Goal: Task Accomplishment & Management: Complete application form

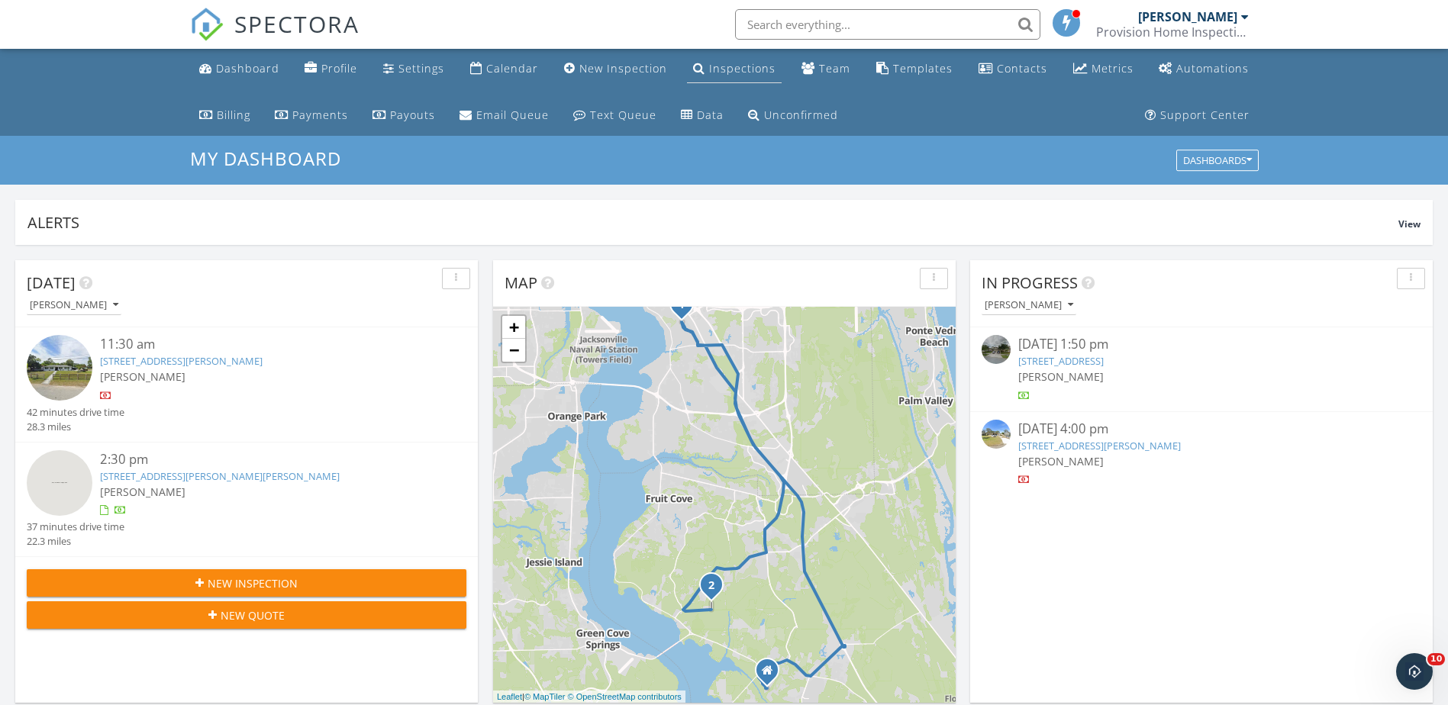
click at [731, 69] on div "Inspections" at bounding box center [742, 68] width 66 height 15
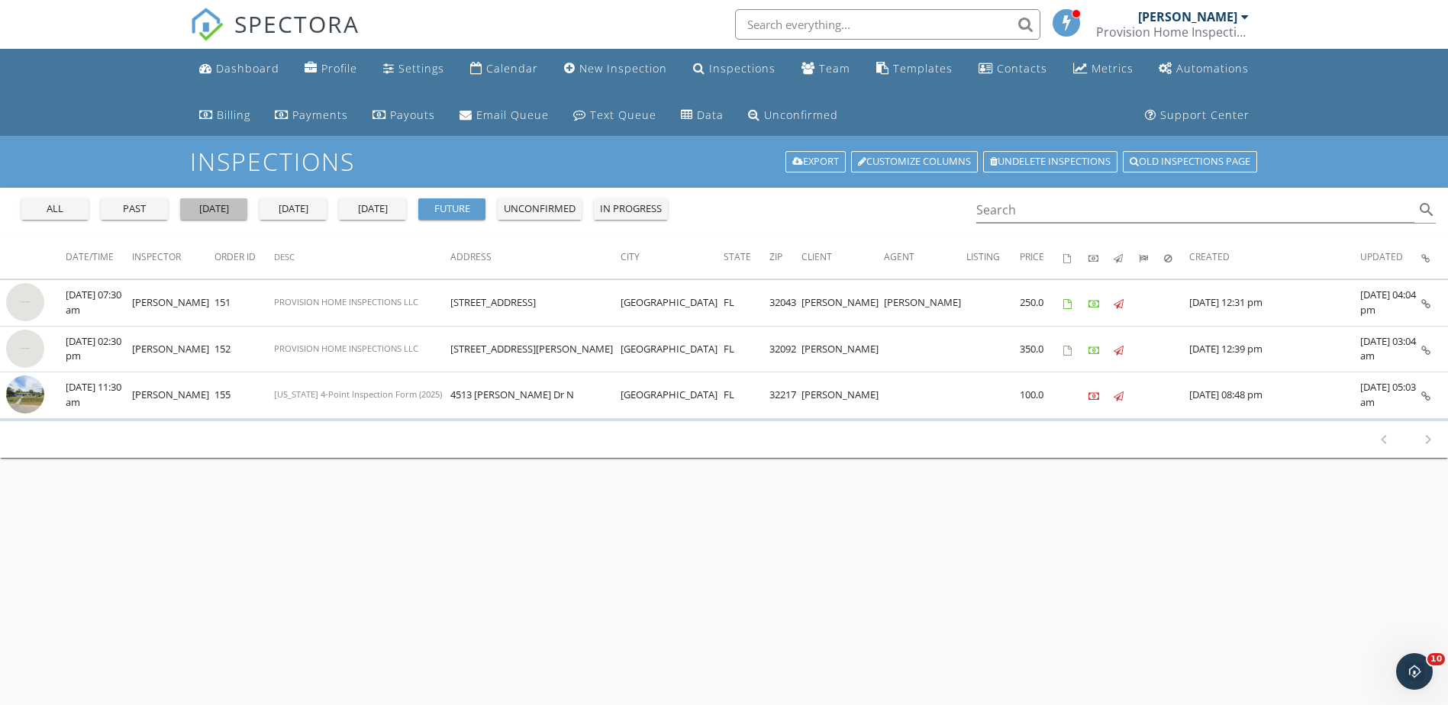
click at [224, 214] on div "yesterday" at bounding box center [213, 209] width 55 height 15
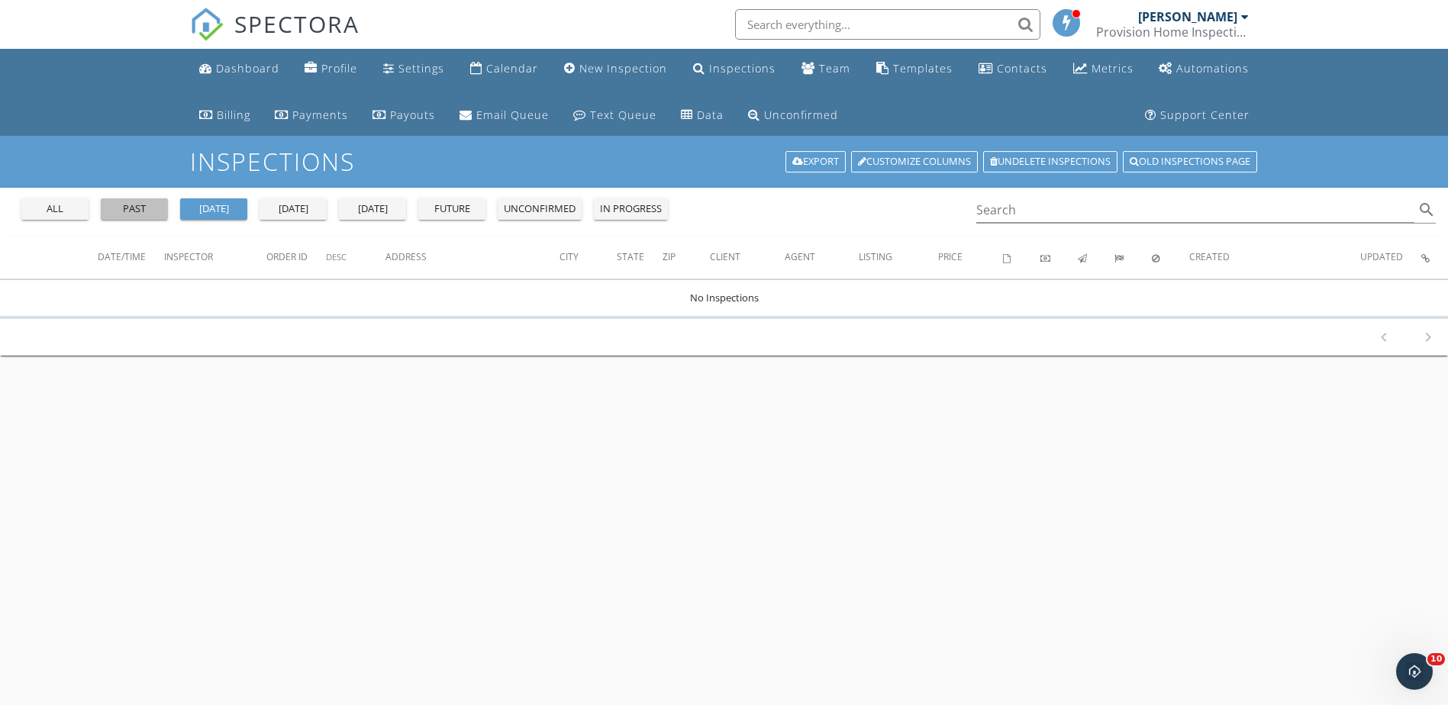
click at [149, 215] on div "past" at bounding box center [134, 209] width 55 height 15
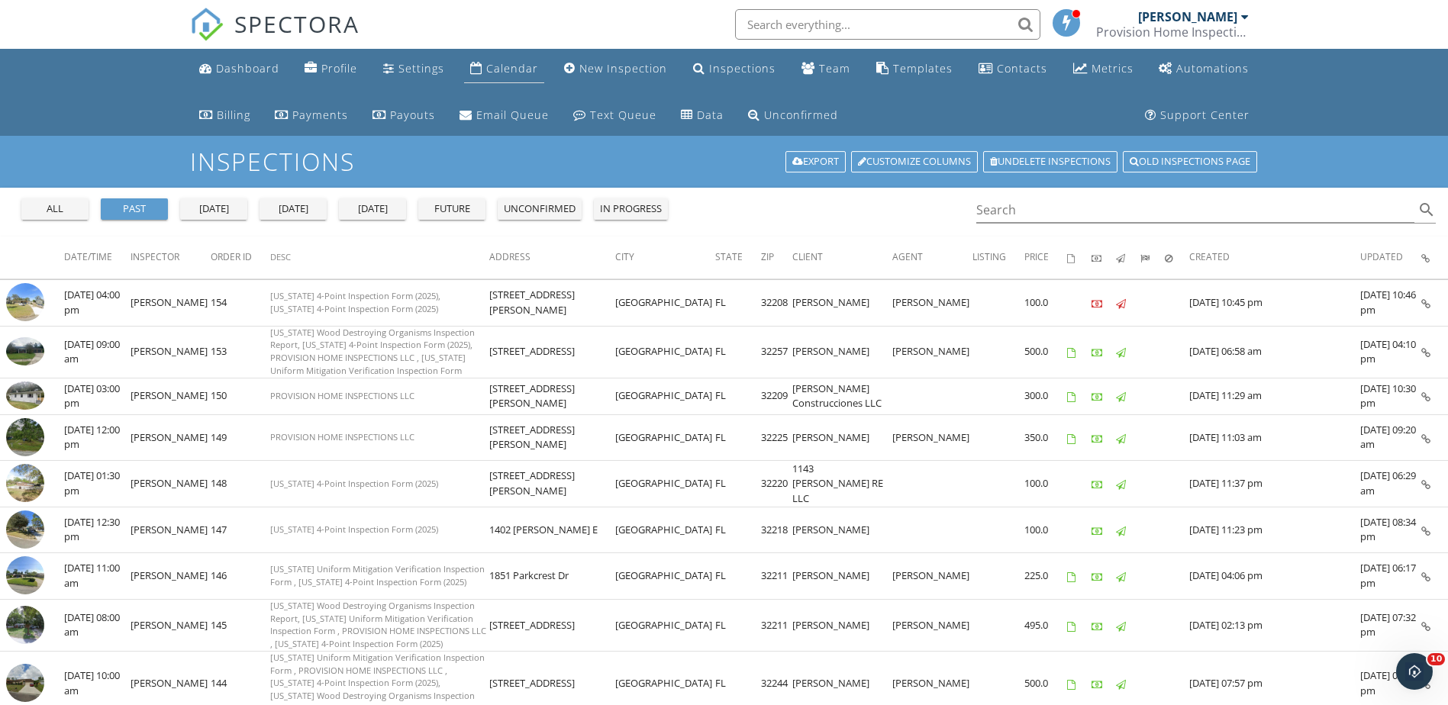
click at [510, 75] on div "Calendar" at bounding box center [512, 68] width 52 height 15
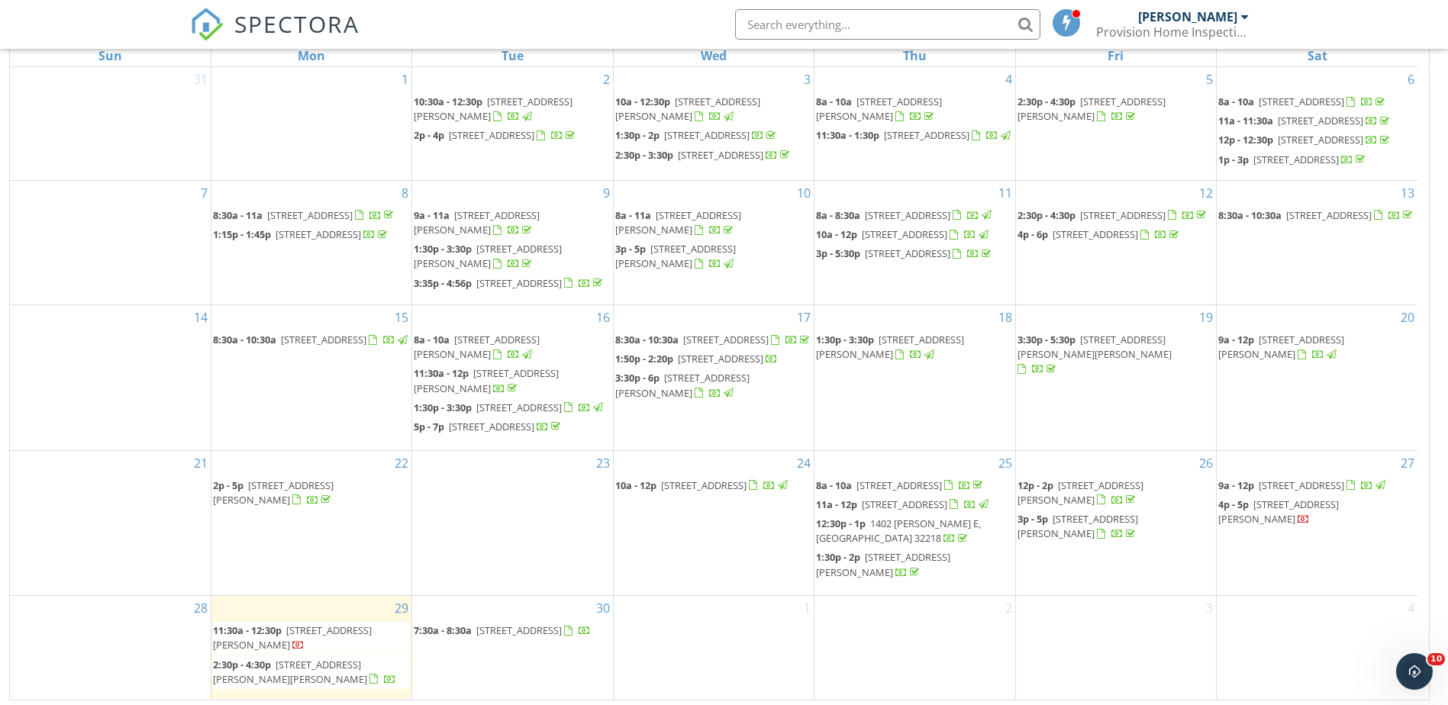
scroll to position [250, 0]
click at [1272, 503] on span "7846 Denham Rd E, Jacksonville 32208" at bounding box center [1279, 507] width 121 height 28
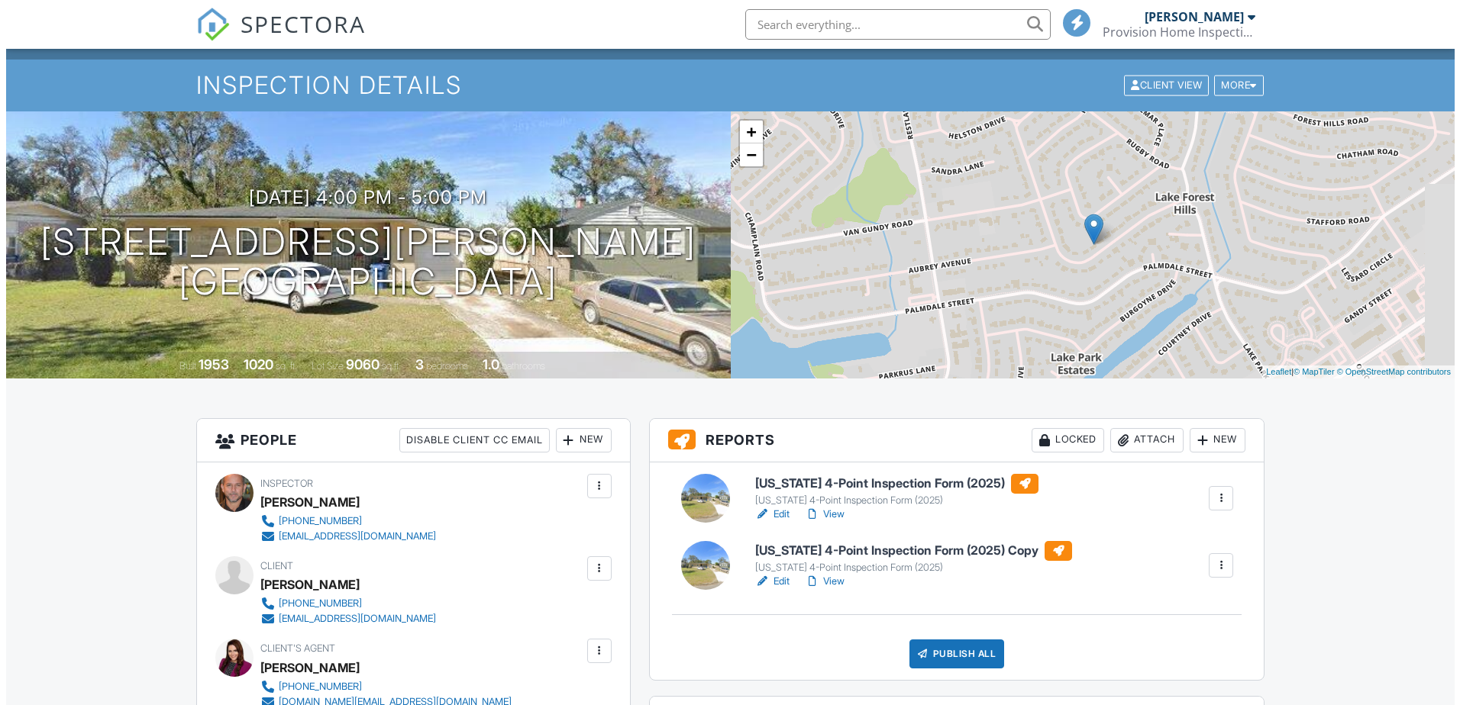
scroll to position [153, 0]
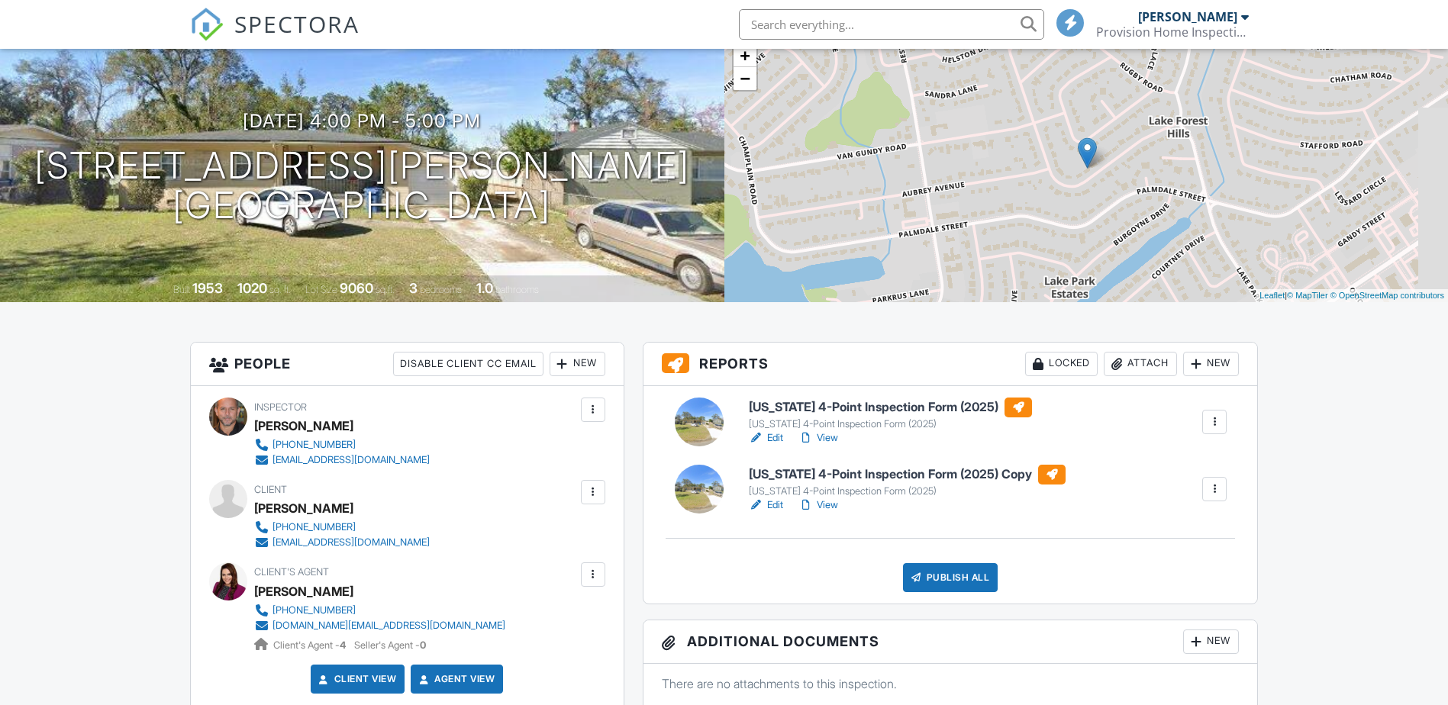
click at [1213, 424] on div at bounding box center [1214, 422] width 15 height 15
click at [1160, 536] on div "Delete" at bounding box center [1170, 540] width 32 height 17
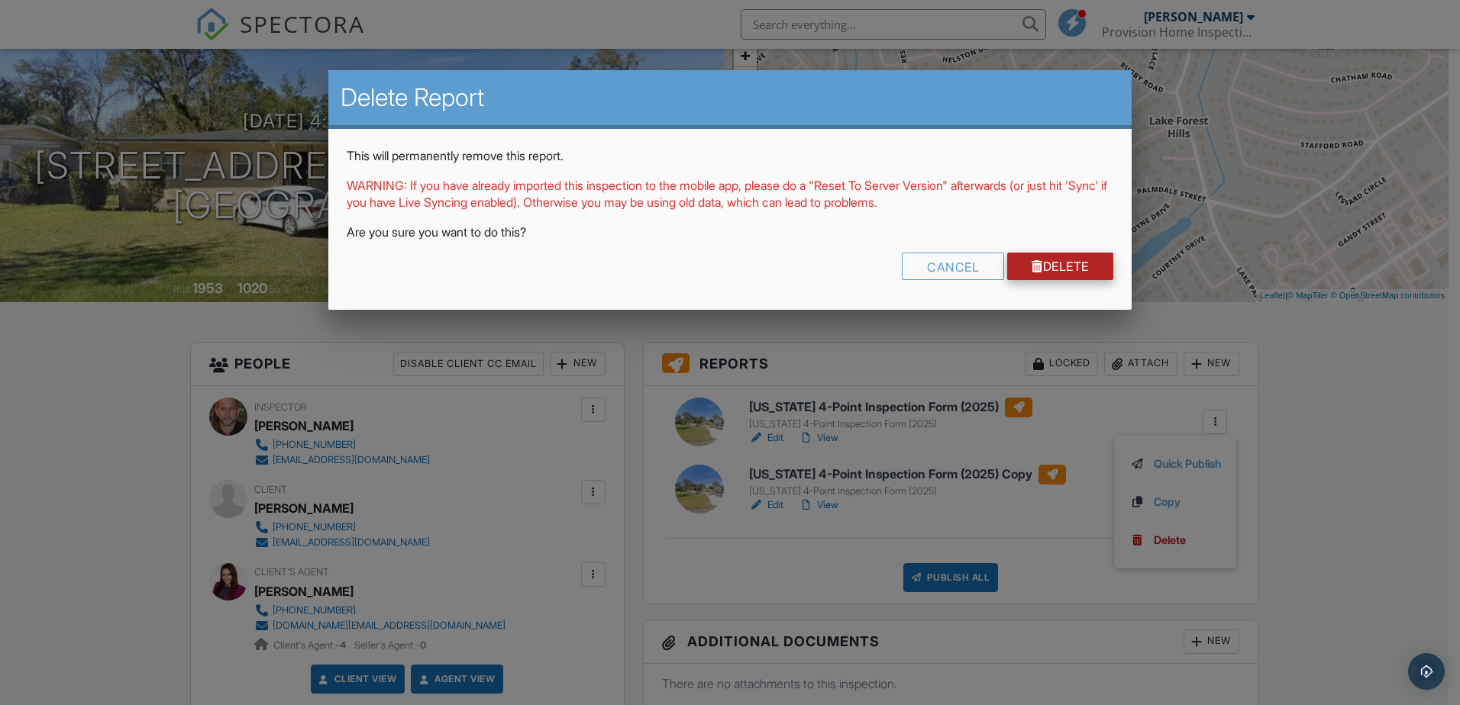
click at [1071, 275] on link "Delete" at bounding box center [1060, 266] width 106 height 27
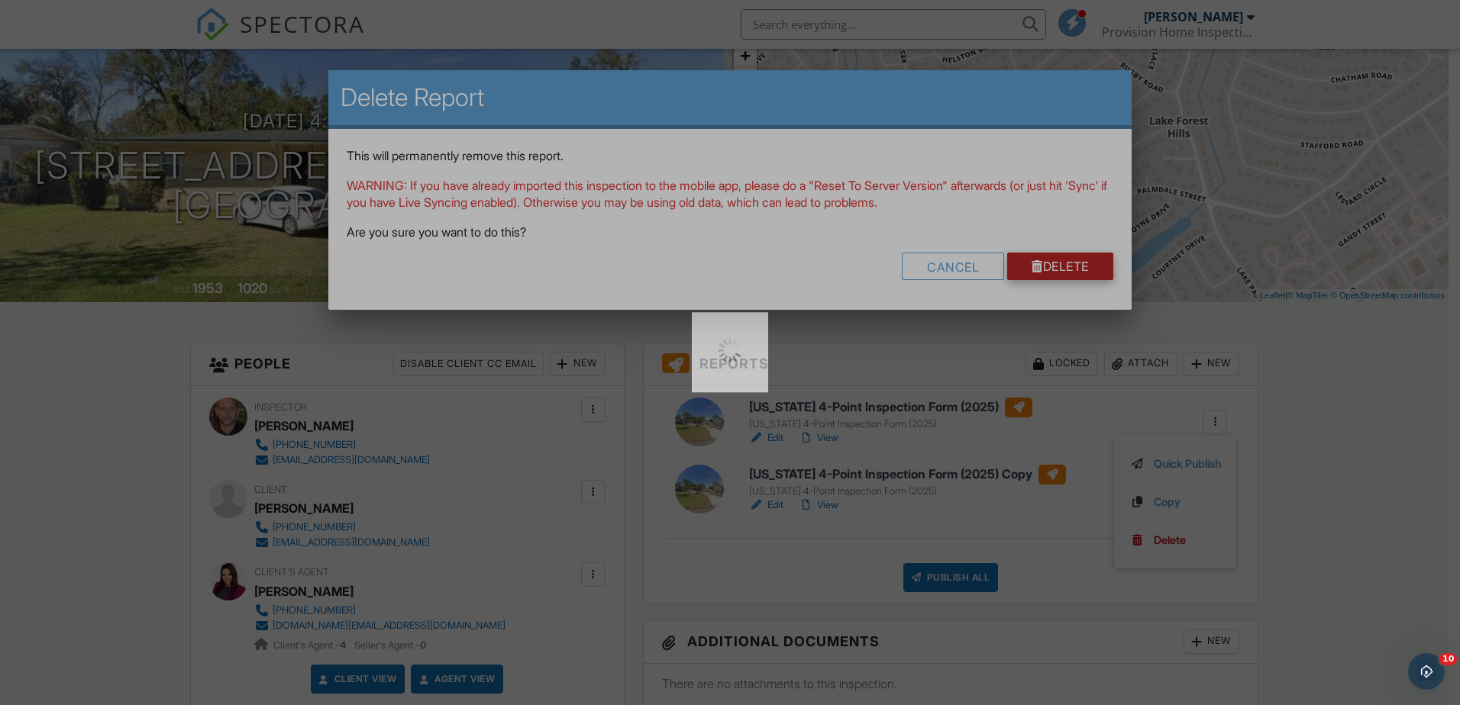
scroll to position [0, 0]
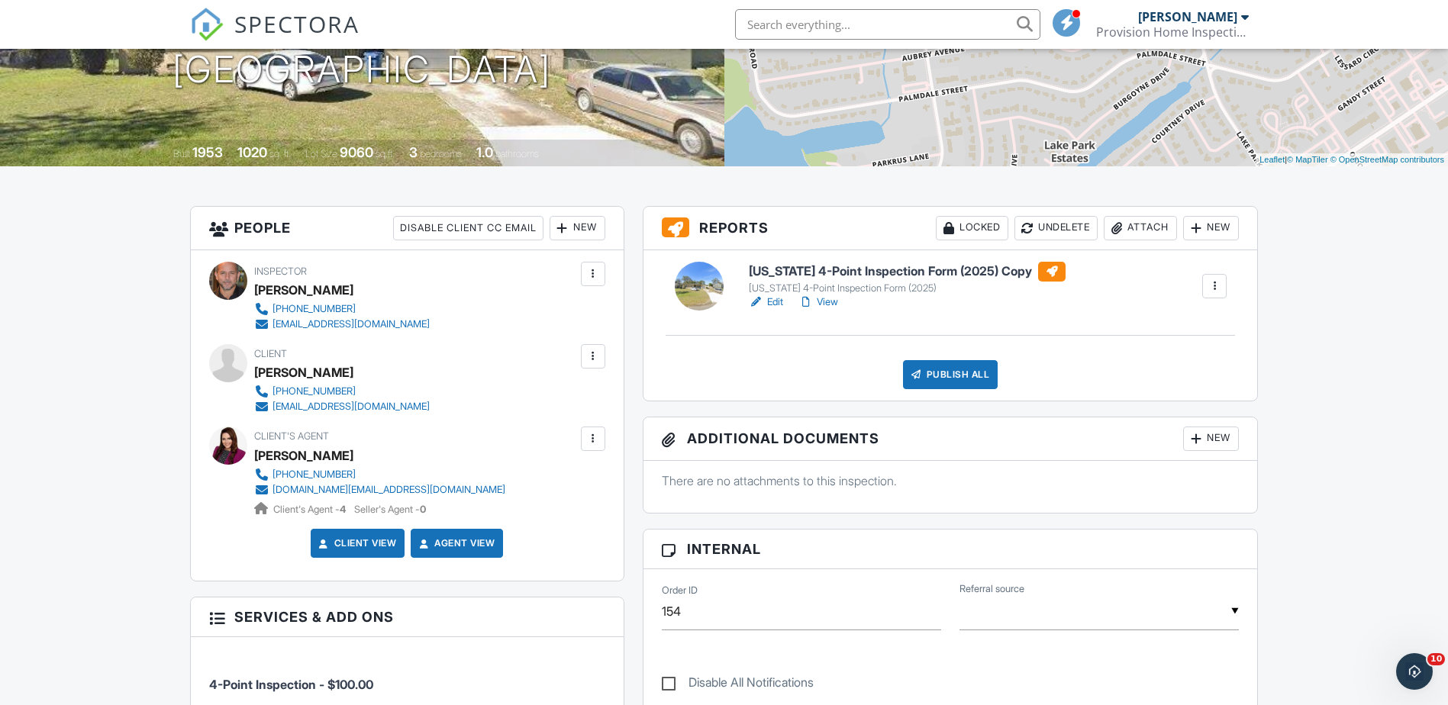
scroll to position [140, 0]
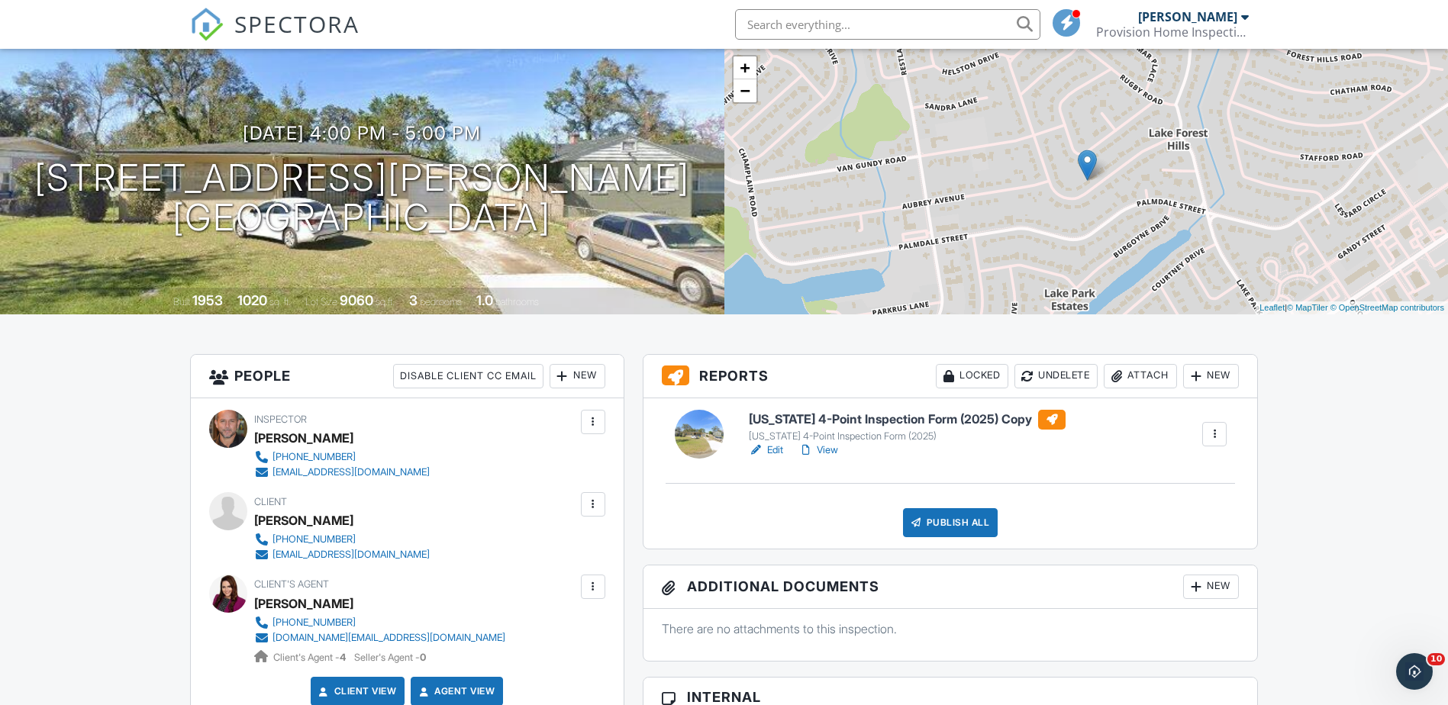
click at [777, 452] on link "Edit" at bounding box center [766, 450] width 34 height 15
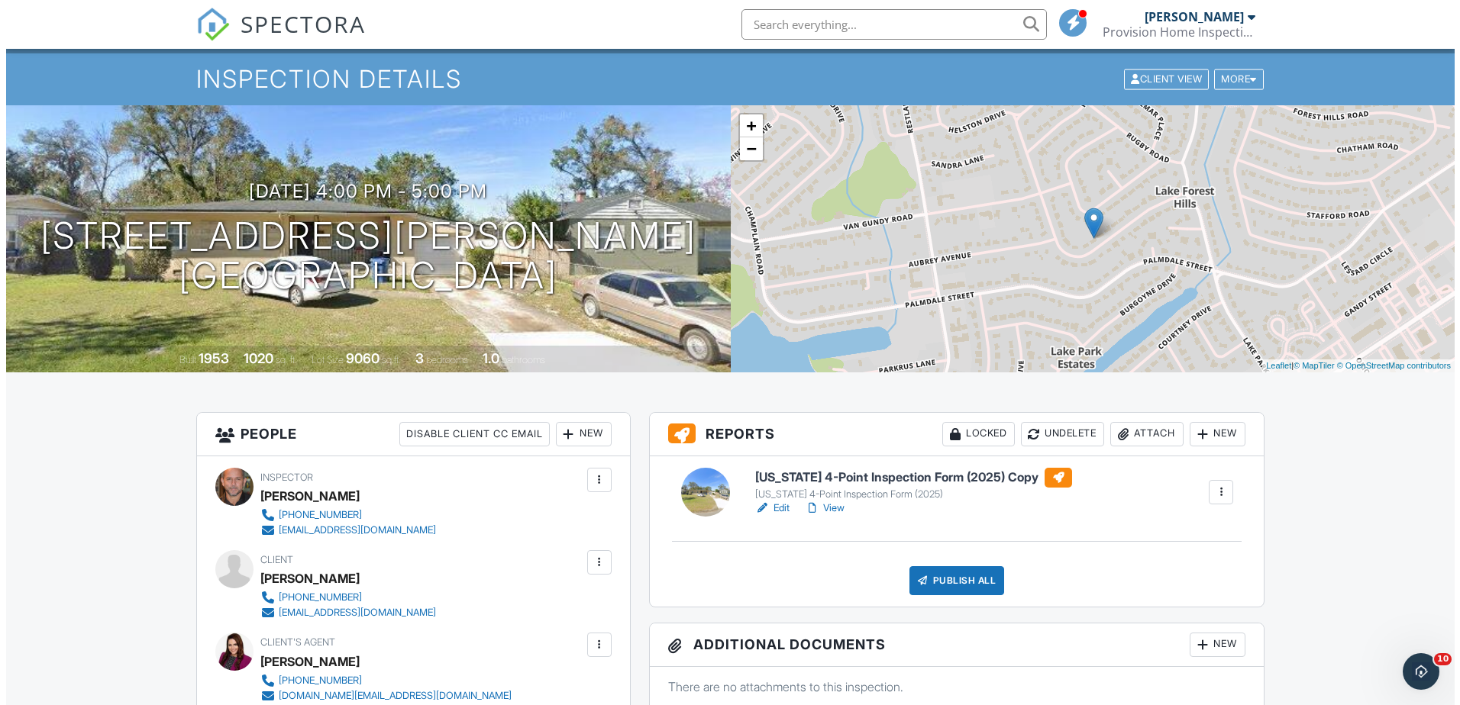
scroll to position [229, 0]
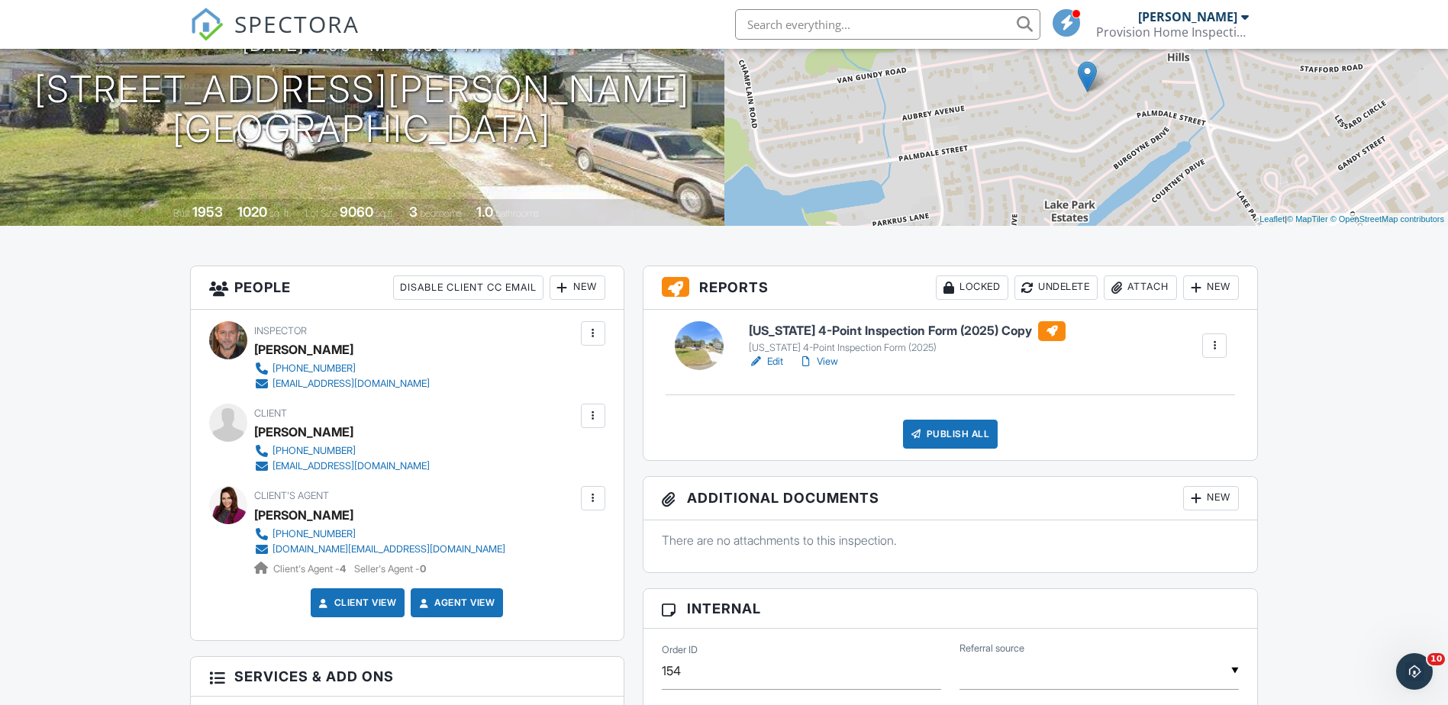
click at [1207, 499] on div "New" at bounding box center [1211, 498] width 56 height 24
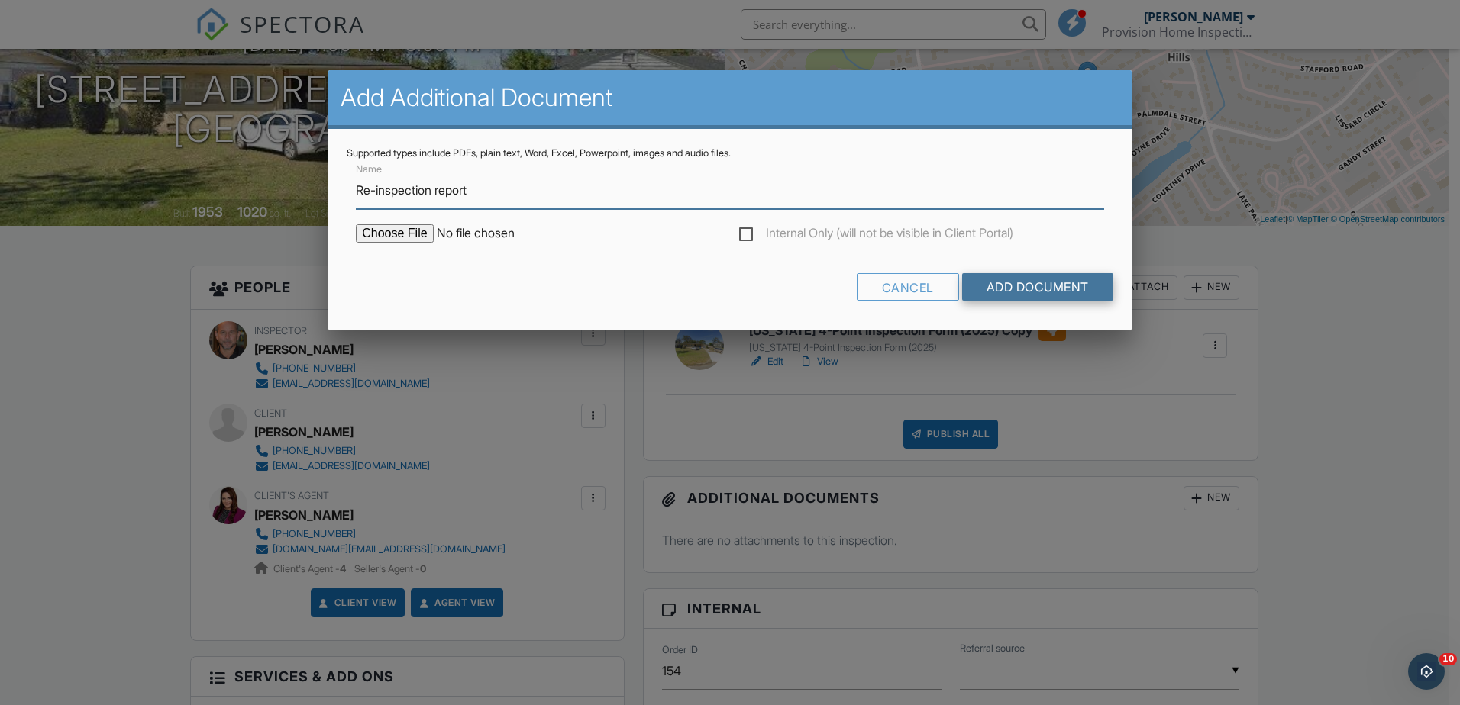
type input "Re-inspection report"
click at [1041, 284] on input "Add Document" at bounding box center [1037, 286] width 151 height 27
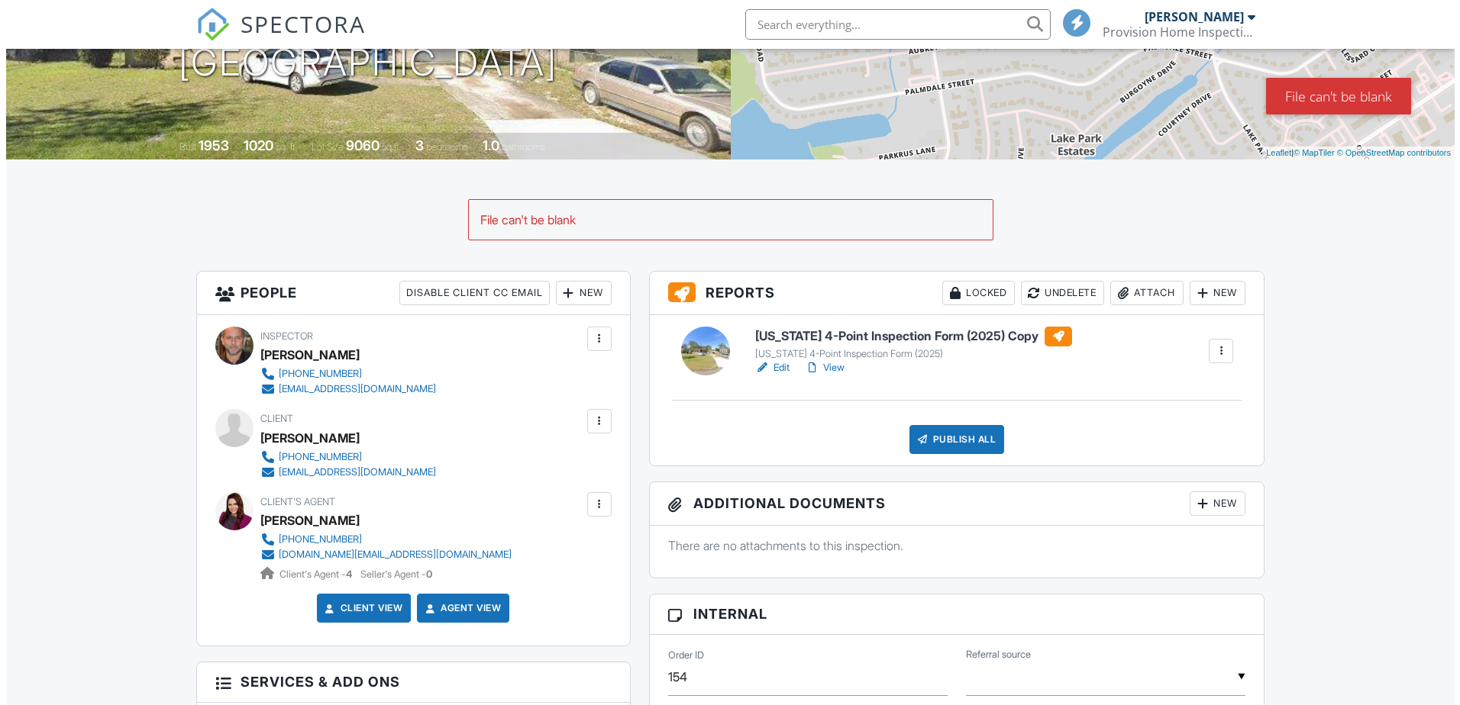
scroll to position [305, 0]
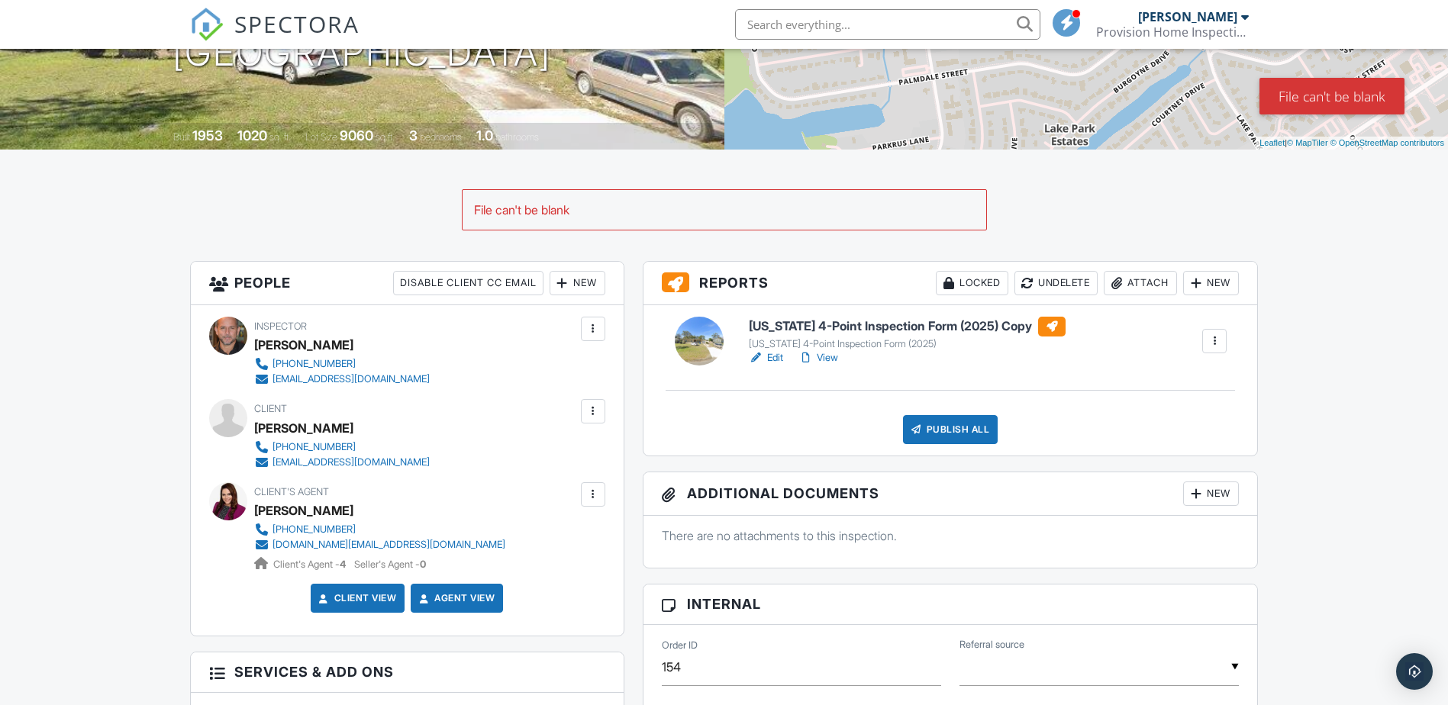
click at [1204, 497] on div "New" at bounding box center [1211, 494] width 56 height 24
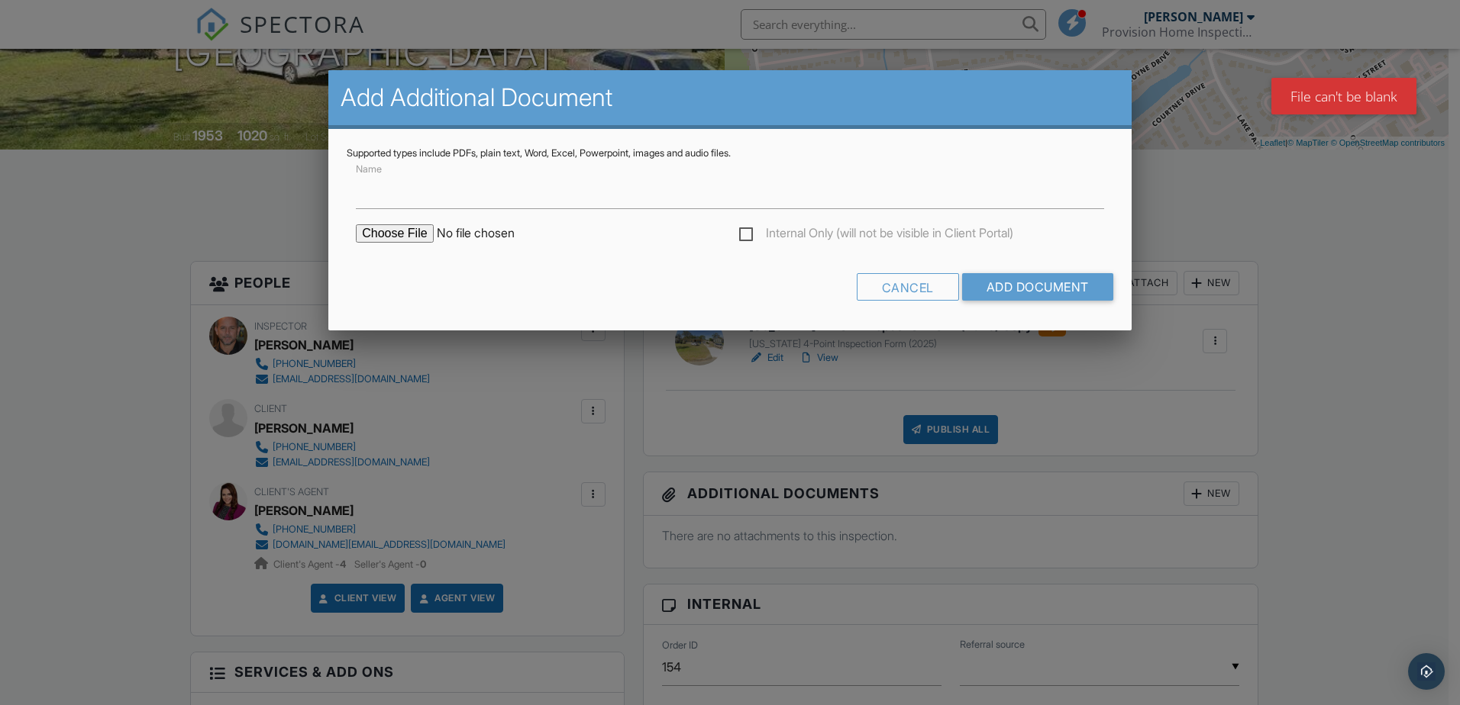
click at [413, 234] on input "file" at bounding box center [486, 233] width 260 height 18
type input "C:\fakepath\REI report - addendum.pdf"
click at [432, 203] on input "Name" at bounding box center [730, 190] width 748 height 37
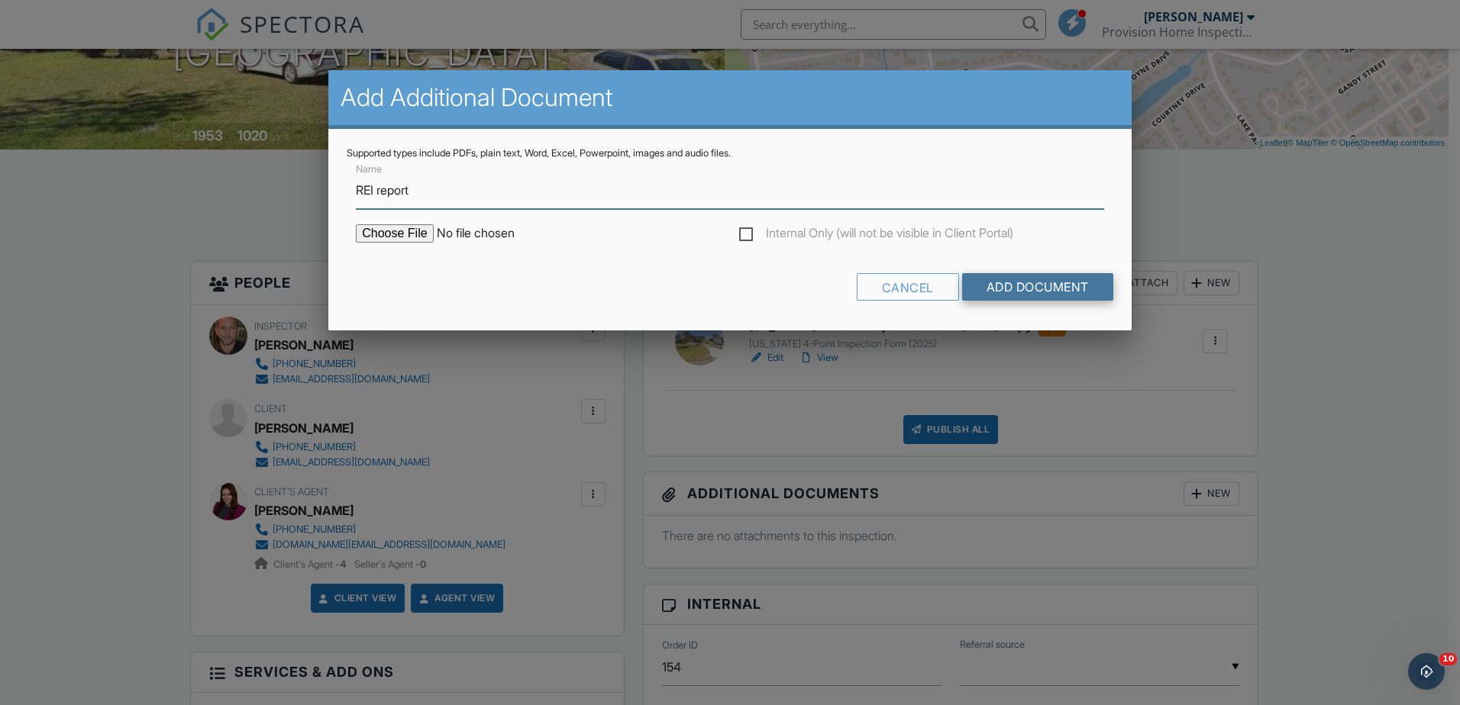
type input "REI report"
click at [1009, 287] on input "Add Document" at bounding box center [1037, 286] width 151 height 27
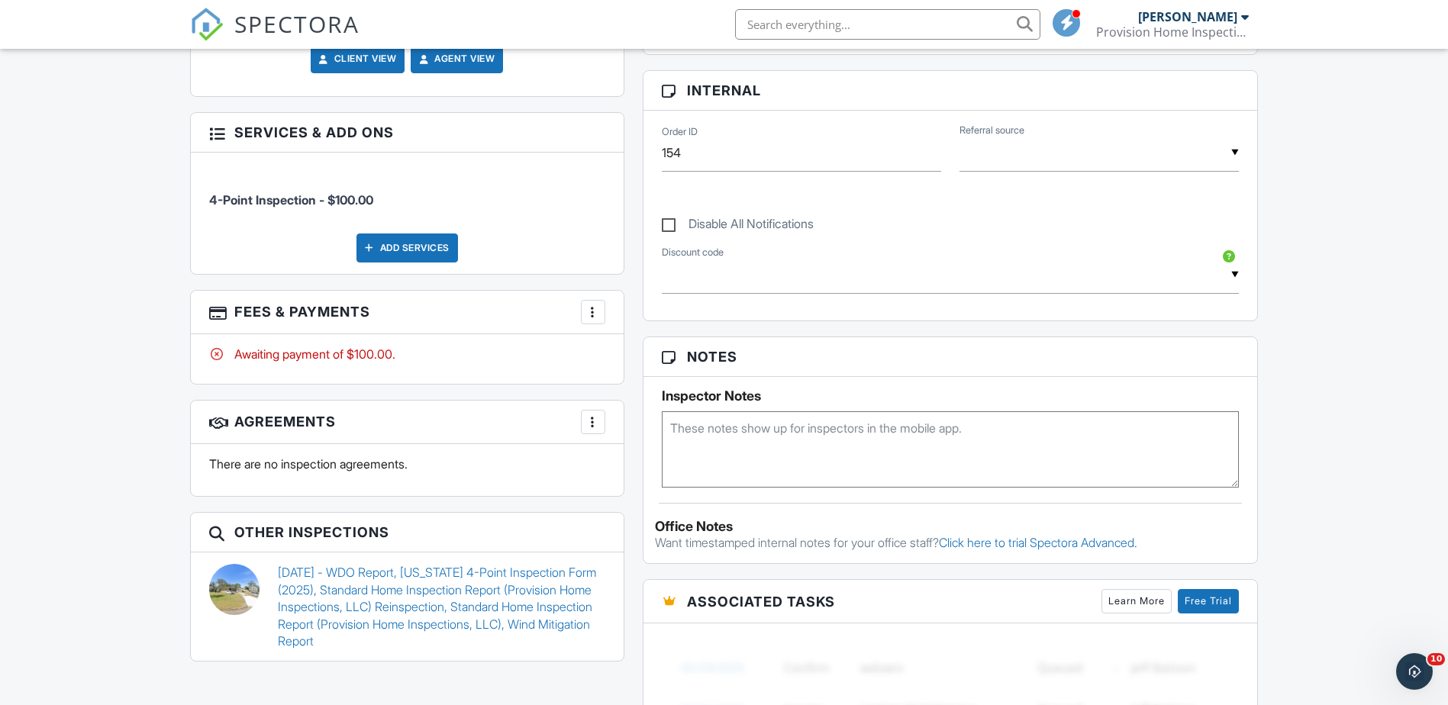
scroll to position [840, 0]
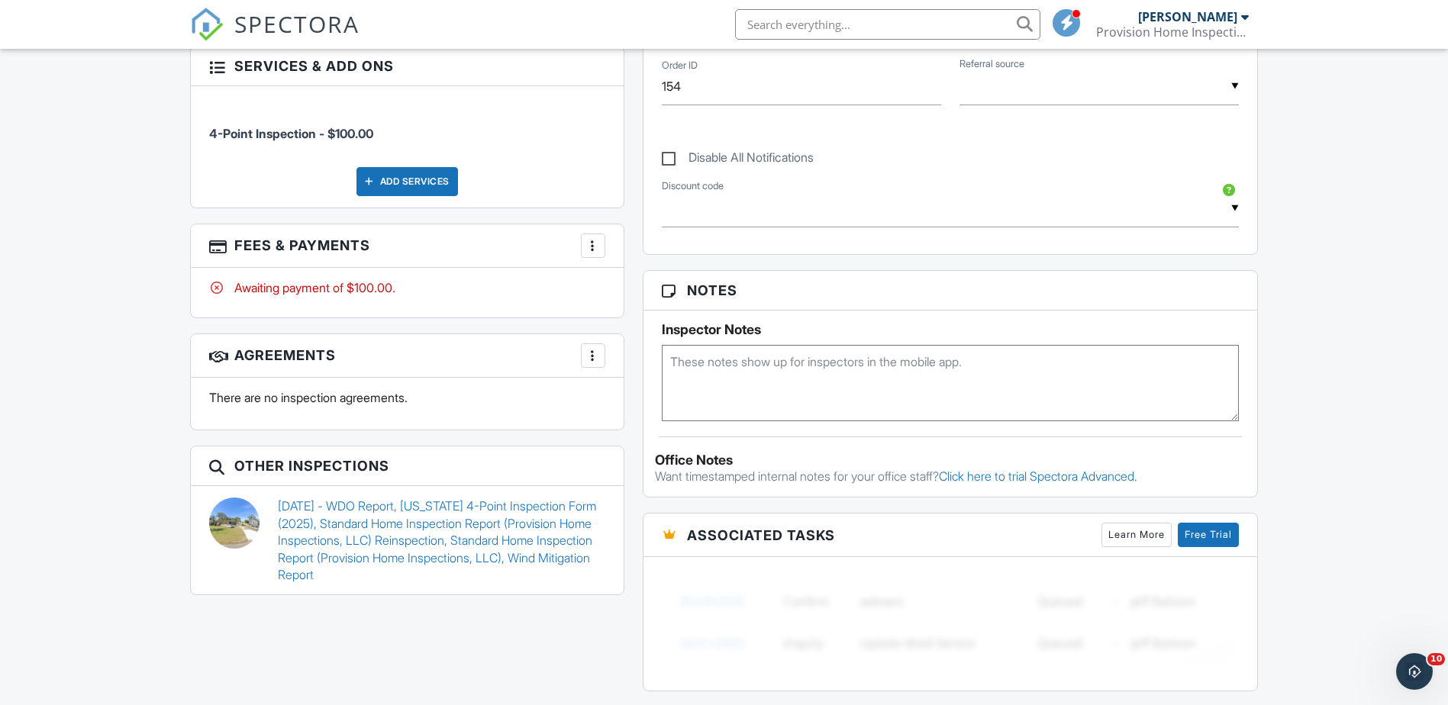
click at [592, 249] on div at bounding box center [593, 245] width 15 height 15
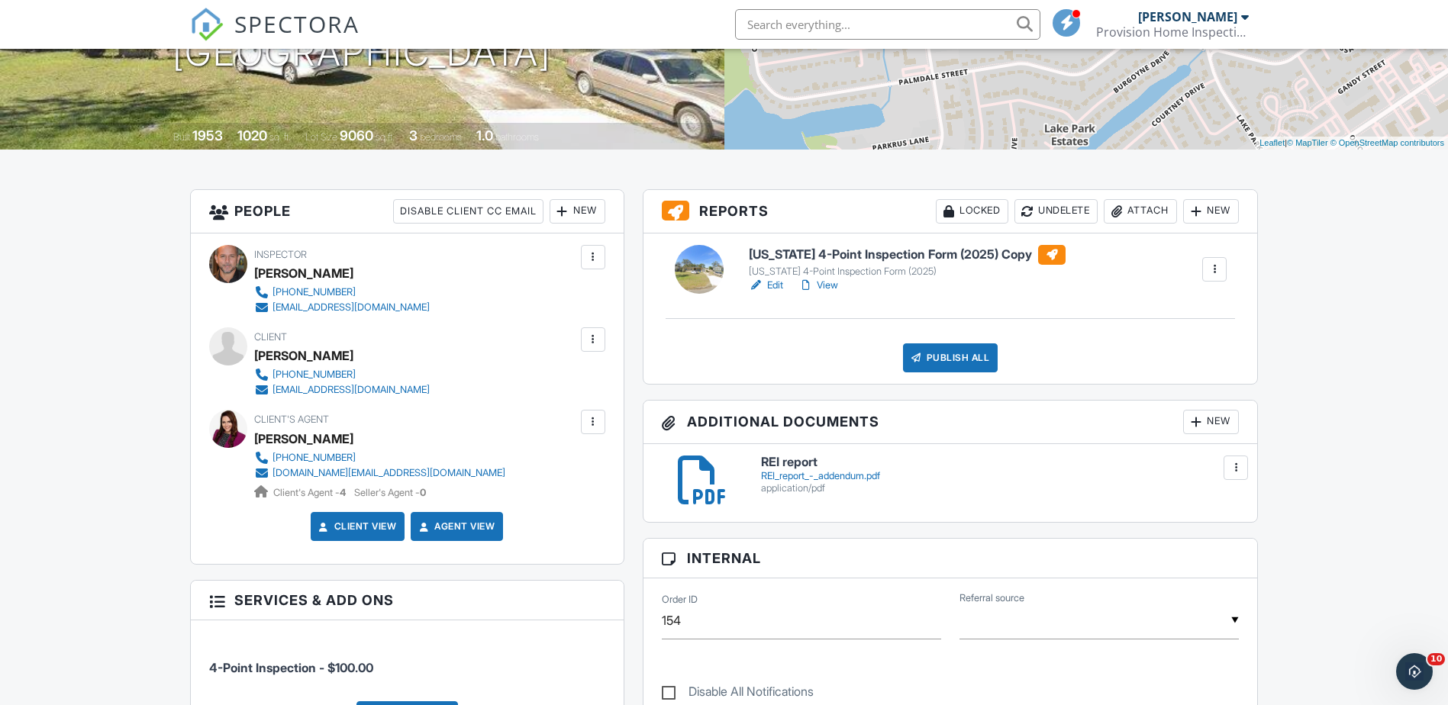
scroll to position [229, 0]
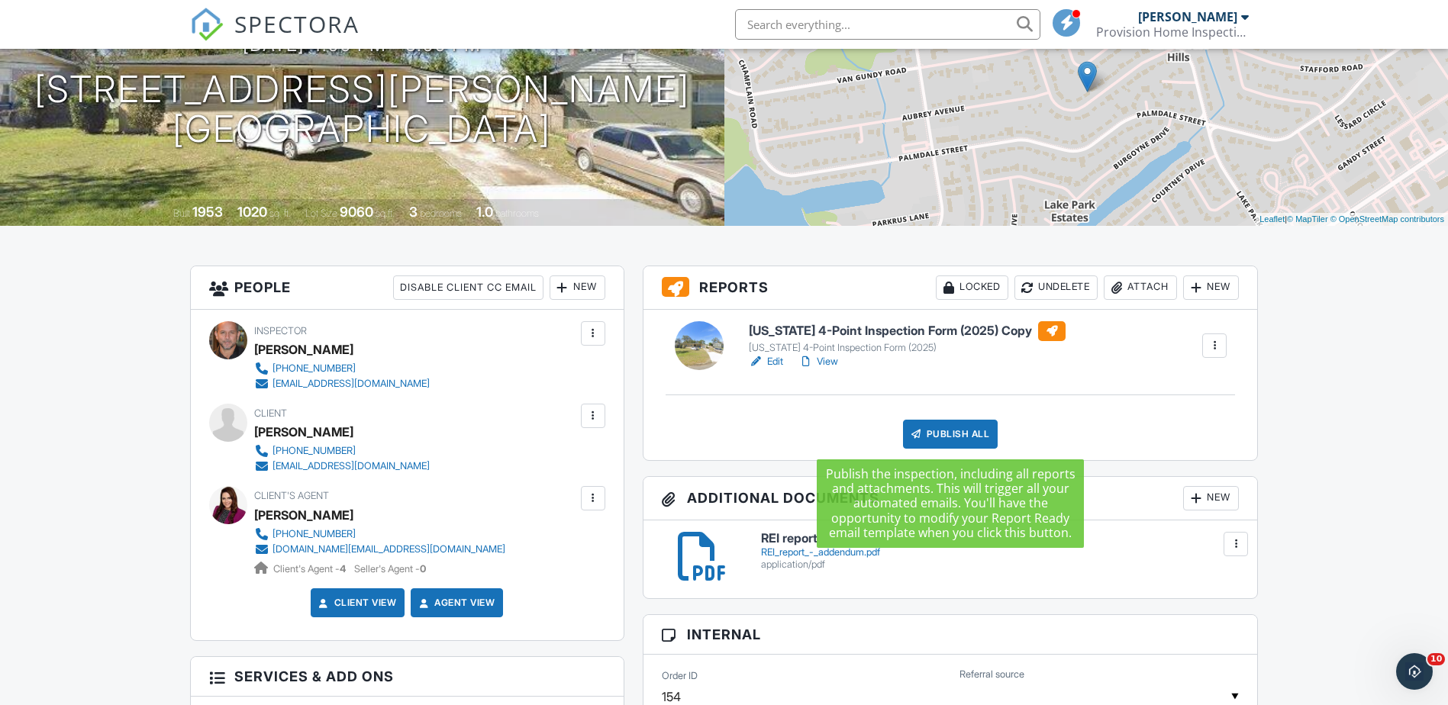
click at [942, 430] on div "Publish All" at bounding box center [950, 434] width 95 height 29
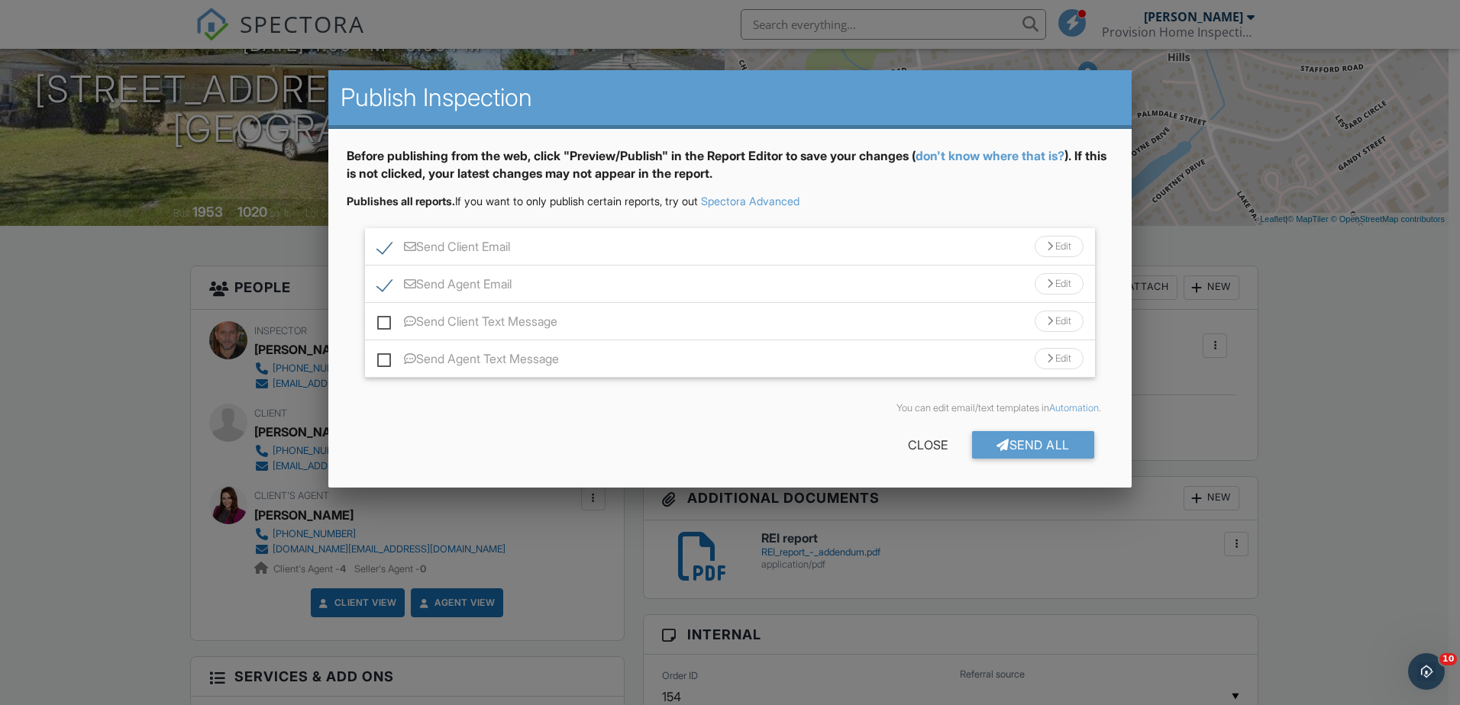
click at [388, 324] on label "Send Client Text Message" at bounding box center [467, 324] width 180 height 19
click at [387, 319] on input "Send Client Text Message" at bounding box center [382, 314] width 10 height 10
checkbox input "true"
click at [385, 364] on label "Send Agent Text Message" at bounding box center [468, 361] width 182 height 19
click at [385, 357] on input "Send Agent Text Message" at bounding box center [382, 352] width 10 height 10
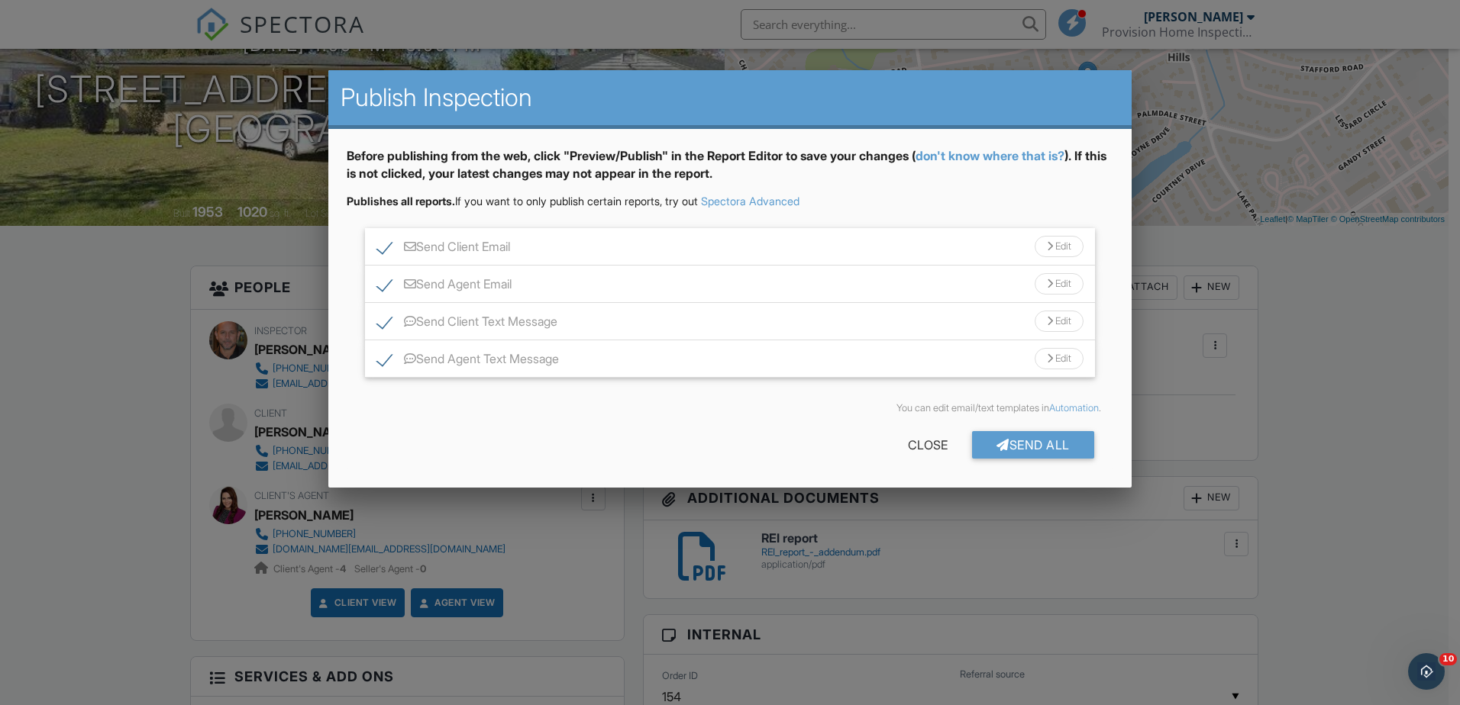
click at [391, 356] on label "Send Agent Text Message" at bounding box center [468, 361] width 182 height 19
click at [392, 362] on label "Send Agent Text Message" at bounding box center [468, 361] width 182 height 19
click at [387, 357] on input "Send Agent Text Message" at bounding box center [382, 352] width 10 height 10
checkbox input "true"
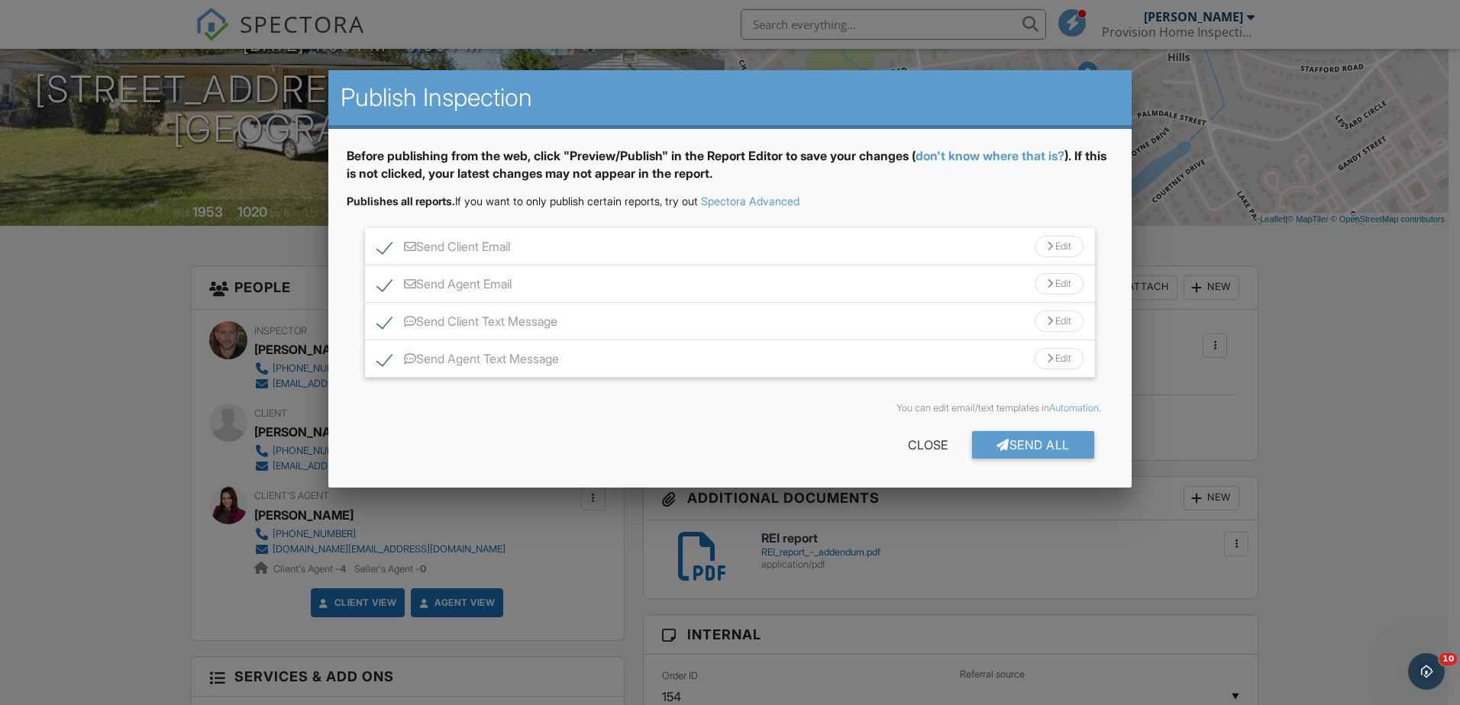
click at [1007, 155] on link "don't know where that is?" at bounding box center [989, 155] width 149 height 15
click at [912, 445] on div "Close" at bounding box center [927, 444] width 89 height 27
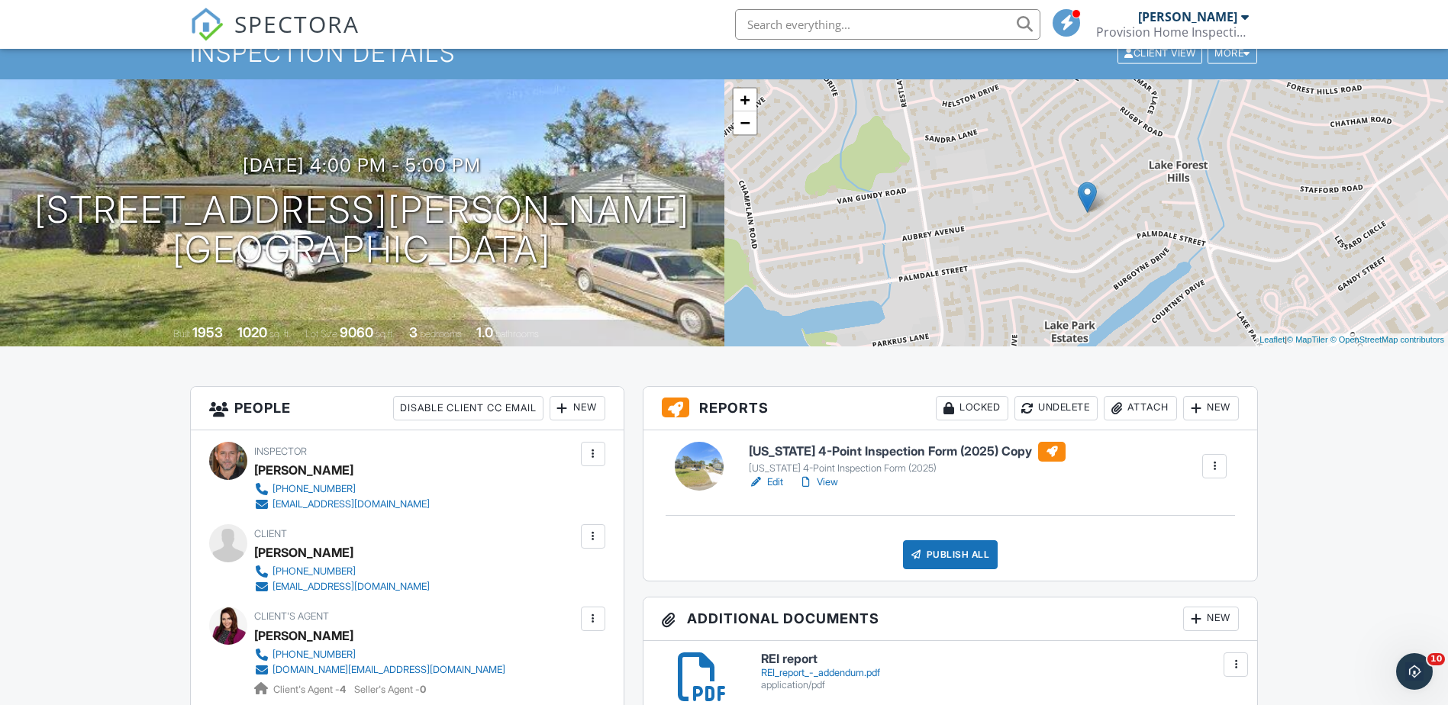
scroll to position [76, 0]
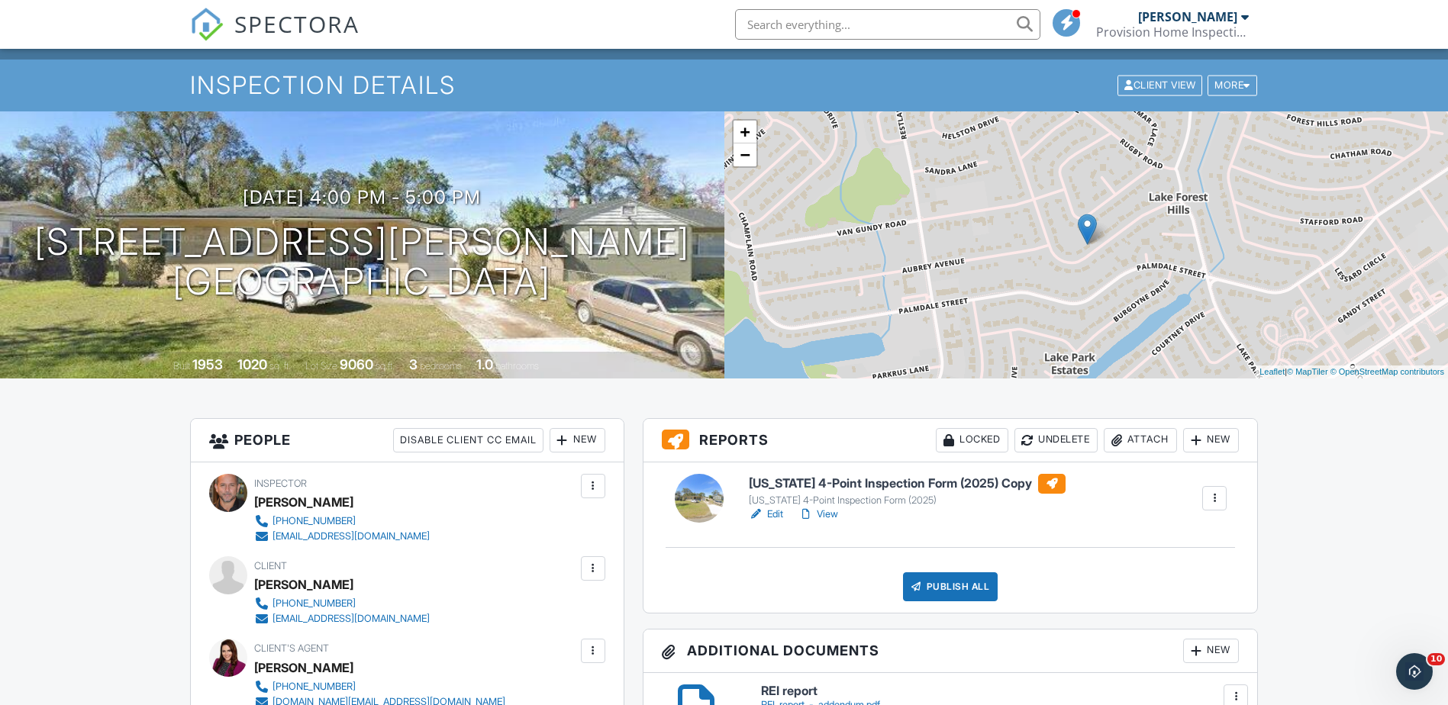
click at [1209, 499] on div at bounding box center [1214, 498] width 15 height 15
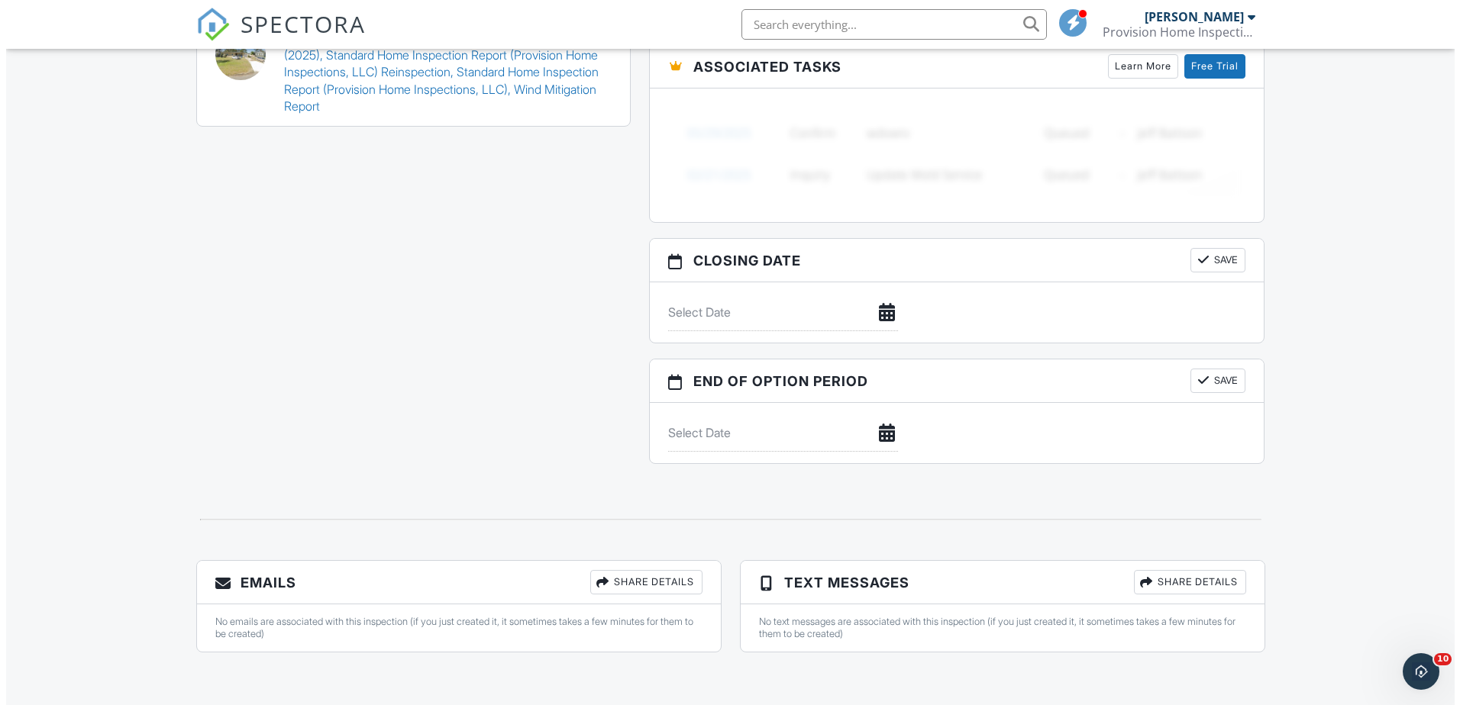
scroll to position [1311, 0]
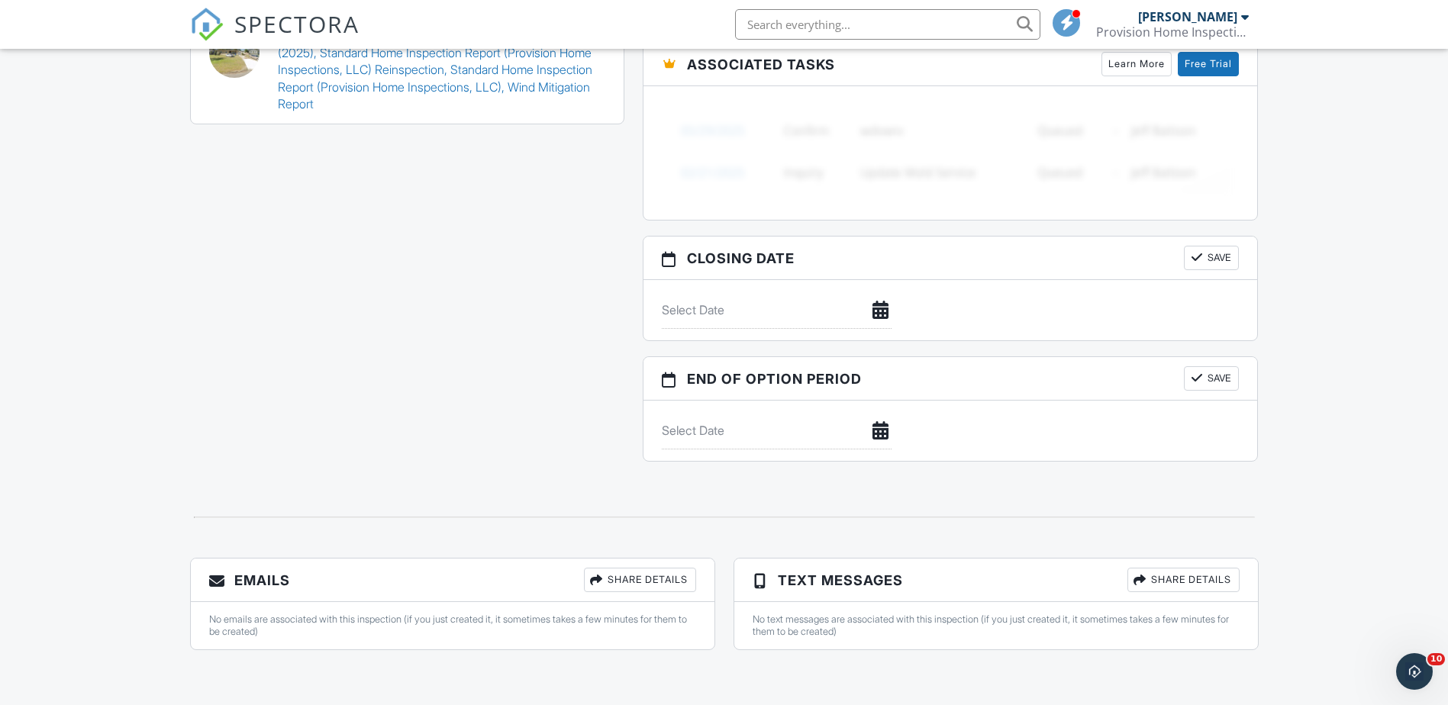
click at [641, 579] on div "Share Details" at bounding box center [640, 580] width 112 height 24
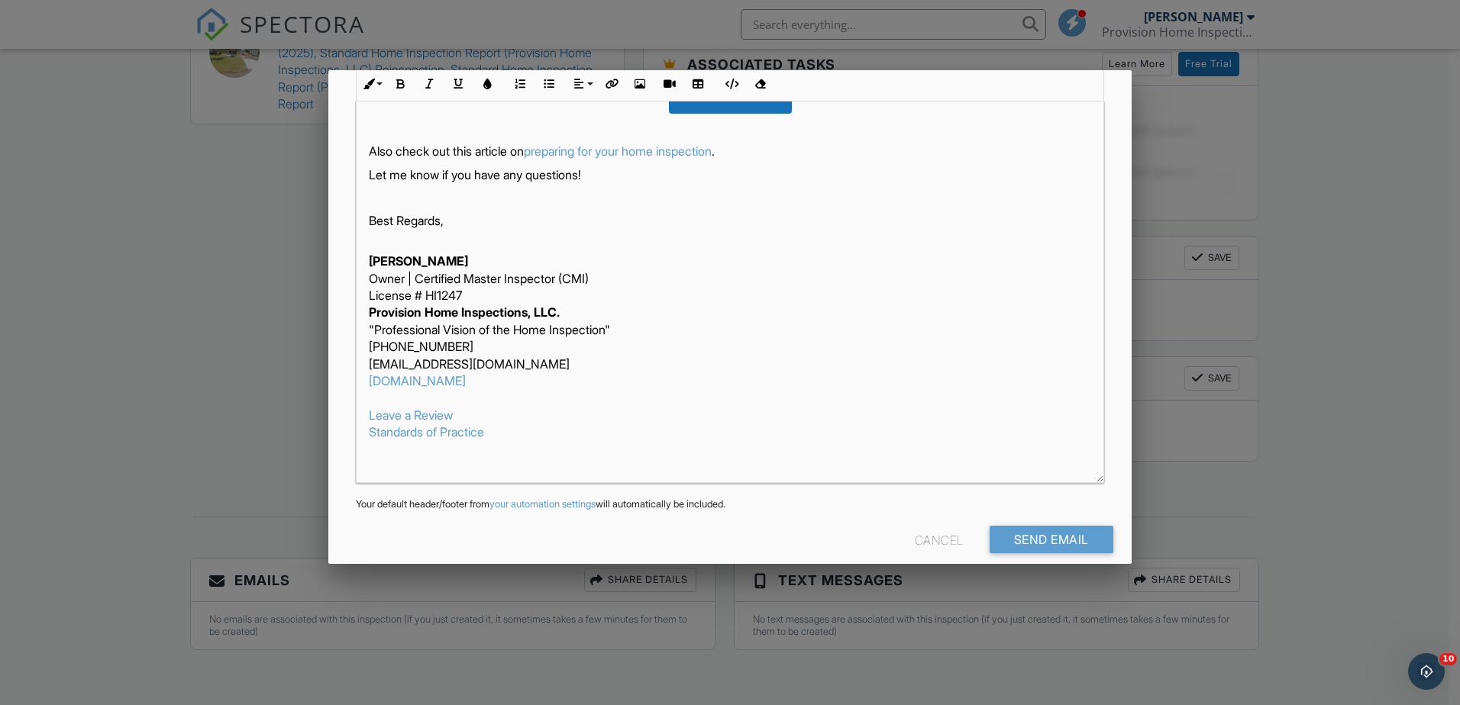
scroll to position [292, 0]
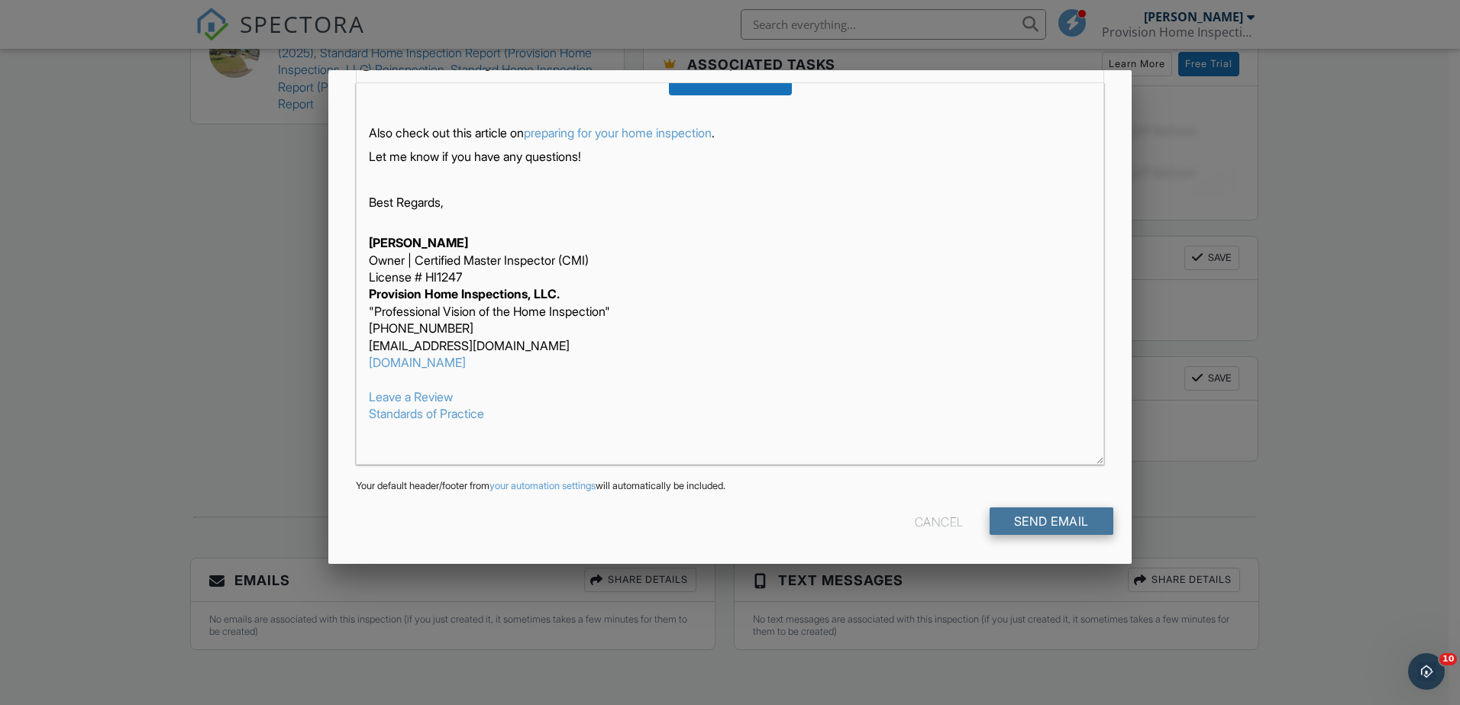
click at [1028, 523] on input "Send Email" at bounding box center [1051, 521] width 124 height 27
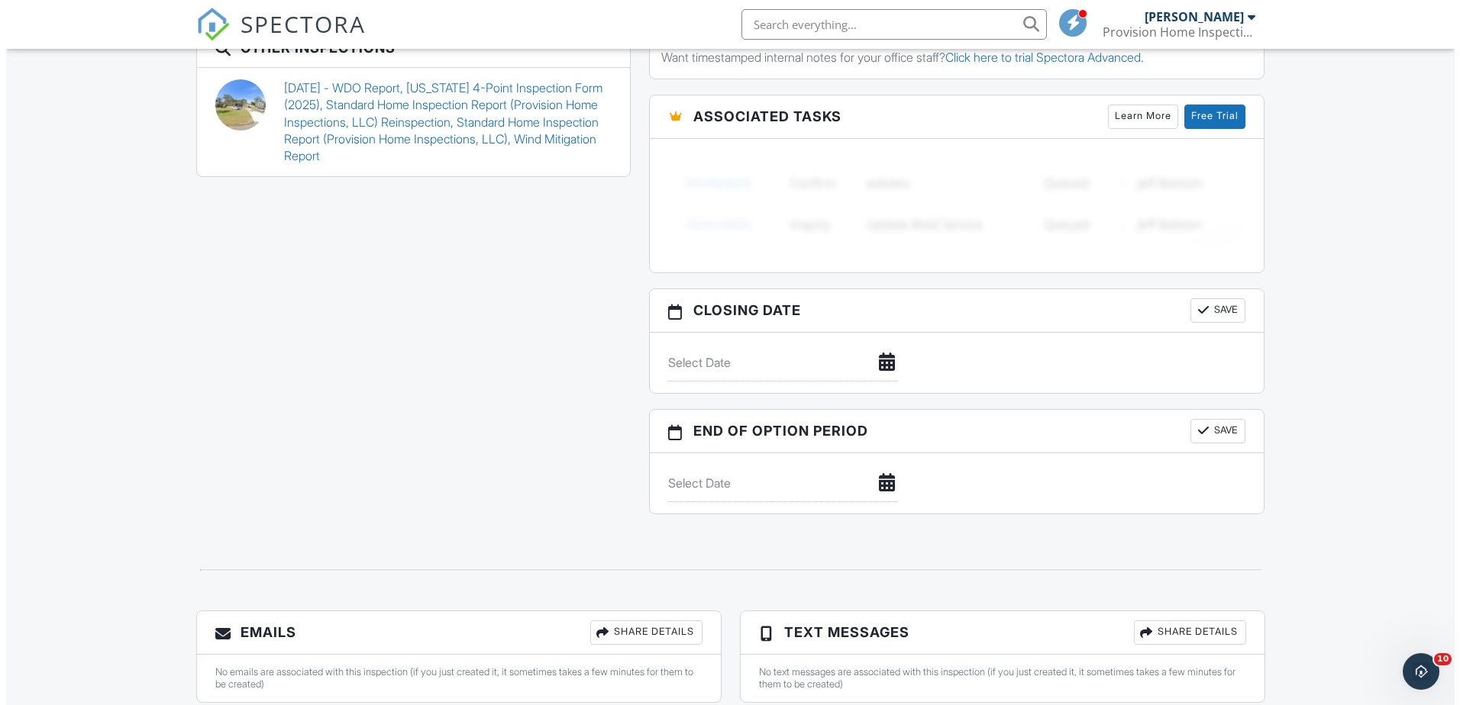
scroll to position [1383, 0]
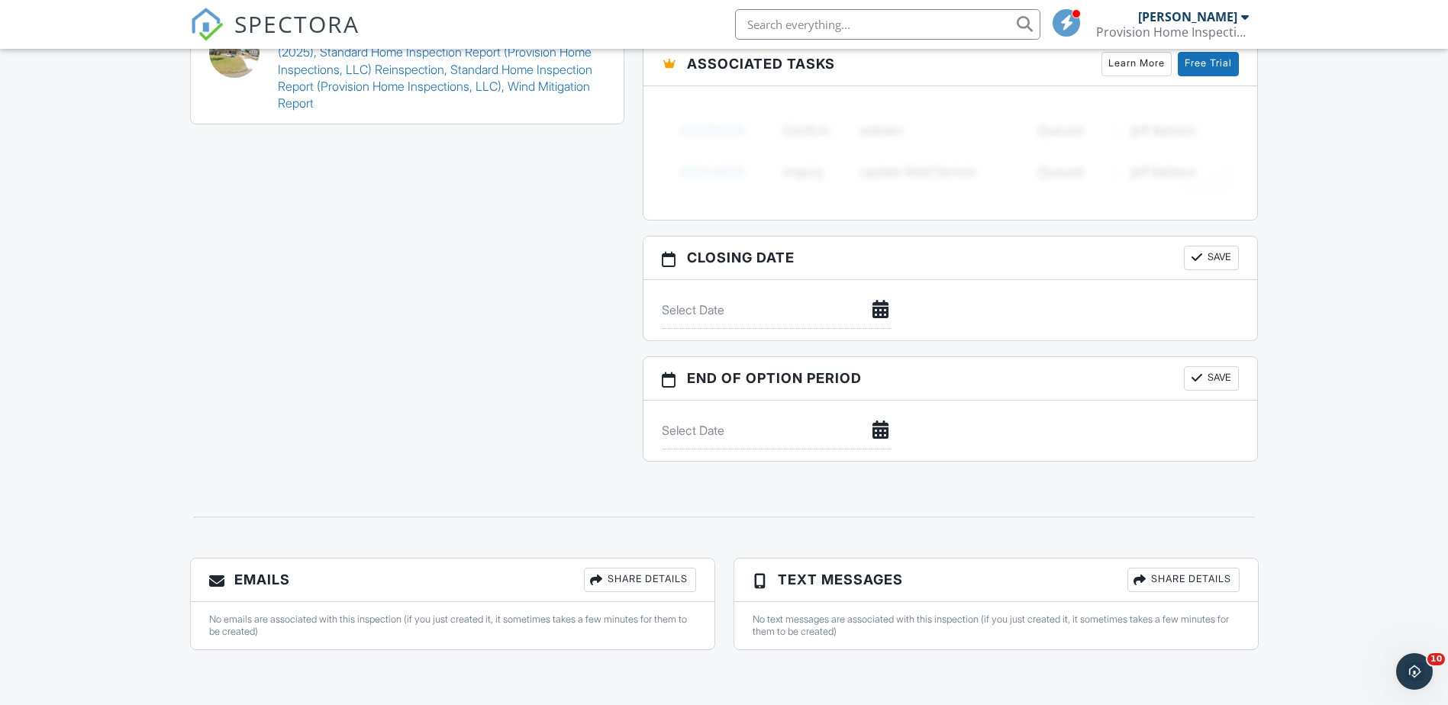
click at [615, 580] on div "Share Details" at bounding box center [640, 580] width 112 height 24
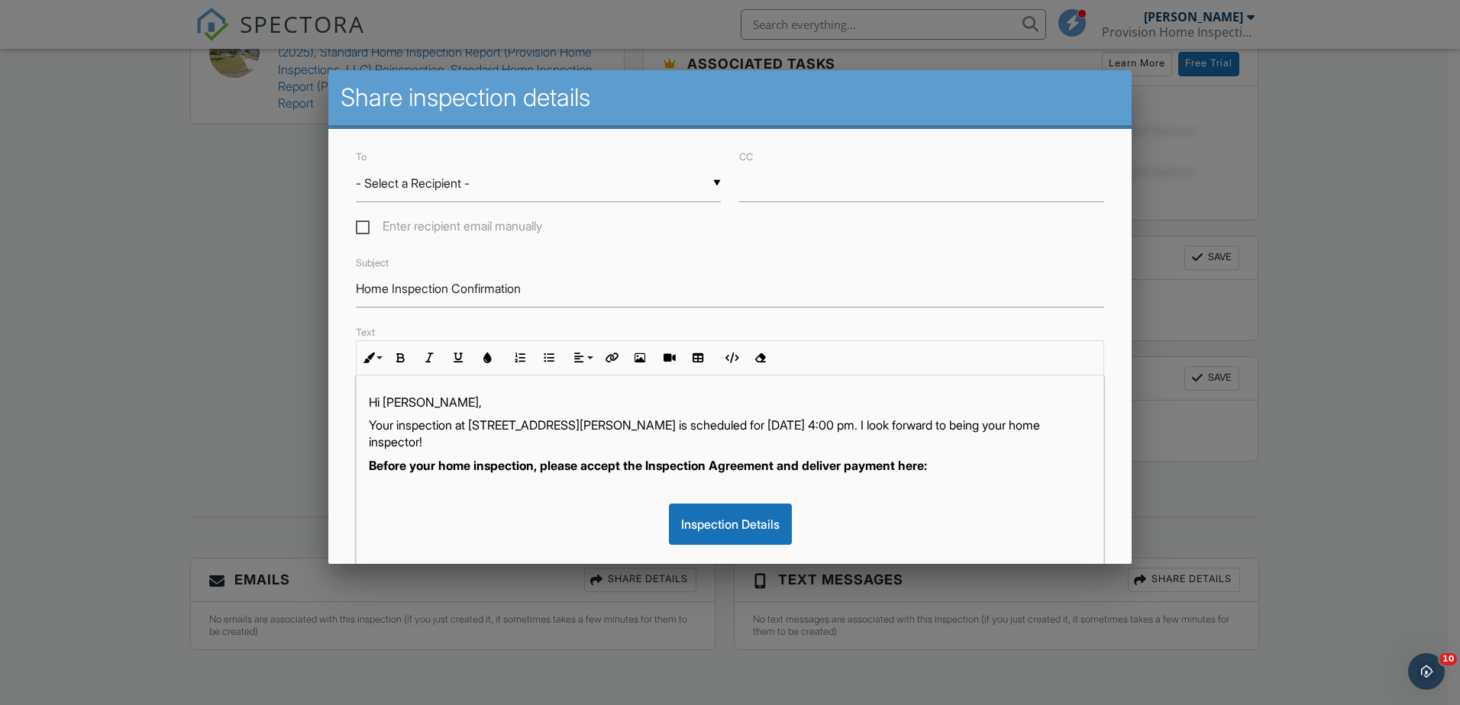
click at [516, 189] on div "▼ - Select a Recipient - - Select a Recipient - Mirleyis Sanchez (Client) Maria…" at bounding box center [538, 183] width 365 height 37
click at [461, 220] on span "[PERSON_NAME] (Client)" at bounding box center [535, 222] width 359 height 38
type input "[PERSON_NAME] (Client)"
drag, startPoint x: 591, startPoint y: 466, endPoint x: 799, endPoint y: 474, distance: 208.6
click at [799, 474] on p "Before your home inspection, please accept the Inspection Agreement and deliver…" at bounding box center [730, 465] width 722 height 17
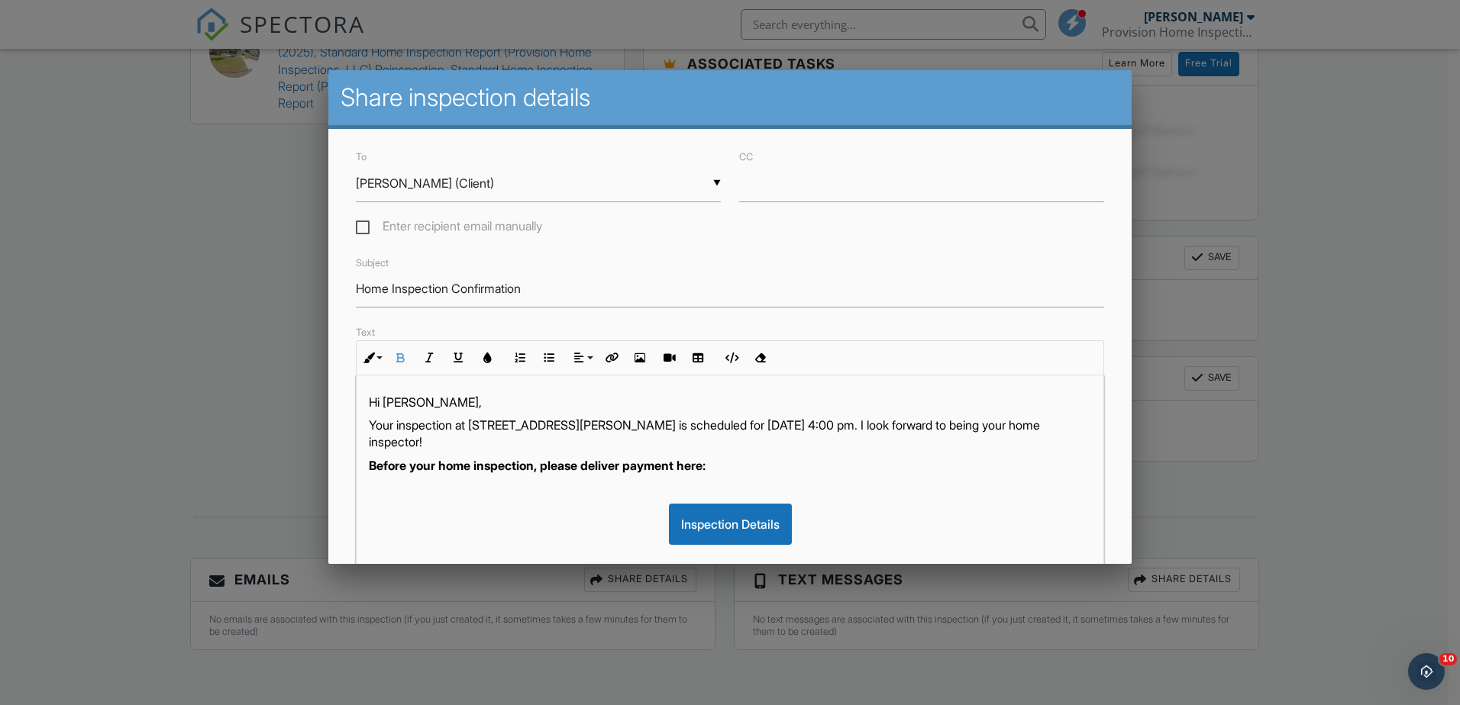
click at [728, 427] on p "Your inspection at [STREET_ADDRESS][PERSON_NAME] is scheduled for [DATE] 4:00 p…" at bounding box center [730, 434] width 722 height 34
drag, startPoint x: 976, startPoint y: 425, endPoint x: 760, endPoint y: 449, distance: 218.1
click at [760, 449] on p "Your inspection at 7846 Denham Rd E, Jacksonville, FL 32208 was completed on 09…" at bounding box center [730, 434] width 722 height 34
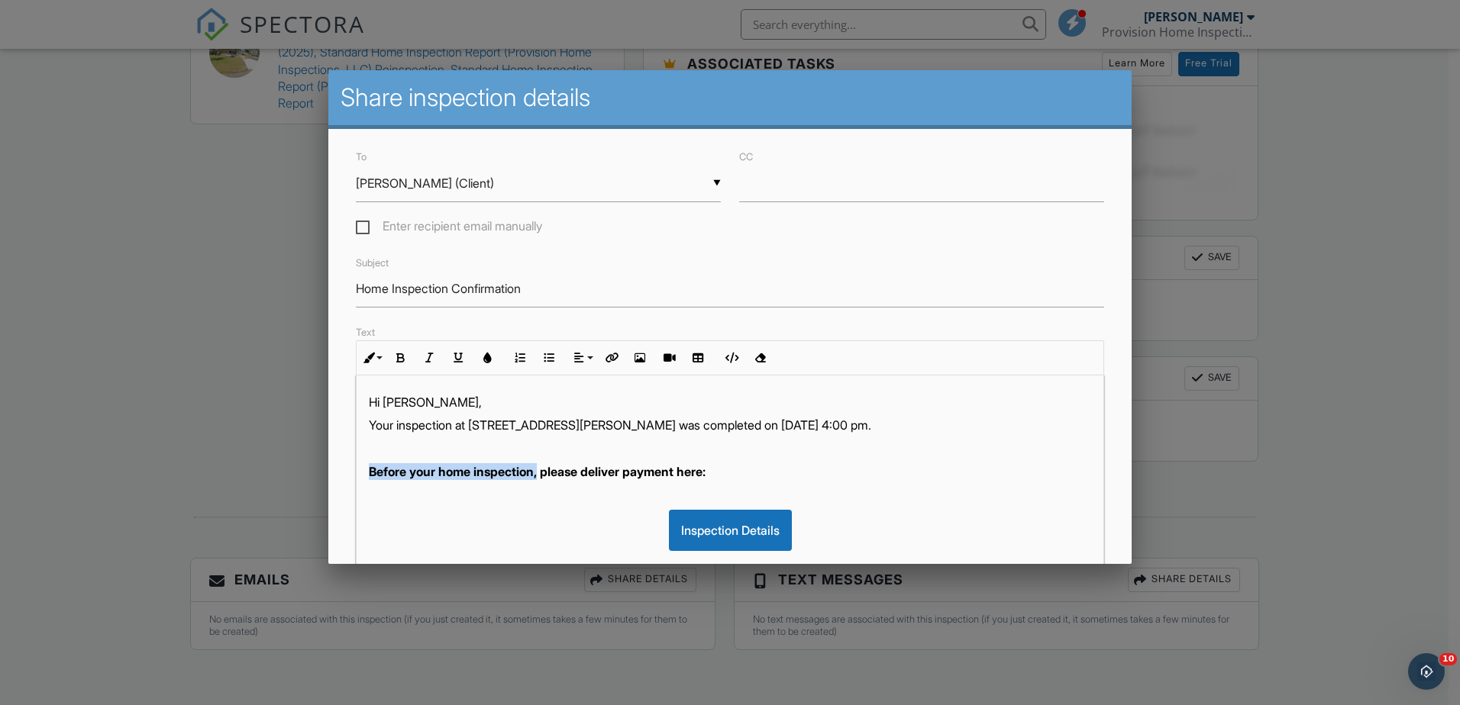
drag, startPoint x: 544, startPoint y: 470, endPoint x: 355, endPoint y: 480, distance: 189.6
click at [355, 480] on div "Text Inline Style XLarge Large Normal Small Light Small/Light Bold Italic Under…" at bounding box center [730, 540] width 767 height 434
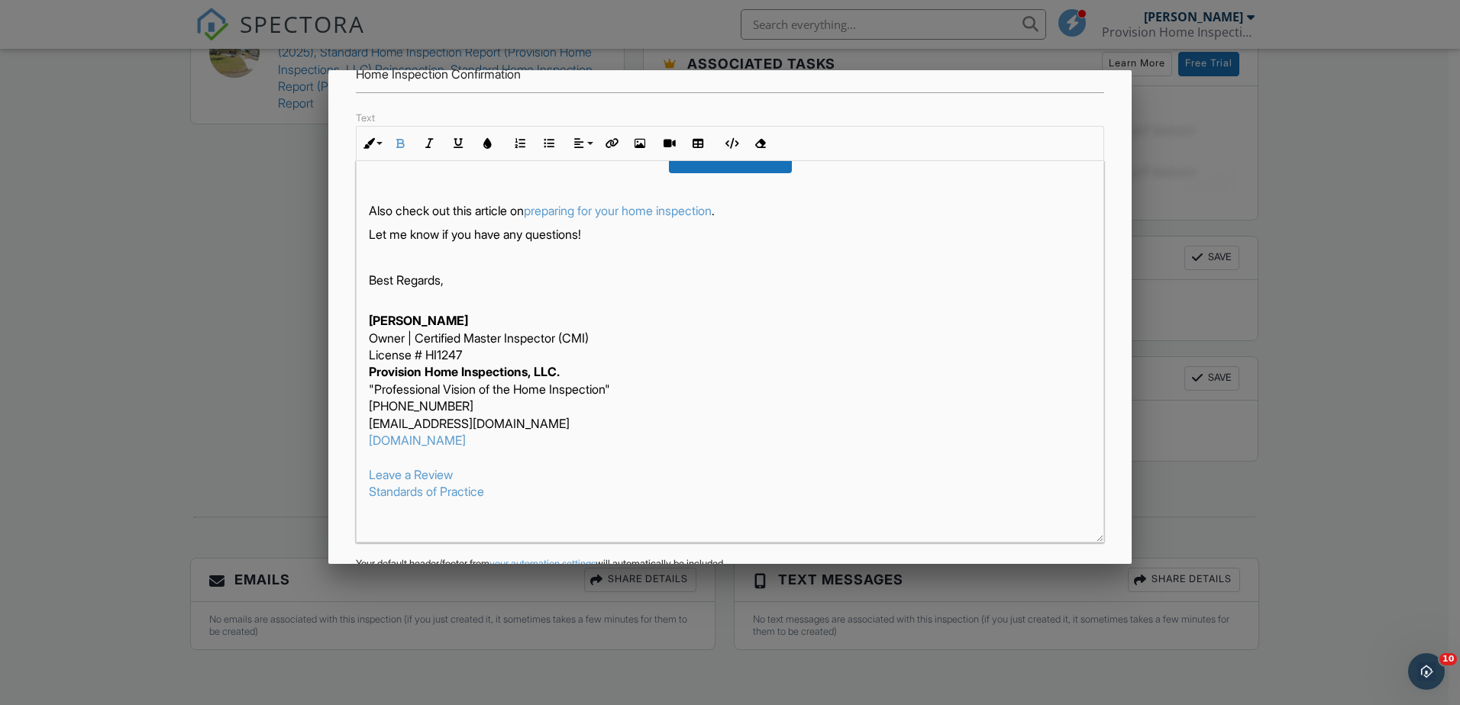
scroll to position [292, 0]
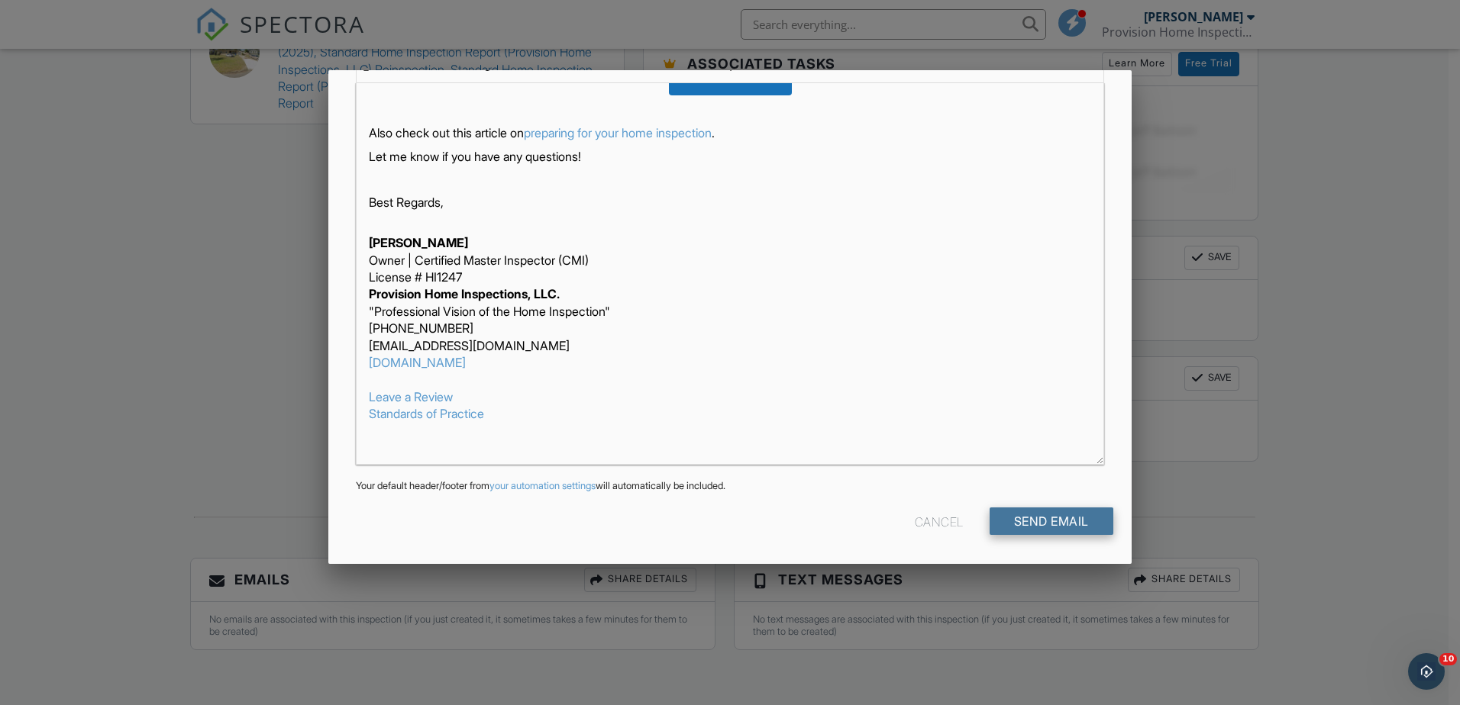
click at [1049, 525] on input "Send Email" at bounding box center [1051, 521] width 124 height 27
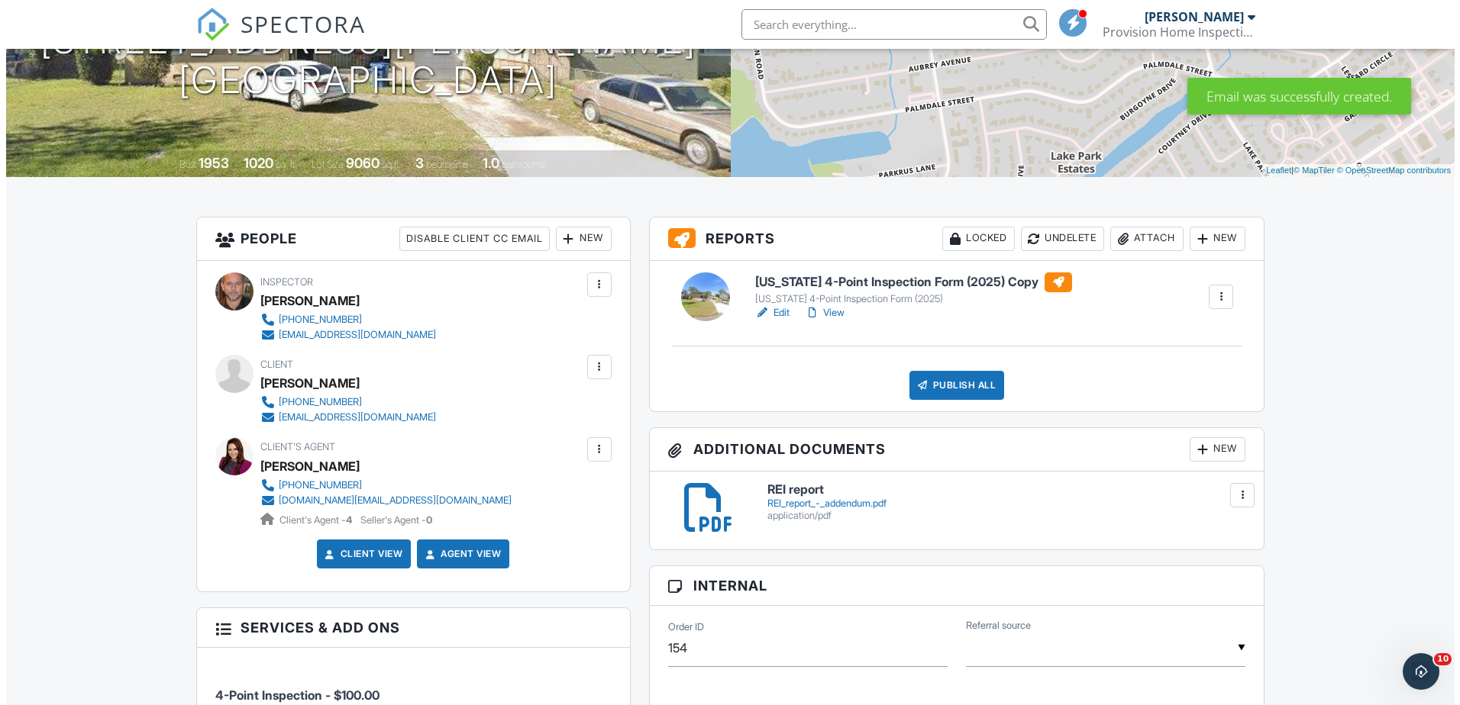
scroll to position [305, 0]
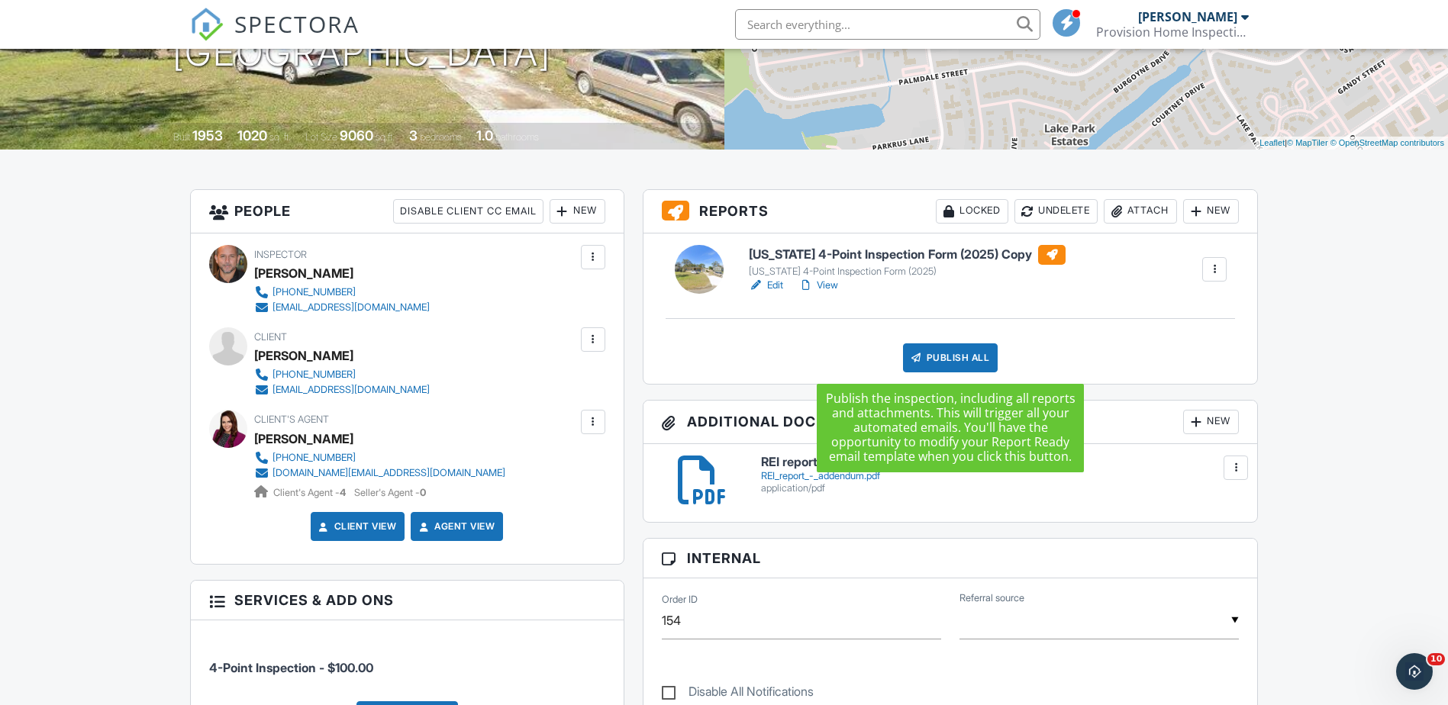
click at [938, 363] on div "Publish All" at bounding box center [950, 358] width 95 height 29
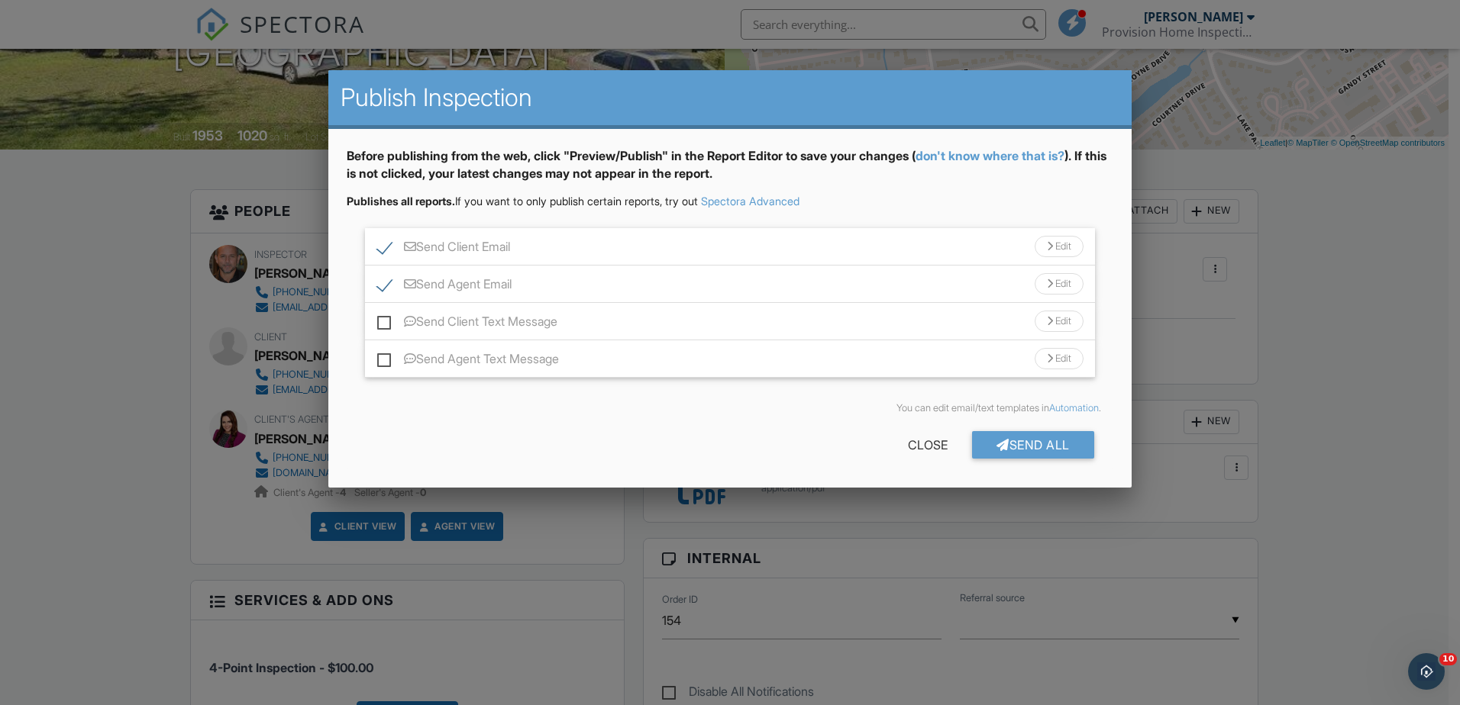
click at [389, 324] on label "Send Client Text Message" at bounding box center [467, 324] width 180 height 19
click at [387, 319] on input "Send Client Text Message" at bounding box center [382, 314] width 10 height 10
checkbox input "true"
click at [387, 353] on label "Send Agent Text Message" at bounding box center [468, 361] width 182 height 19
click at [387, 353] on input "Send Agent Text Message" at bounding box center [382, 352] width 10 height 10
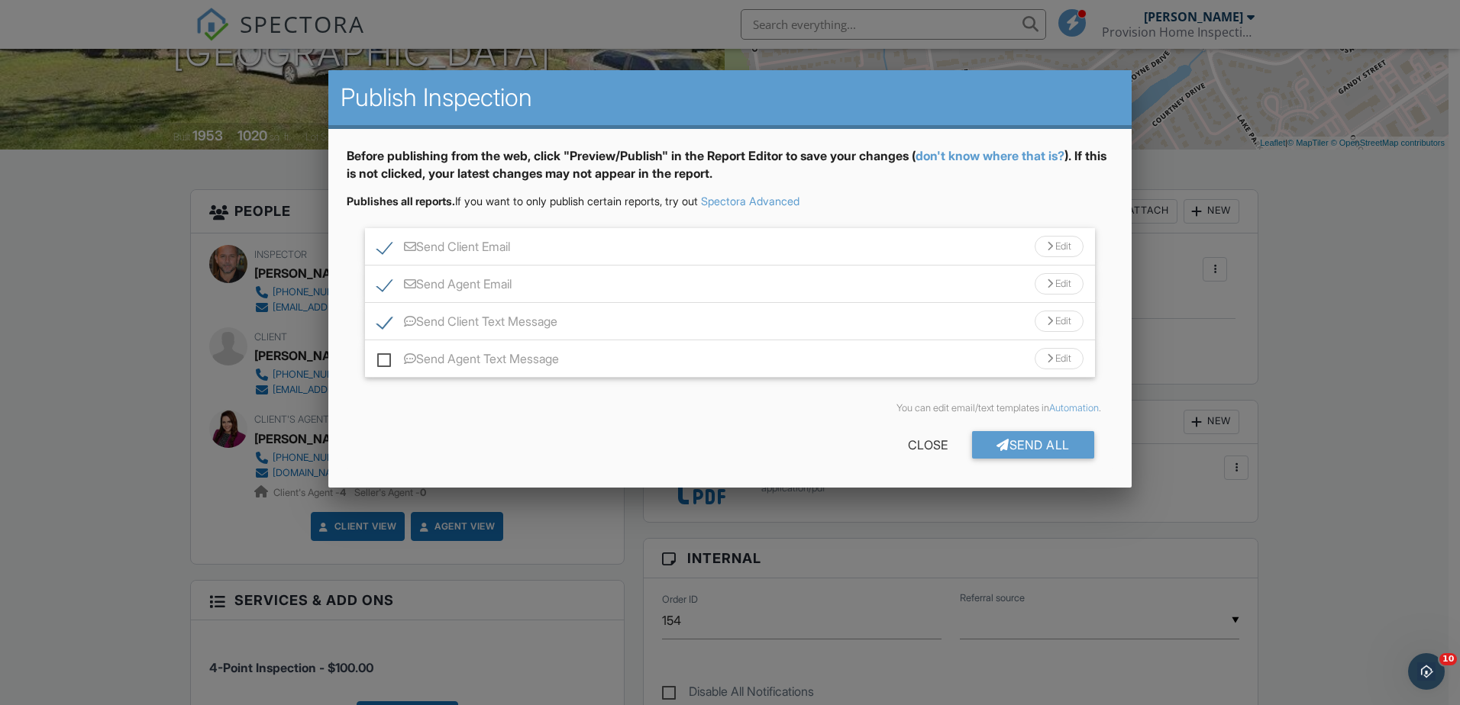
checkbox input "true"
click at [1009, 441] on div "Send All" at bounding box center [1033, 444] width 122 height 27
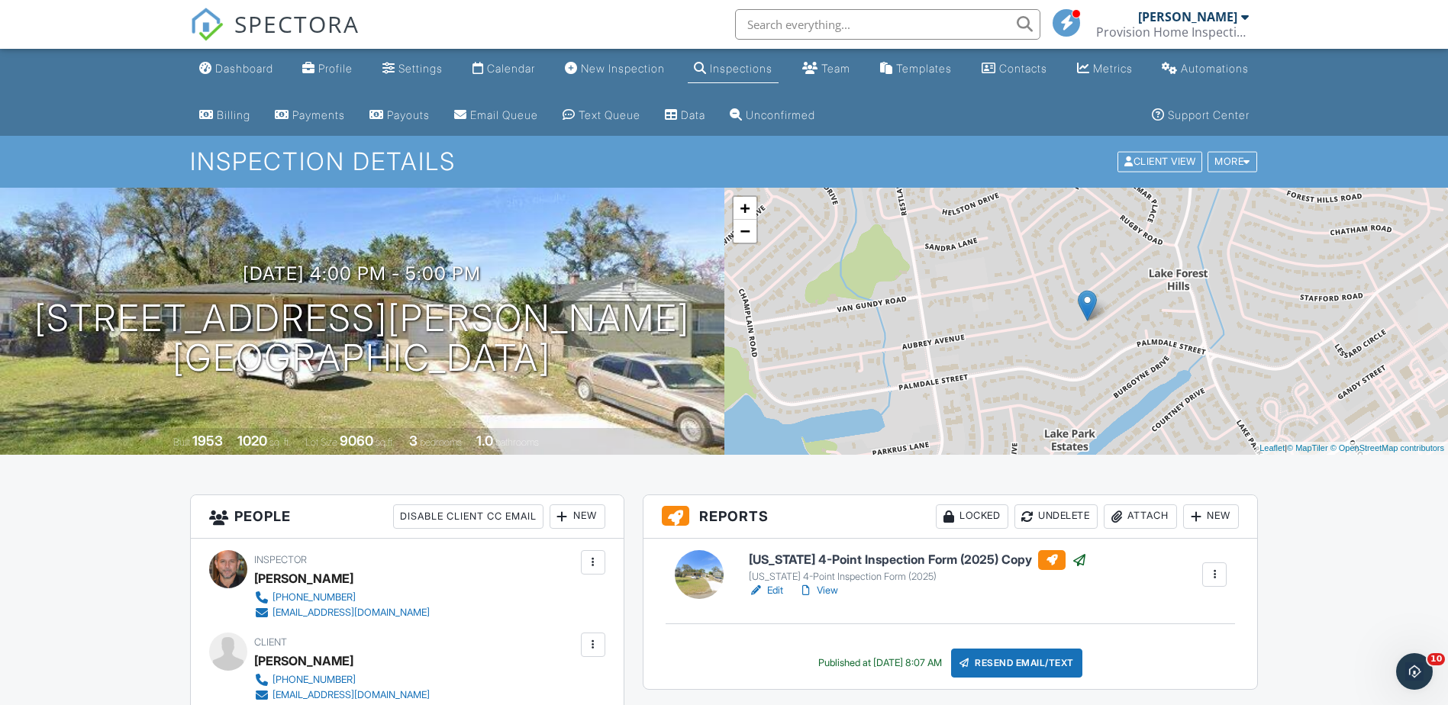
click at [709, 69] on link "Inspections" at bounding box center [733, 69] width 91 height 28
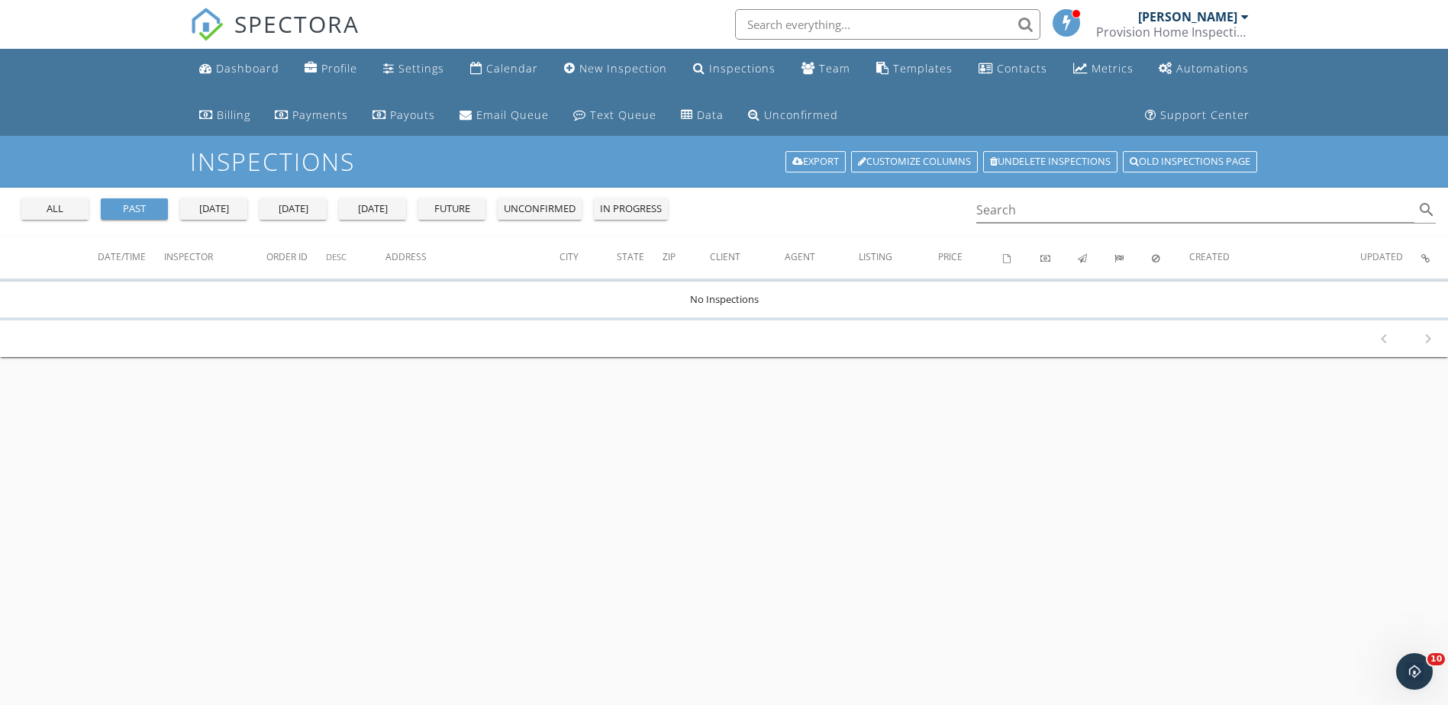
click at [763, 24] on input "text" at bounding box center [887, 24] width 305 height 31
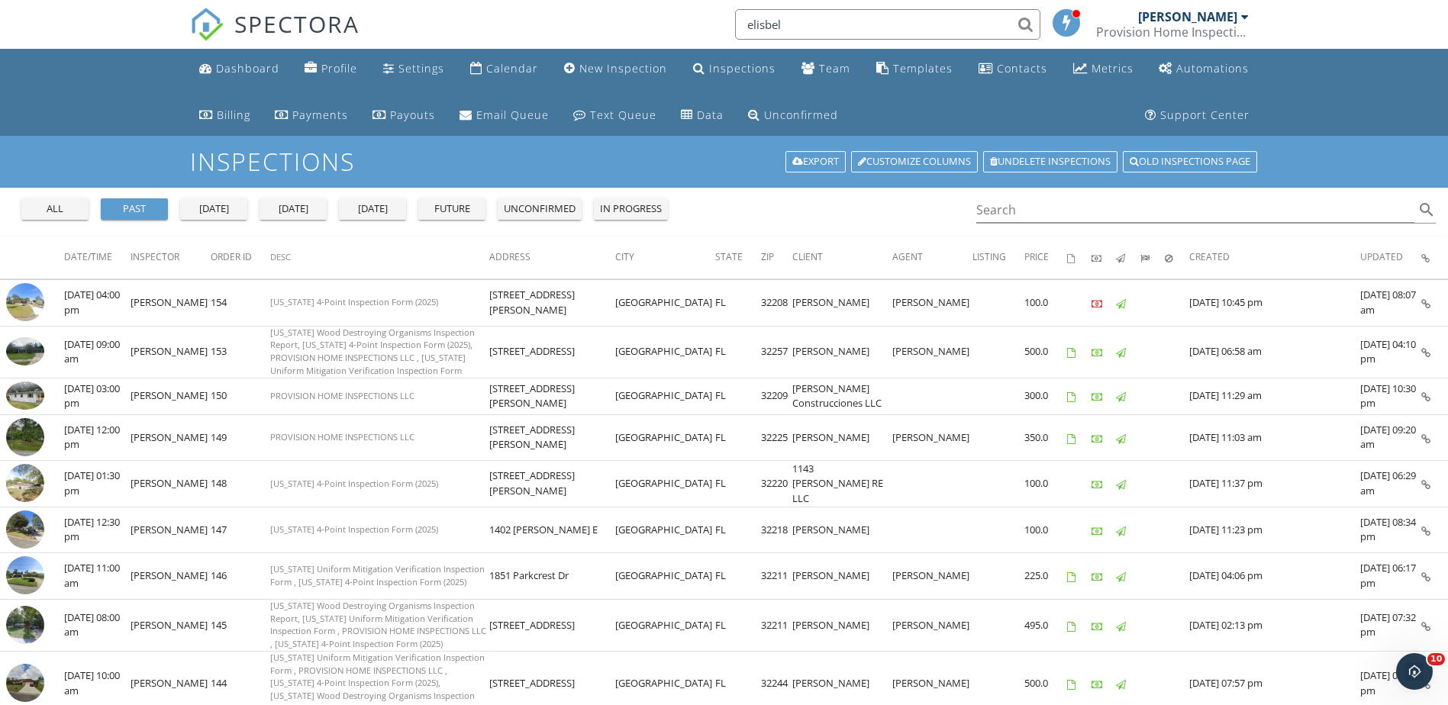
type input "elisbel"
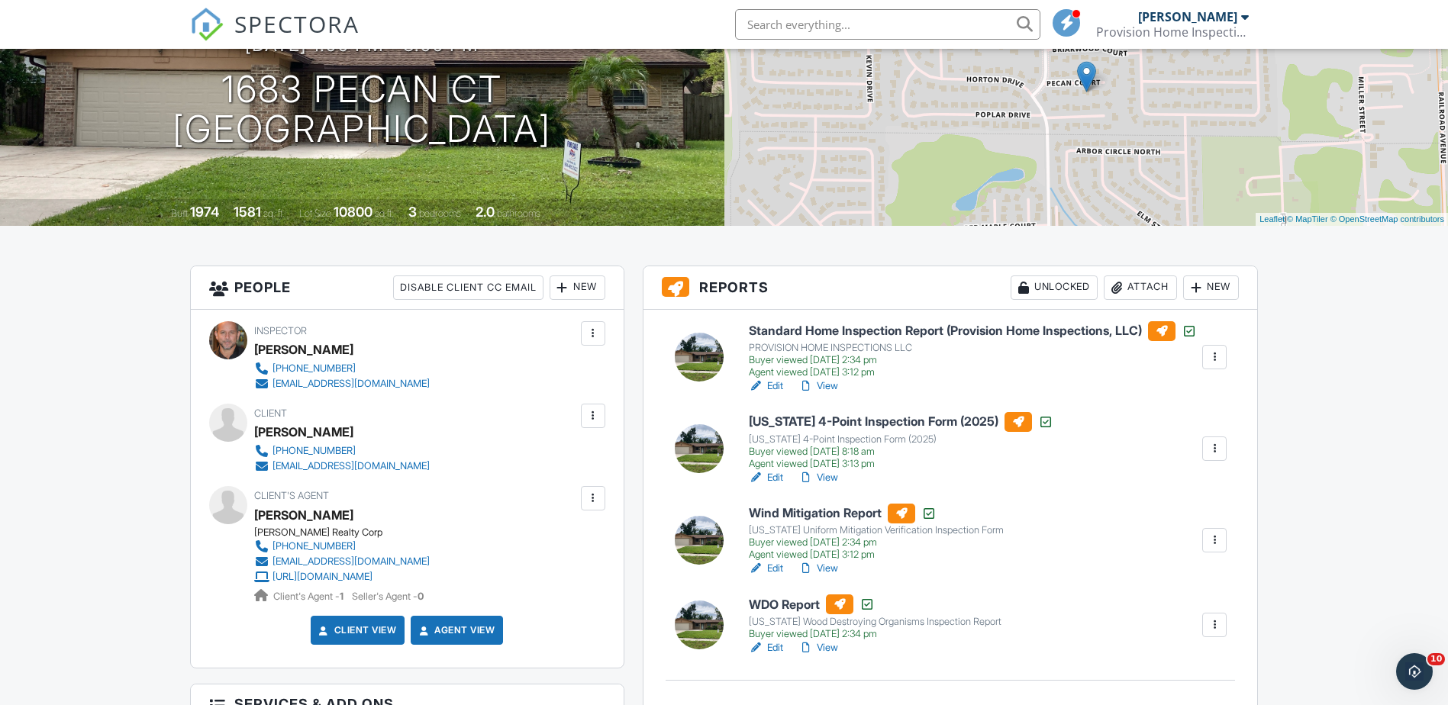
click at [778, 484] on link "Edit" at bounding box center [766, 477] width 34 height 15
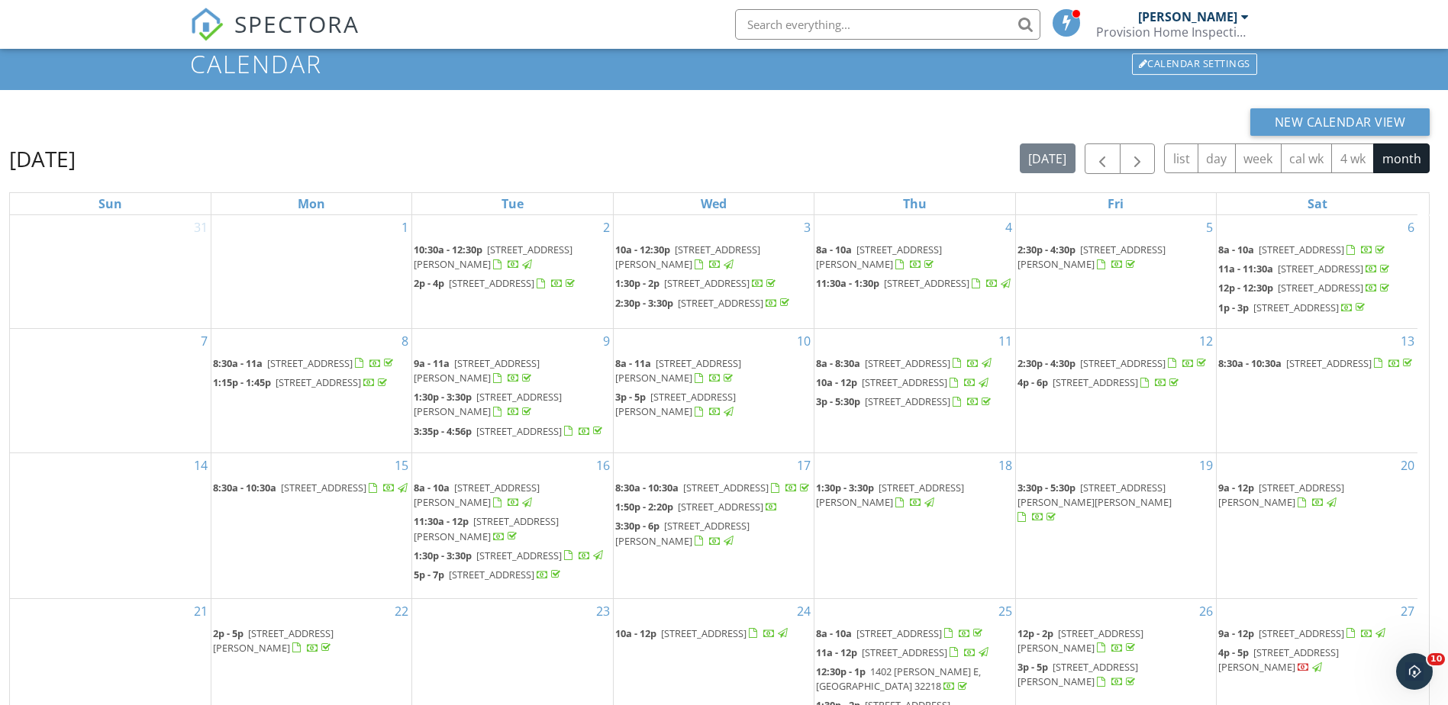
scroll to position [250, 0]
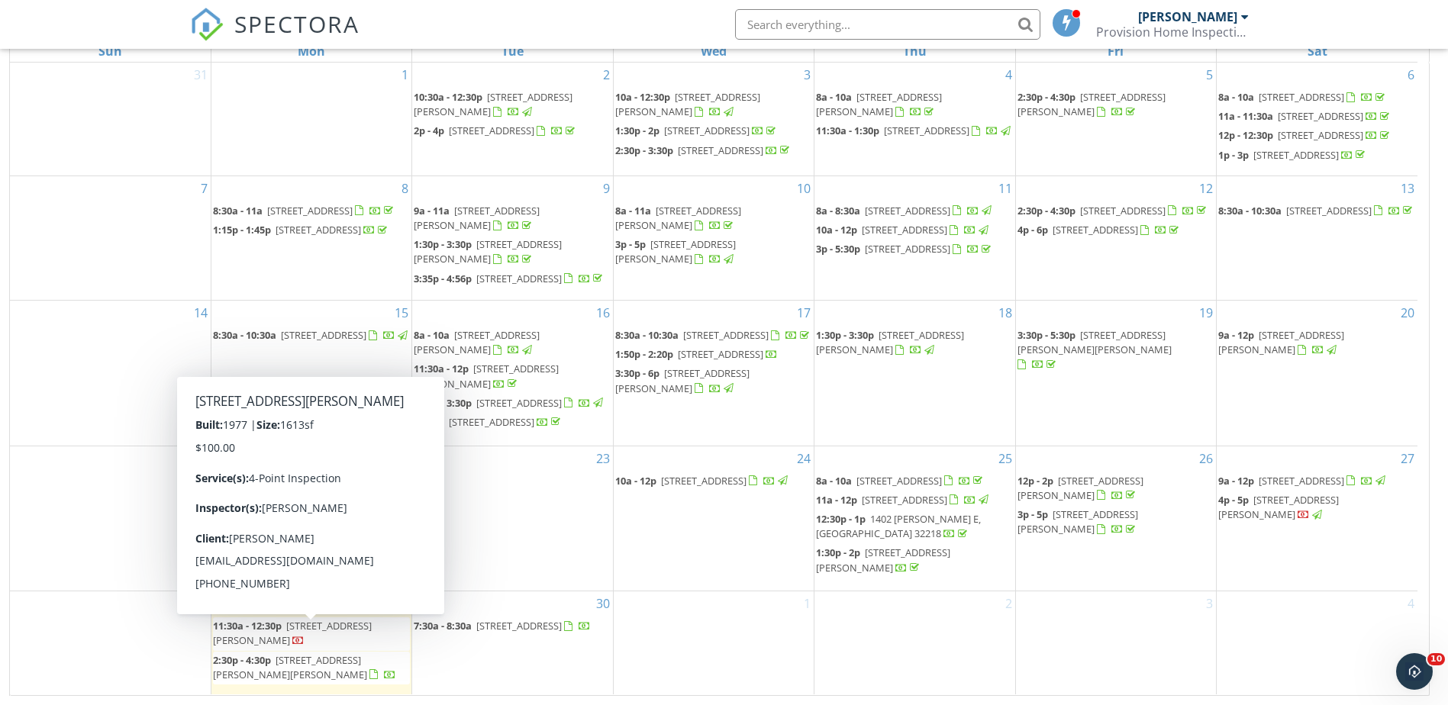
click at [315, 637] on span "[STREET_ADDRESS][PERSON_NAME]" at bounding box center [292, 633] width 159 height 28
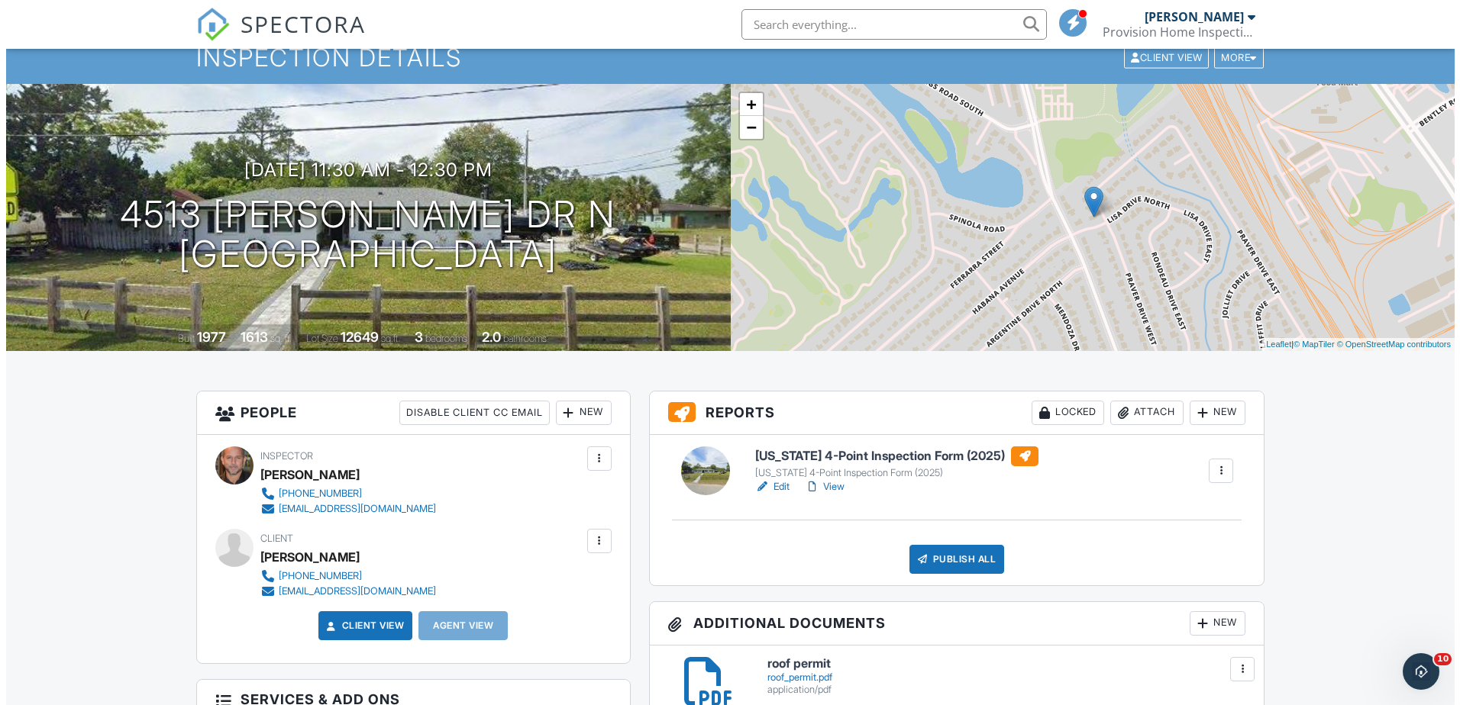
scroll to position [76, 0]
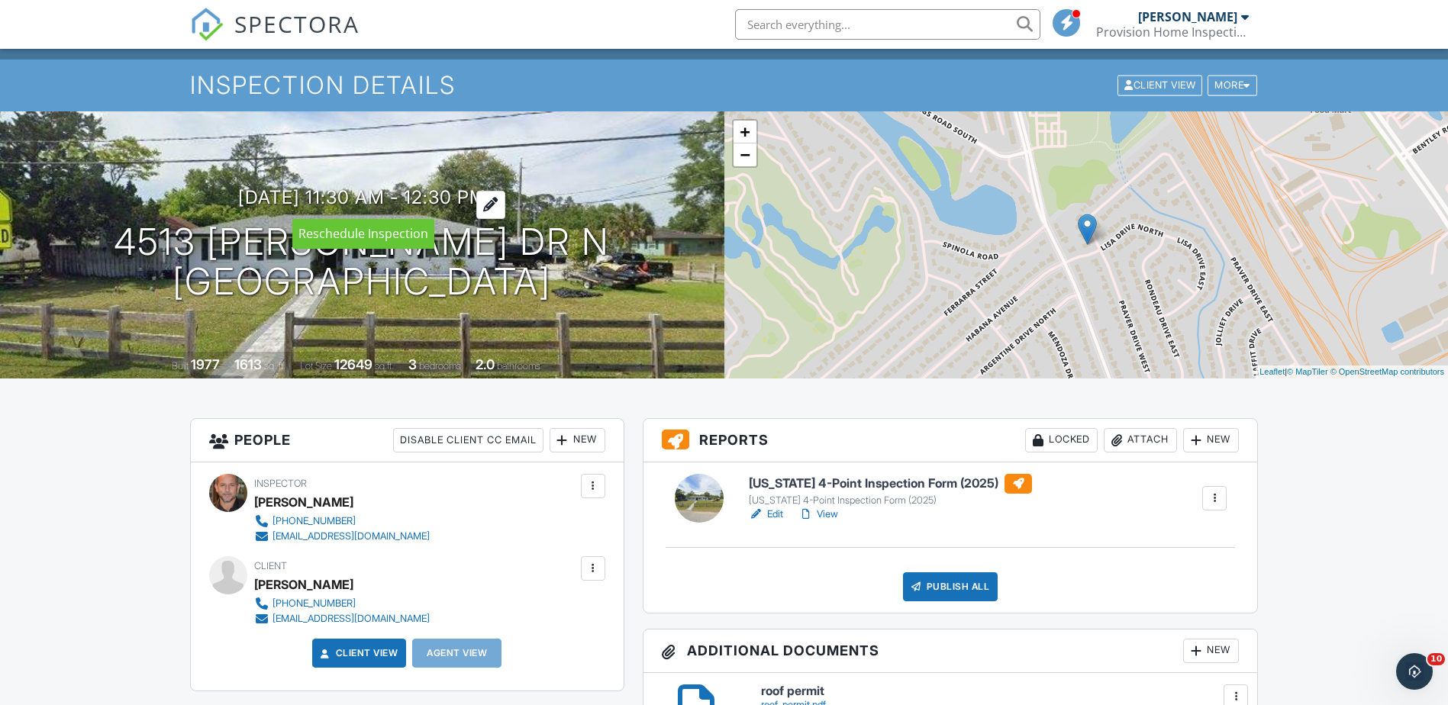
click at [505, 204] on div at bounding box center [490, 205] width 29 height 28
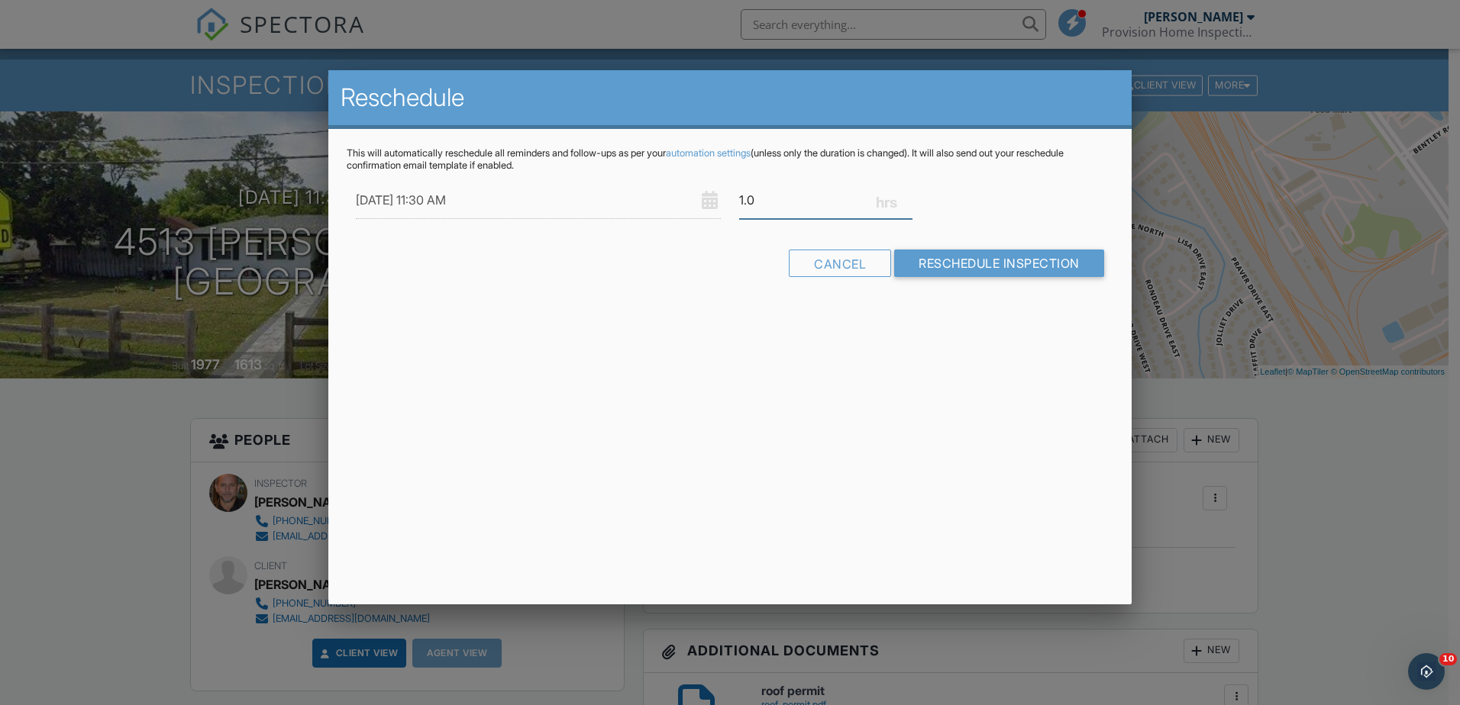
drag, startPoint x: 762, startPoint y: 207, endPoint x: 737, endPoint y: 201, distance: 25.9
click at [737, 201] on div "1.0" at bounding box center [826, 200] width 192 height 37
type input ".5"
click at [948, 268] on input "Reschedule Inspection" at bounding box center [999, 263] width 210 height 27
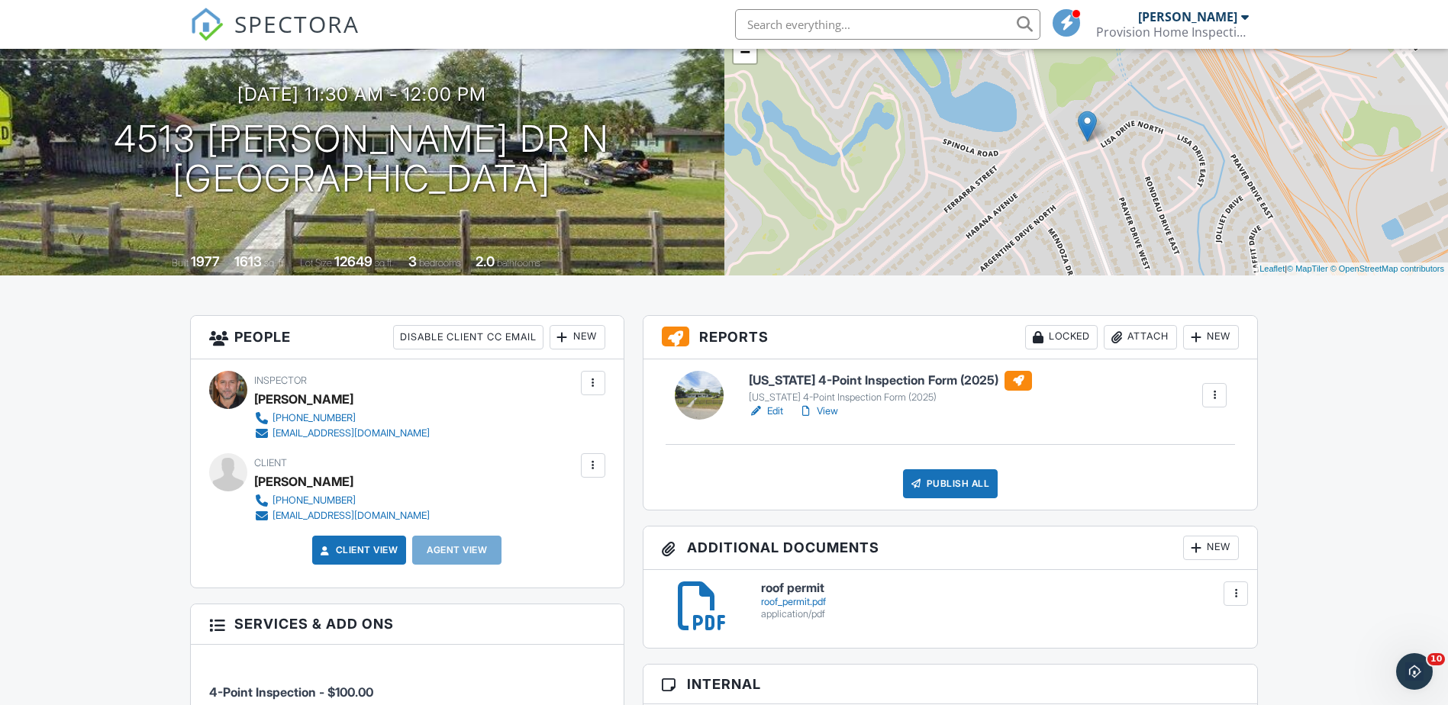
scroll to position [153, 0]
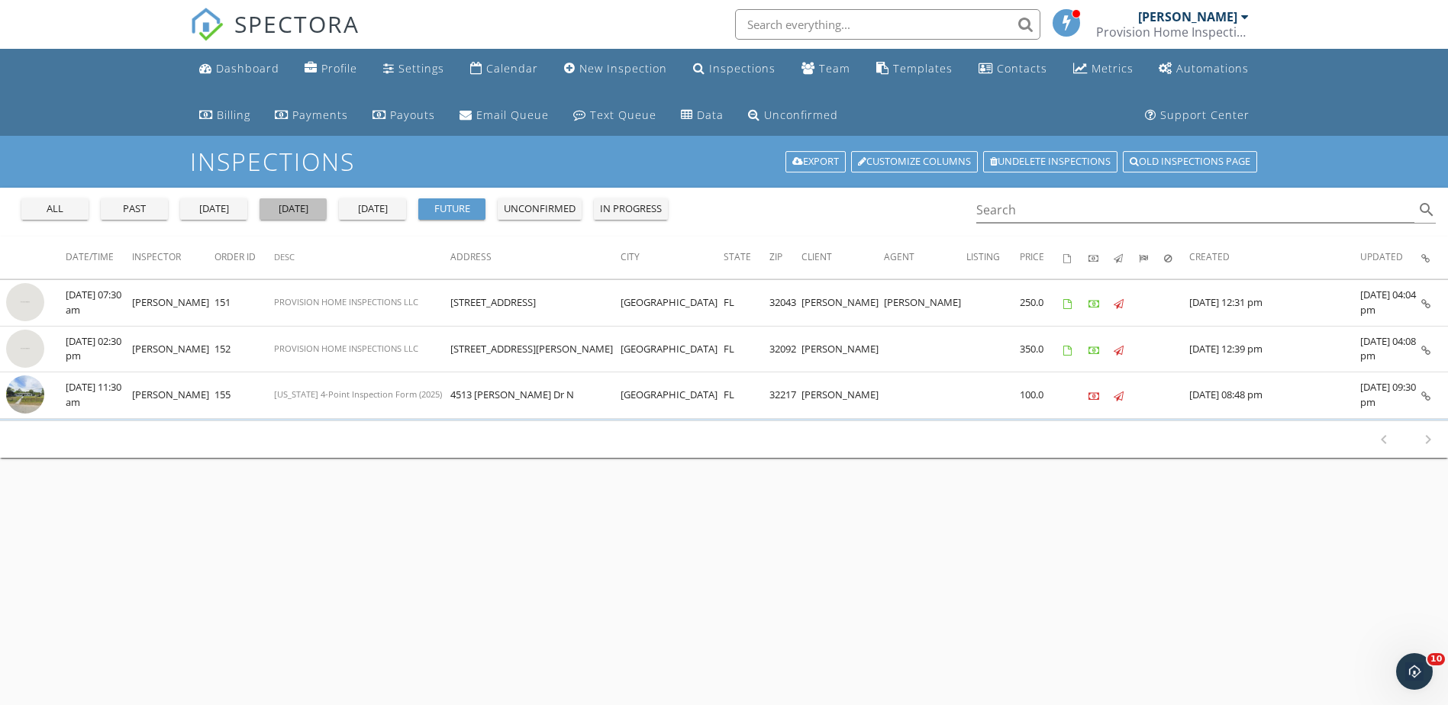
click at [302, 211] on div "[DATE]" at bounding box center [293, 209] width 55 height 15
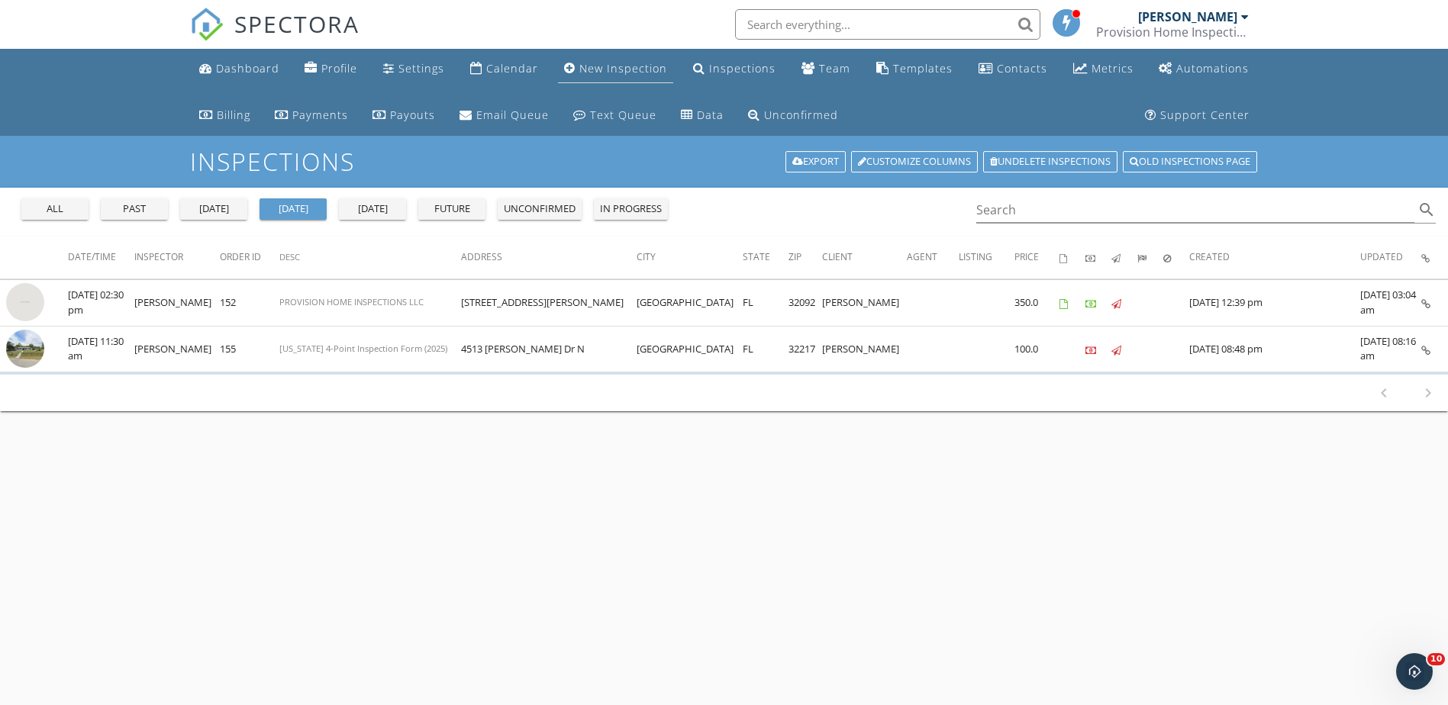
click at [620, 73] on div "New Inspection" at bounding box center [623, 68] width 88 height 15
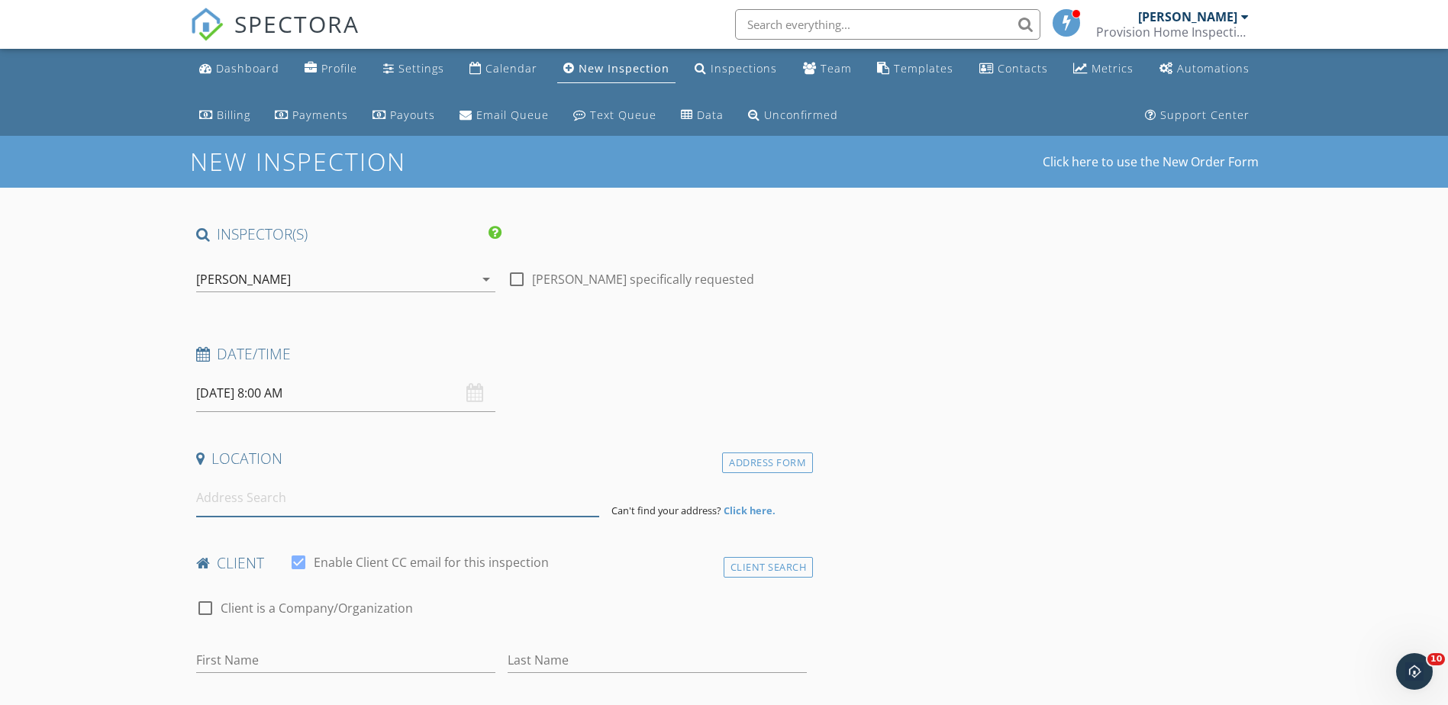
click at [289, 500] on input at bounding box center [397, 497] width 403 height 37
click at [245, 396] on input "[DATE] 8:00 AM" at bounding box center [345, 393] width 299 height 37
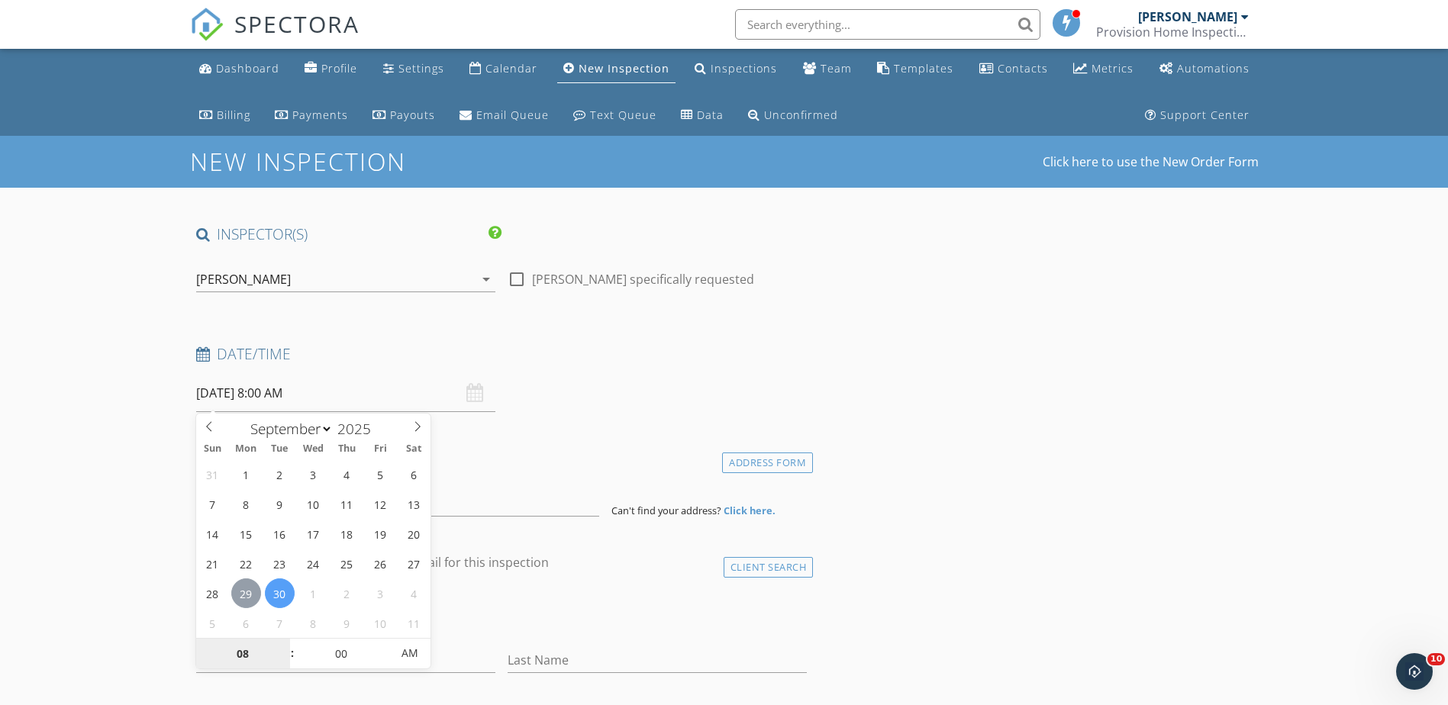
type input "[DATE] 8:00 AM"
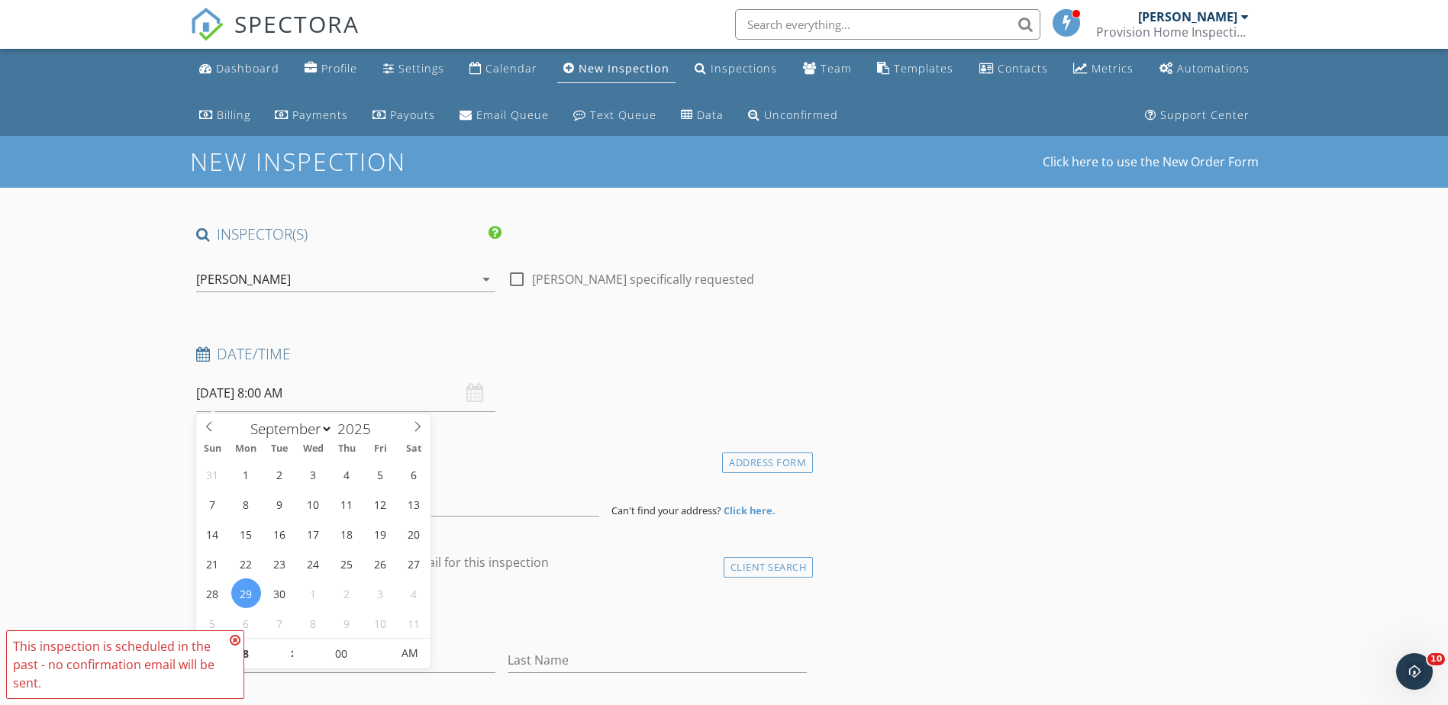
click at [231, 640] on icon at bounding box center [235, 640] width 11 height 12
click at [283, 398] on input "[DATE] 8:00 AM" at bounding box center [345, 393] width 299 height 37
type input "09"
type input "[DATE] 9:00 AM"
click at [286, 648] on span at bounding box center [284, 646] width 11 height 15
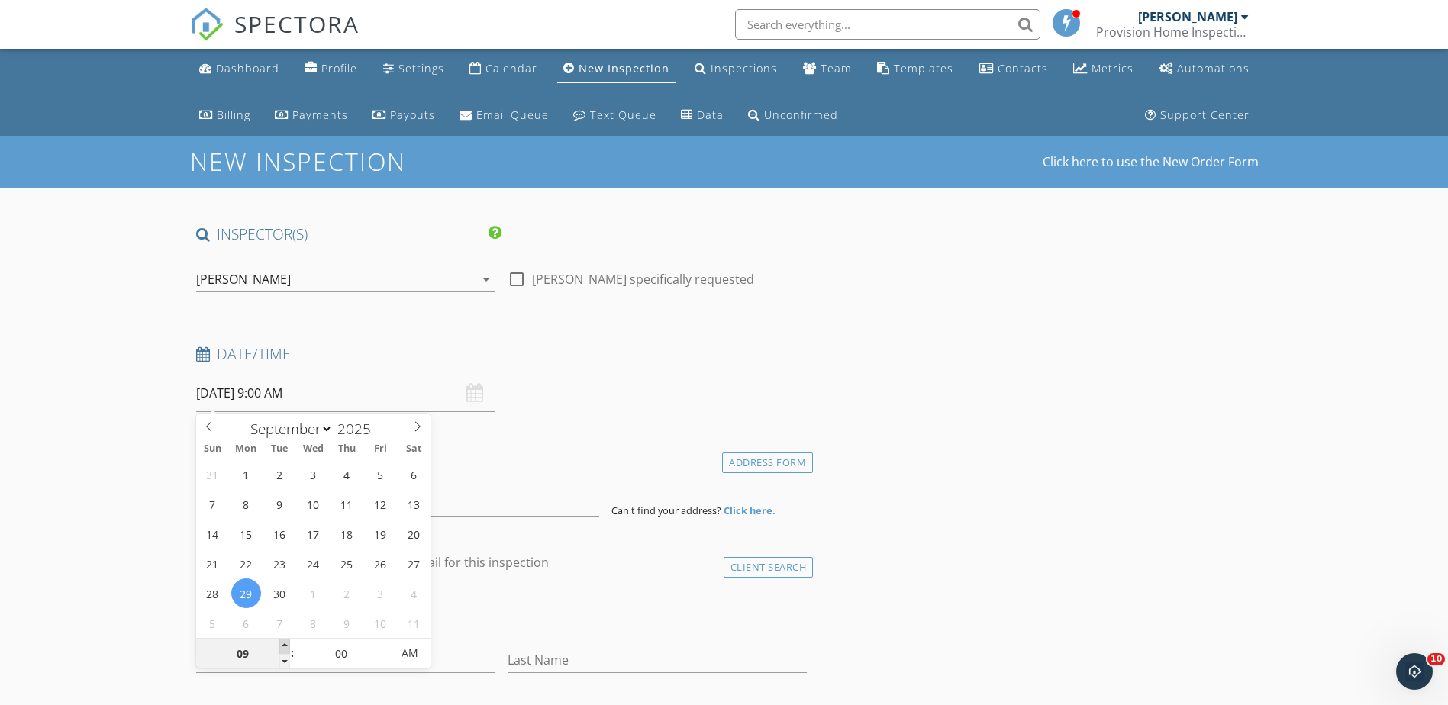
type input "10"
type input "[DATE] 10:00 AM"
click at [286, 648] on span at bounding box center [284, 646] width 11 height 15
type input "11"
type input "[DATE] 11:00 AM"
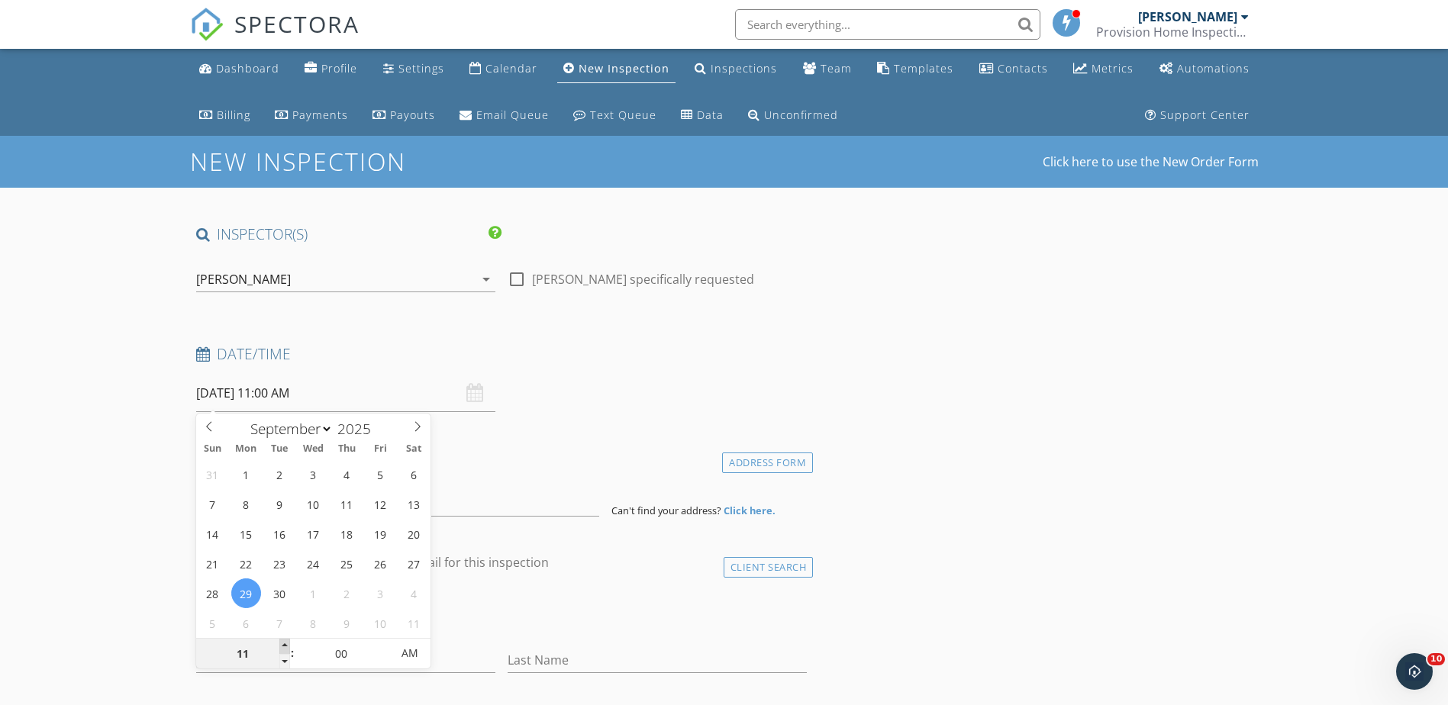
click at [286, 648] on span at bounding box center [284, 646] width 11 height 15
type input "12"
type input "[DATE] 12:00 PM"
click at [286, 648] on span at bounding box center [284, 646] width 11 height 15
type input "05"
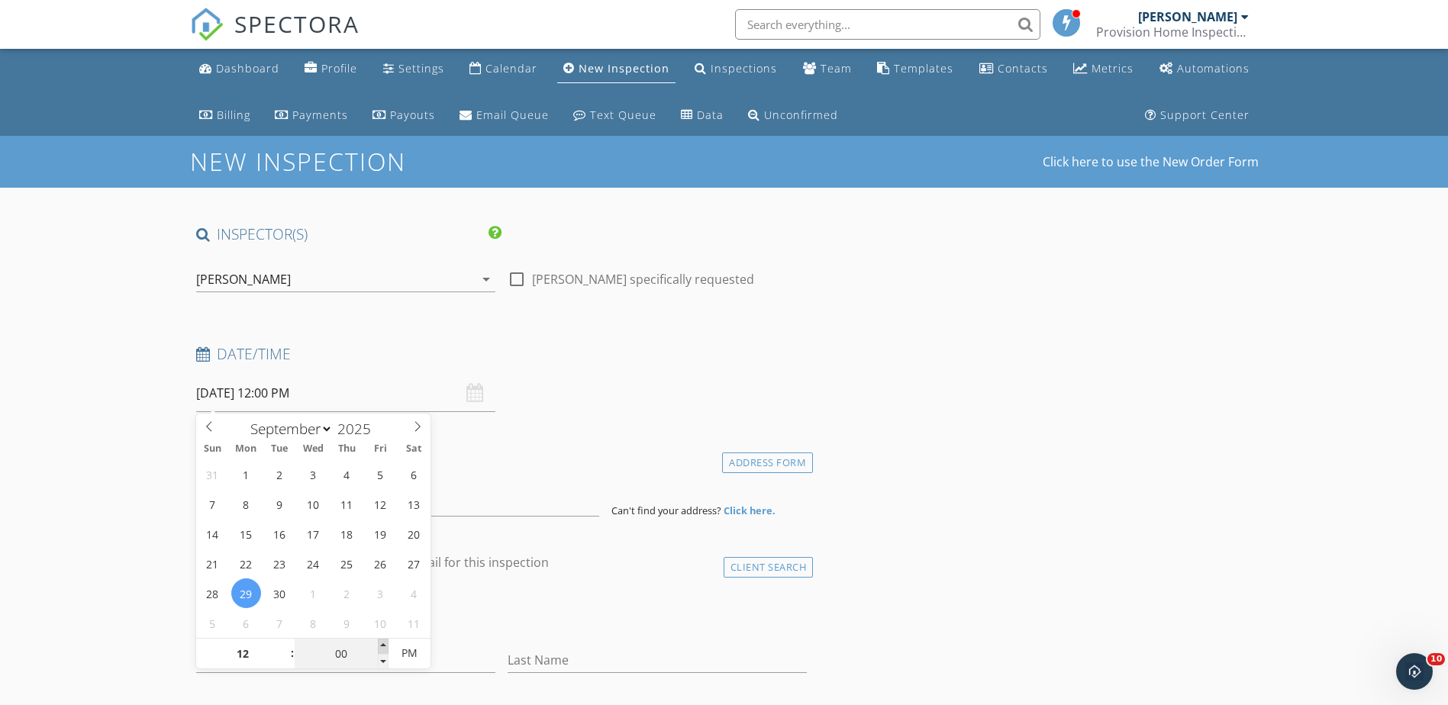
type input "[DATE] 12:05 PM"
click at [386, 649] on span at bounding box center [383, 646] width 11 height 15
type input "10"
type input "[DATE] 12:10 PM"
click at [386, 649] on span at bounding box center [383, 646] width 11 height 15
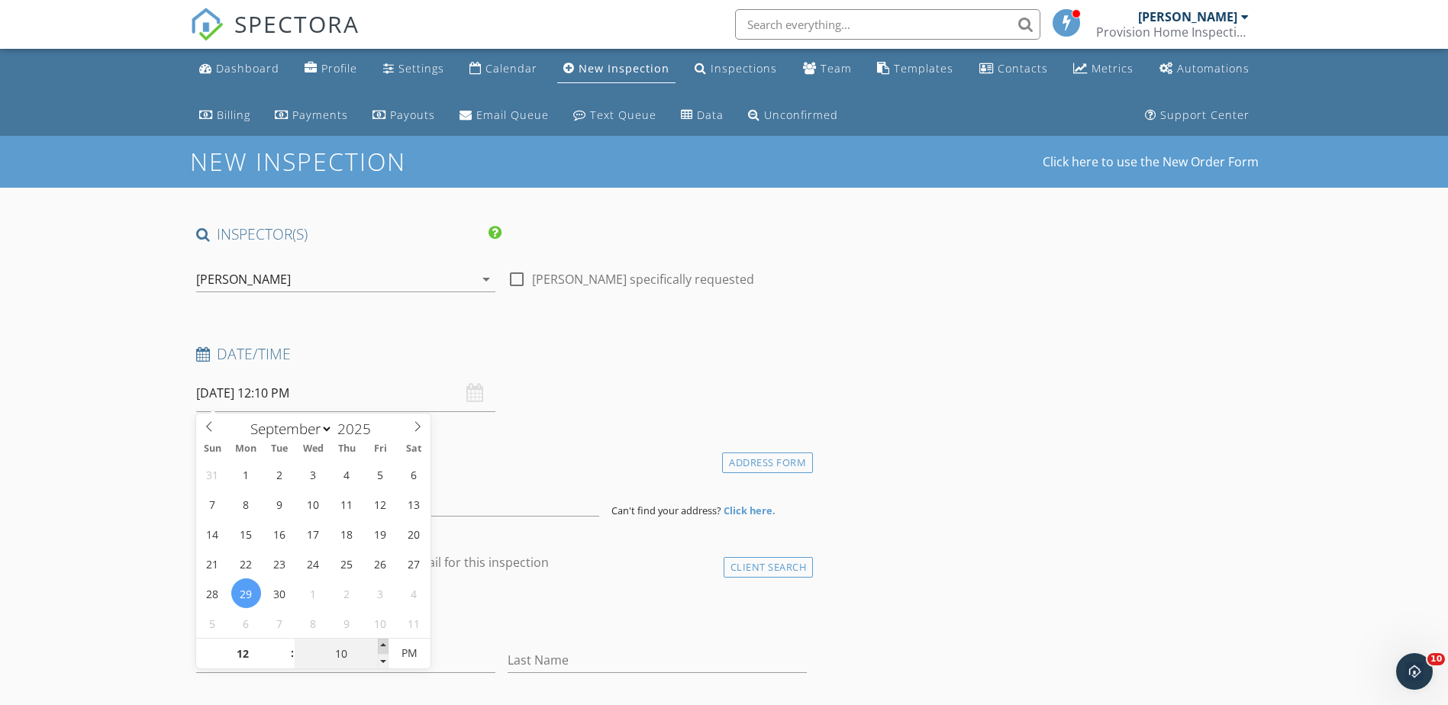
type input "15"
type input "[DATE] 12:15 PM"
click at [386, 649] on span at bounding box center [383, 646] width 11 height 15
type input "20"
type input "[DATE] 12:20 PM"
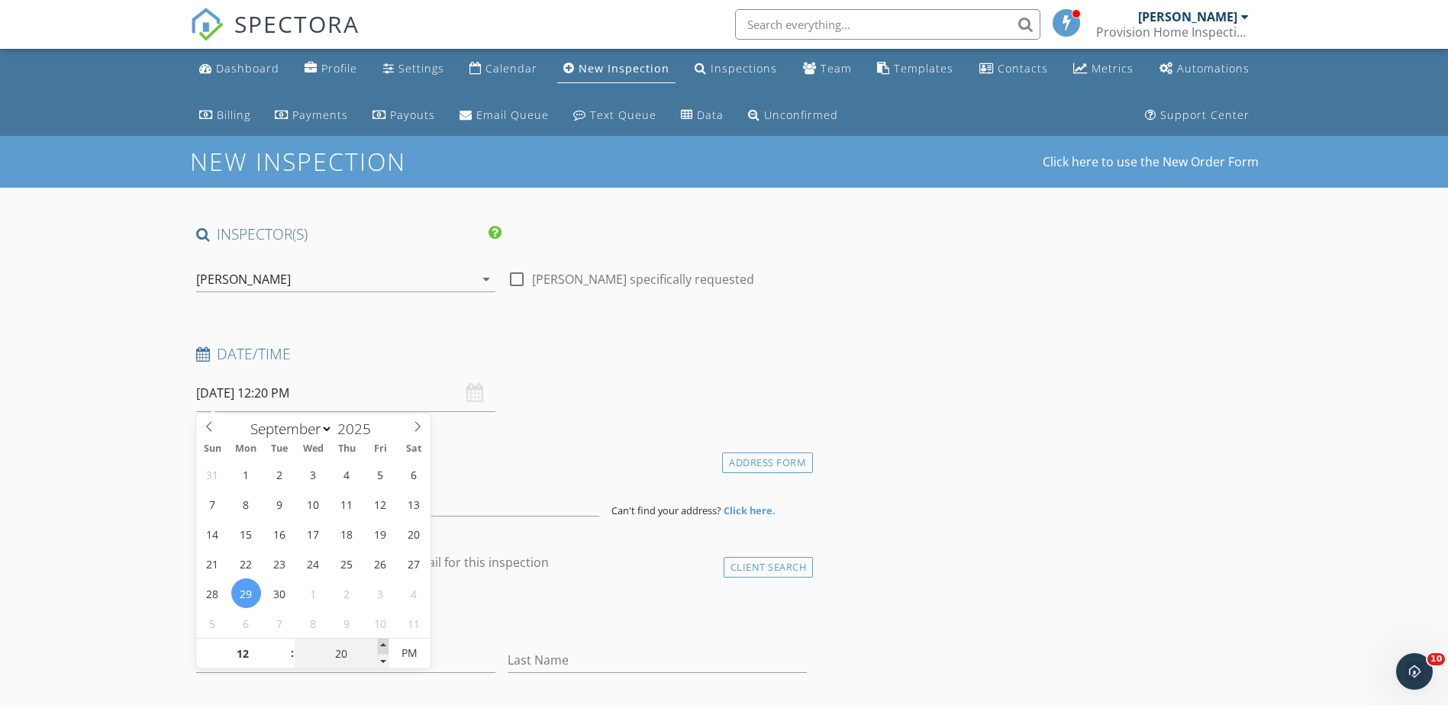
click at [386, 649] on span at bounding box center [383, 646] width 11 height 15
type input "25"
type input "09/29/2025 12:25 PM"
click at [386, 649] on span at bounding box center [383, 646] width 11 height 15
type input "30"
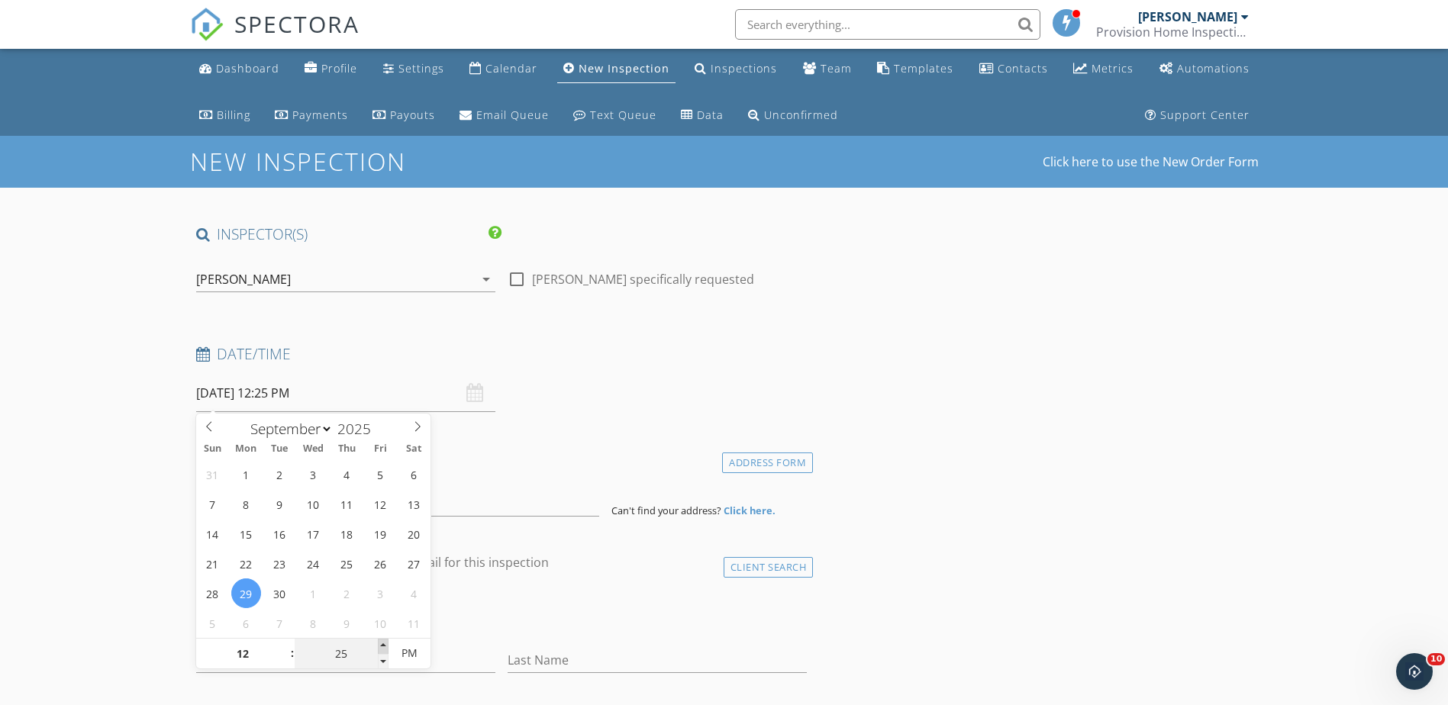
type input "[DATE] 12:30 PM"
click at [386, 649] on span at bounding box center [383, 646] width 11 height 15
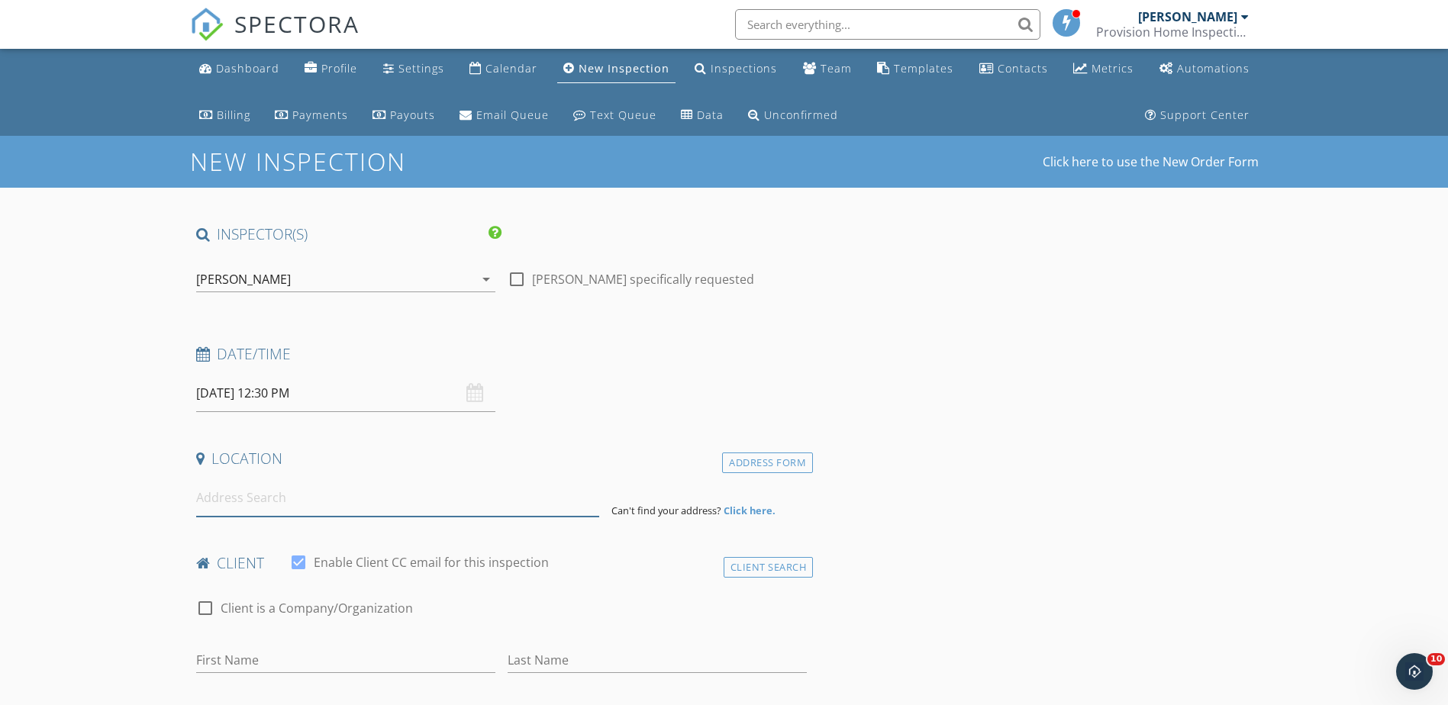
click at [270, 501] on input at bounding box center [397, 497] width 403 height 37
paste input "3260 [PERSON_NAME] Dr"
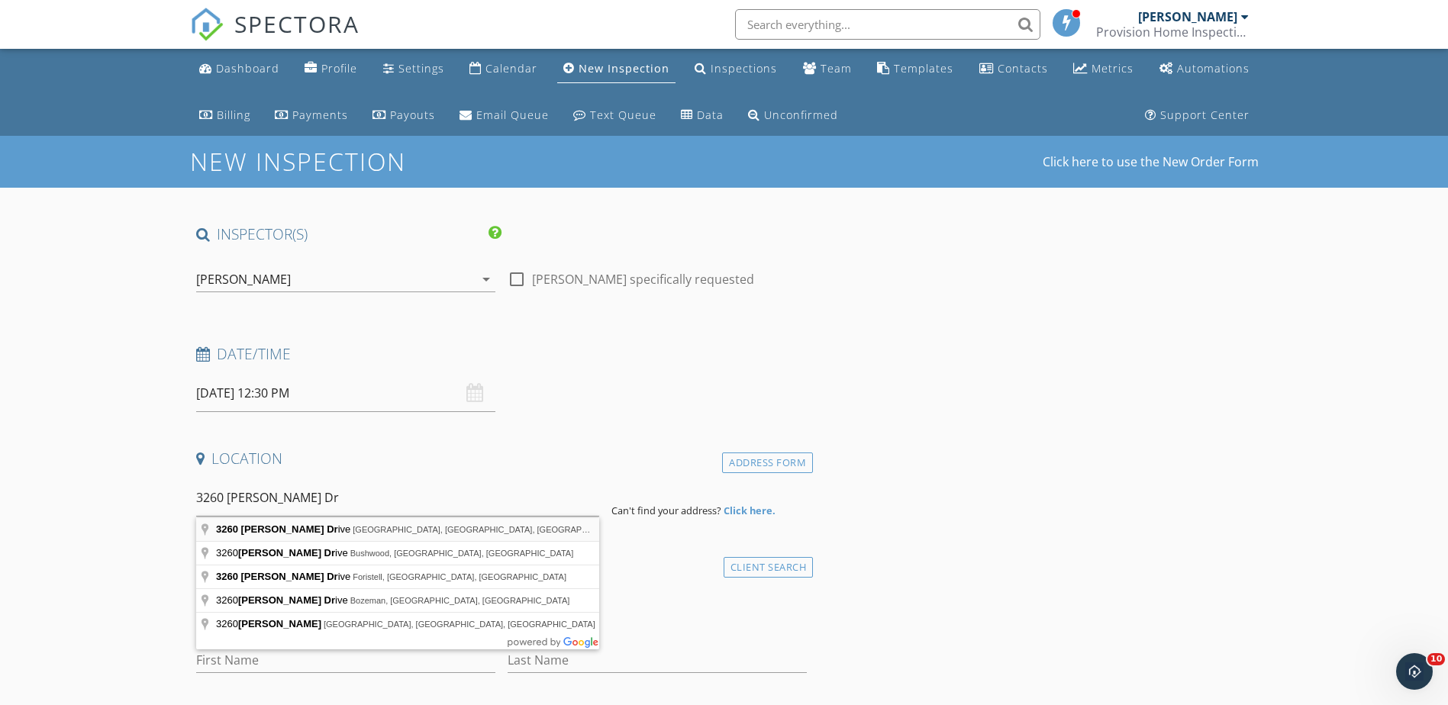
type input "3260 Ricky Drive, Jacksonville, FL, USA"
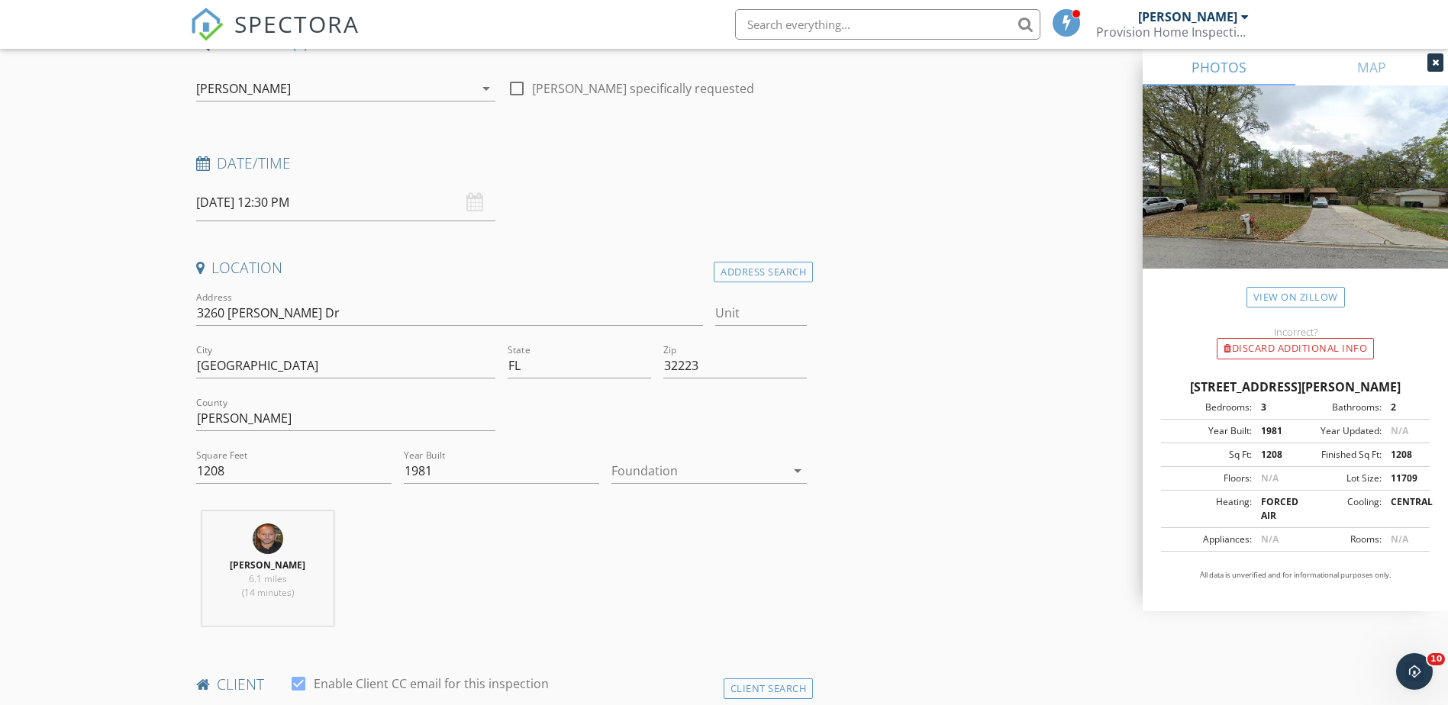
scroll to position [229, 0]
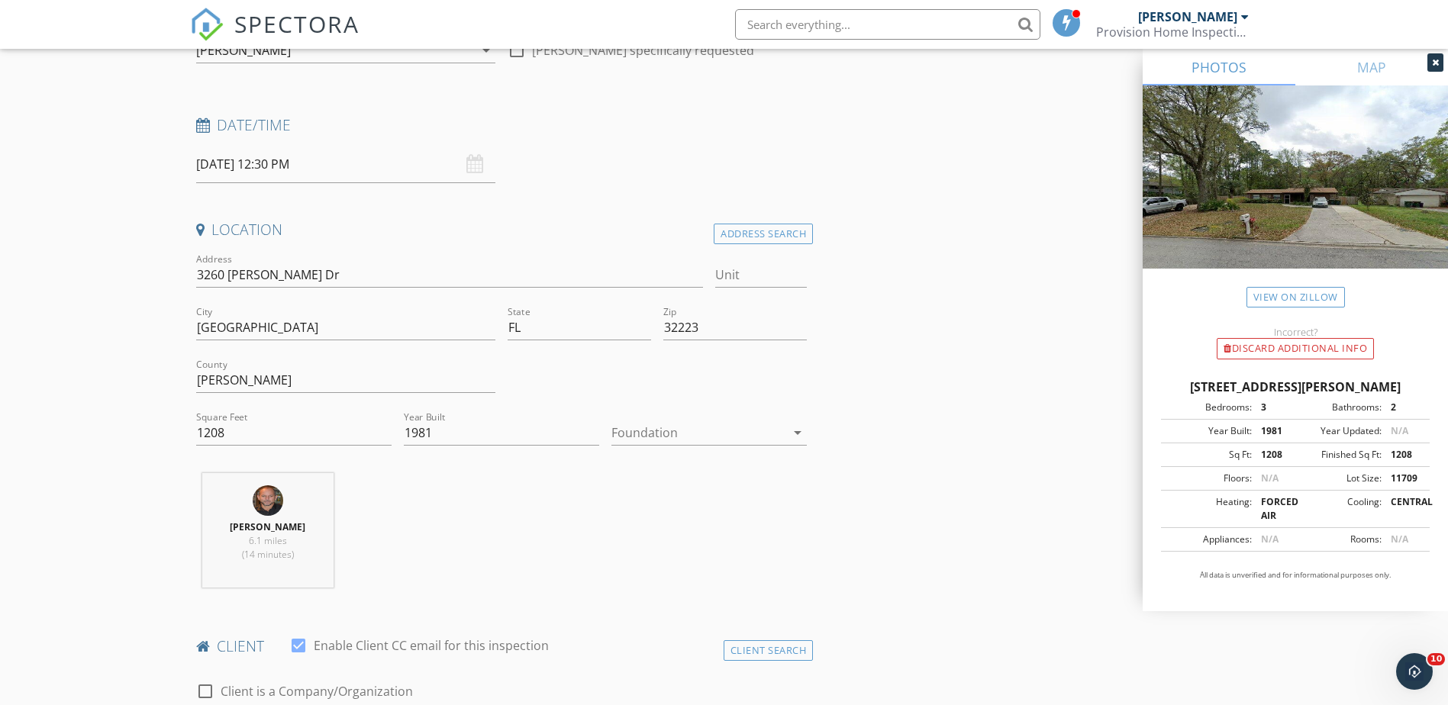
click at [790, 435] on icon "arrow_drop_down" at bounding box center [798, 433] width 18 height 18
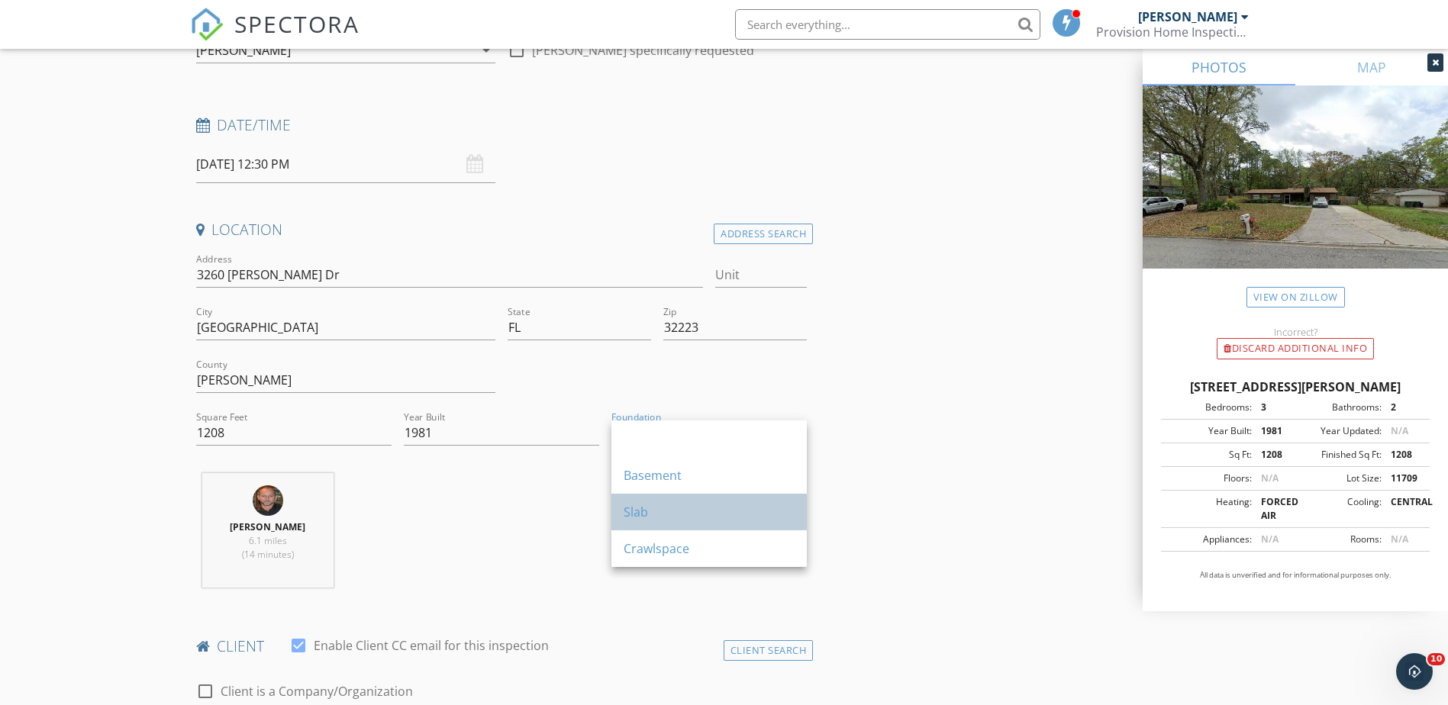
click at [638, 505] on div "Slab" at bounding box center [709, 512] width 171 height 18
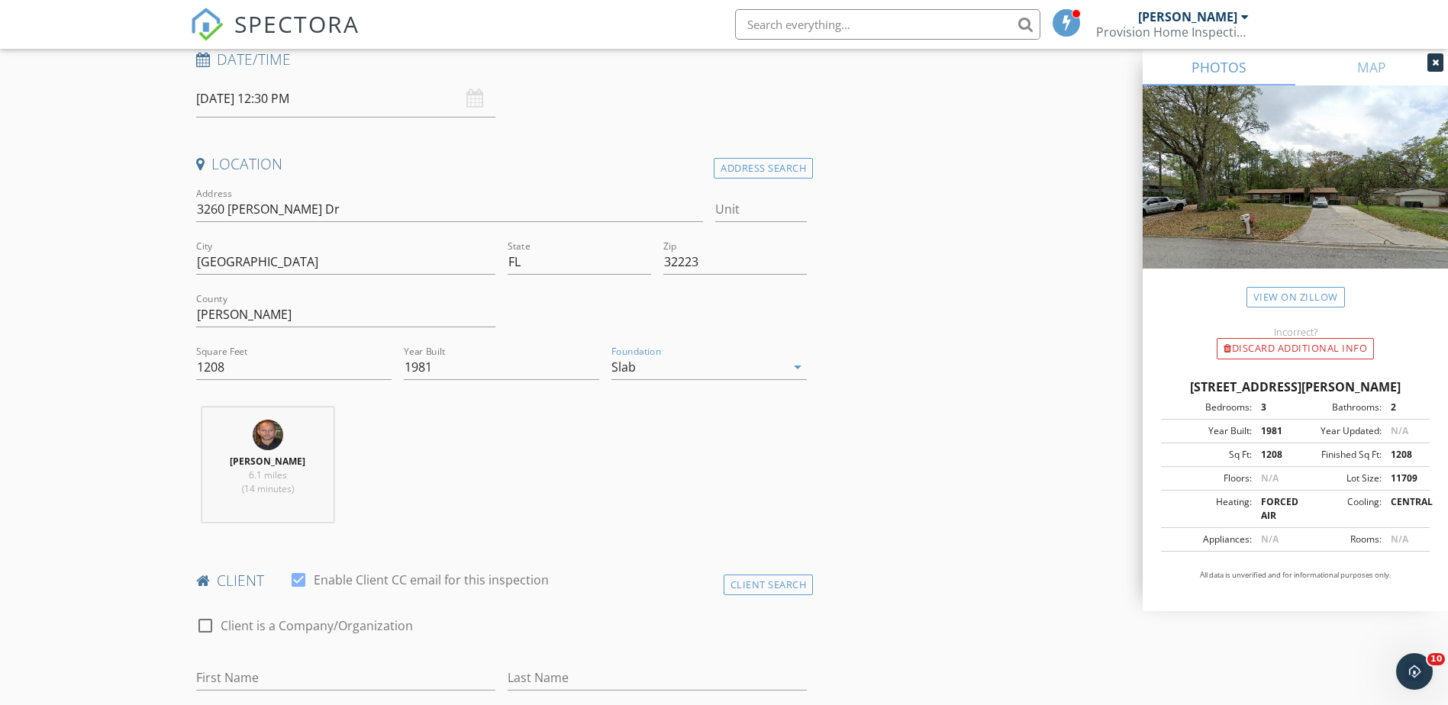
scroll to position [382, 0]
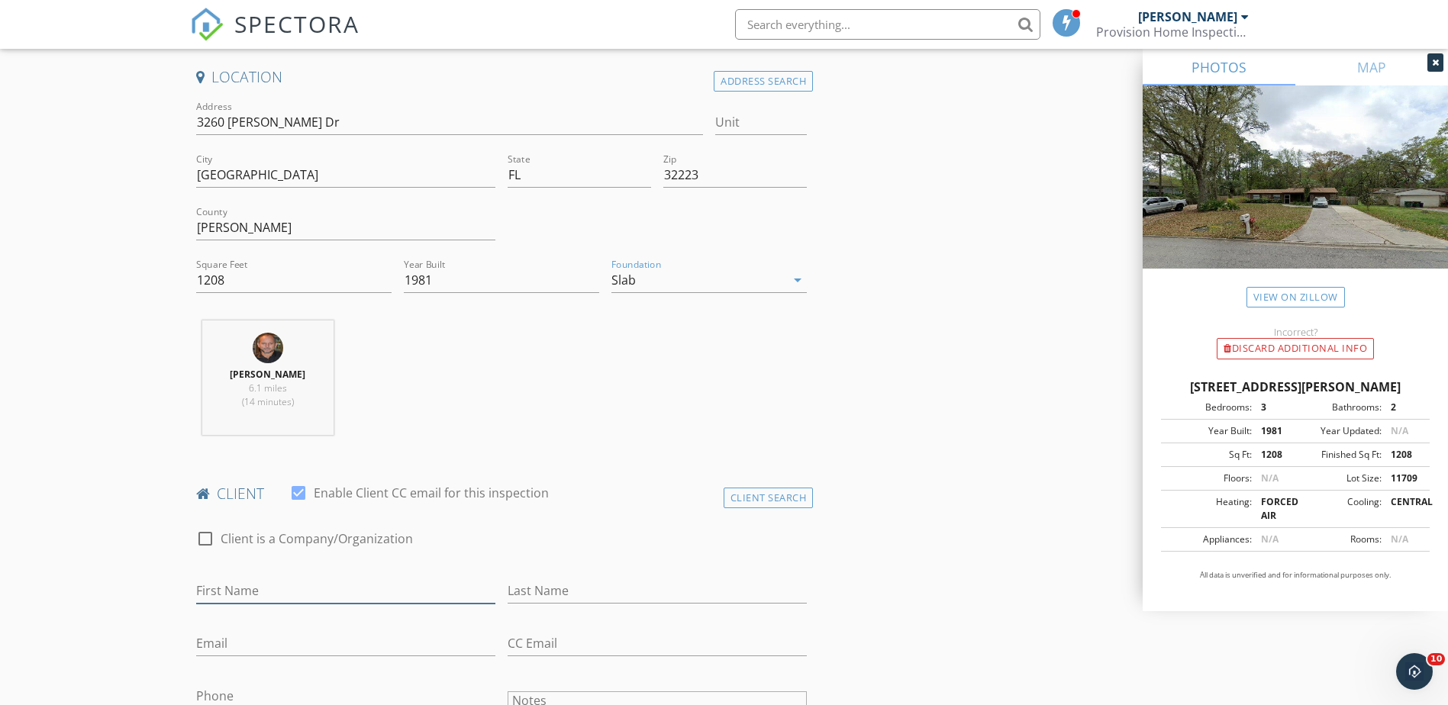
click at [262, 585] on input "First Name" at bounding box center [345, 591] width 299 height 25
click at [221, 582] on input "First Name" at bounding box center [345, 591] width 299 height 25
paste input "[PERSON_NAME]"
type input "[PERSON_NAME]"
click at [526, 594] on input "Last Name" at bounding box center [657, 591] width 299 height 25
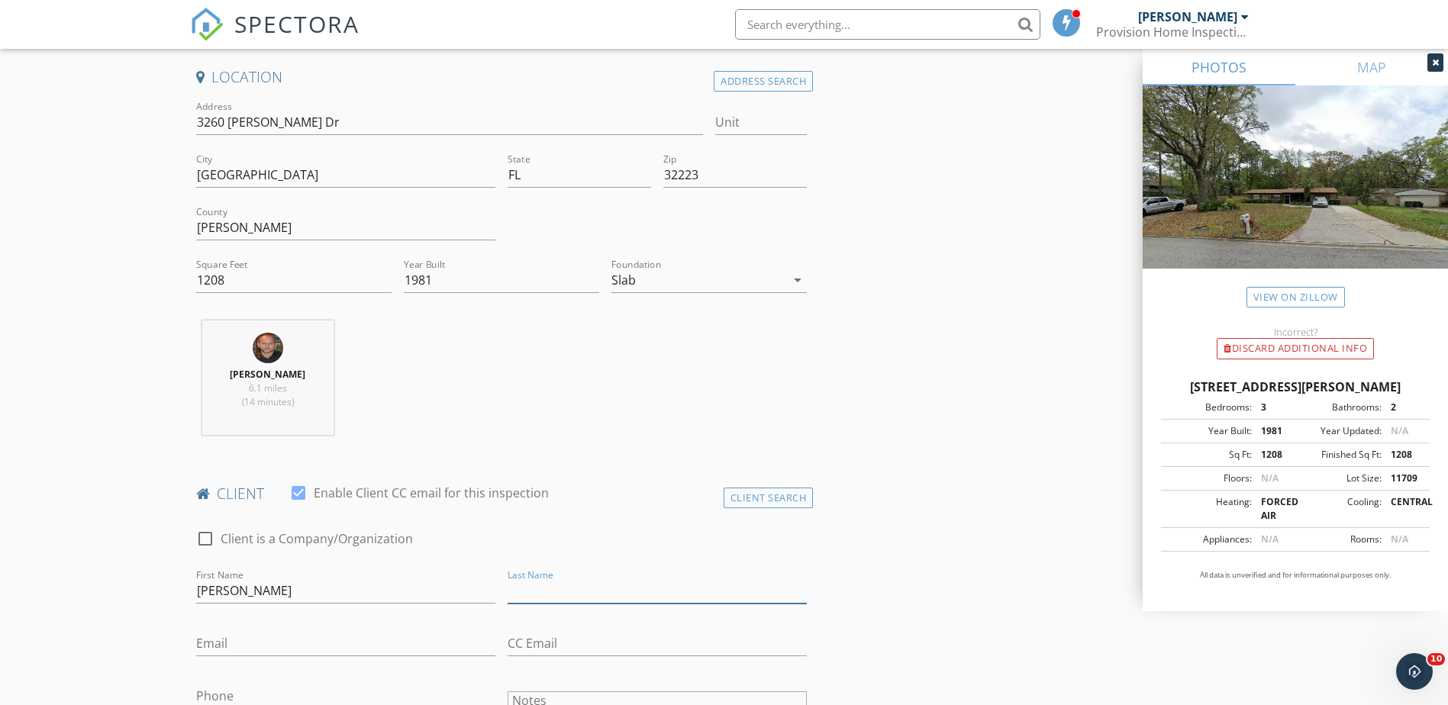
click at [509, 592] on input "Last Name" at bounding box center [657, 591] width 299 height 25
paste input "[PERSON_NAME] P"
type input "[PERSON_NAME] P"
click at [291, 633] on input "Email" at bounding box center [345, 643] width 299 height 25
click at [246, 647] on input "Email" at bounding box center [345, 643] width 299 height 25
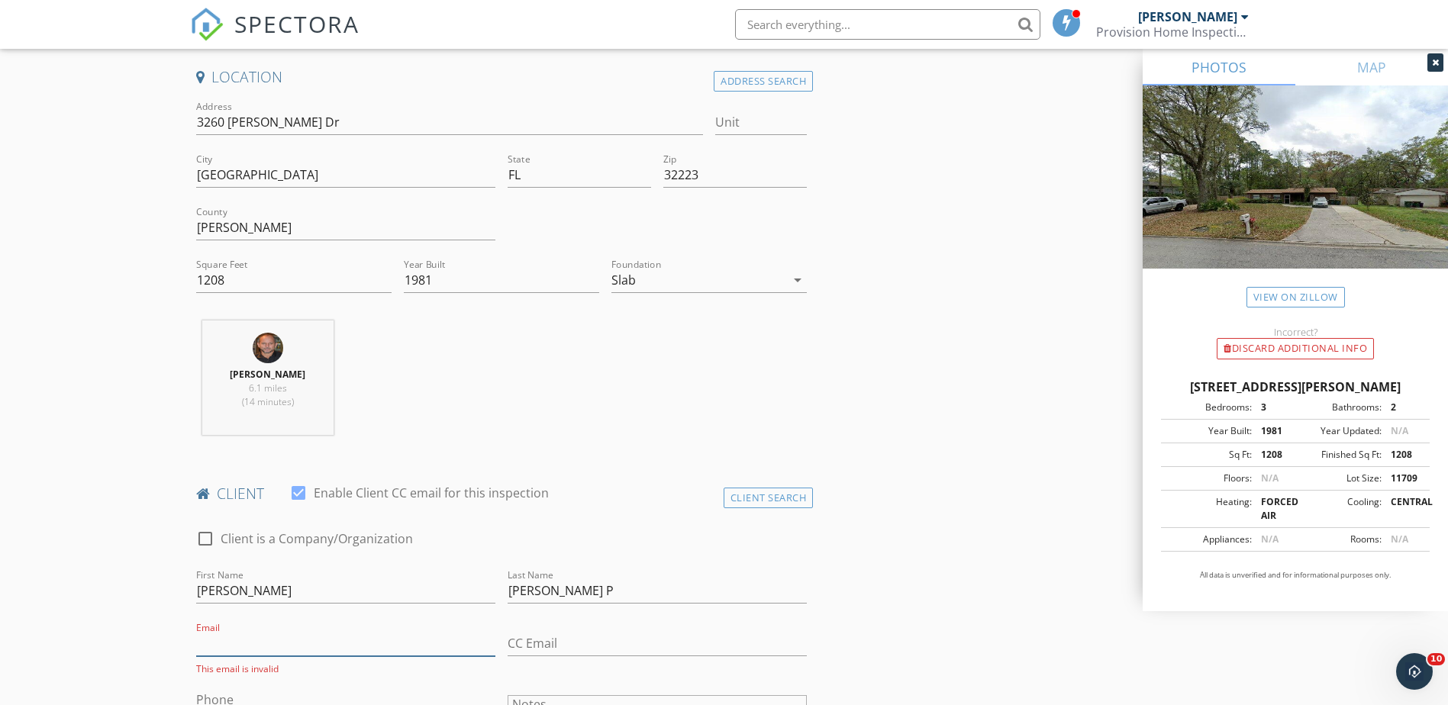
paste input "[EMAIL_ADDRESS][DOMAIN_NAME]"
type input "[EMAIL_ADDRESS][DOMAIN_NAME]"
click at [518, 638] on input "CC Email" at bounding box center [657, 643] width 299 height 25
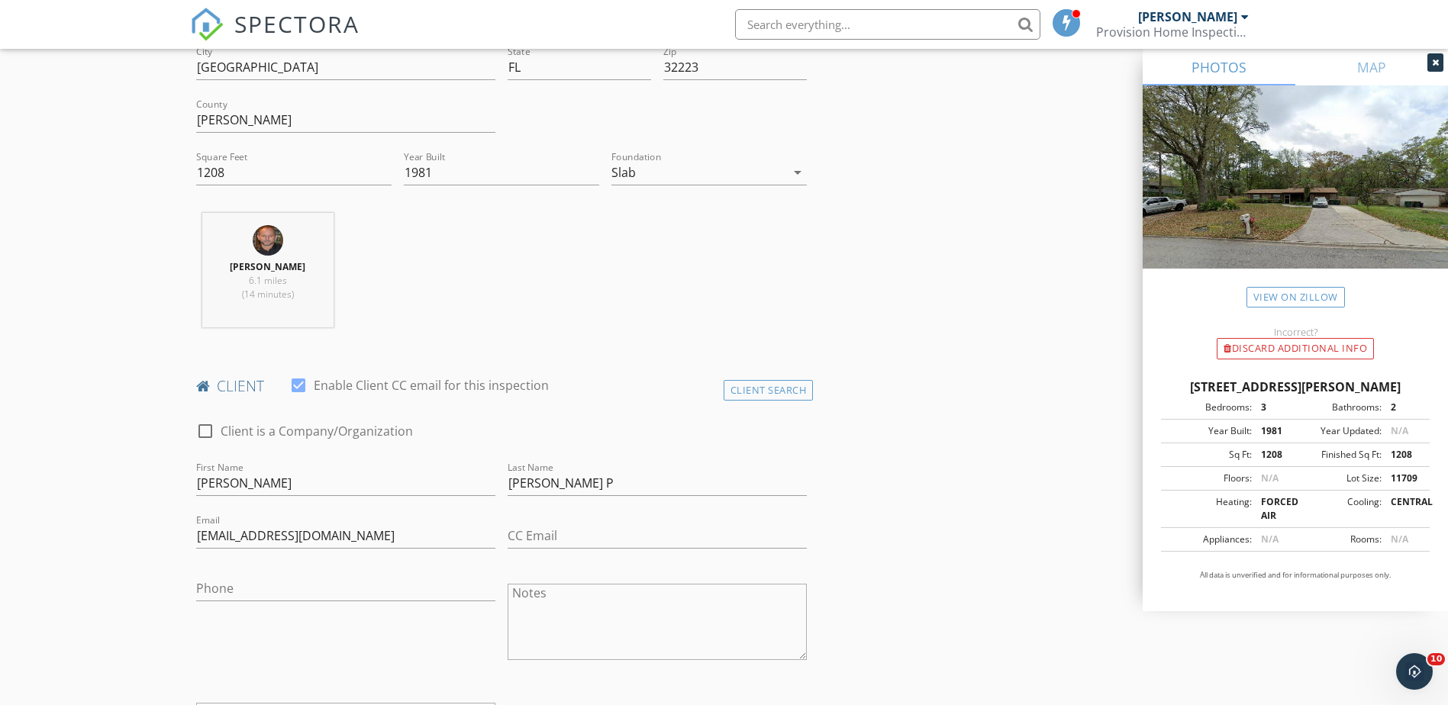
scroll to position [534, 0]
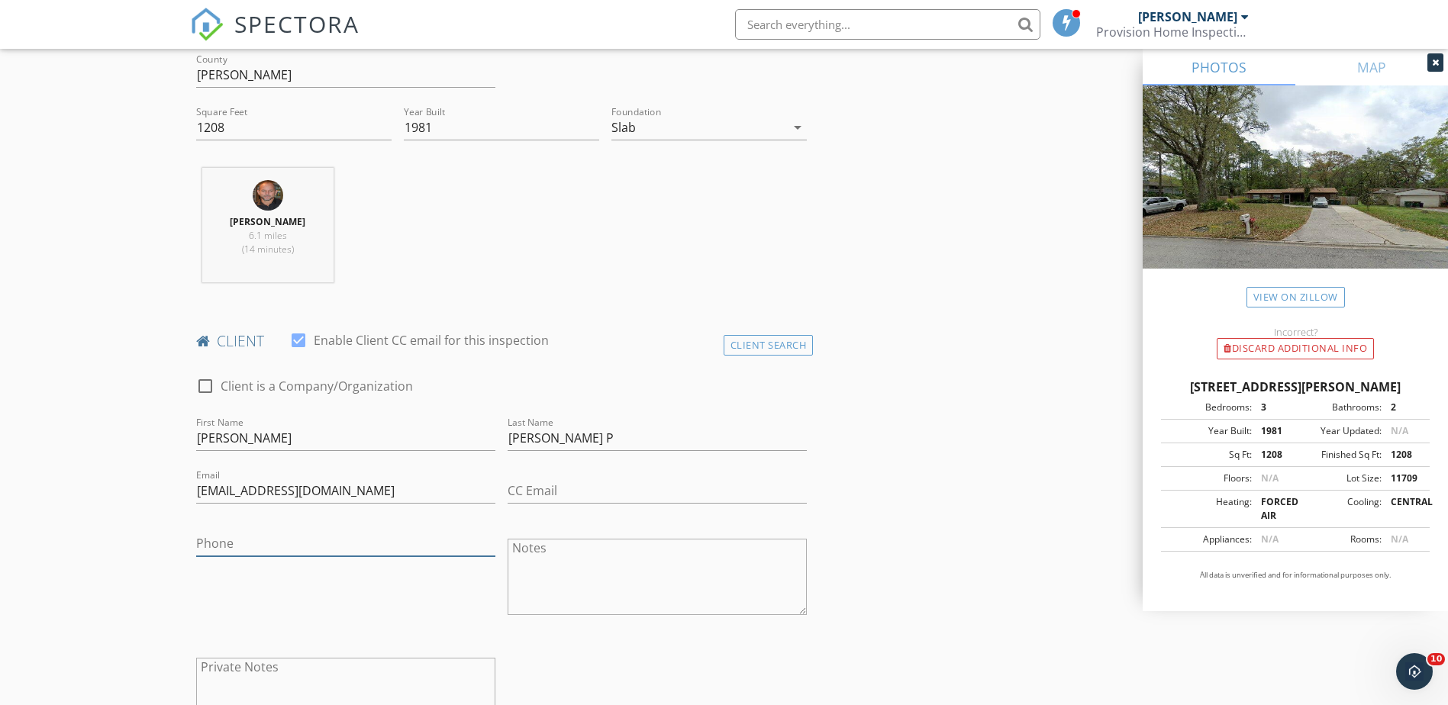
click at [238, 541] on input "Phone" at bounding box center [345, 543] width 299 height 25
paste input "[PHONE_NUMBER]"
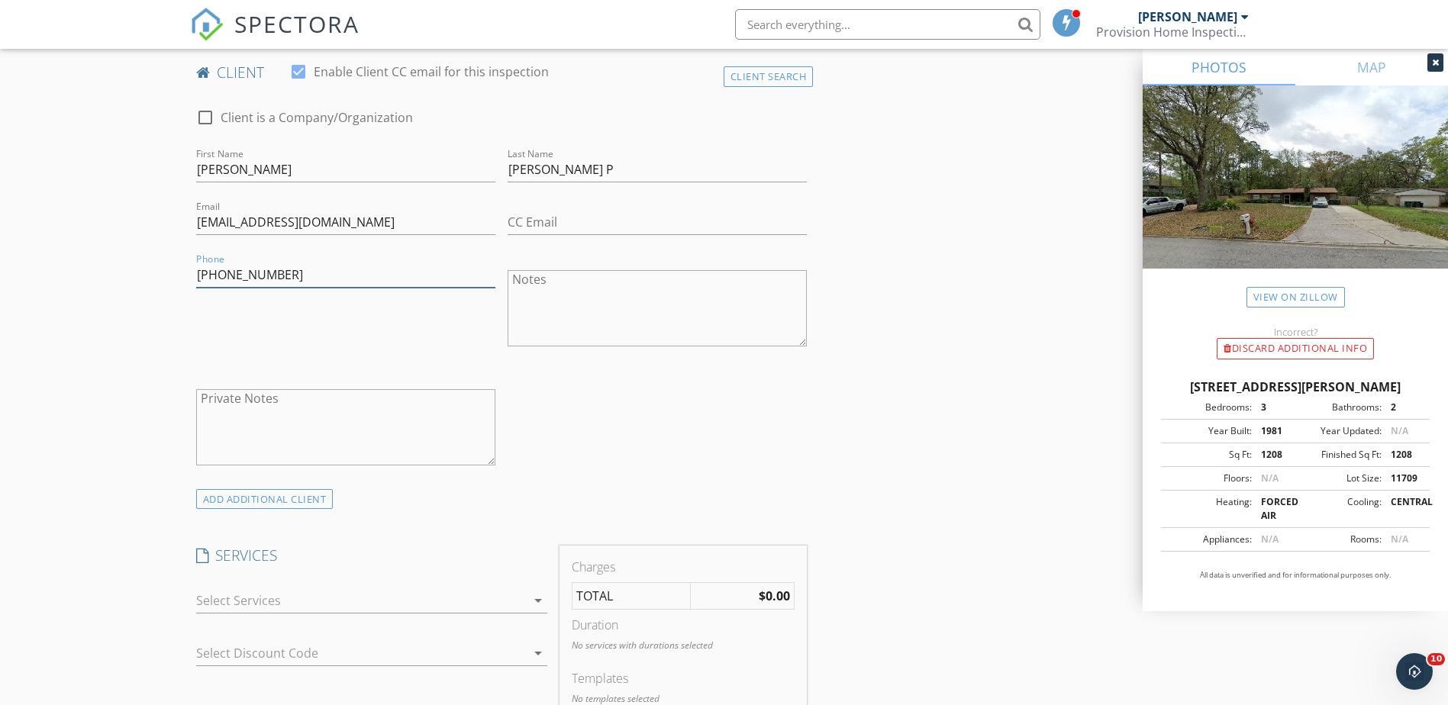
scroll to position [840, 0]
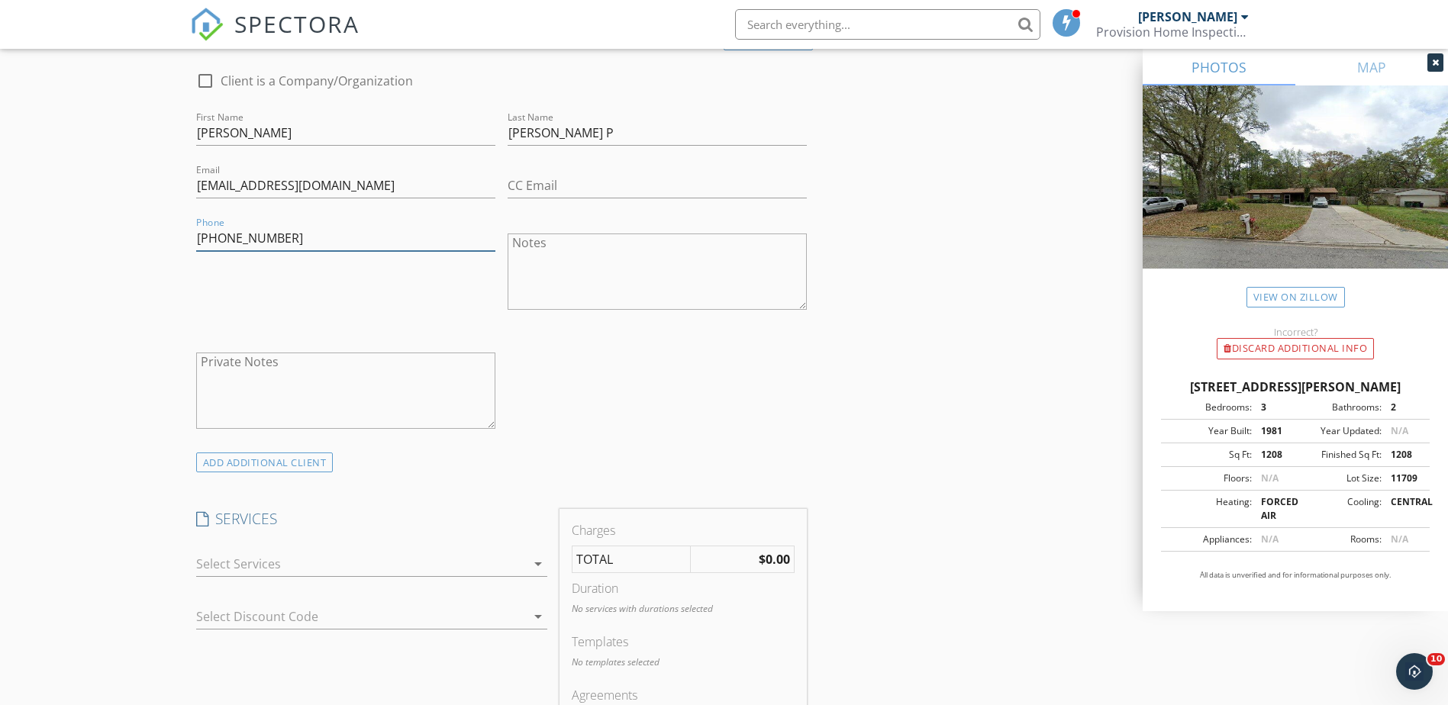
type input "[PHONE_NUMBER]"
click at [536, 563] on icon "arrow_drop_down" at bounding box center [538, 564] width 18 height 18
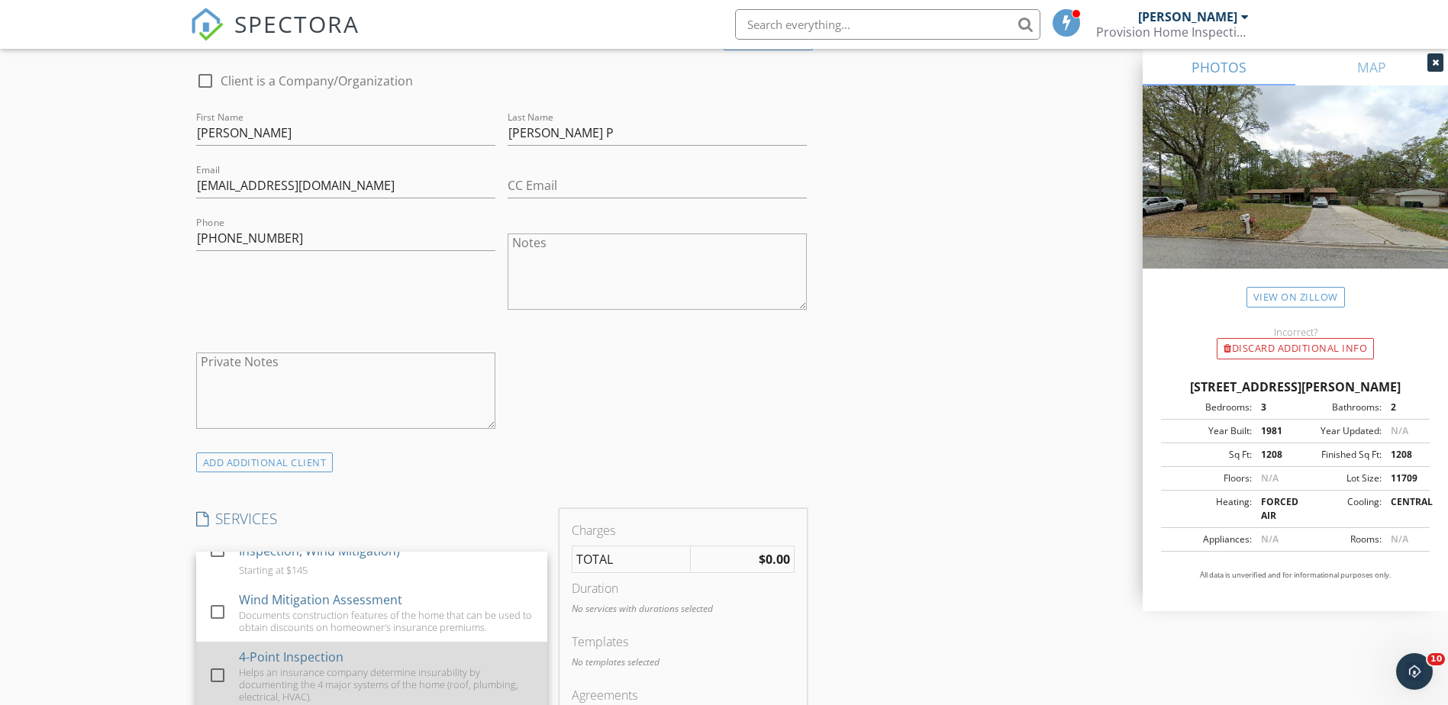
scroll to position [76, 0]
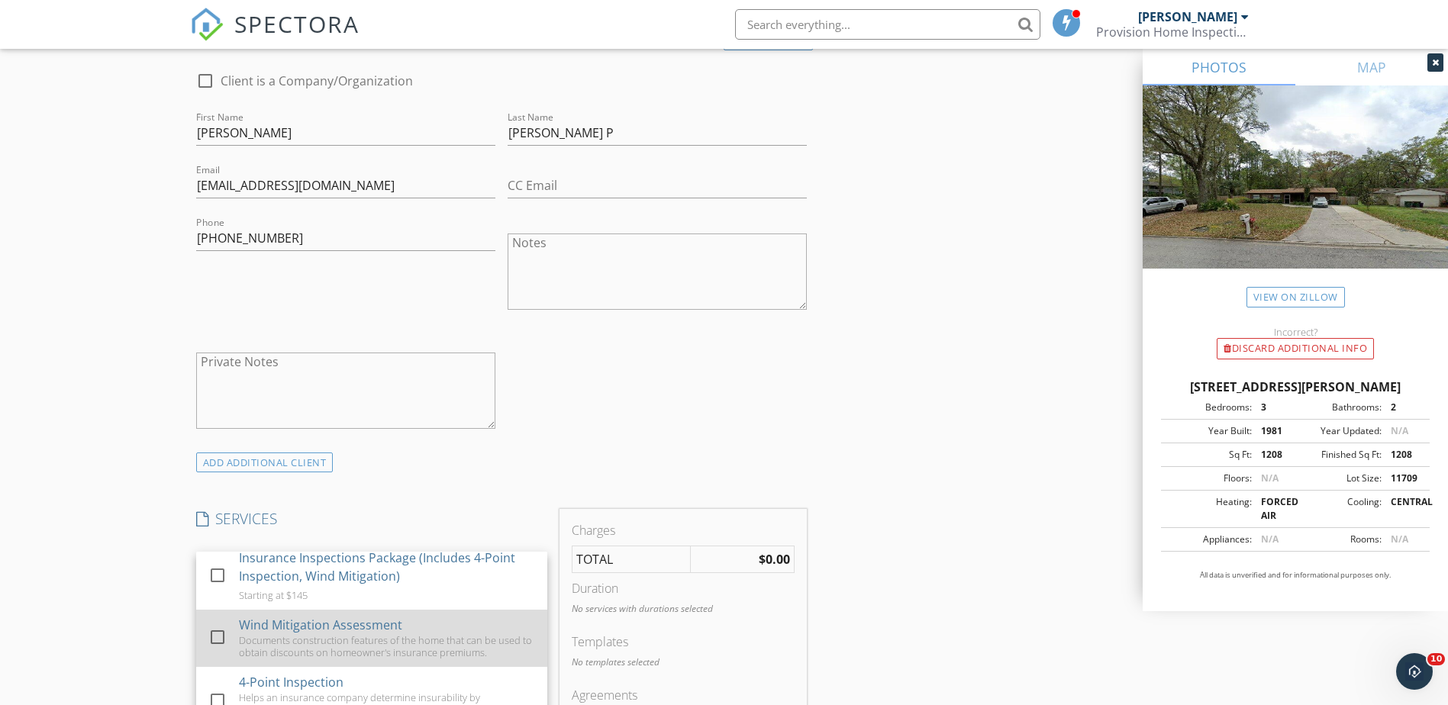
click at [223, 633] on div at bounding box center [218, 638] width 26 height 26
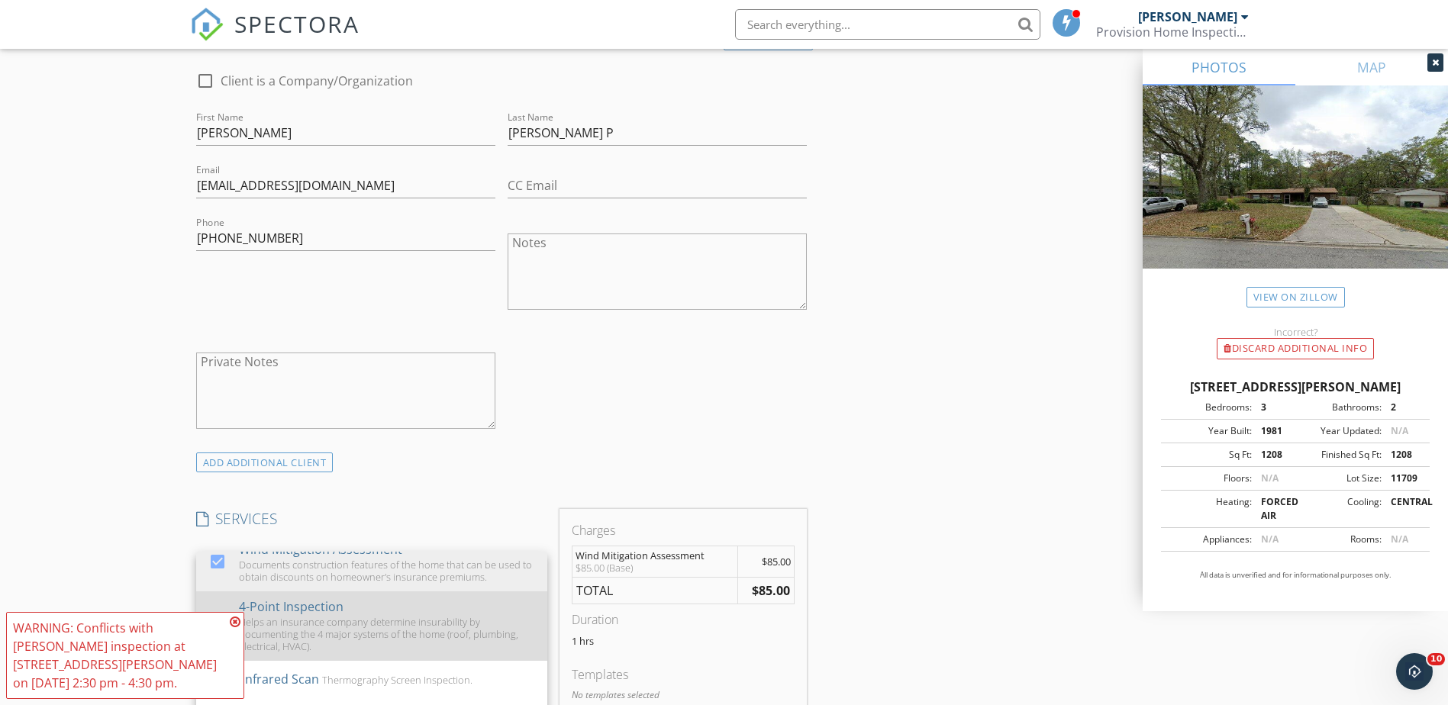
scroll to position [153, 0]
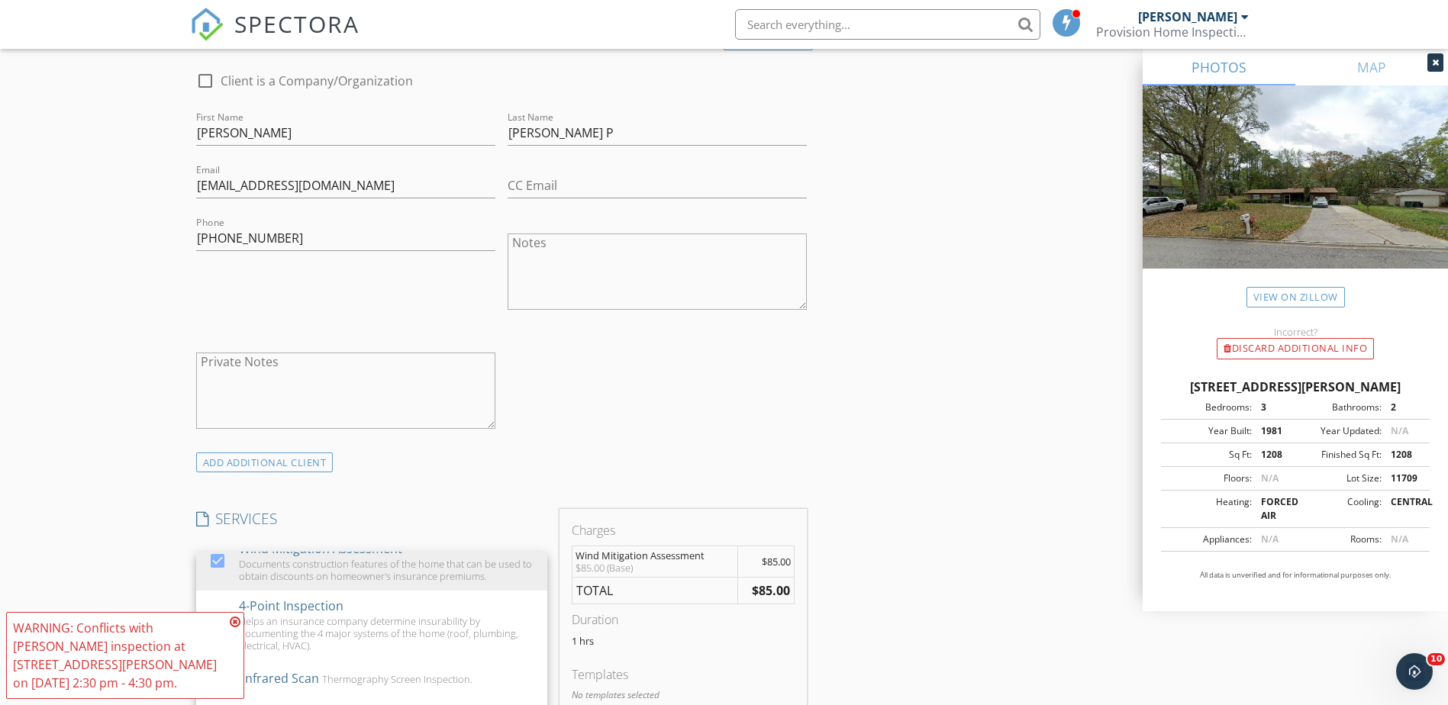
click at [238, 628] on icon at bounding box center [235, 622] width 11 height 12
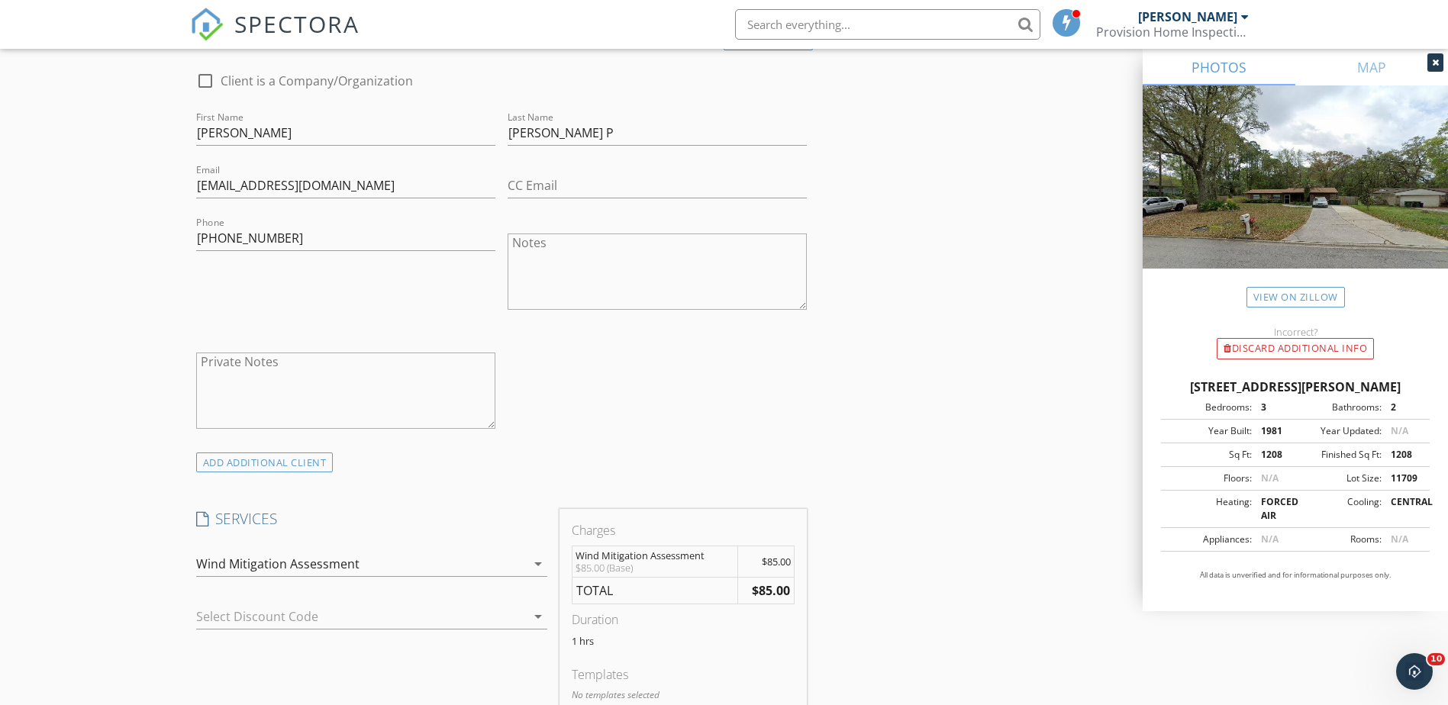
click at [537, 567] on icon "arrow_drop_down" at bounding box center [538, 564] width 18 height 18
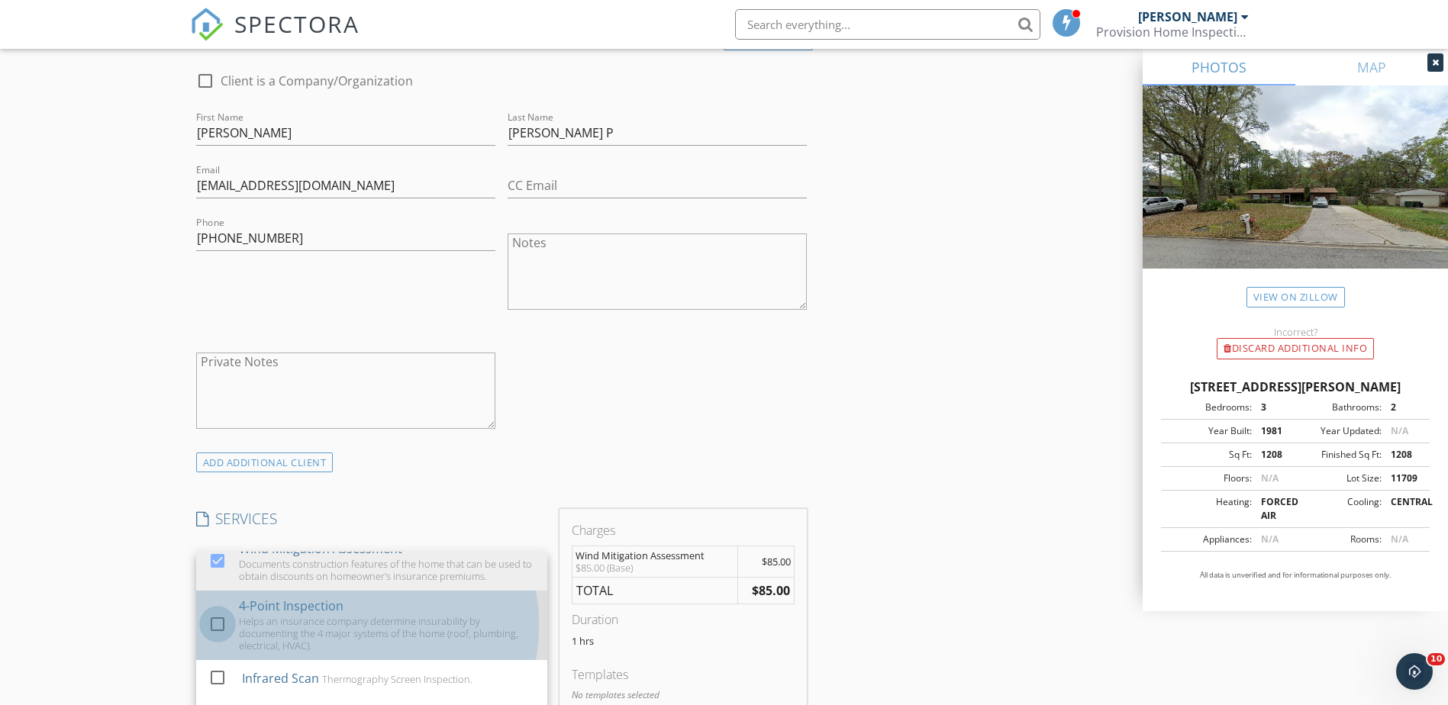
click at [218, 625] on div at bounding box center [218, 625] width 26 height 26
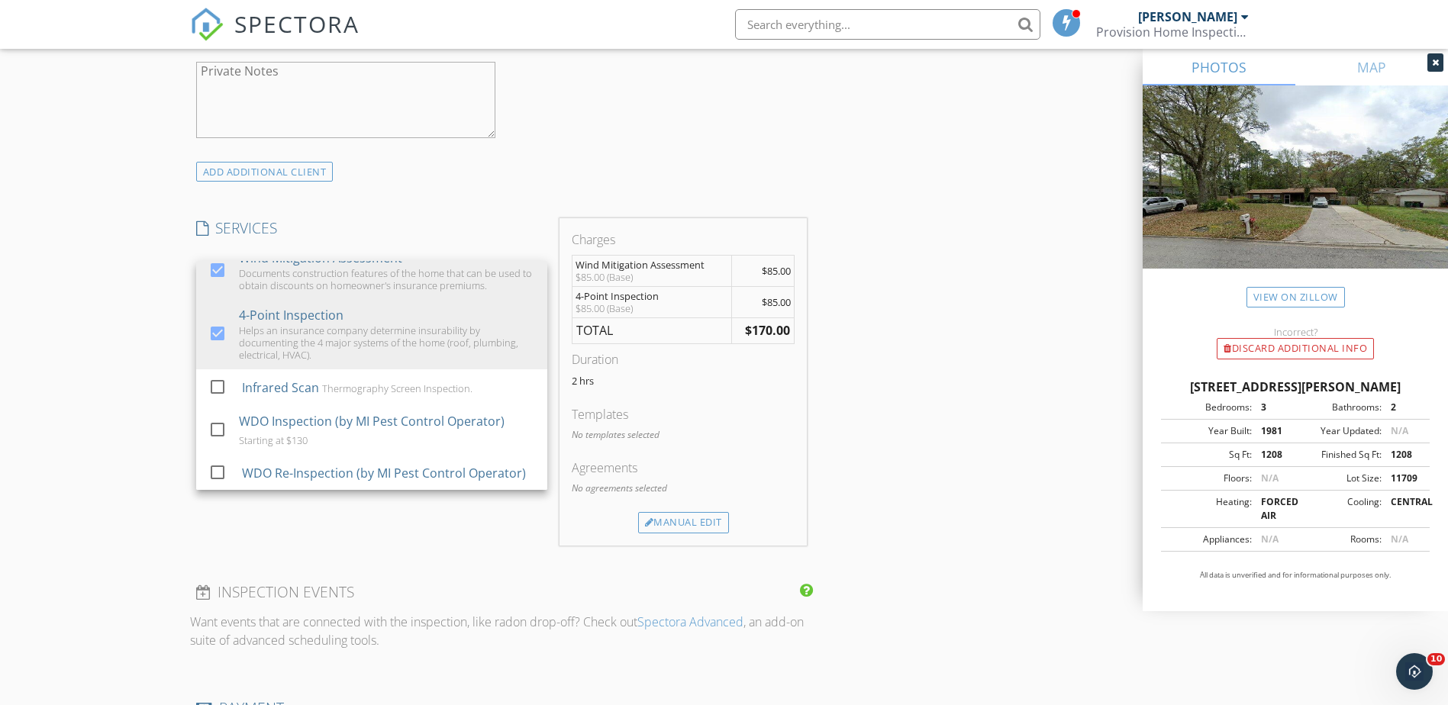
scroll to position [1145, 0]
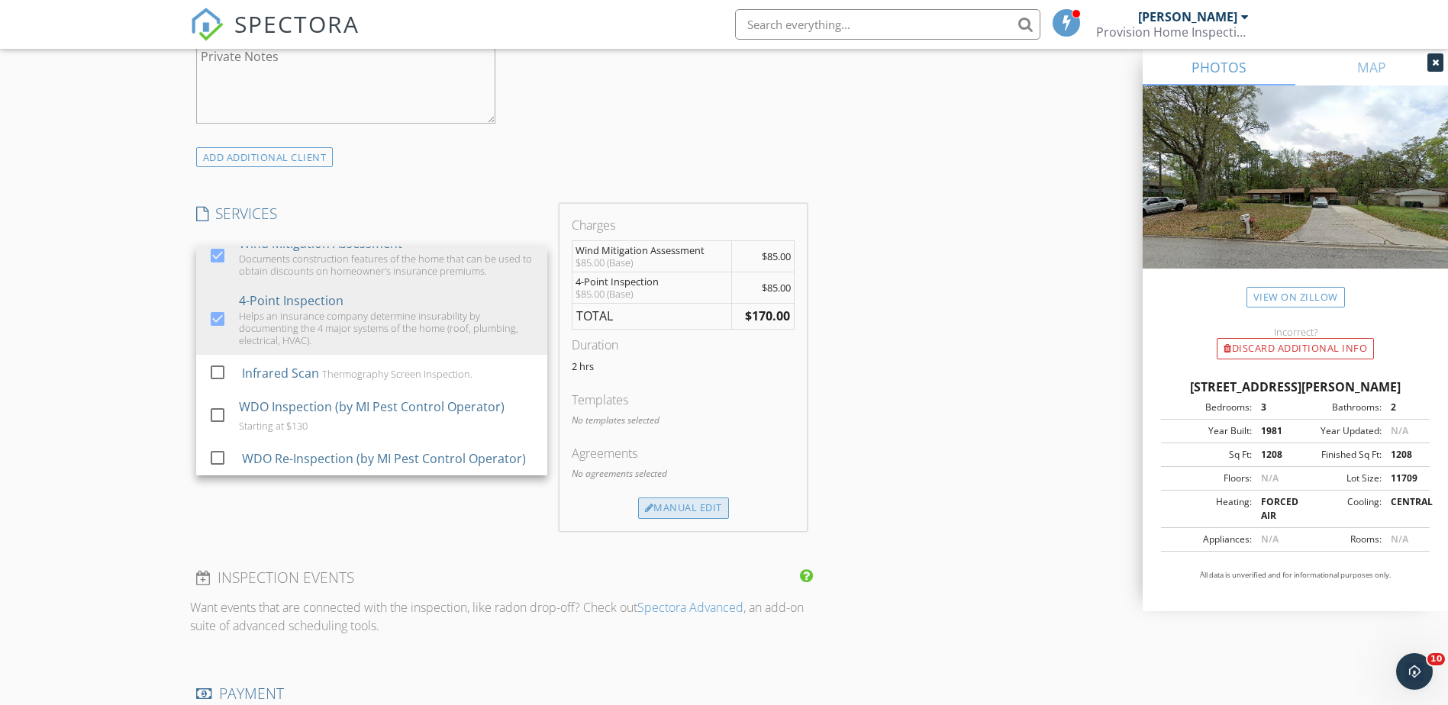
click at [677, 508] on div "Manual Edit" at bounding box center [683, 508] width 91 height 21
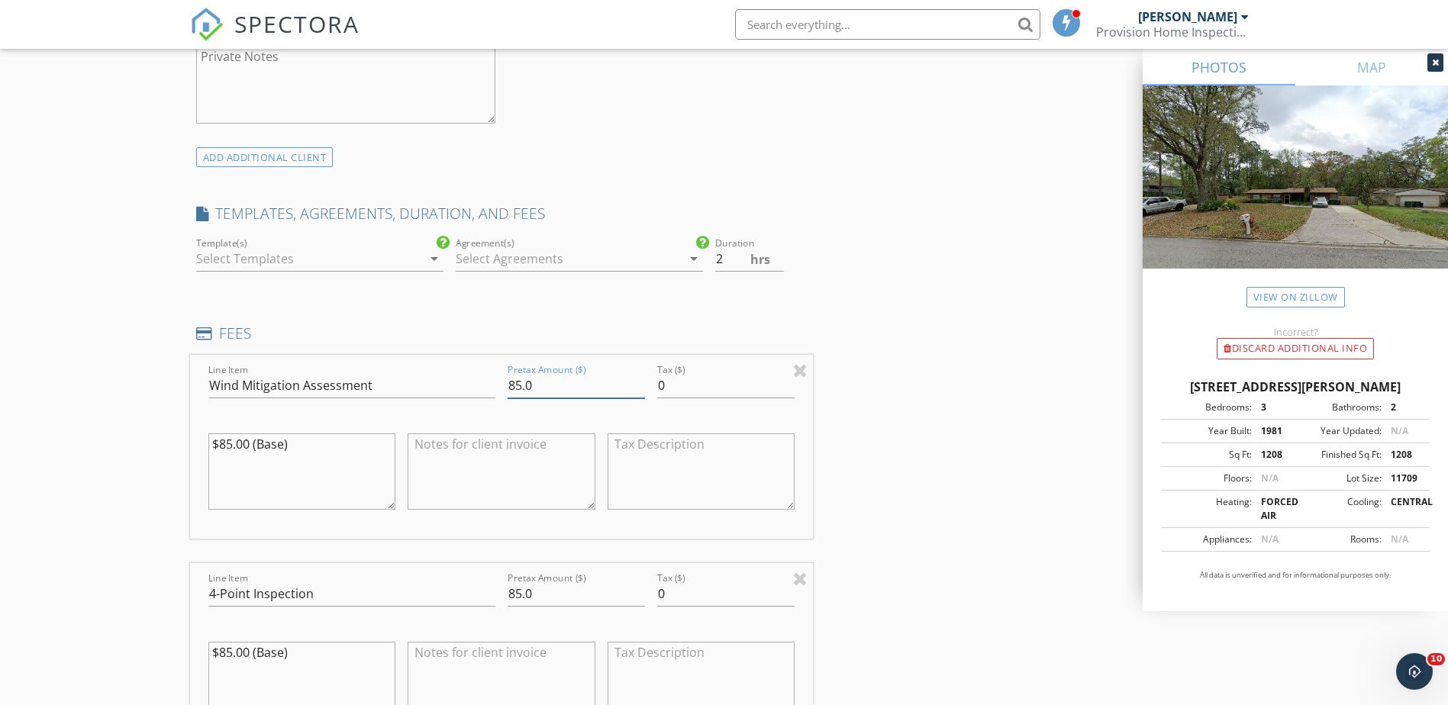
drag, startPoint x: 554, startPoint y: 393, endPoint x: 473, endPoint y: 391, distance: 81.0
click at [473, 391] on div "Line Item Wind Mitigation Assessment Pretax Amount ($) 85.0 Tax ($) 0 $85.00 (B…" at bounding box center [502, 447] width 624 height 184
type input "50.00"
click at [428, 259] on icon "arrow_drop_down" at bounding box center [434, 259] width 18 height 18
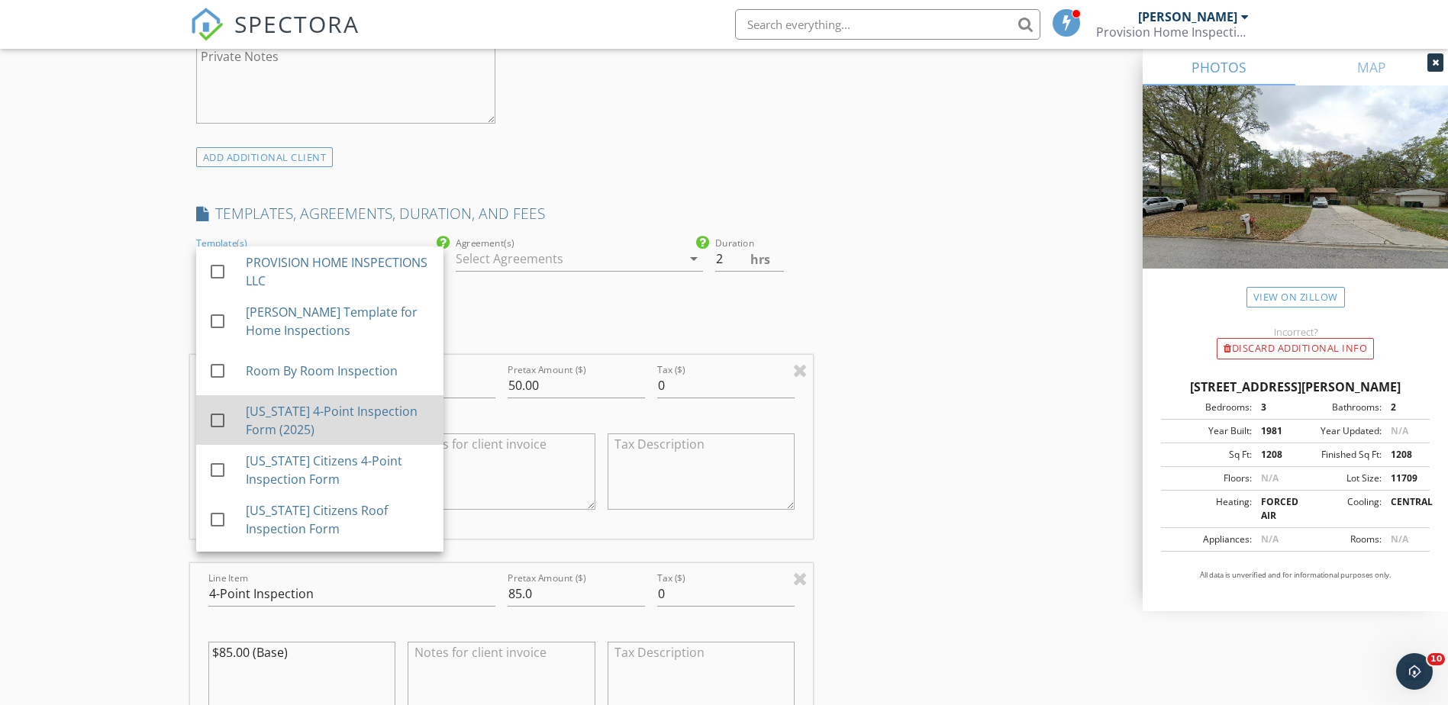
click at [214, 418] on div at bounding box center [218, 421] width 26 height 26
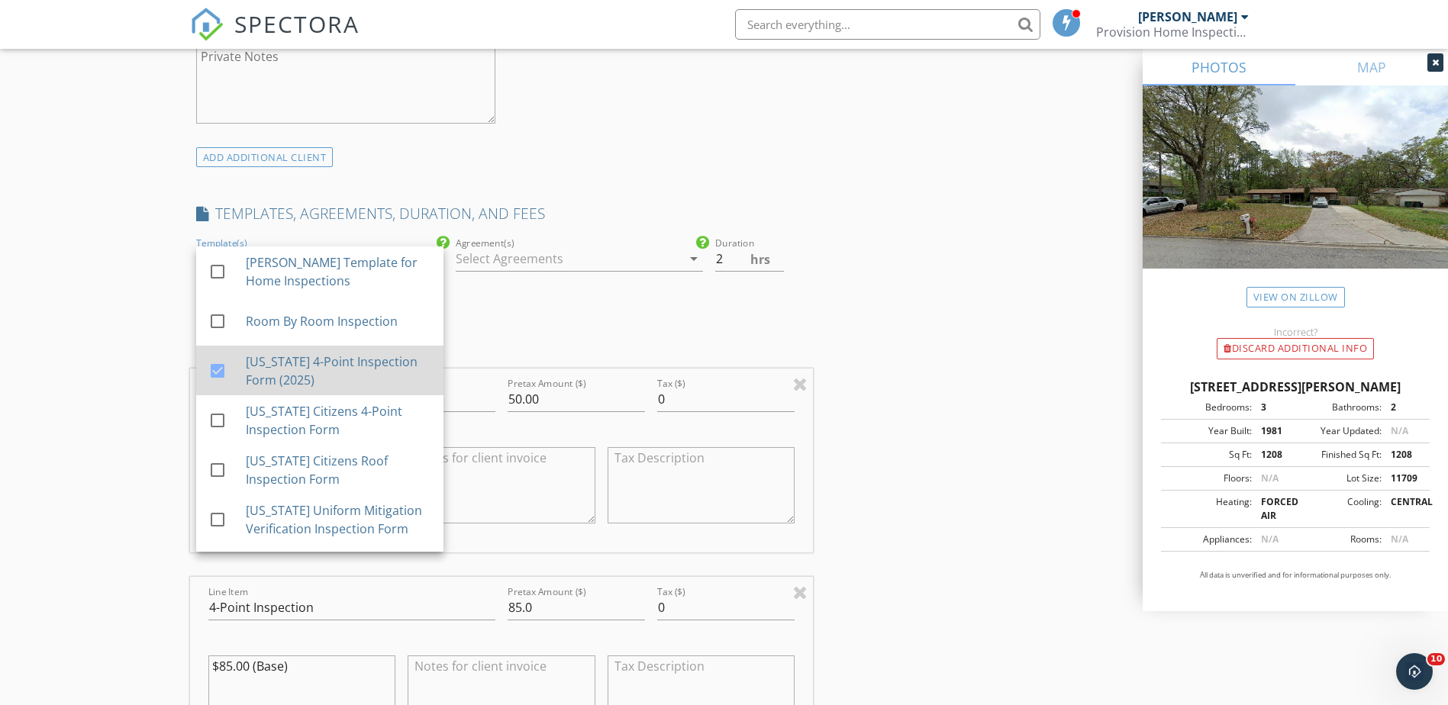
scroll to position [76, 0]
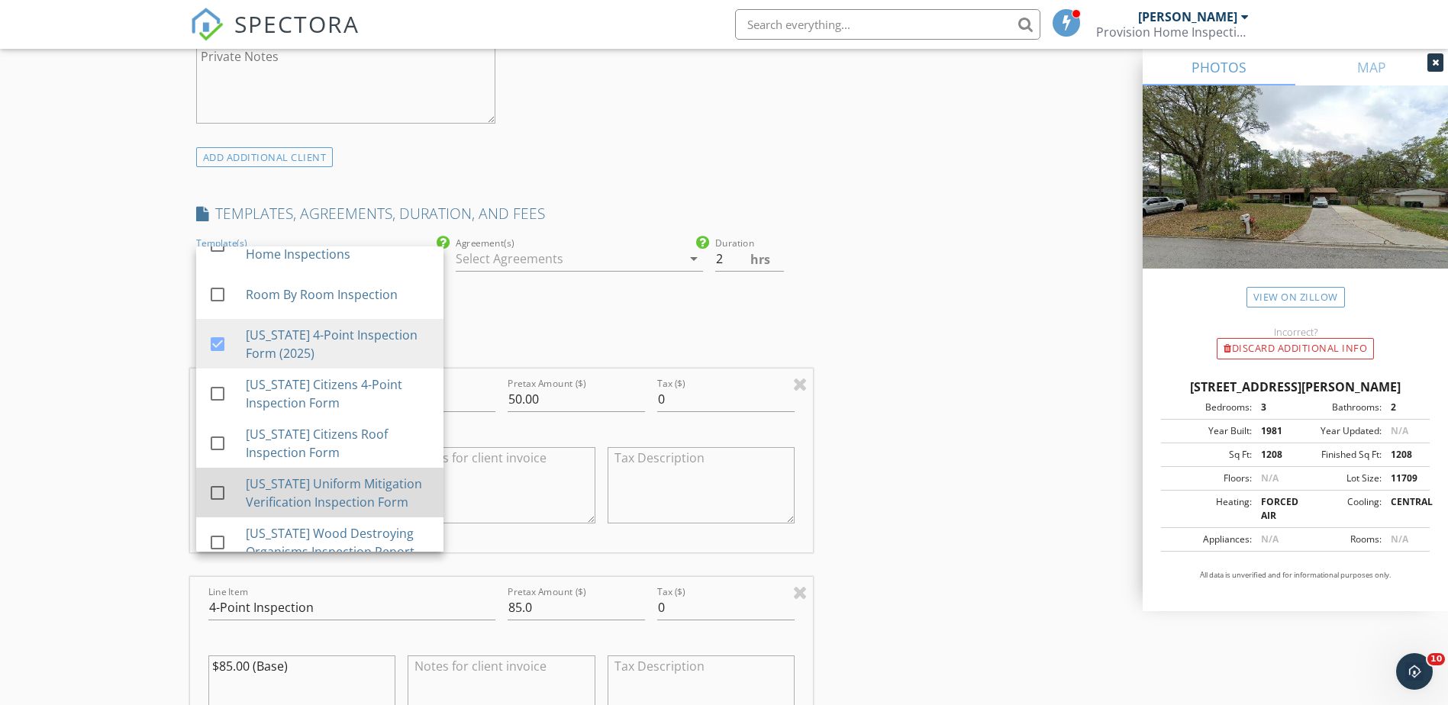
click at [215, 487] on div at bounding box center [218, 493] width 26 height 26
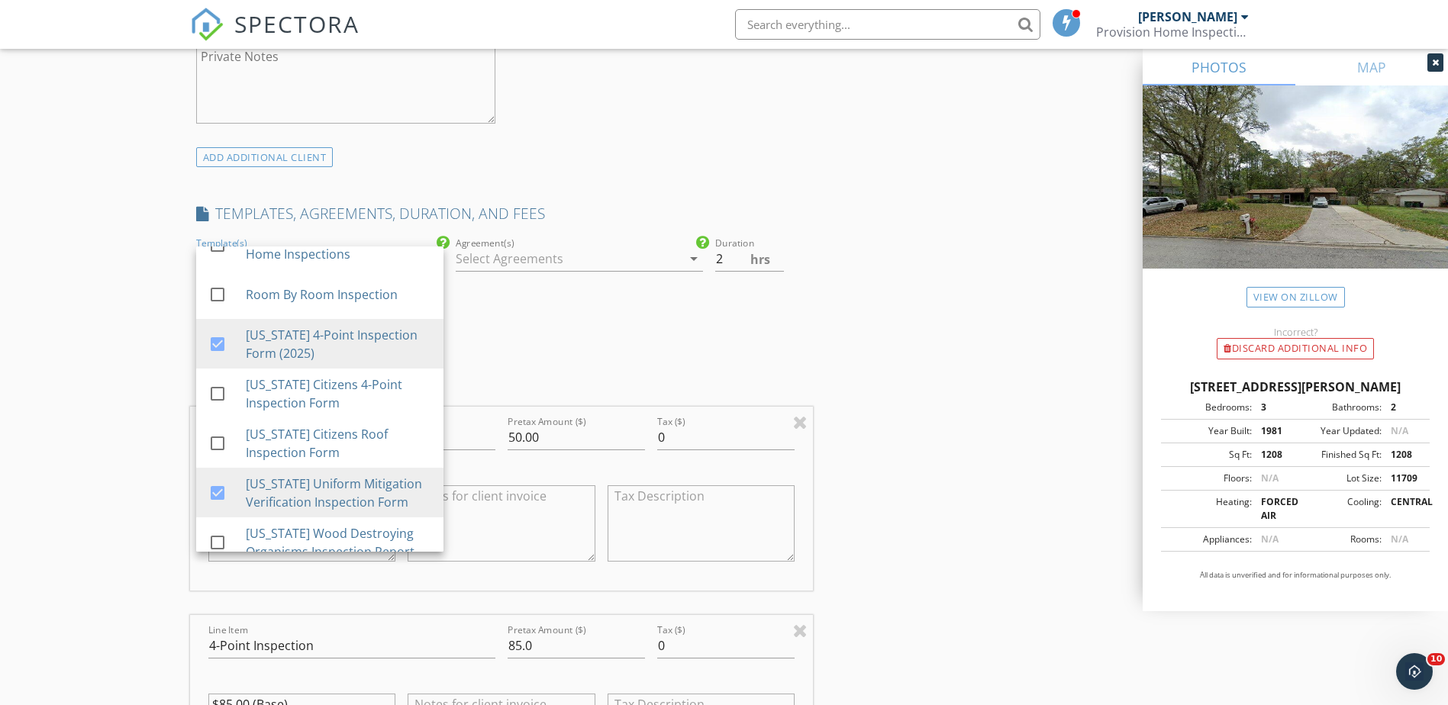
click at [856, 389] on div "INSPECTOR(S) check_box Guillermo Vargas PRIMARY Guillermo Vargas arrow_drop_dow…" at bounding box center [724, 544] width 1069 height 2930
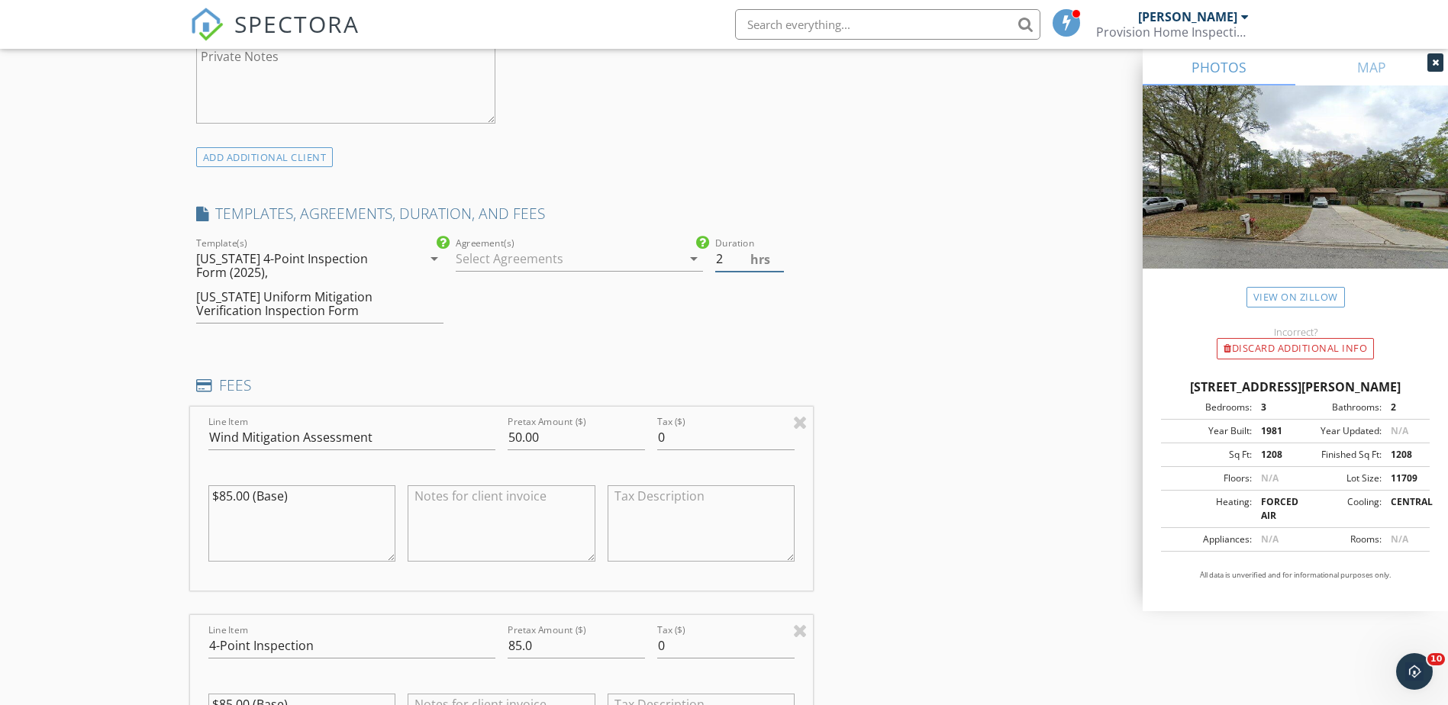
click at [766, 263] on span "hrs" at bounding box center [761, 259] width 20 height 12
click at [780, 264] on input "1.5" at bounding box center [749, 259] width 69 height 25
click at [780, 264] on input "1" at bounding box center [749, 259] width 69 height 25
type input "0.5"
click at [780, 264] on input "0.5" at bounding box center [749, 259] width 69 height 25
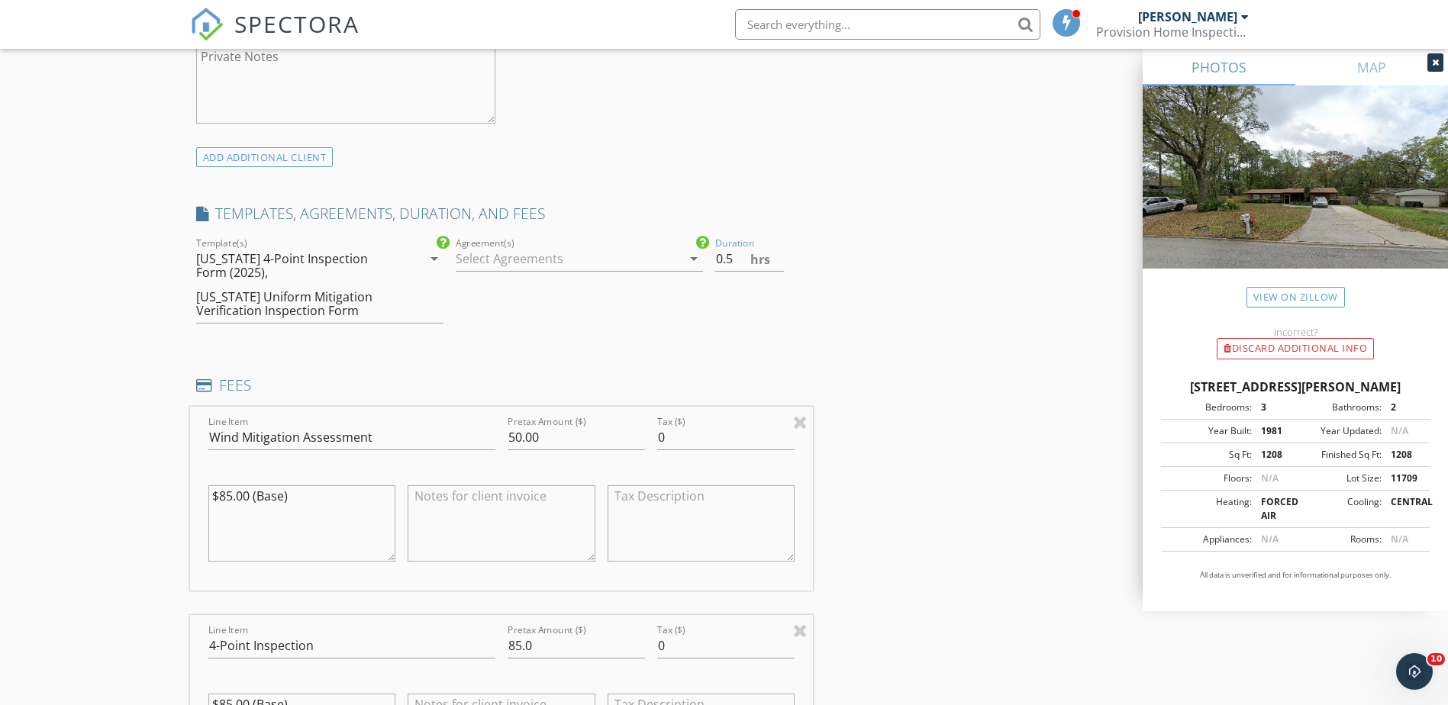
click at [854, 338] on div "INSPECTOR(S) check_box Guillermo Vargas PRIMARY Guillermo Vargas arrow_drop_dow…" at bounding box center [724, 544] width 1069 height 2930
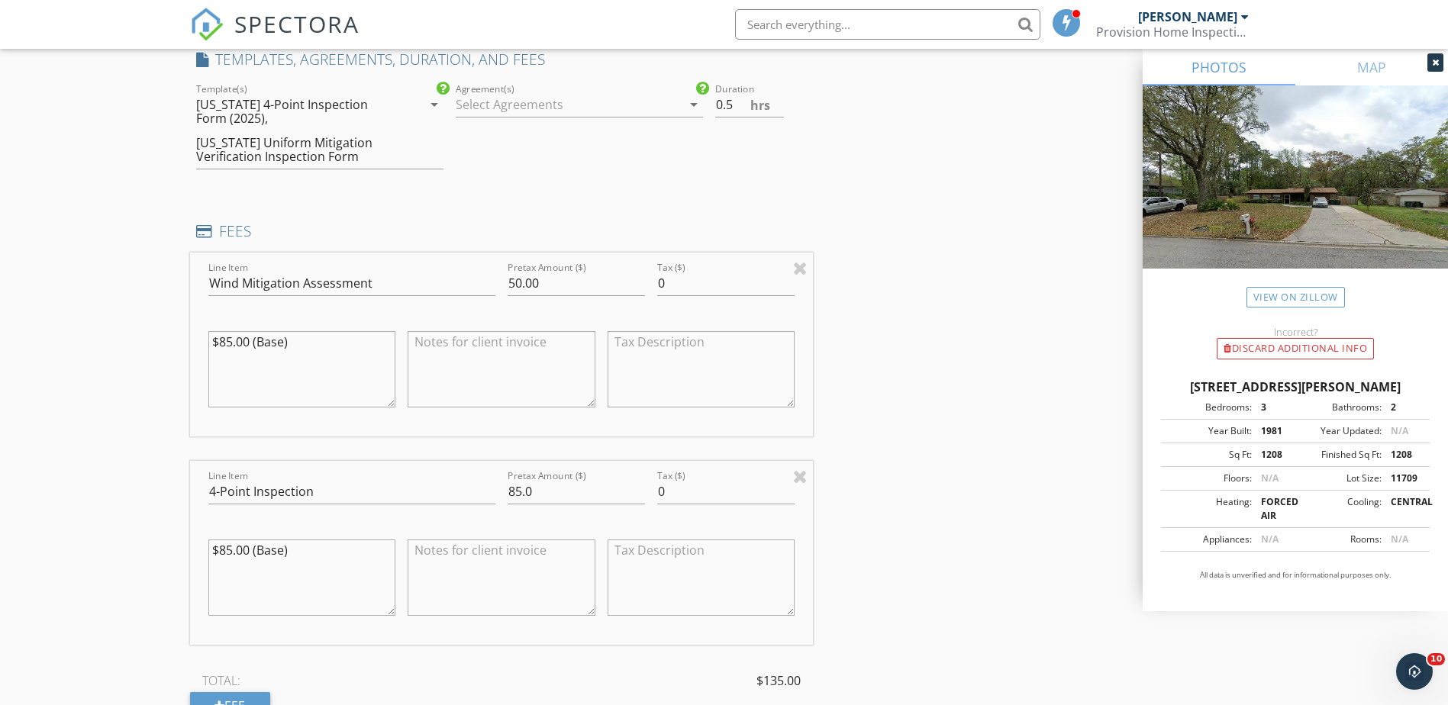
scroll to position [1298, 0]
drag, startPoint x: 542, startPoint y: 492, endPoint x: 496, endPoint y: 492, distance: 45.8
click at [496, 492] on div "Line Item 4-Point Inspection Pretax Amount ($) 85.0 Tax ($) 0 $85.00 (Base)" at bounding box center [502, 555] width 624 height 184
type input "100.00"
click at [858, 553] on div "INSPECTOR(S) check_box Guillermo Vargas PRIMARY Guillermo Vargas arrow_drop_dow…" at bounding box center [724, 392] width 1069 height 2930
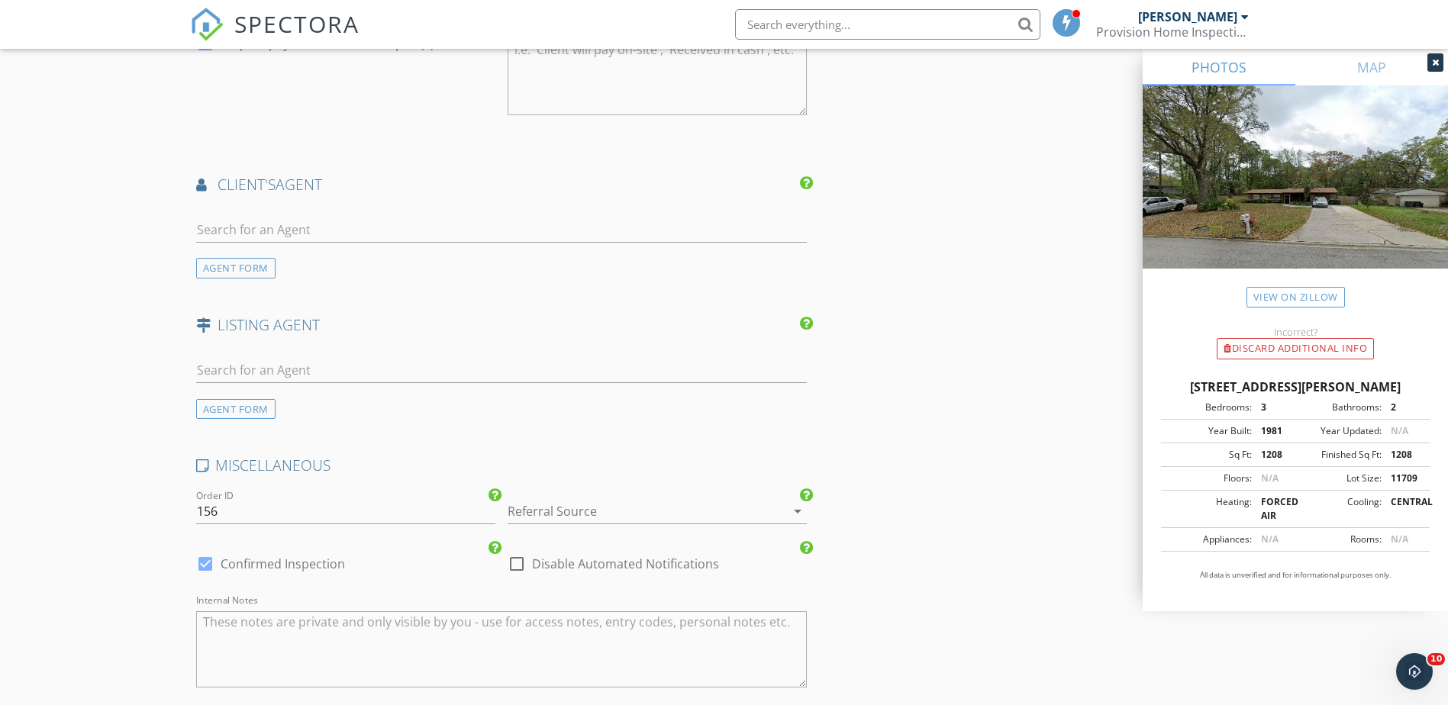
scroll to position [2290, 0]
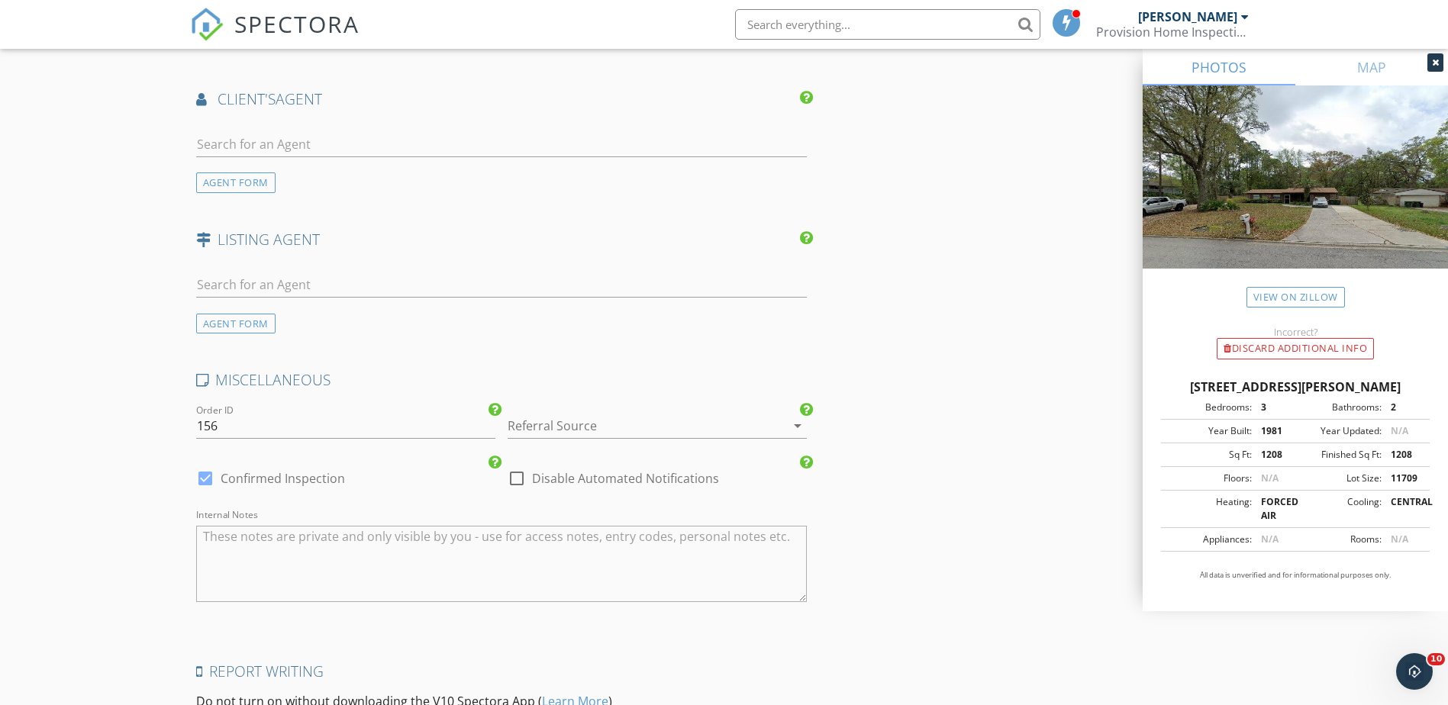
click at [263, 538] on textarea "Internal Notes" at bounding box center [502, 564] width 612 height 76
paste textarea "2/16/2021 10674.1"
type textarea "Roof: 2/16/2021 10674.1"
click at [796, 429] on icon "arrow_drop_down" at bounding box center [798, 426] width 18 height 18
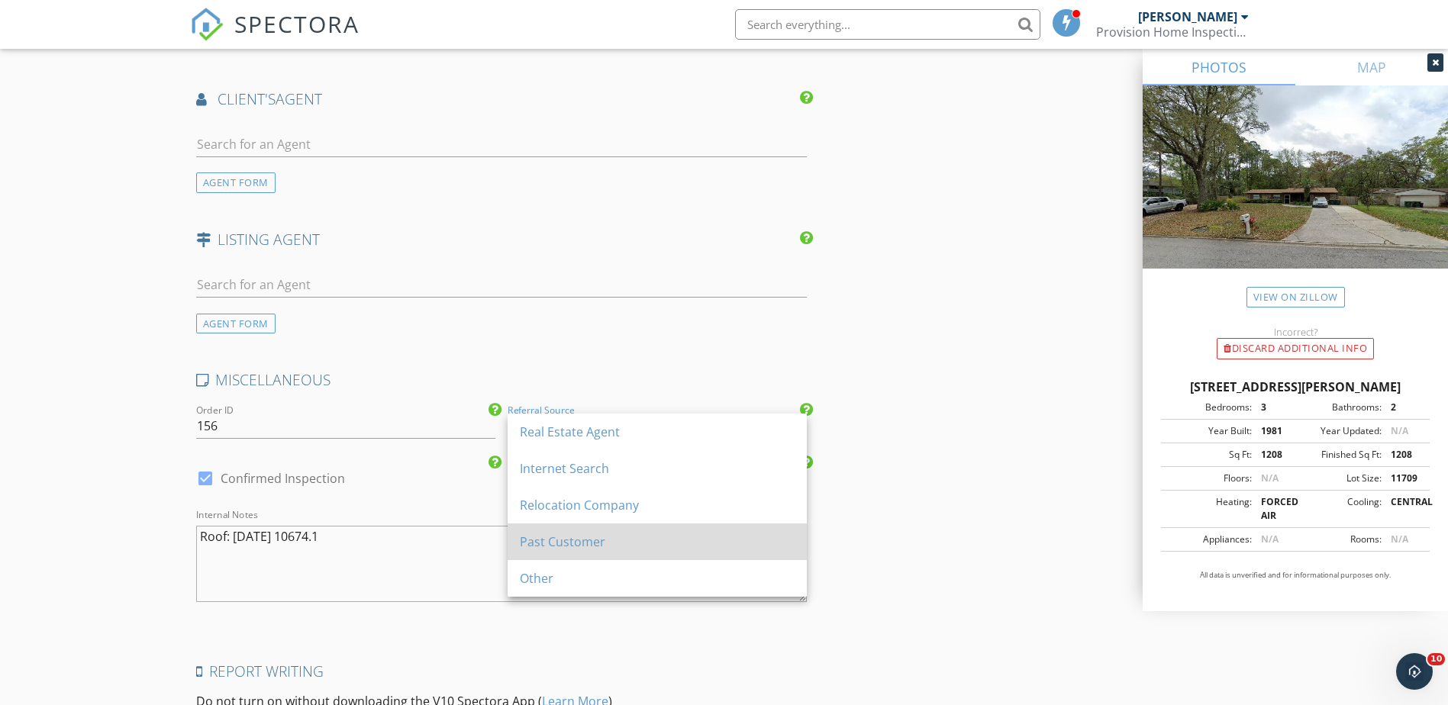
click at [574, 534] on div "Past Customer" at bounding box center [657, 542] width 275 height 18
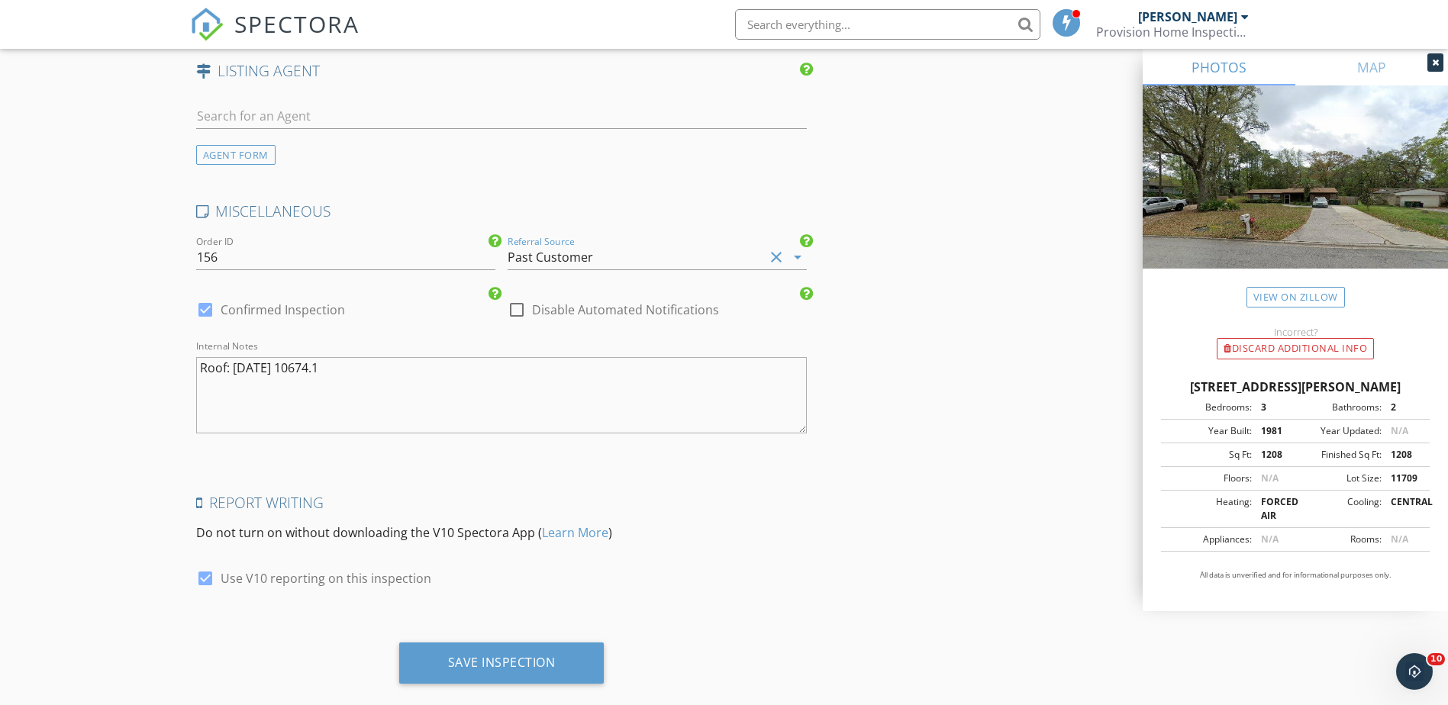
scroll to position [2486, 0]
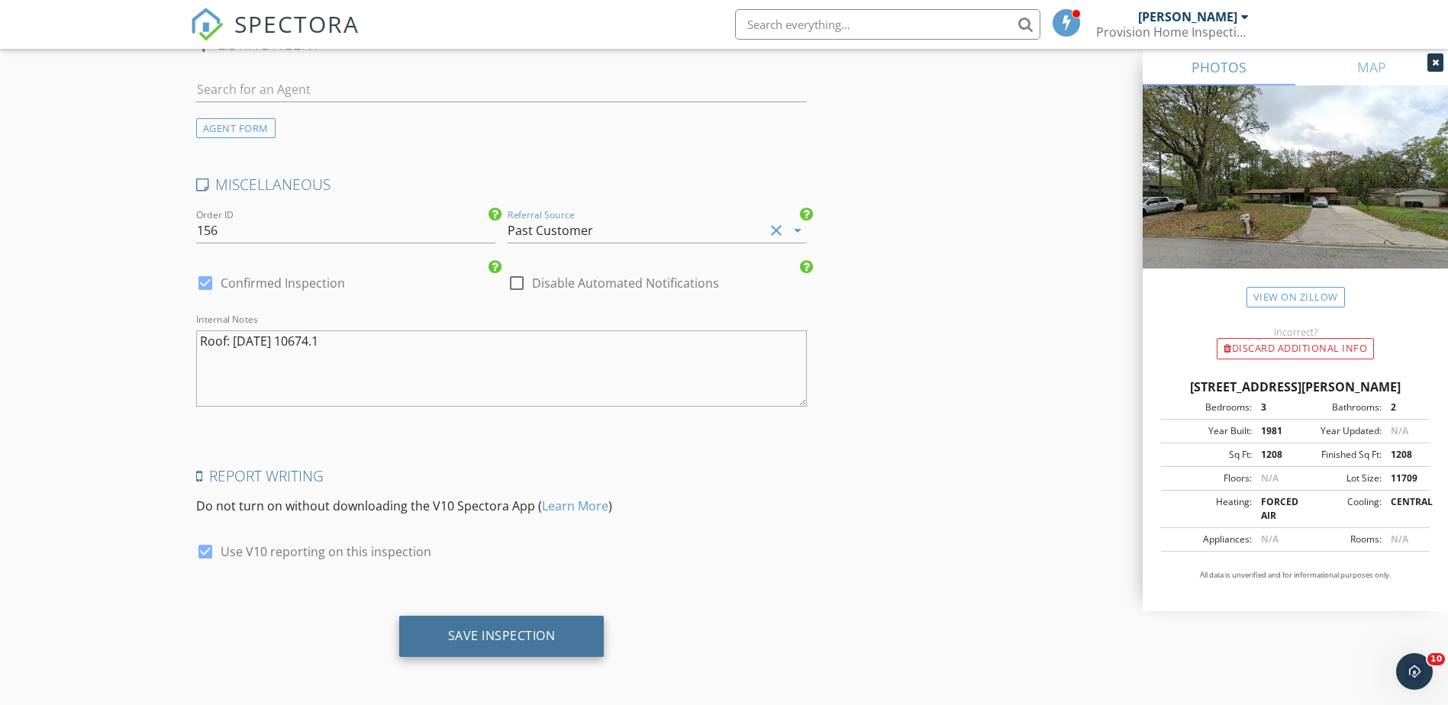
click at [494, 630] on div "Save Inspection" at bounding box center [502, 635] width 108 height 15
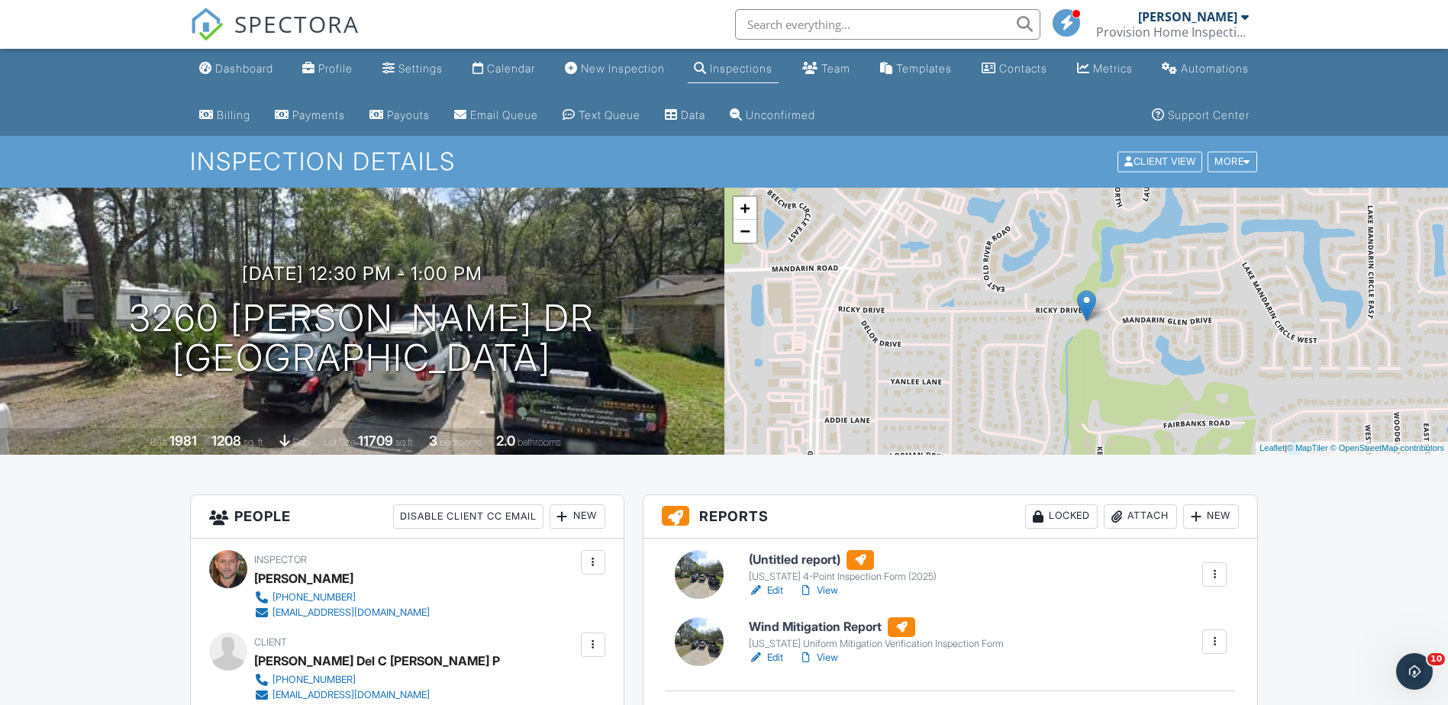
click at [722, 62] on div "Inspections" at bounding box center [741, 68] width 63 height 13
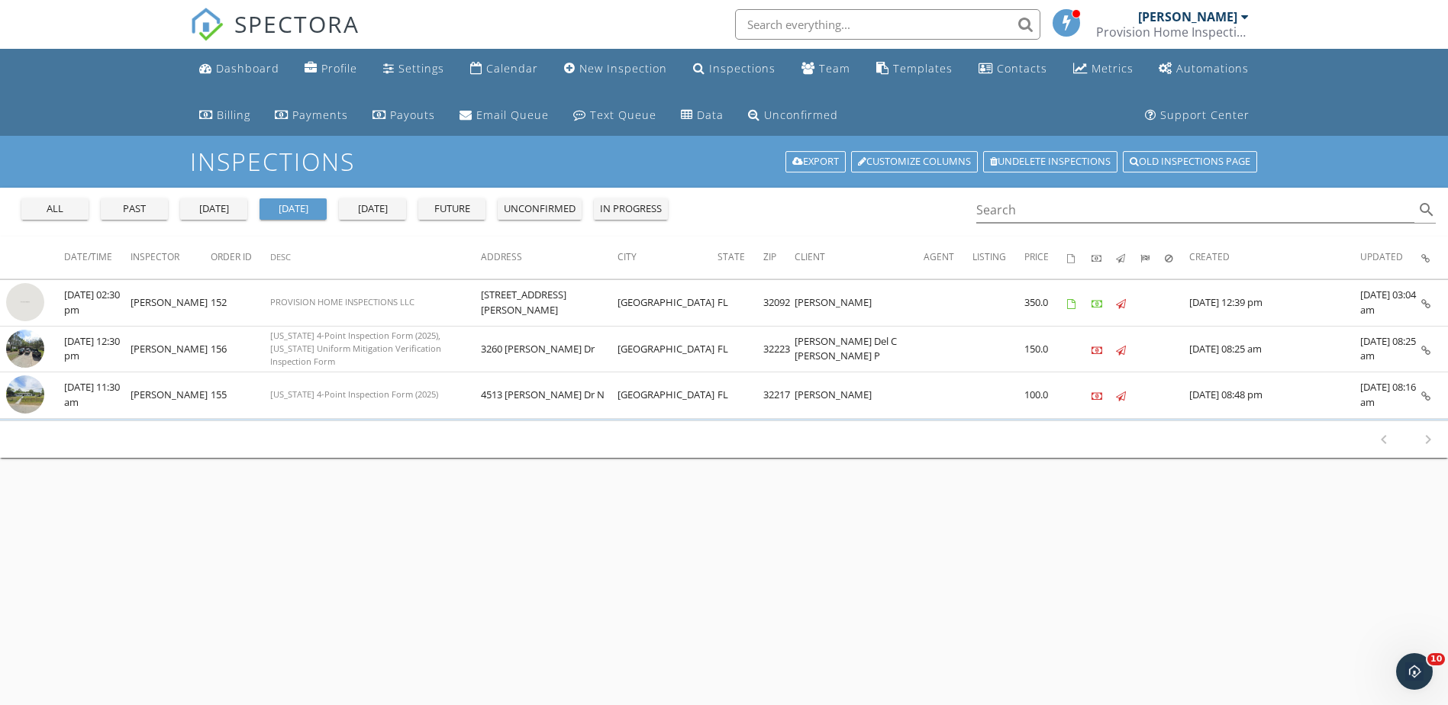
click at [382, 211] on div "tomorrow" at bounding box center [372, 209] width 55 height 15
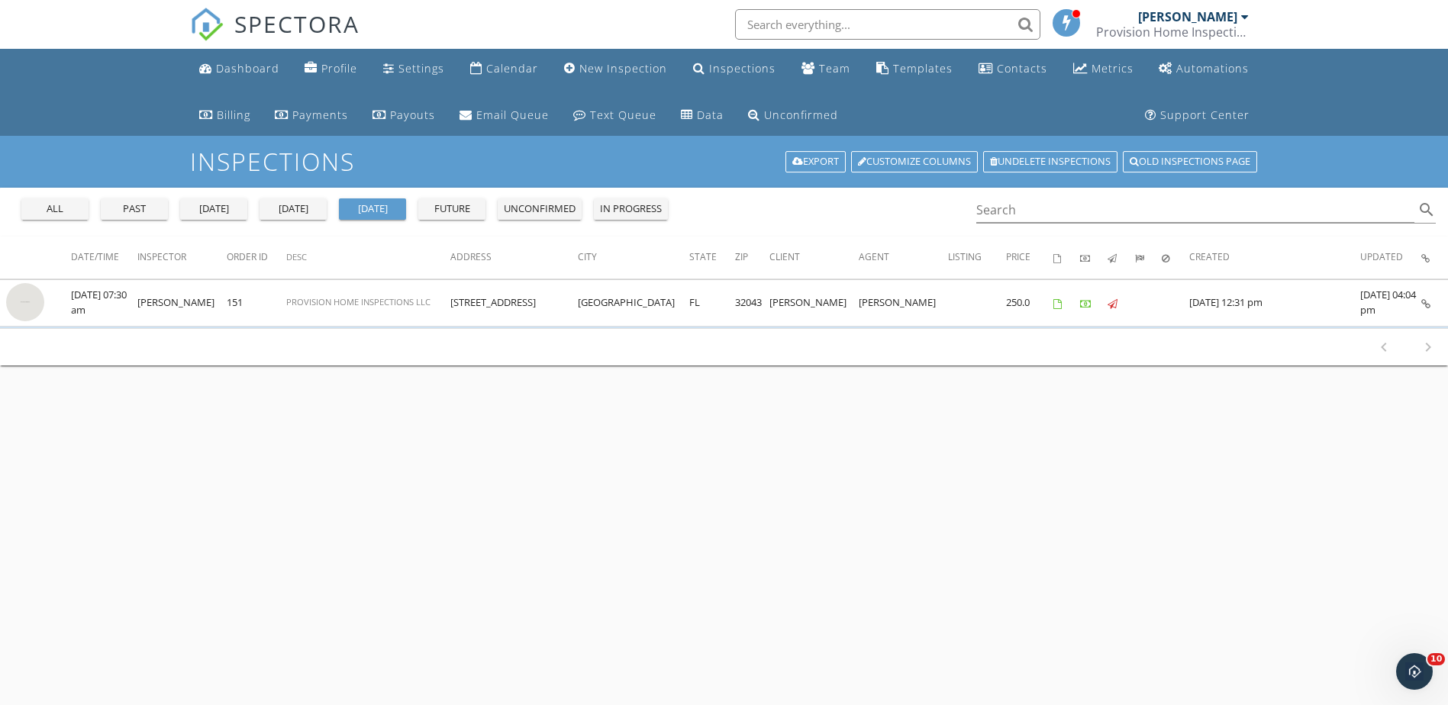
click at [816, 24] on input "text" at bounding box center [887, 24] width 305 height 31
type input "liana"
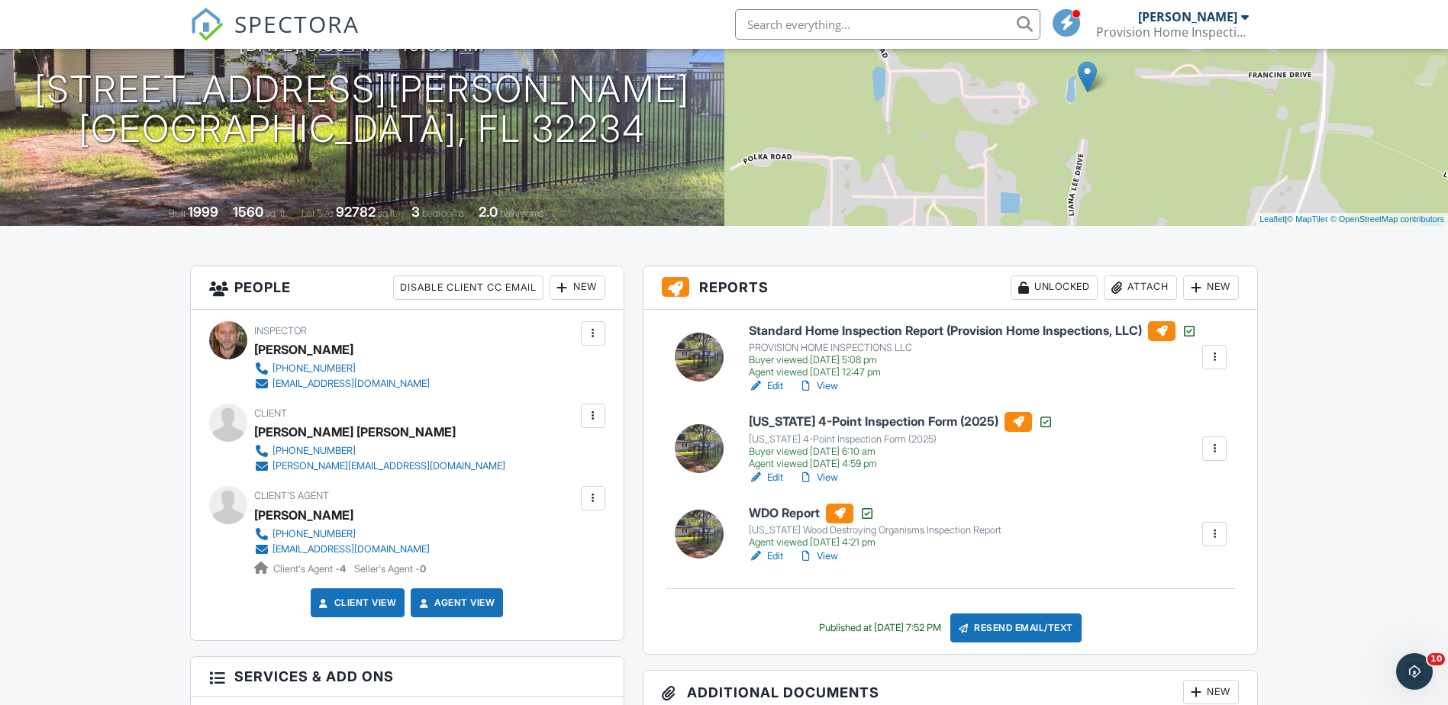
scroll to position [305, 0]
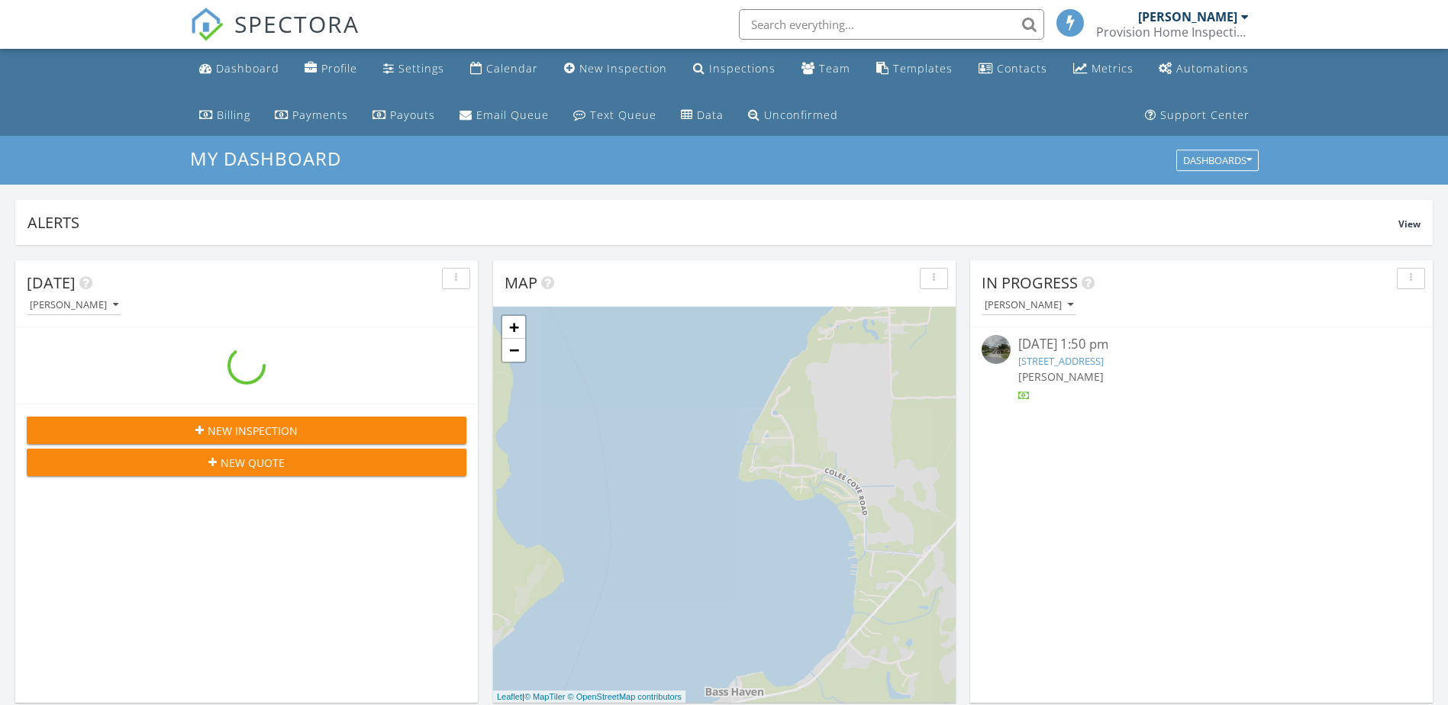
scroll to position [1413, 1472]
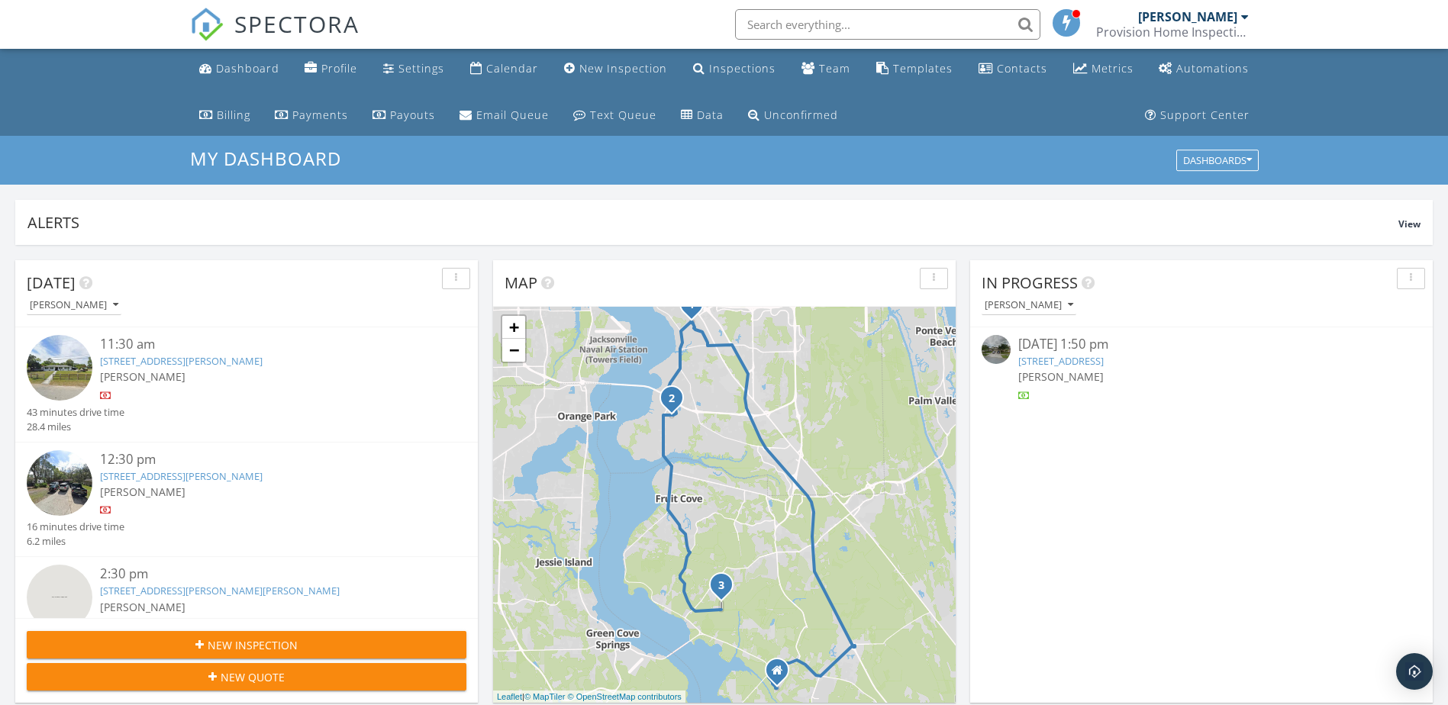
click at [841, 28] on input "text" at bounding box center [887, 24] width 305 height 31
type input "harlow"
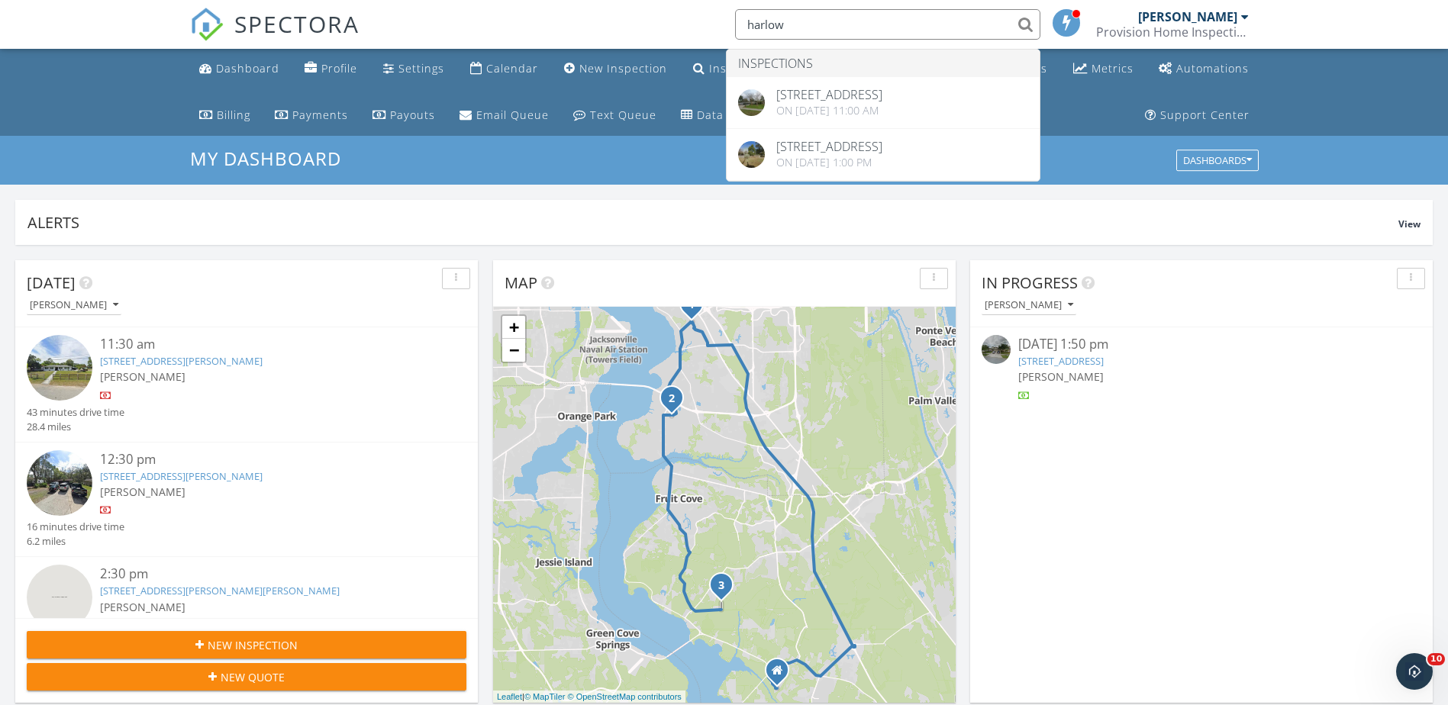
click at [1255, 492] on div "In Progress Guillermo Vargas 09/17/25 1:50 pm 14607 Millhopper Rd, Jacksonville…" at bounding box center [1201, 481] width 463 height 443
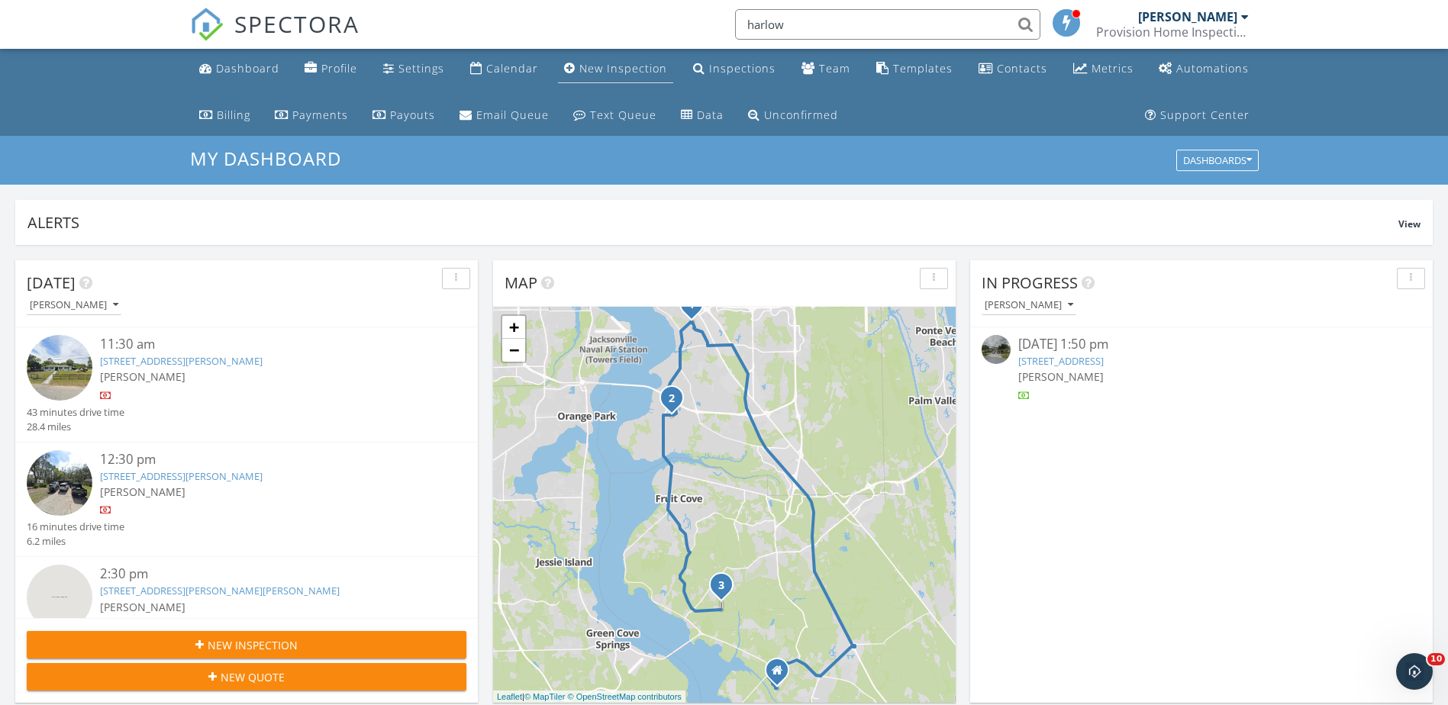
click at [583, 69] on div "New Inspection" at bounding box center [623, 68] width 88 height 15
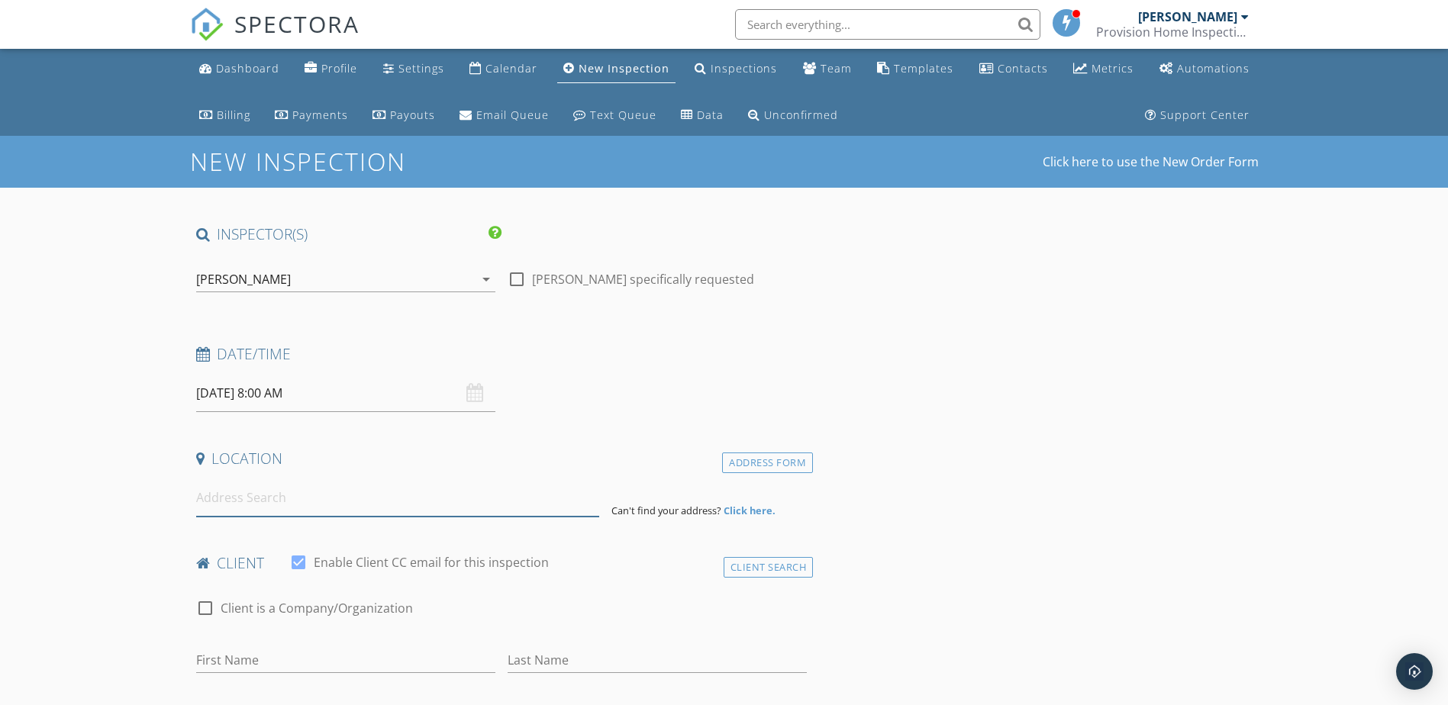
click at [266, 495] on input at bounding box center [397, 497] width 403 height 37
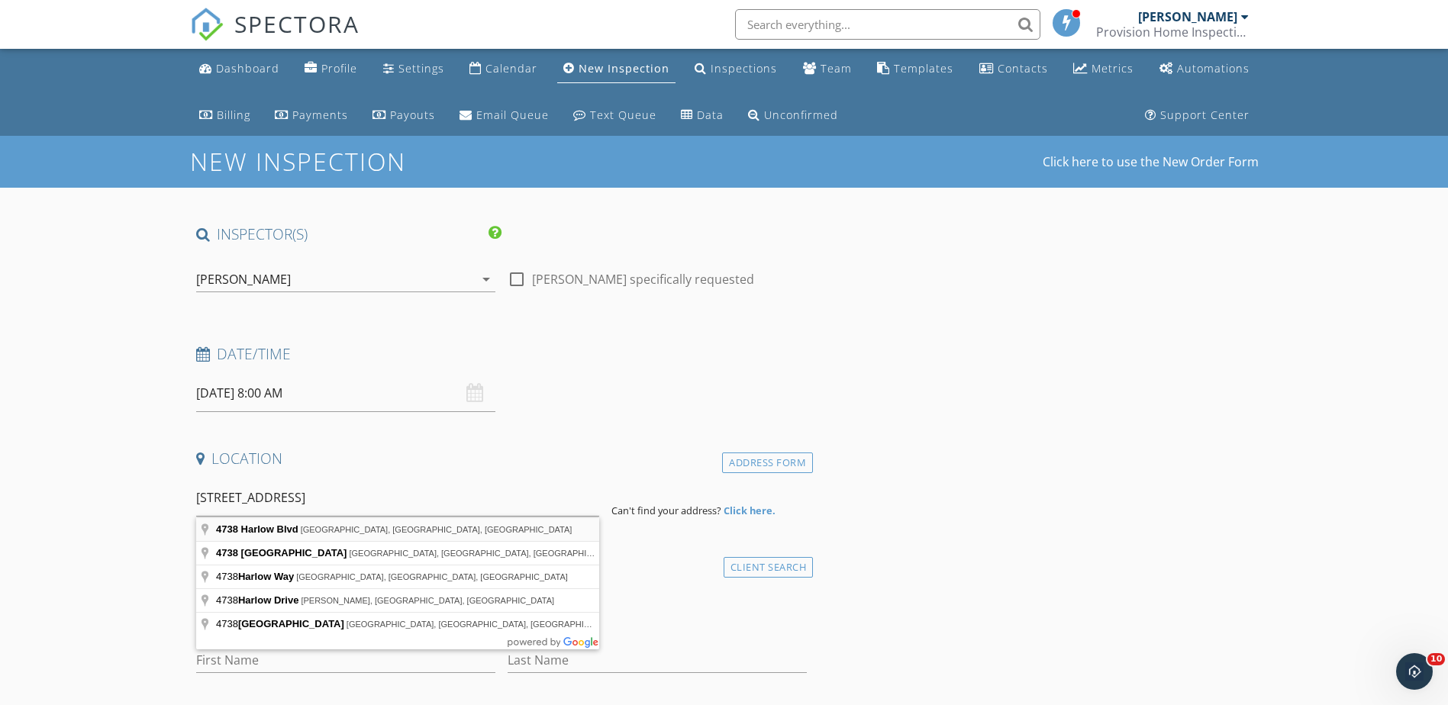
type input "[STREET_ADDRESS]"
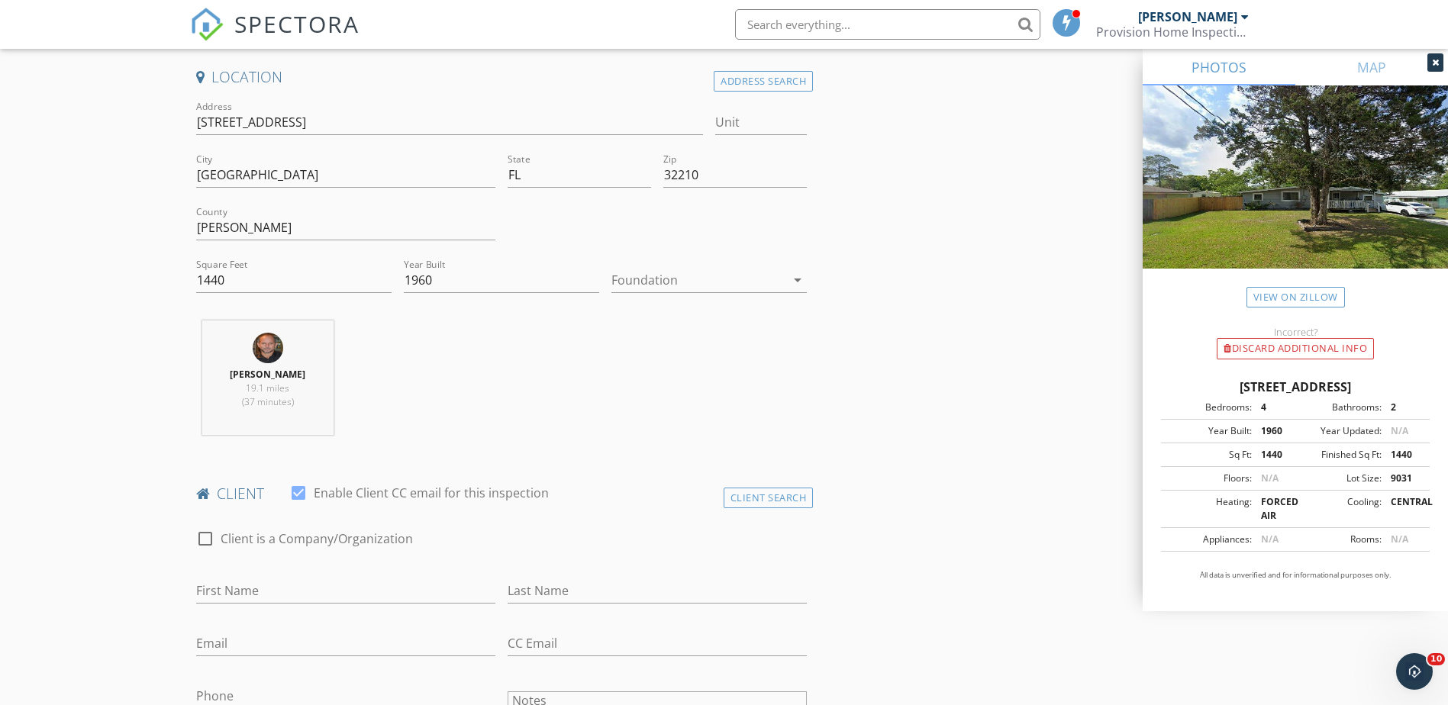
scroll to position [458, 0]
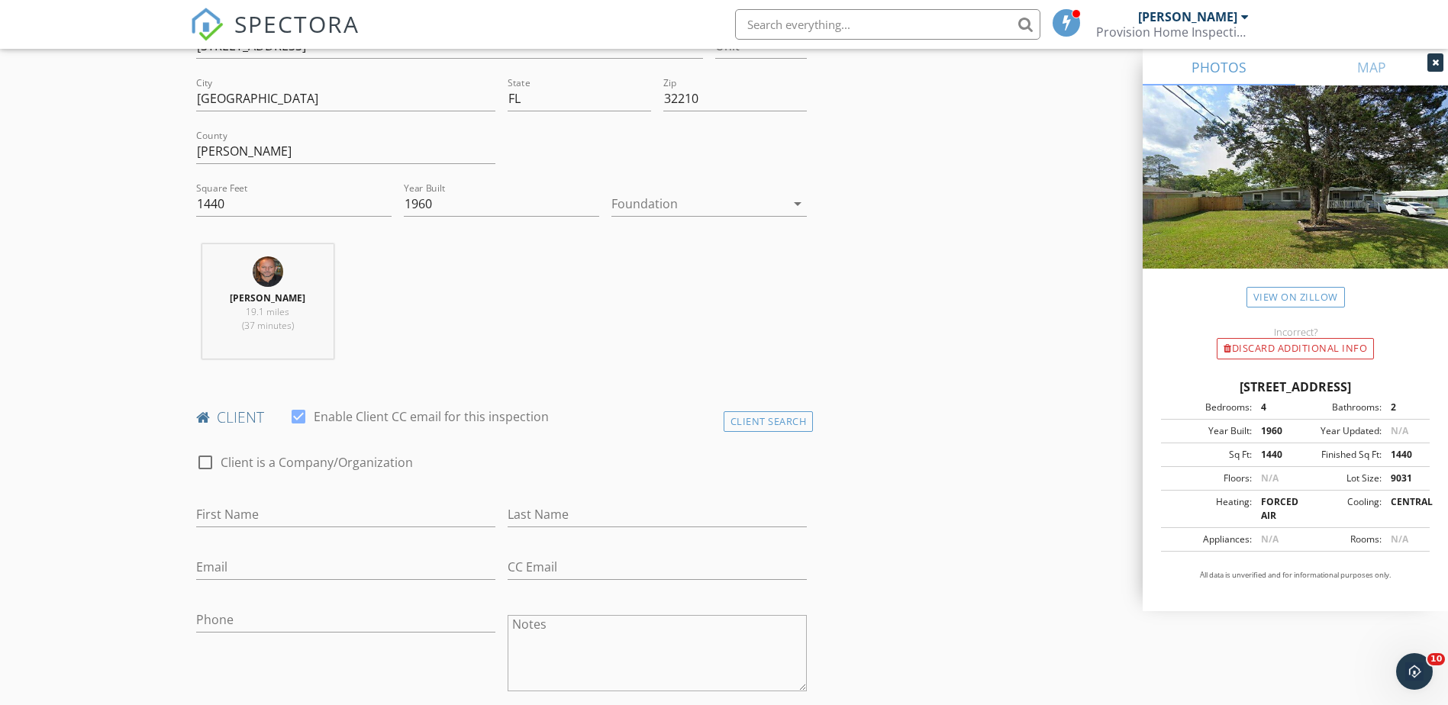
click at [284, 501] on div "First Name" at bounding box center [345, 518] width 299 height 50
click at [747, 417] on div "Client Search" at bounding box center [769, 422] width 90 height 21
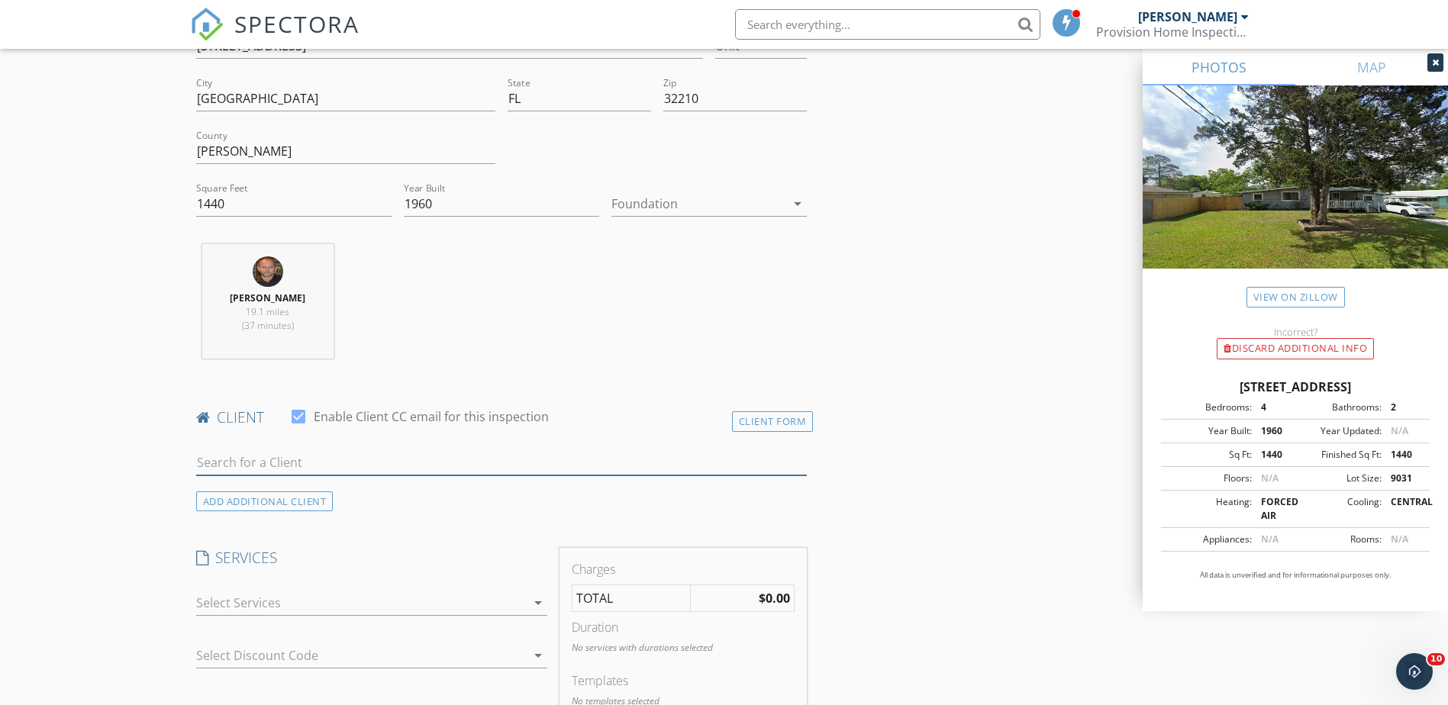
click at [313, 465] on input "text" at bounding box center [502, 462] width 612 height 25
type input "necoch"
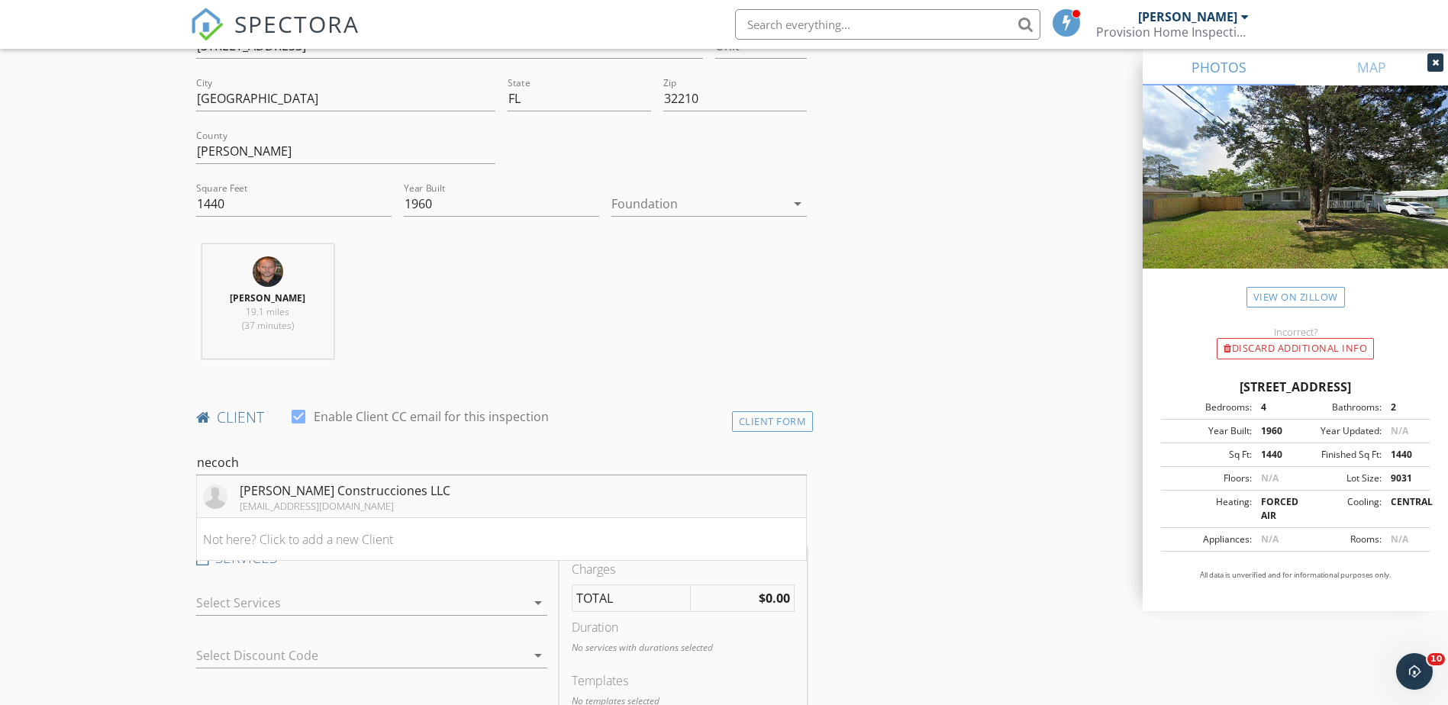
click at [329, 489] on div "[PERSON_NAME] Construcciones LLC" at bounding box center [345, 491] width 211 height 18
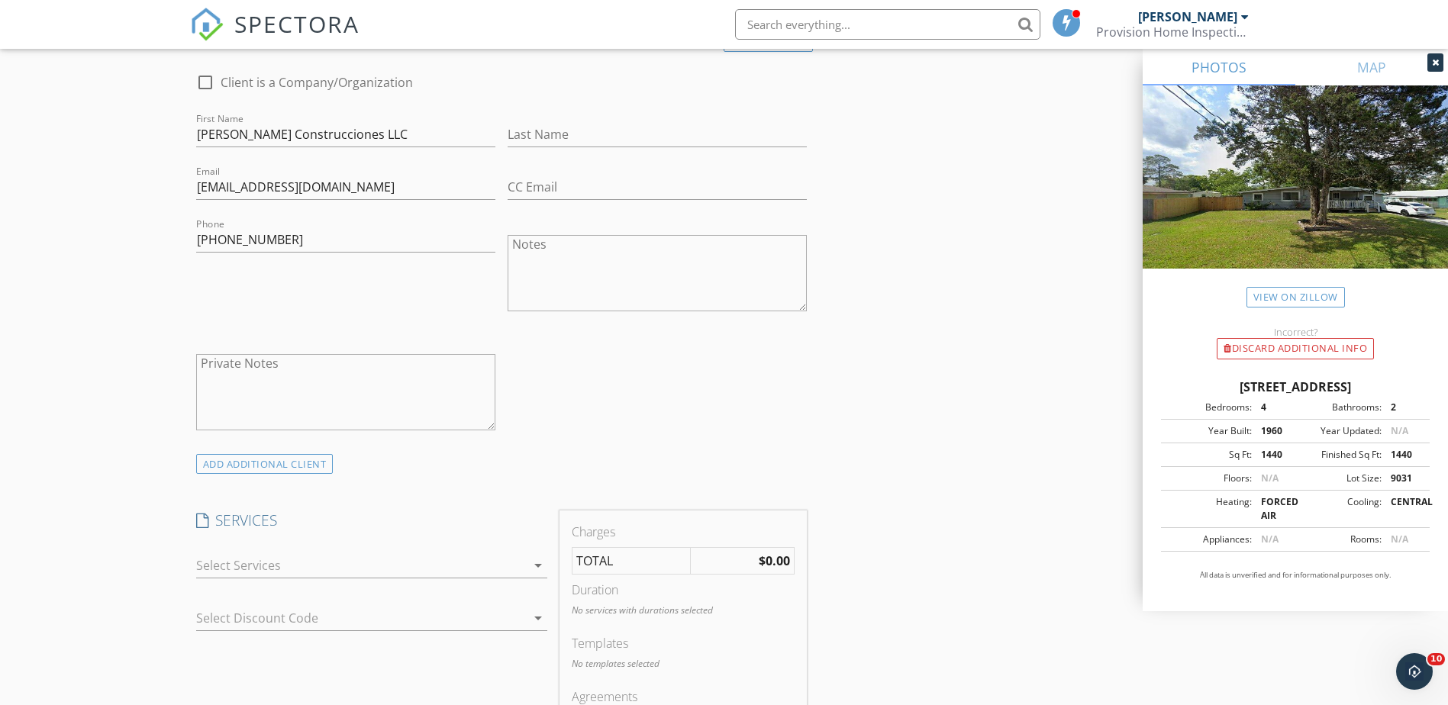
scroll to position [916, 0]
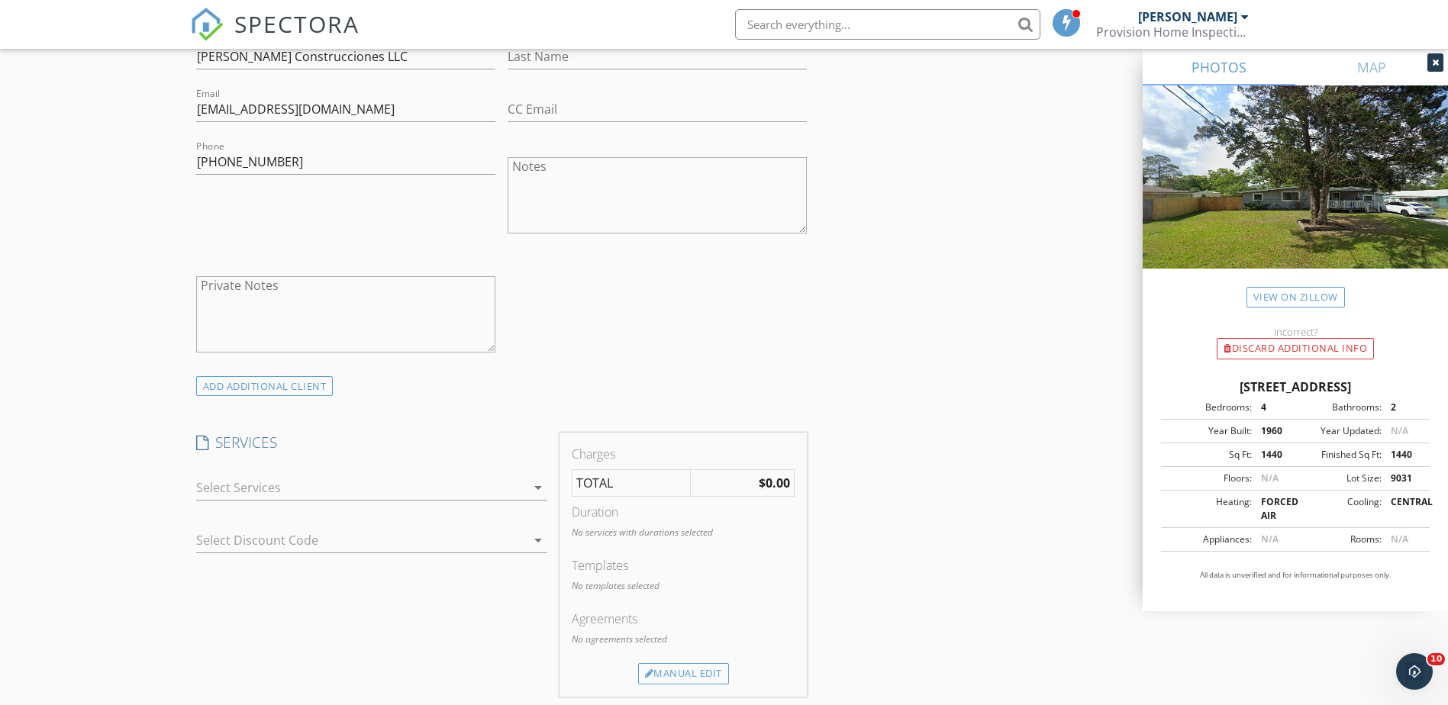
click at [332, 495] on div at bounding box center [361, 488] width 330 height 24
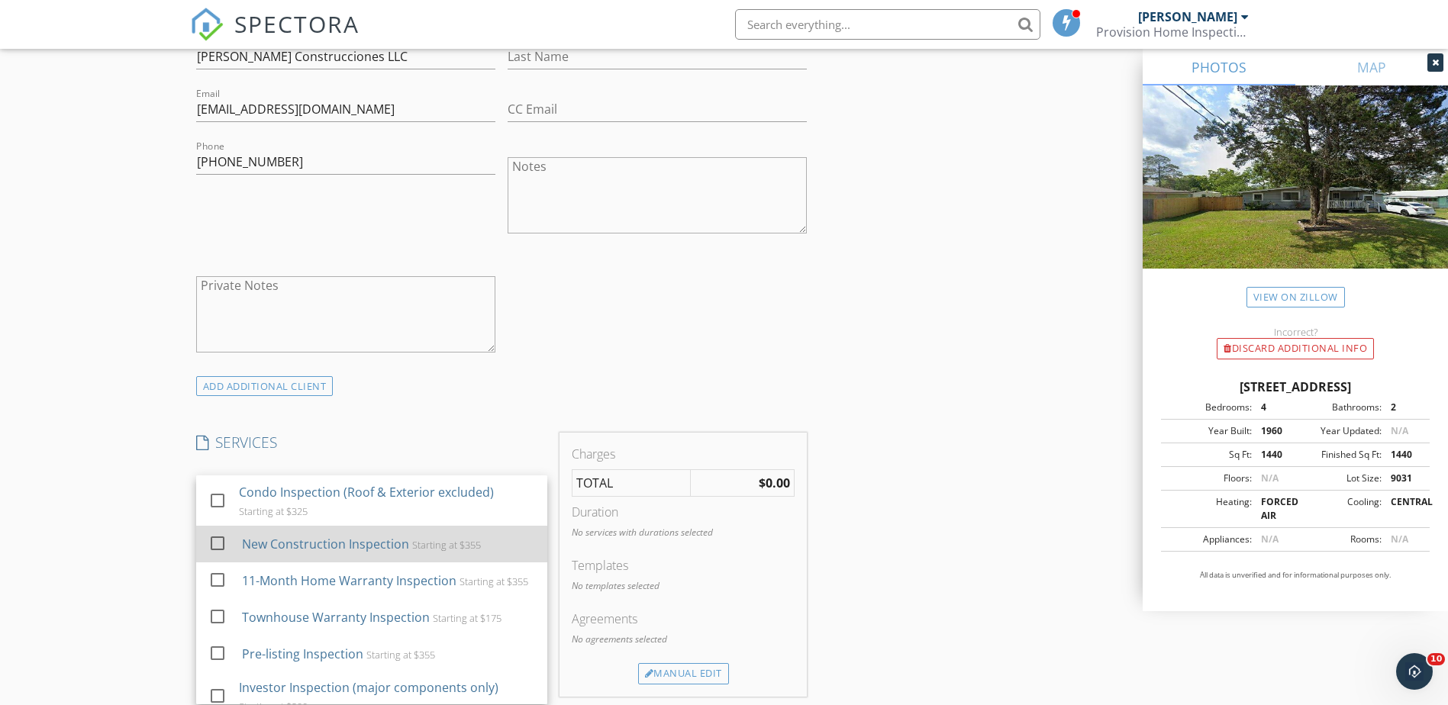
scroll to position [458, 0]
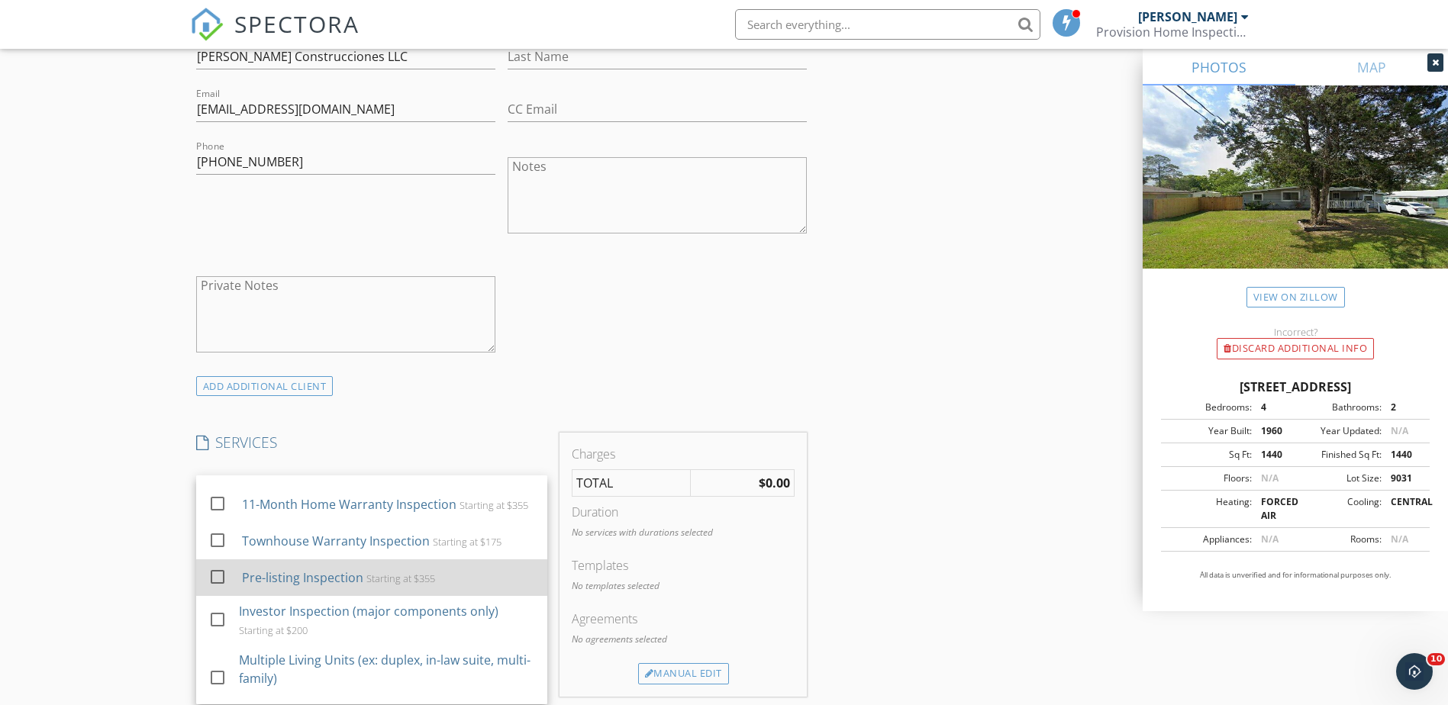
click at [321, 587] on div "Pre-listing Inspection" at bounding box center [301, 578] width 121 height 18
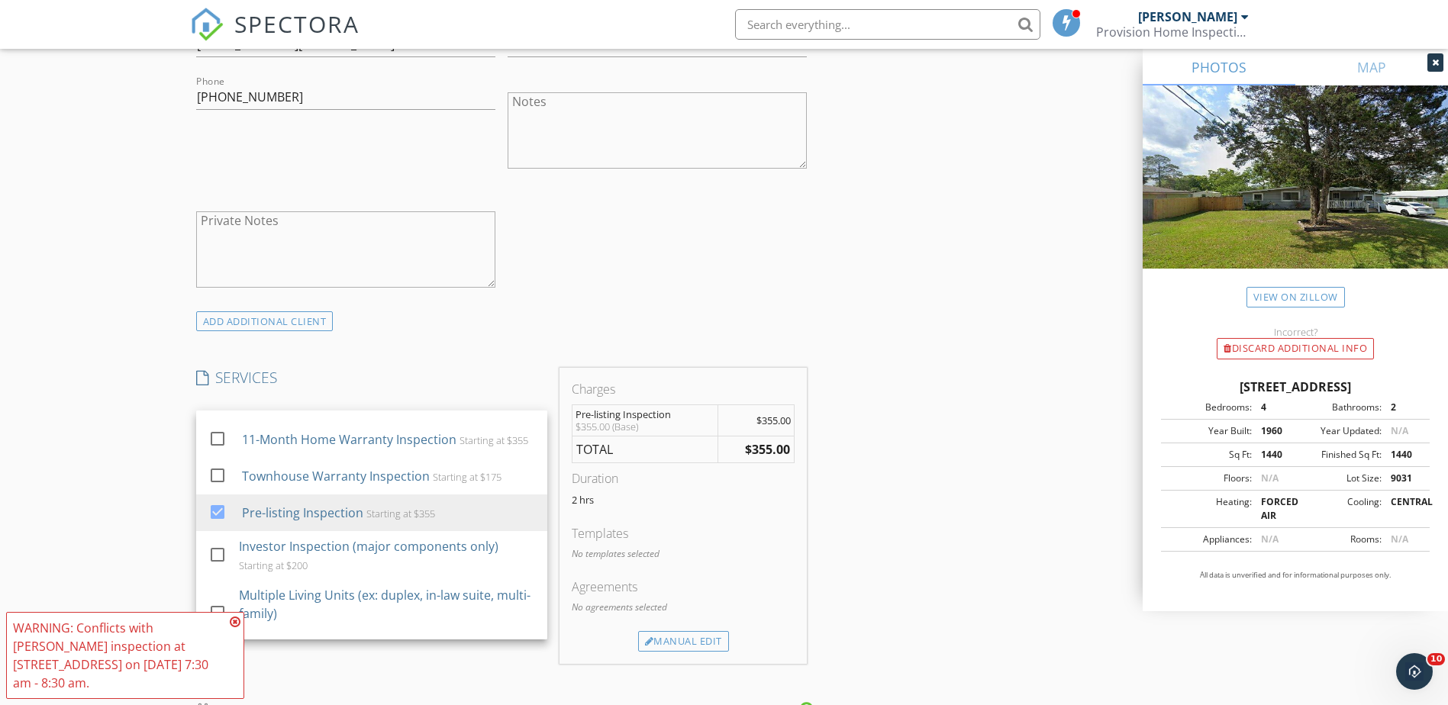
scroll to position [1069, 0]
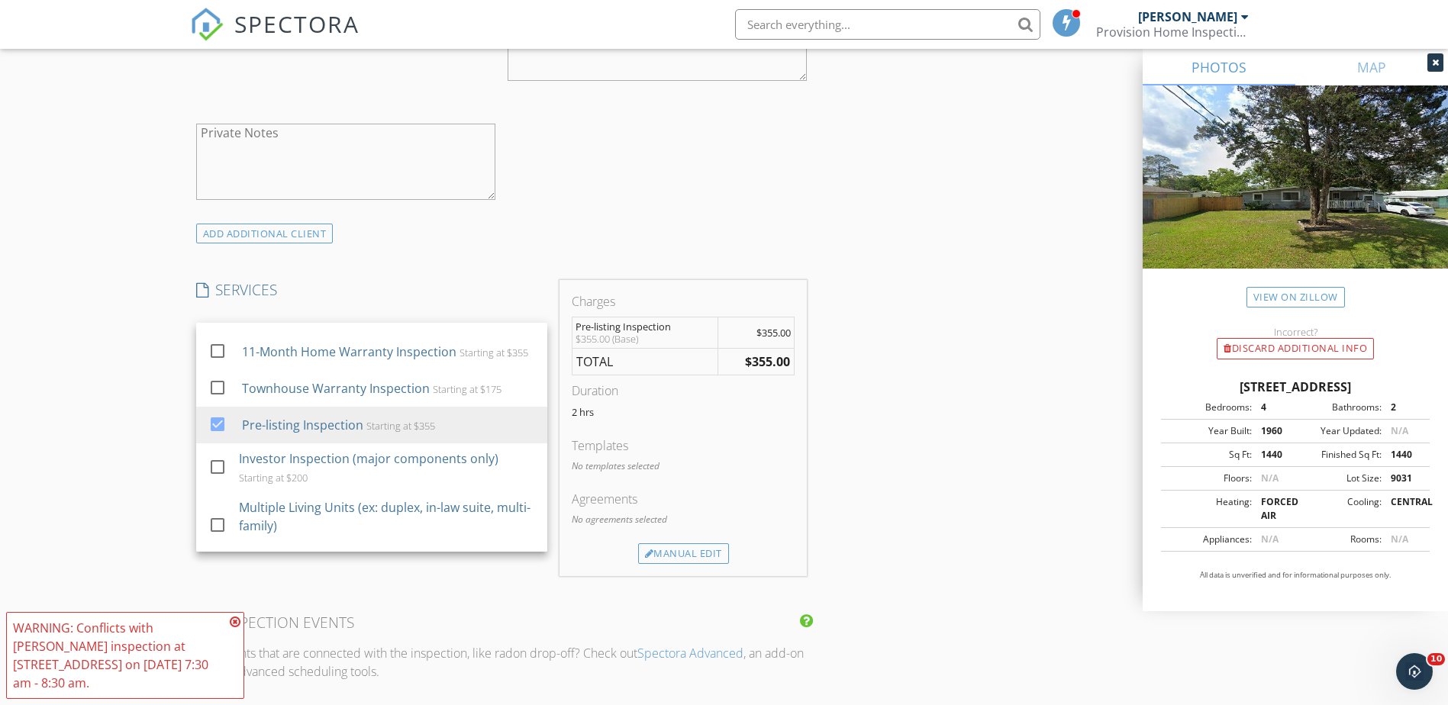
click at [895, 547] on div "INSPECTOR(S) check_box [PERSON_NAME] PRIMARY [PERSON_NAME] arrow_drop_down chec…" at bounding box center [724, 424] width 1069 height 2536
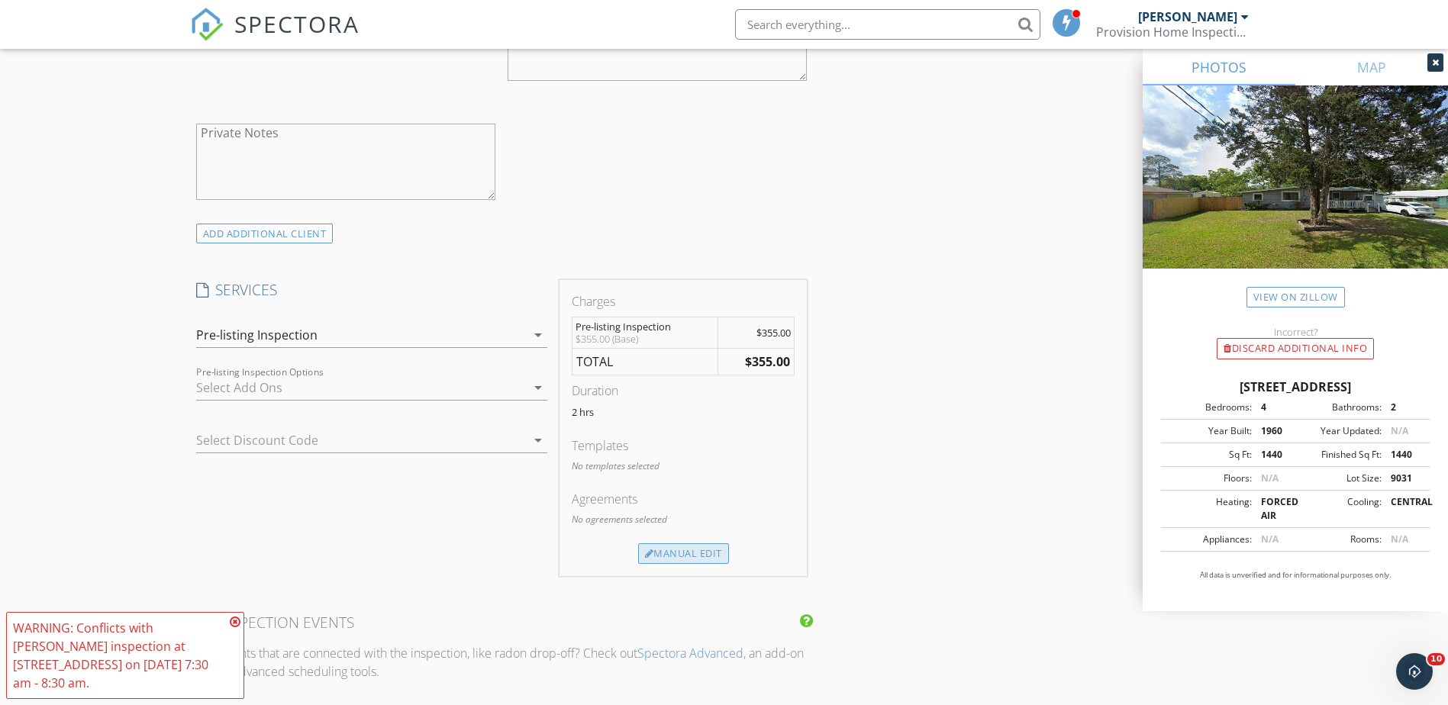
click at [686, 553] on div "Manual Edit" at bounding box center [683, 554] width 91 height 21
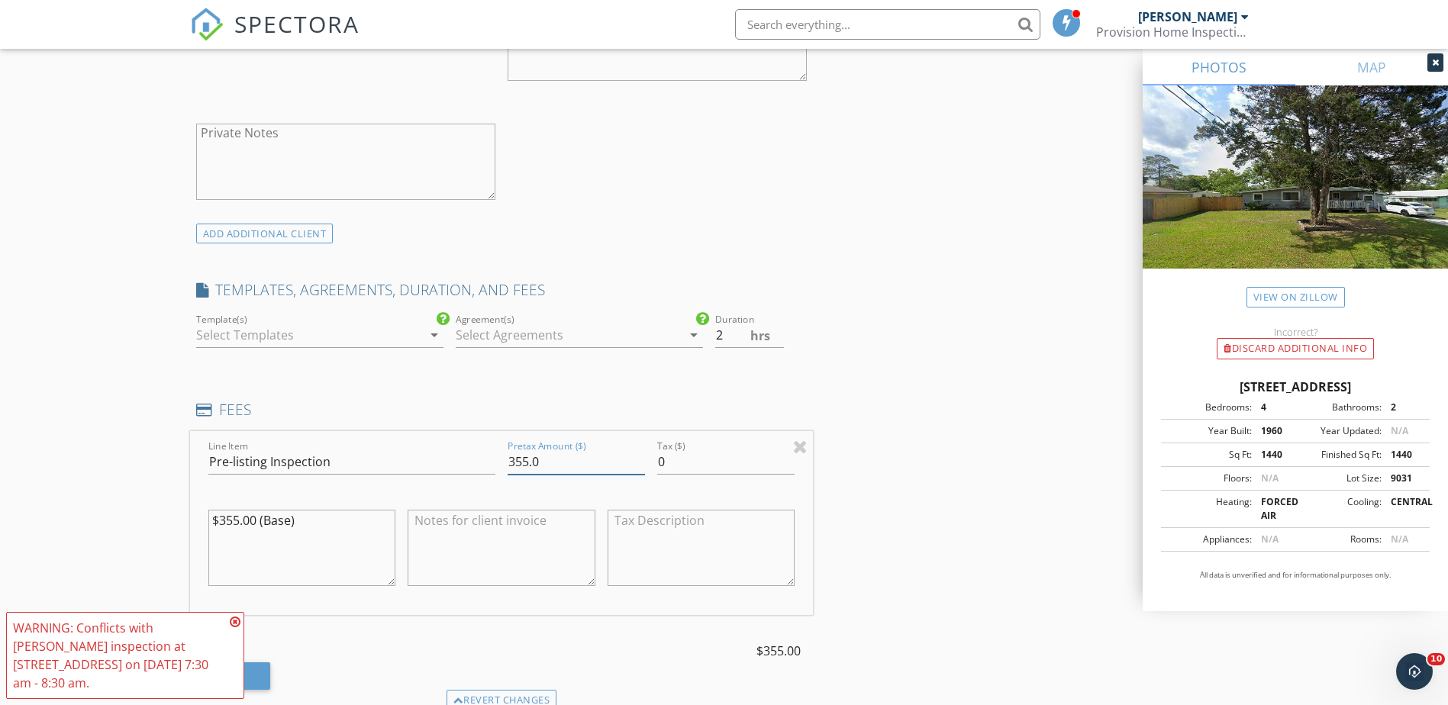
drag, startPoint x: 553, startPoint y: 470, endPoint x: 495, endPoint y: 463, distance: 57.8
click at [495, 463] on div "Line Item Pre-listing Inspection Pretax Amount ($) 355.0 Tax ($) 0 $355.00 (Bas…" at bounding box center [502, 523] width 624 height 184
type input "300.00"
click at [921, 505] on div "INSPECTOR(S) check_box [PERSON_NAME] PRIMARY [PERSON_NAME] arrow_drop_down chec…" at bounding box center [724, 491] width 1069 height 2670
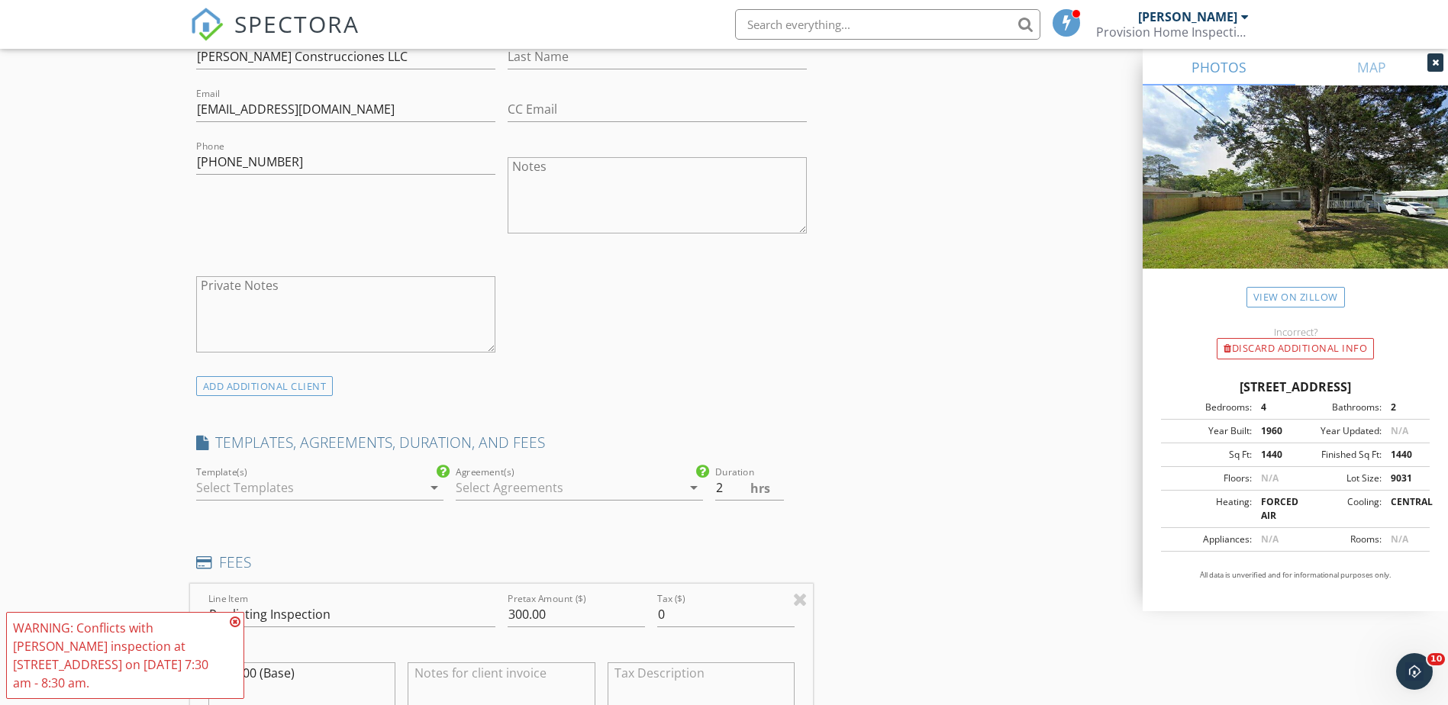
click at [436, 490] on icon "arrow_drop_down" at bounding box center [434, 488] width 18 height 18
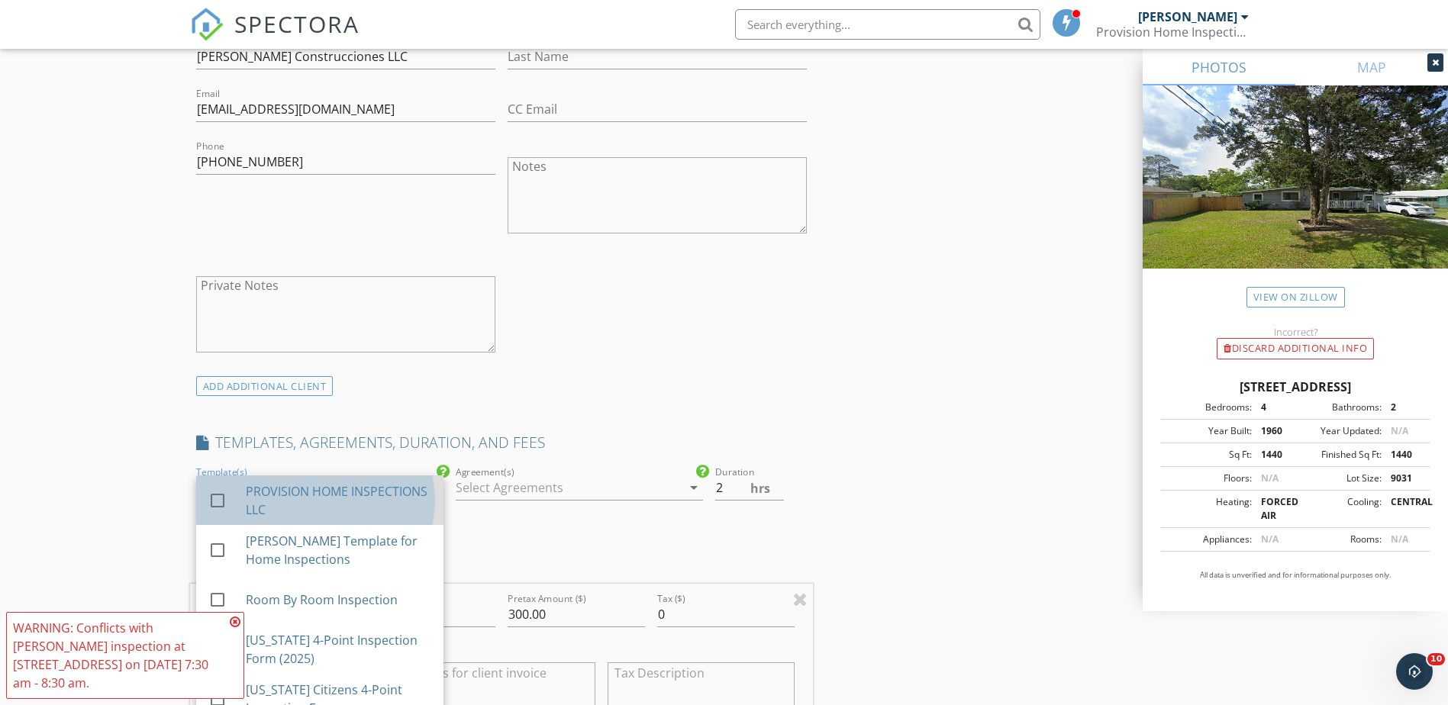
click at [389, 498] on div "PROVISION HOME INSPECTIONS LLC" at bounding box center [338, 501] width 186 height 37
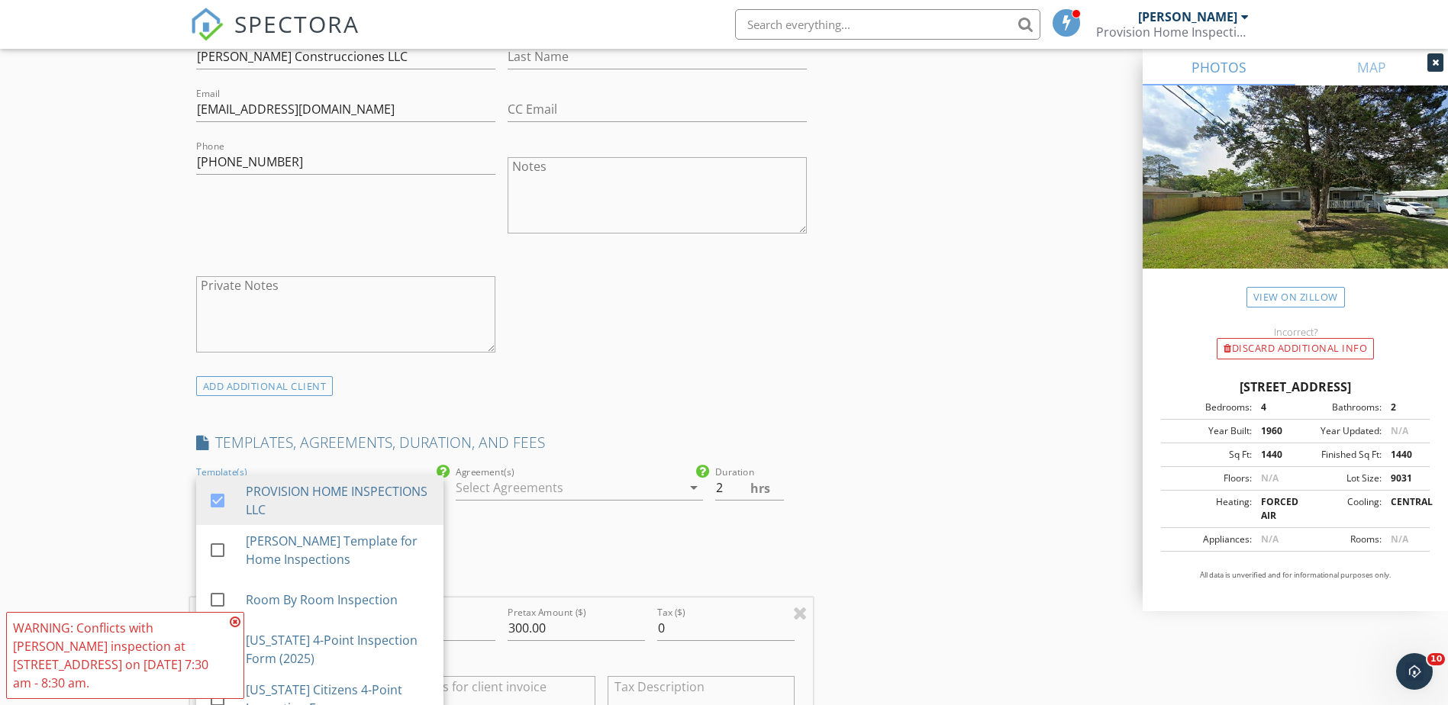
click at [556, 487] on div at bounding box center [569, 488] width 226 height 24
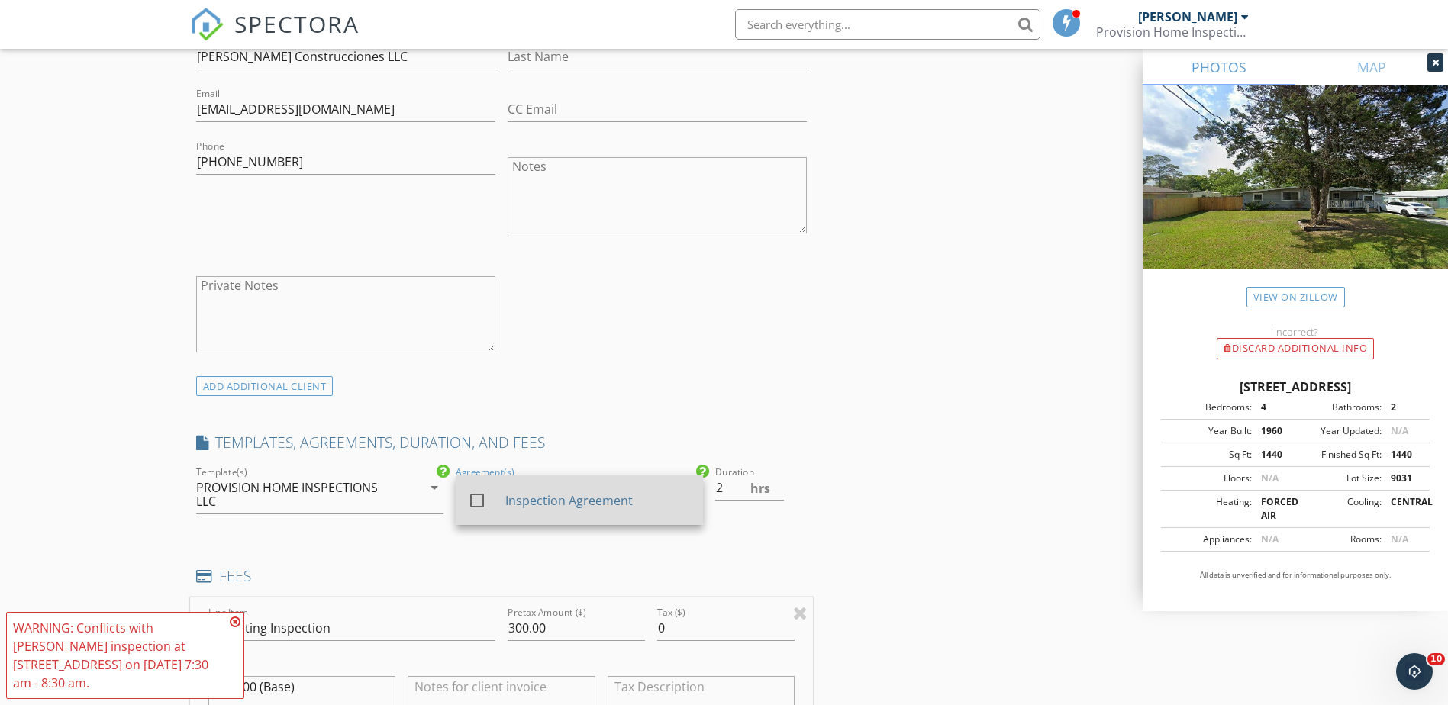
click at [483, 499] on div at bounding box center [477, 501] width 26 height 26
click at [824, 219] on div "INSPECTOR(S) check_box [PERSON_NAME] PRIMARY [PERSON_NAME] arrow_drop_down chec…" at bounding box center [724, 650] width 1069 height 2684
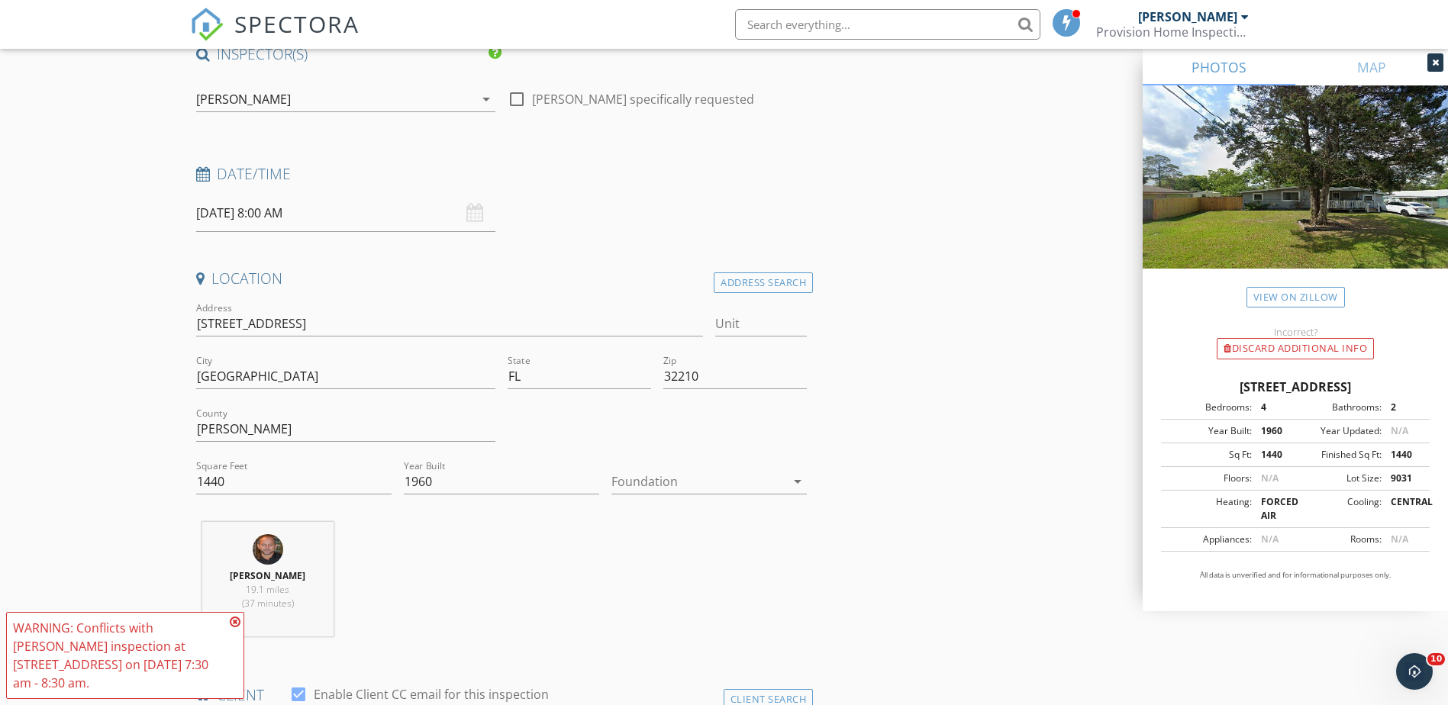
scroll to position [153, 0]
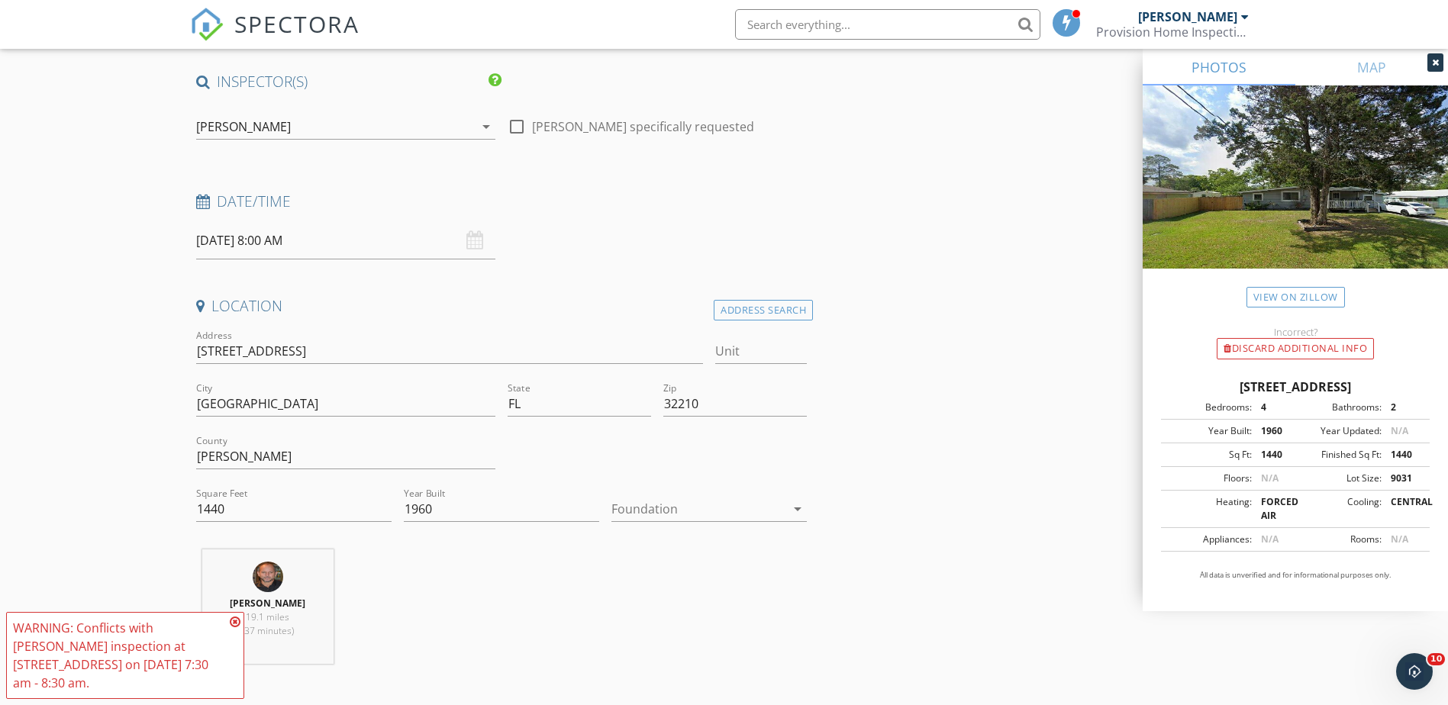
click at [278, 236] on input "[DATE] 8:00 AM" at bounding box center [345, 240] width 299 height 37
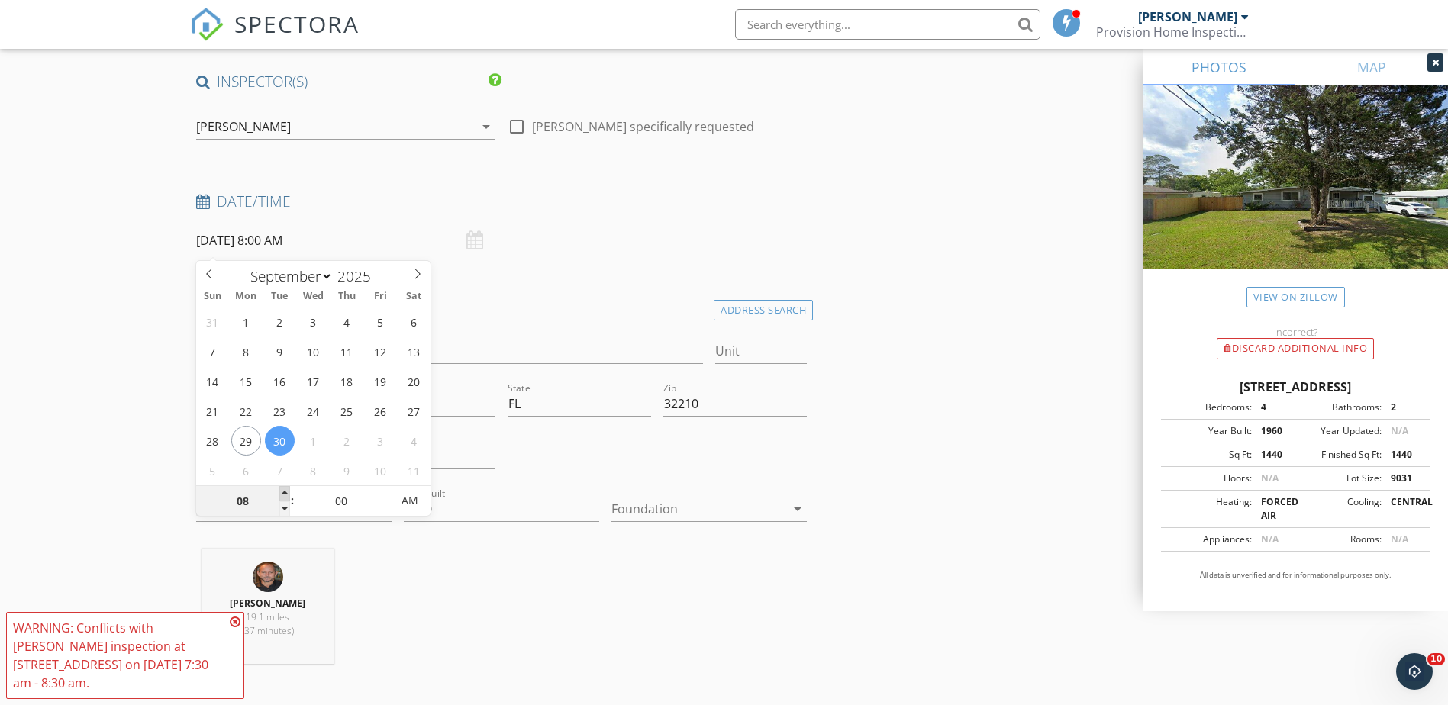
type input "09"
type input "[DATE] 9:00 AM"
click at [283, 489] on span at bounding box center [284, 493] width 11 height 15
type input "10"
type input "[DATE] 10:00 AM"
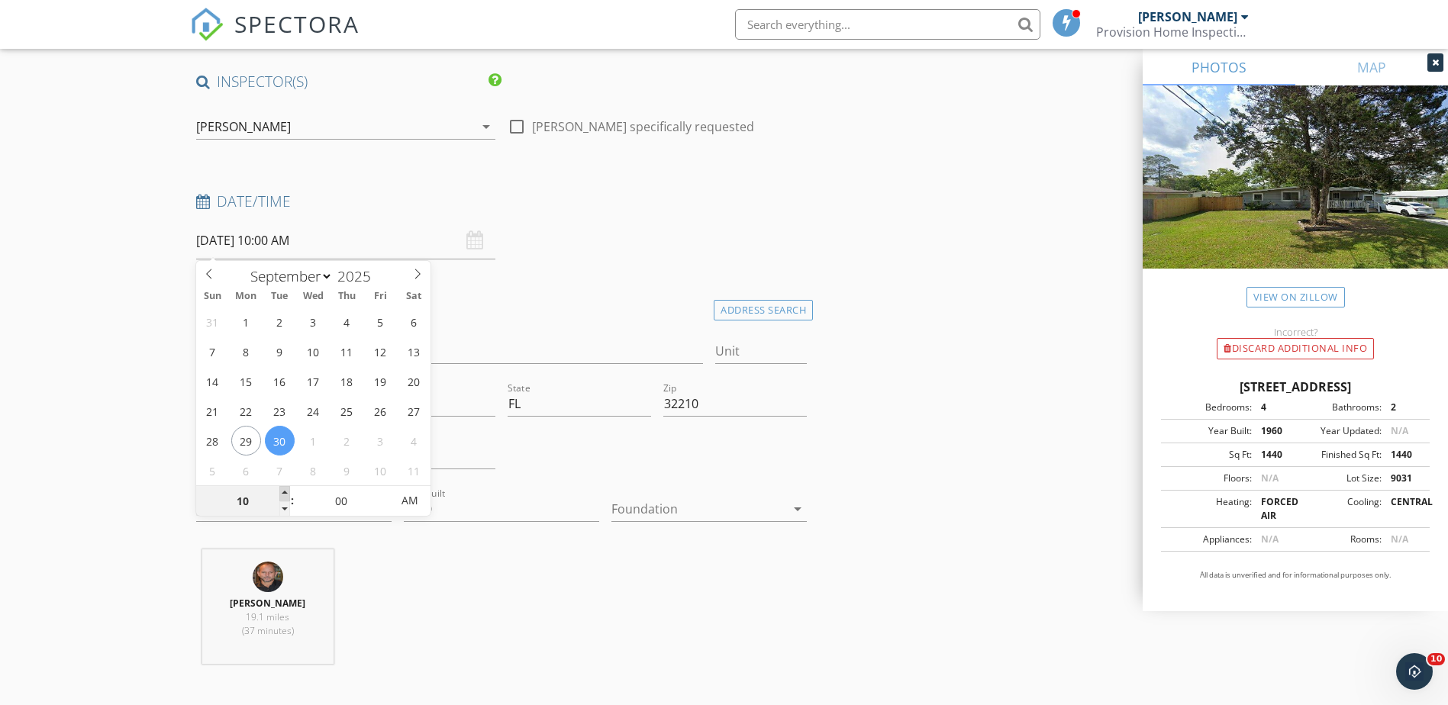
click at [283, 489] on span at bounding box center [284, 493] width 11 height 15
type input "11"
type input "[DATE] 11:00 AM"
click at [283, 489] on span at bounding box center [284, 493] width 11 height 15
type input "12"
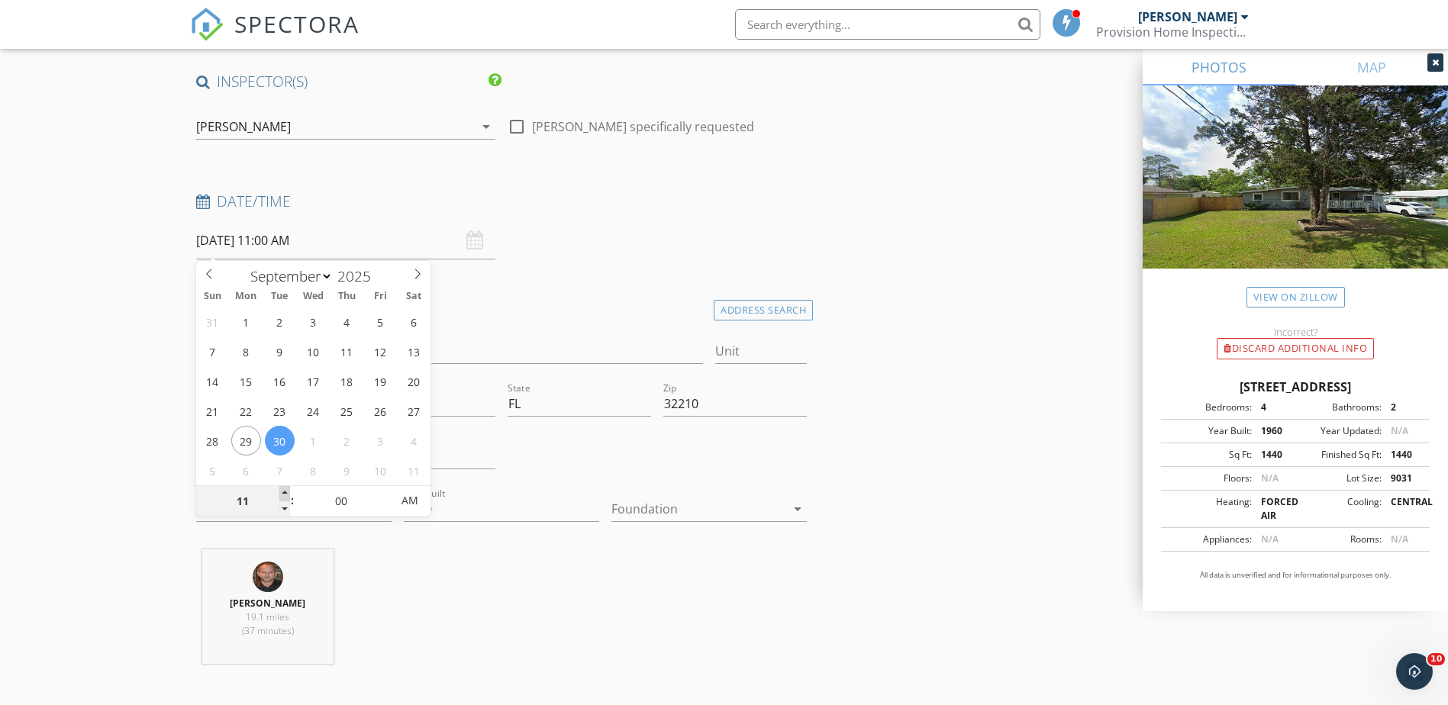
type input "[DATE] 12:00 PM"
click at [283, 489] on span at bounding box center [284, 493] width 11 height 15
type input "11"
type input "[DATE] 11:00 AM"
click at [288, 506] on span at bounding box center [284, 509] width 11 height 15
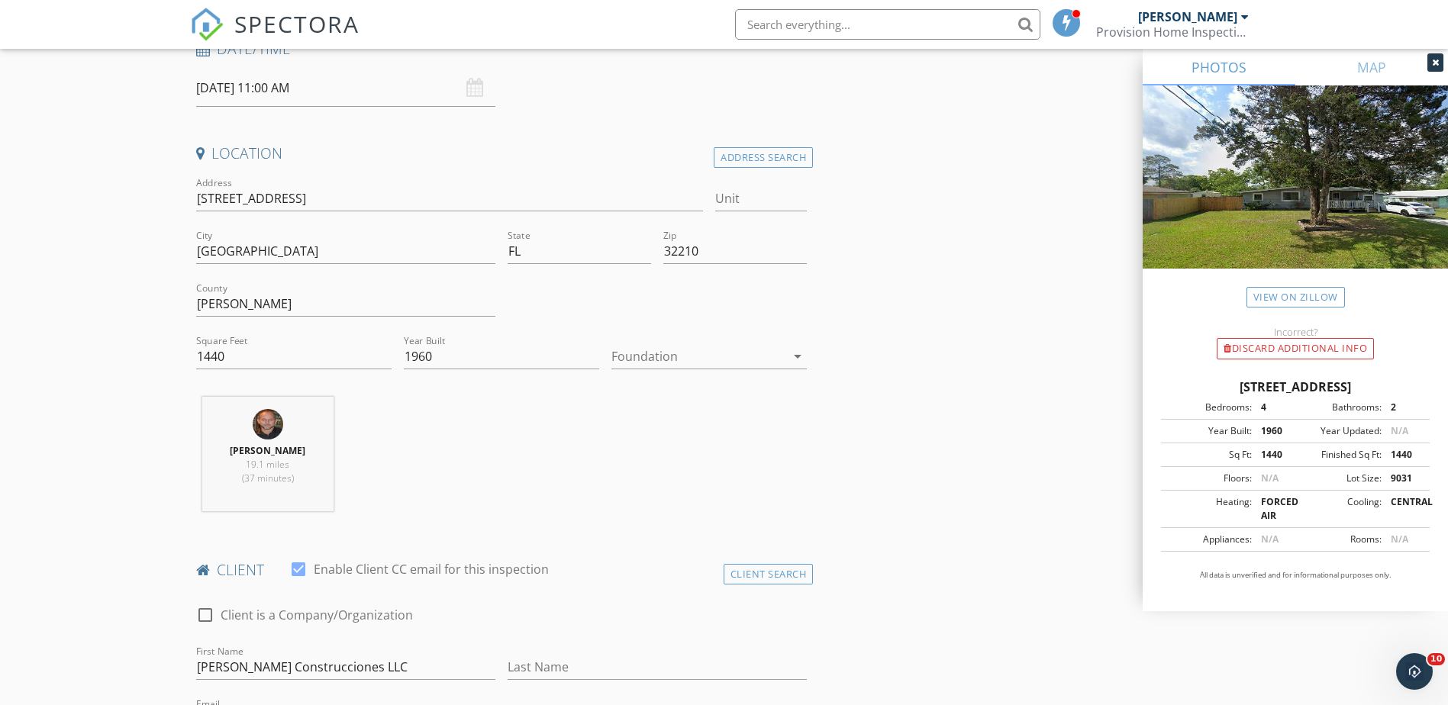
scroll to position [382, 0]
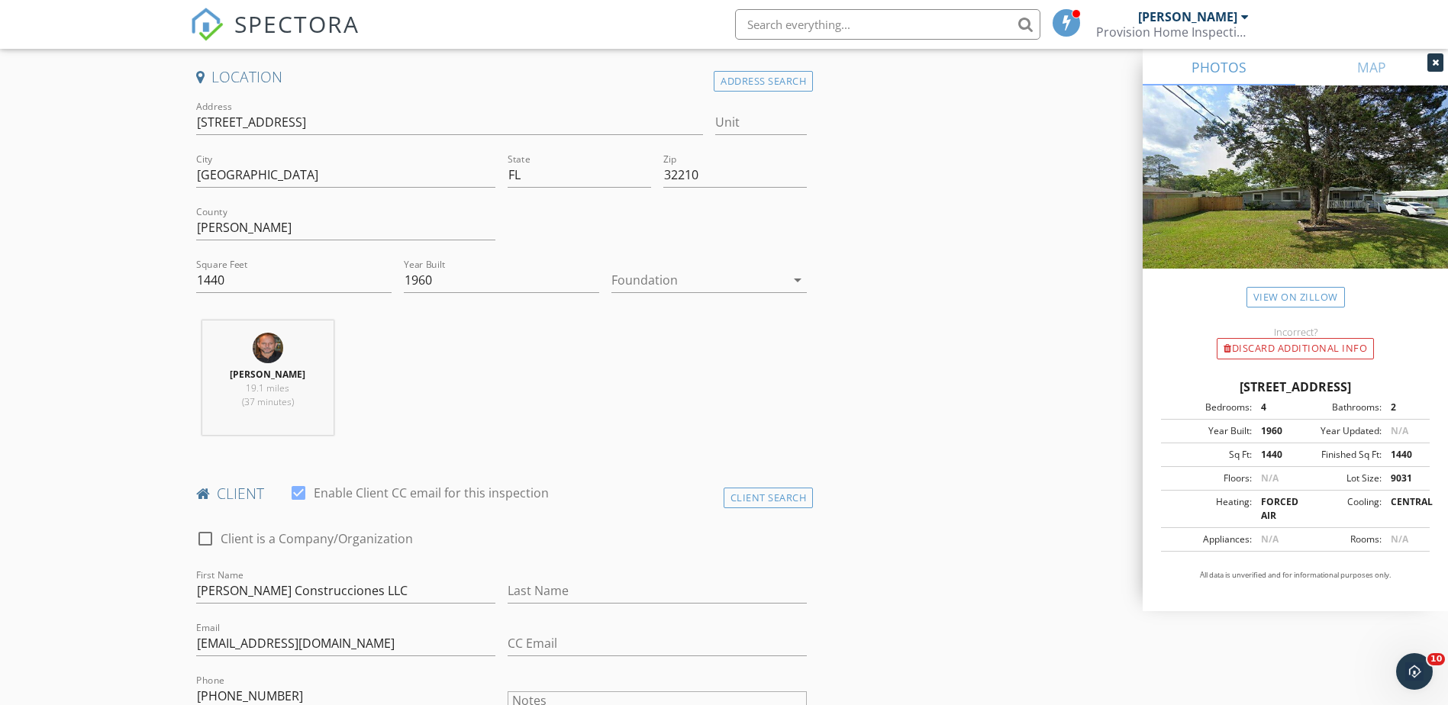
click at [792, 280] on icon "arrow_drop_down" at bounding box center [798, 280] width 18 height 18
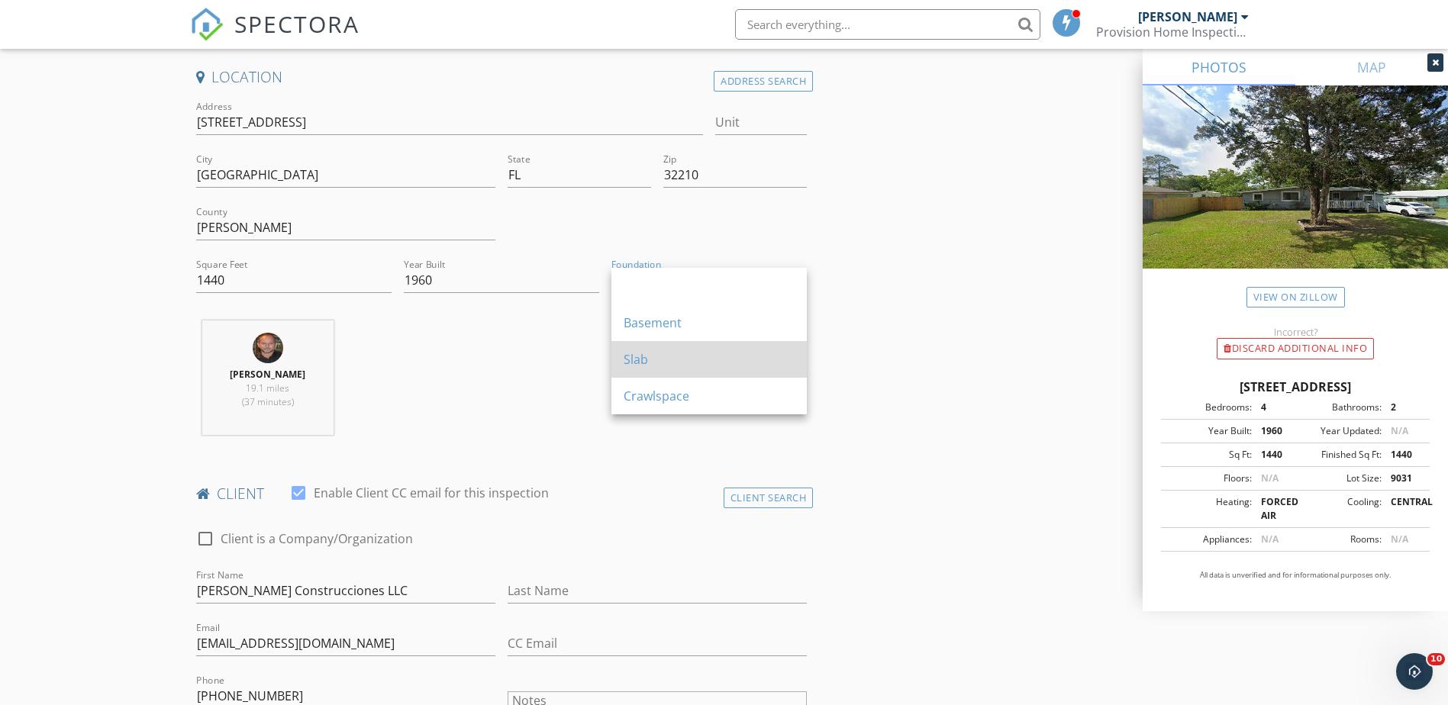
click at [644, 358] on div "Slab" at bounding box center [709, 359] width 171 height 18
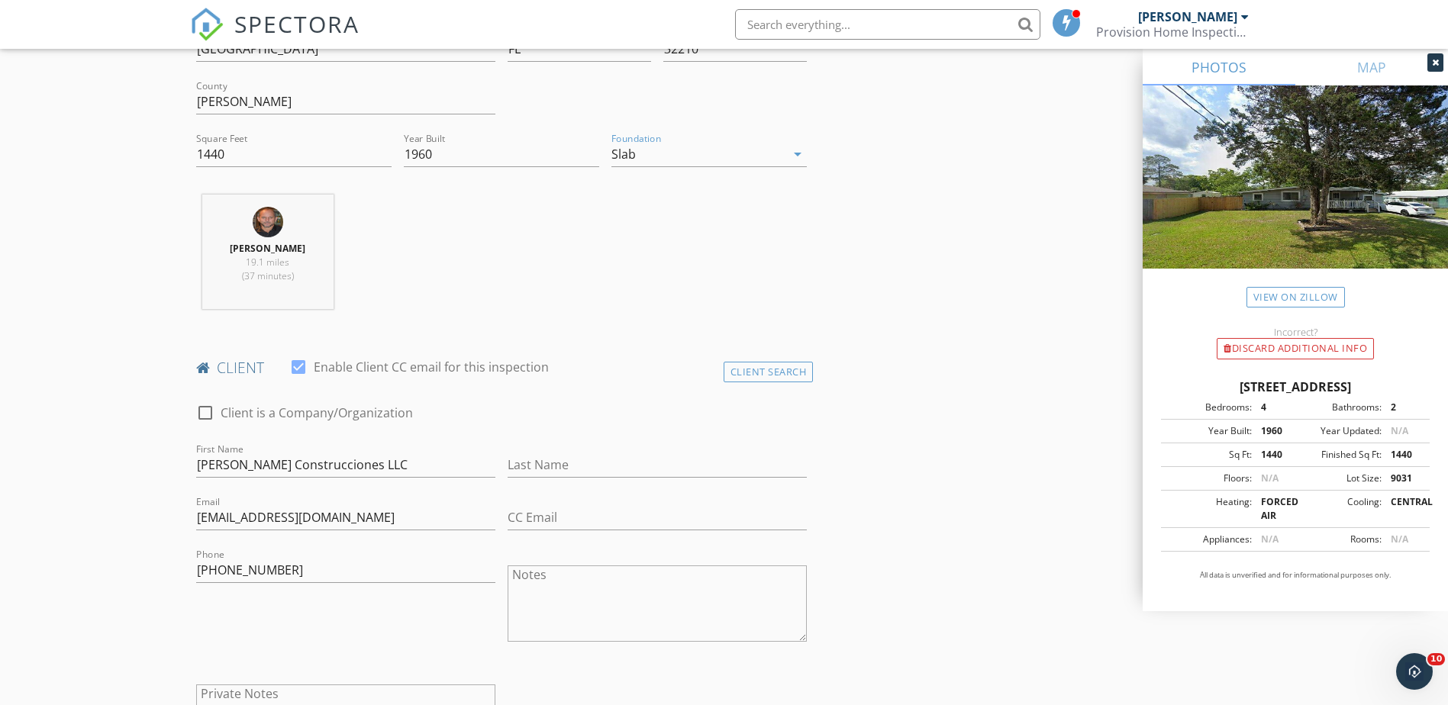
scroll to position [534, 0]
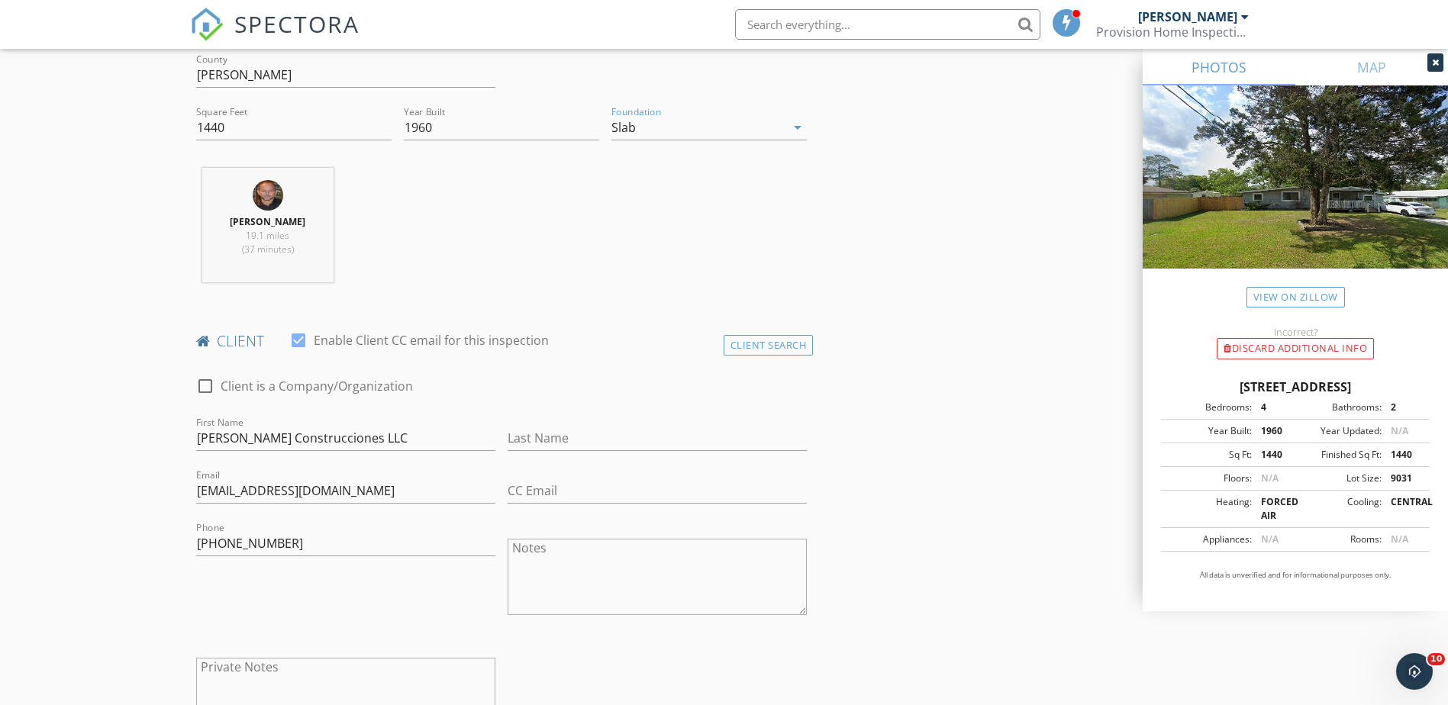
click at [204, 384] on div at bounding box center [205, 386] width 26 height 26
checkbox input "true"
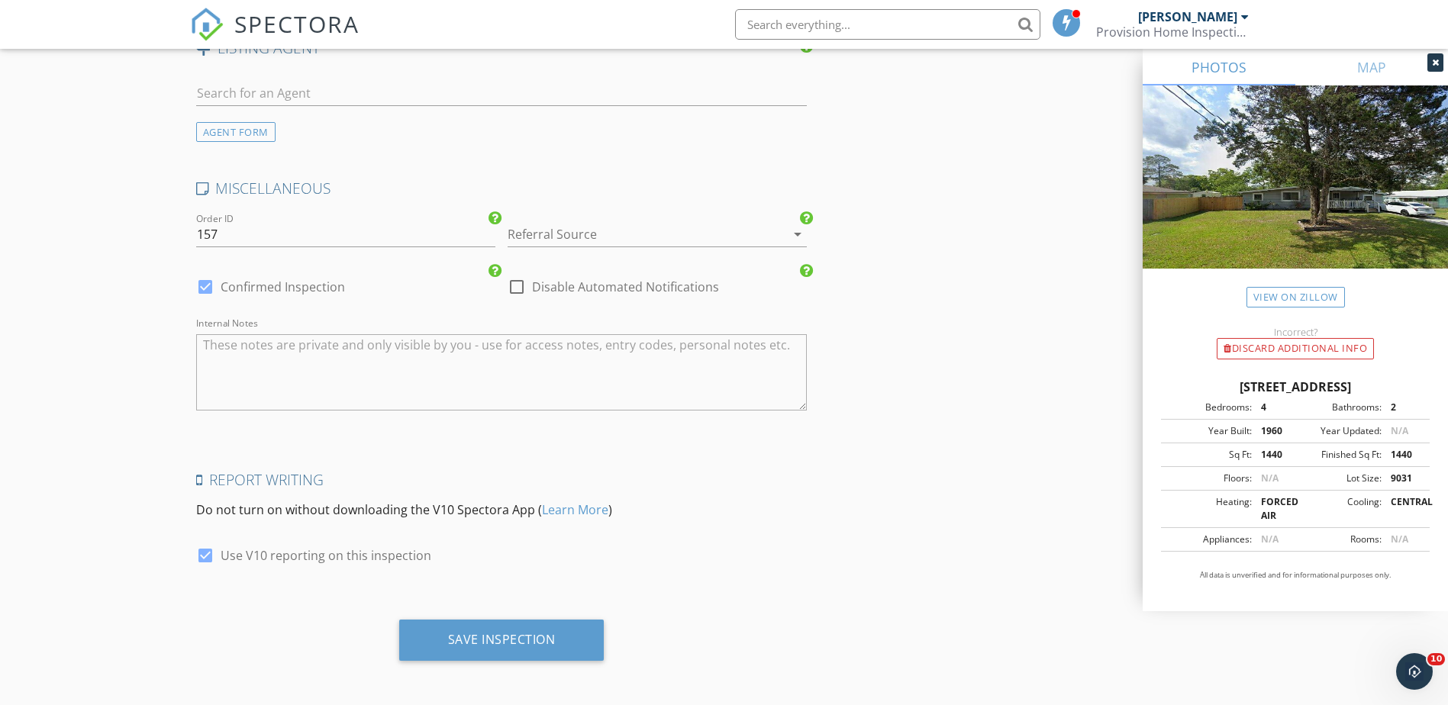
scroll to position [2239, 0]
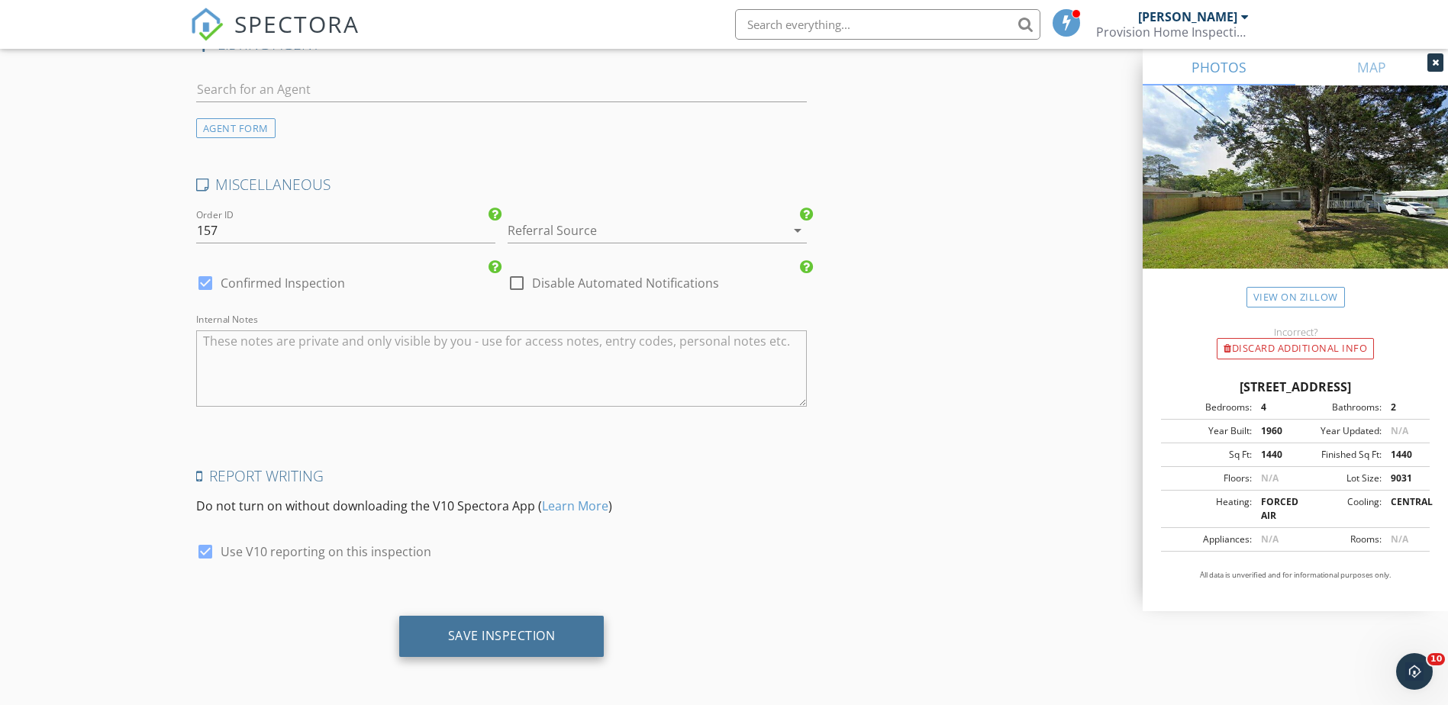
click at [520, 633] on div "Save Inspection" at bounding box center [502, 635] width 108 height 15
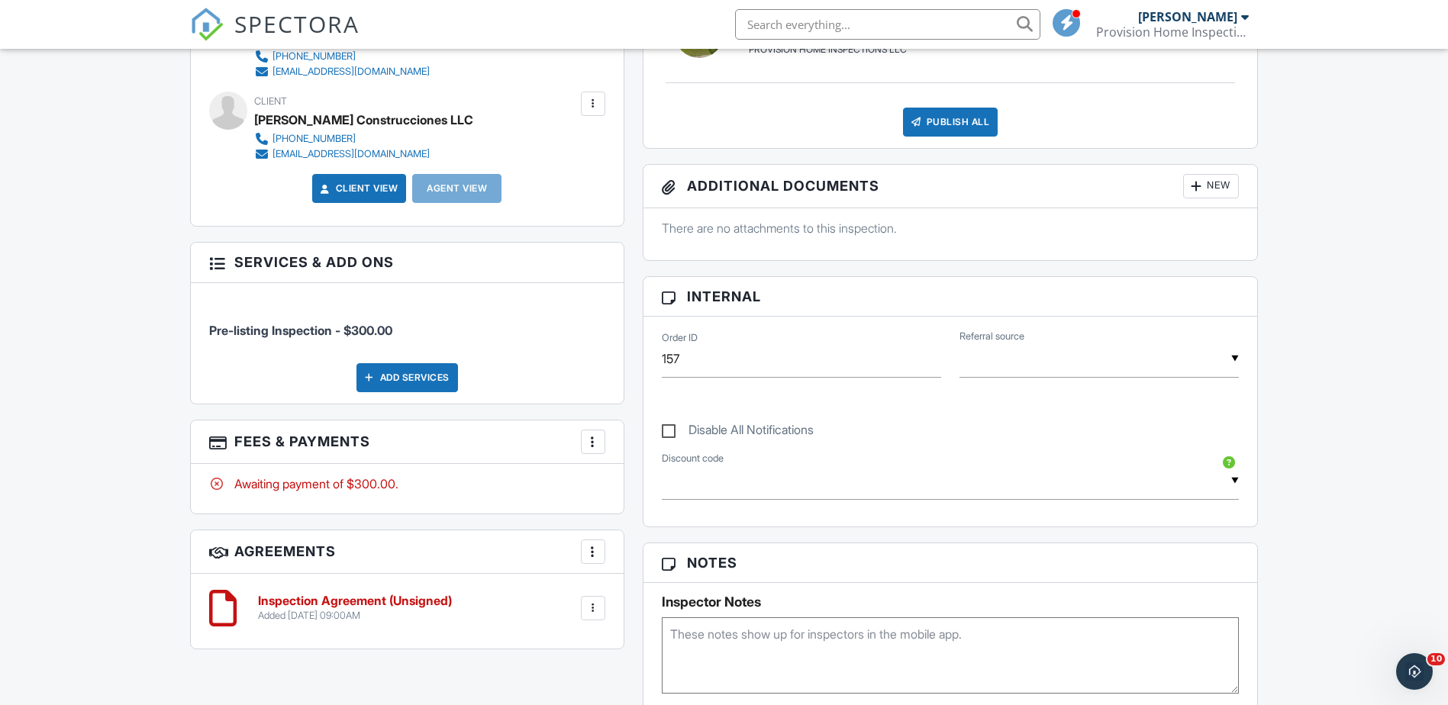
scroll to position [534, 0]
